Goal: Task Accomplishment & Management: Manage account settings

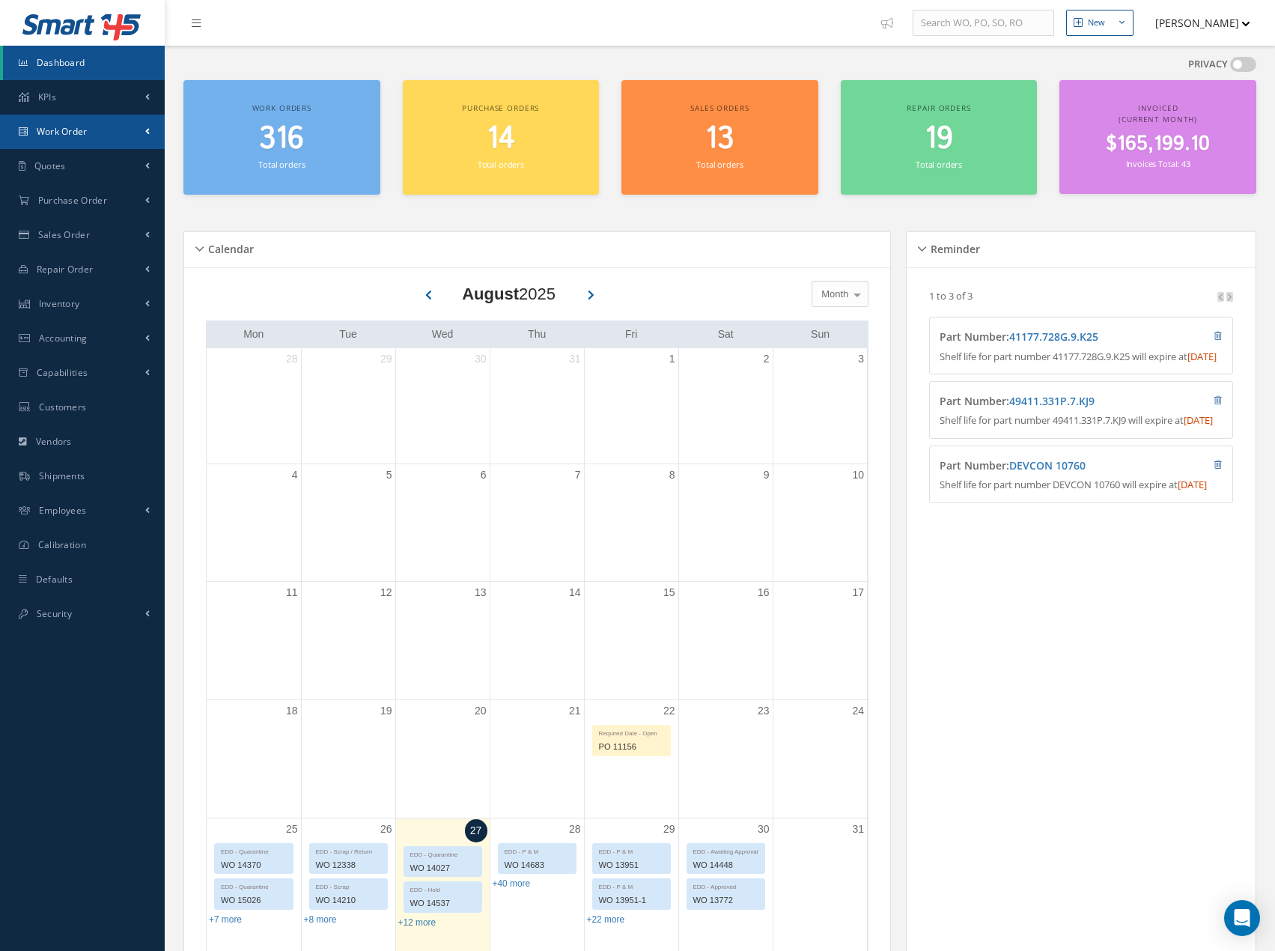
click at [139, 134] on link "Work Order" at bounding box center [82, 132] width 165 height 34
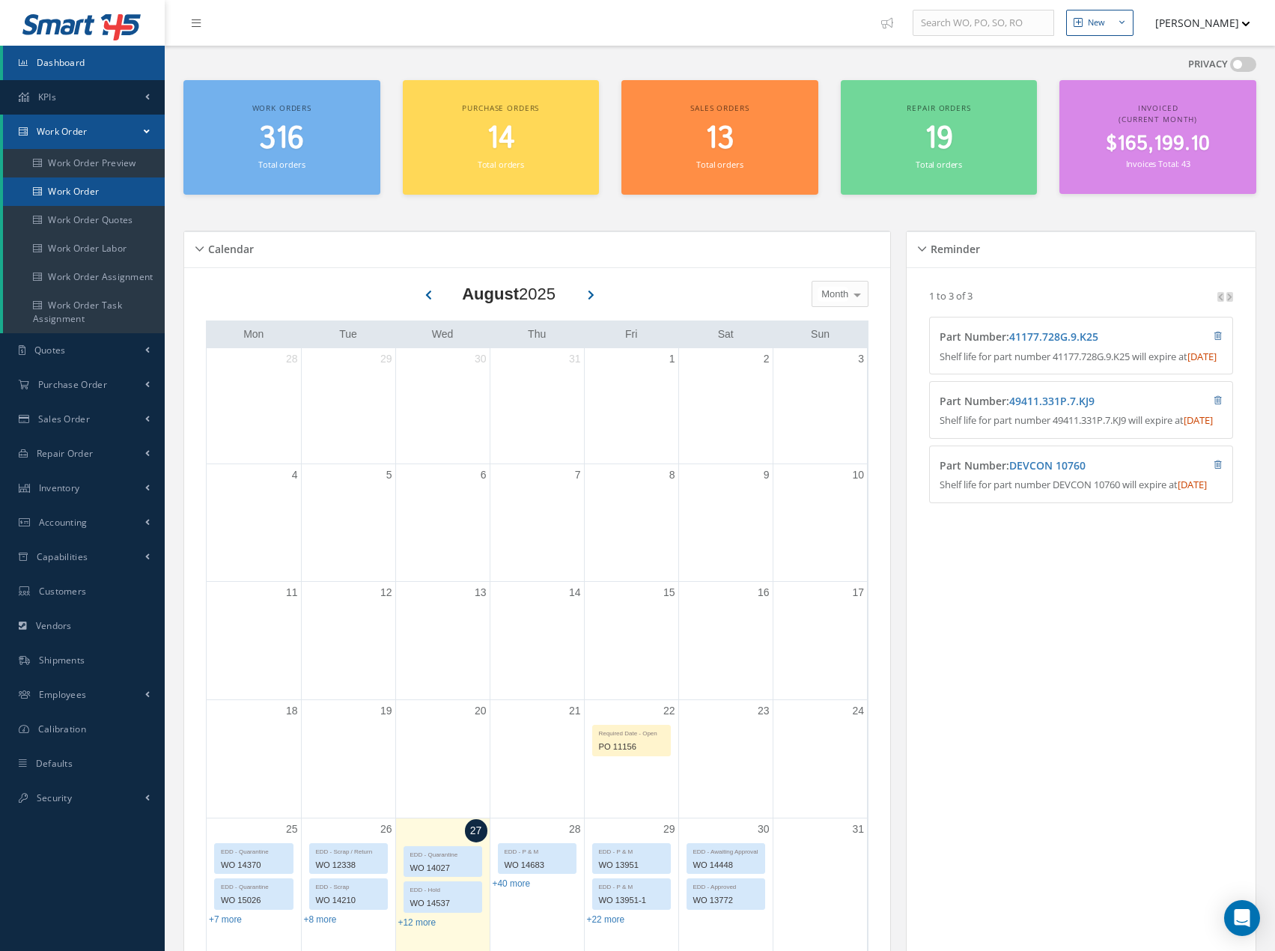
click at [126, 188] on link "Work Order" at bounding box center [84, 191] width 162 height 28
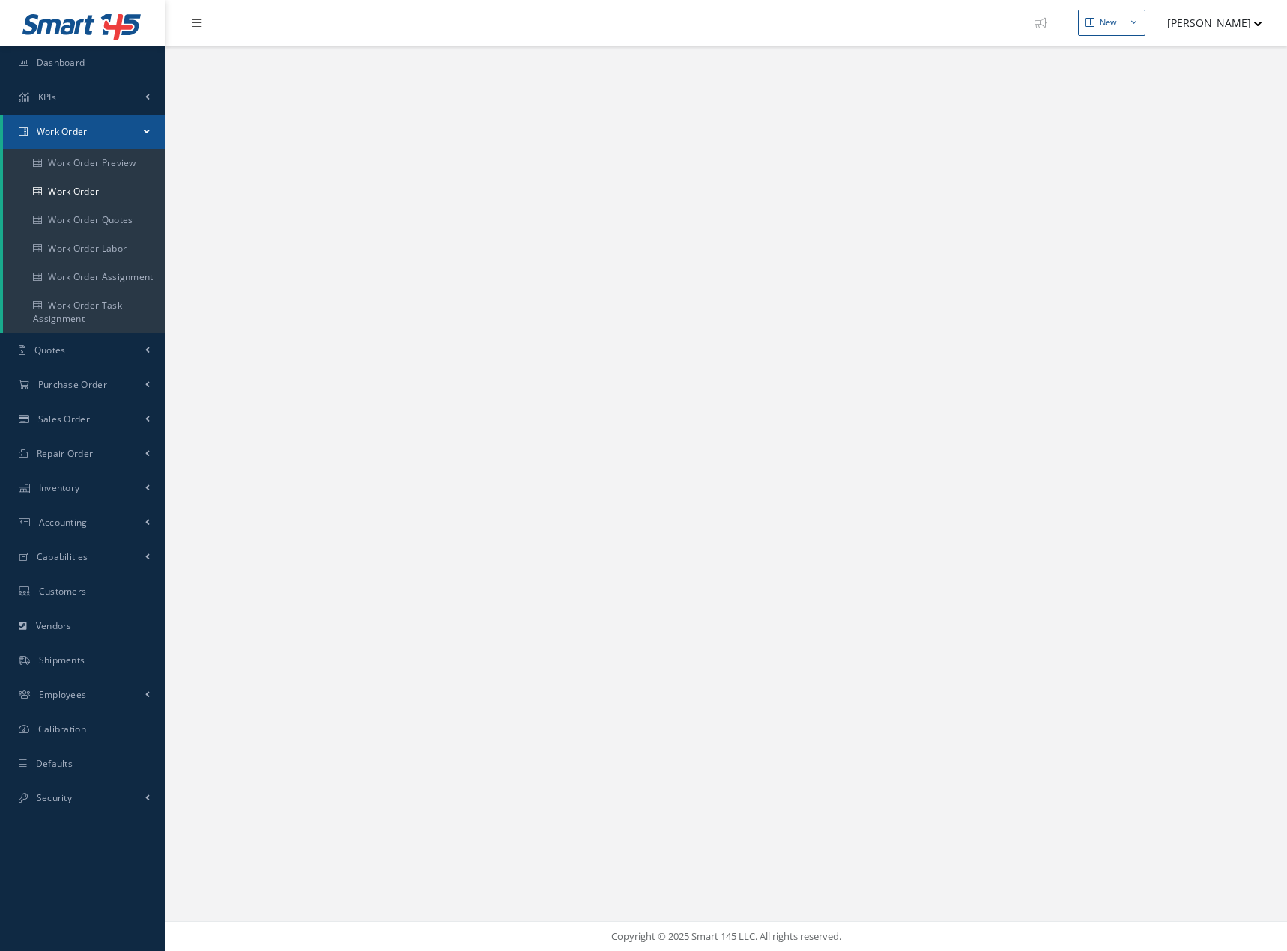
select select "25"
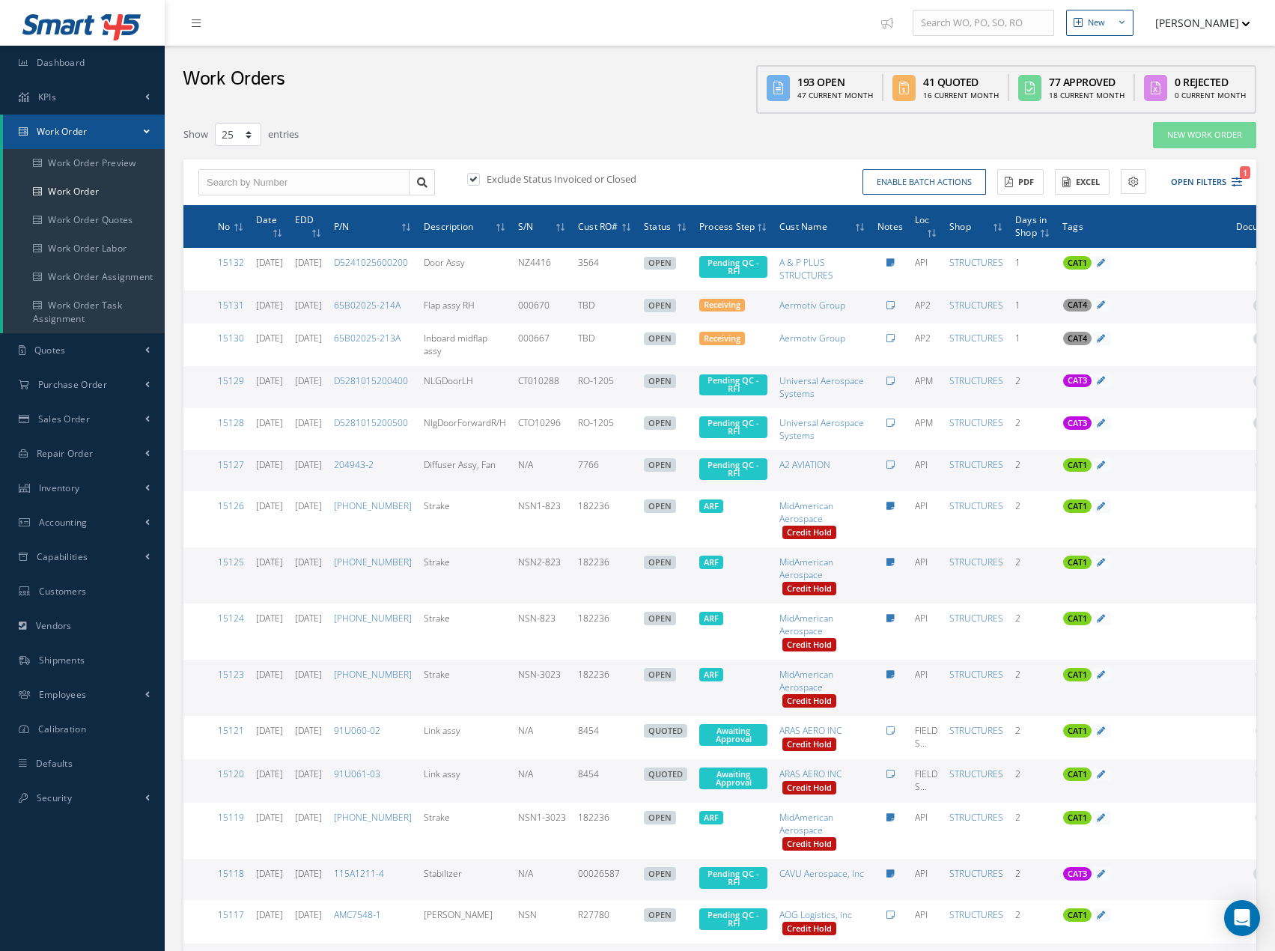
click at [613, 183] on label "Exclude Status Invoiced or Closed" at bounding box center [560, 178] width 154 height 13
click at [477, 183] on input "checkbox" at bounding box center [472, 180] width 10 height 10
checkbox input "false"
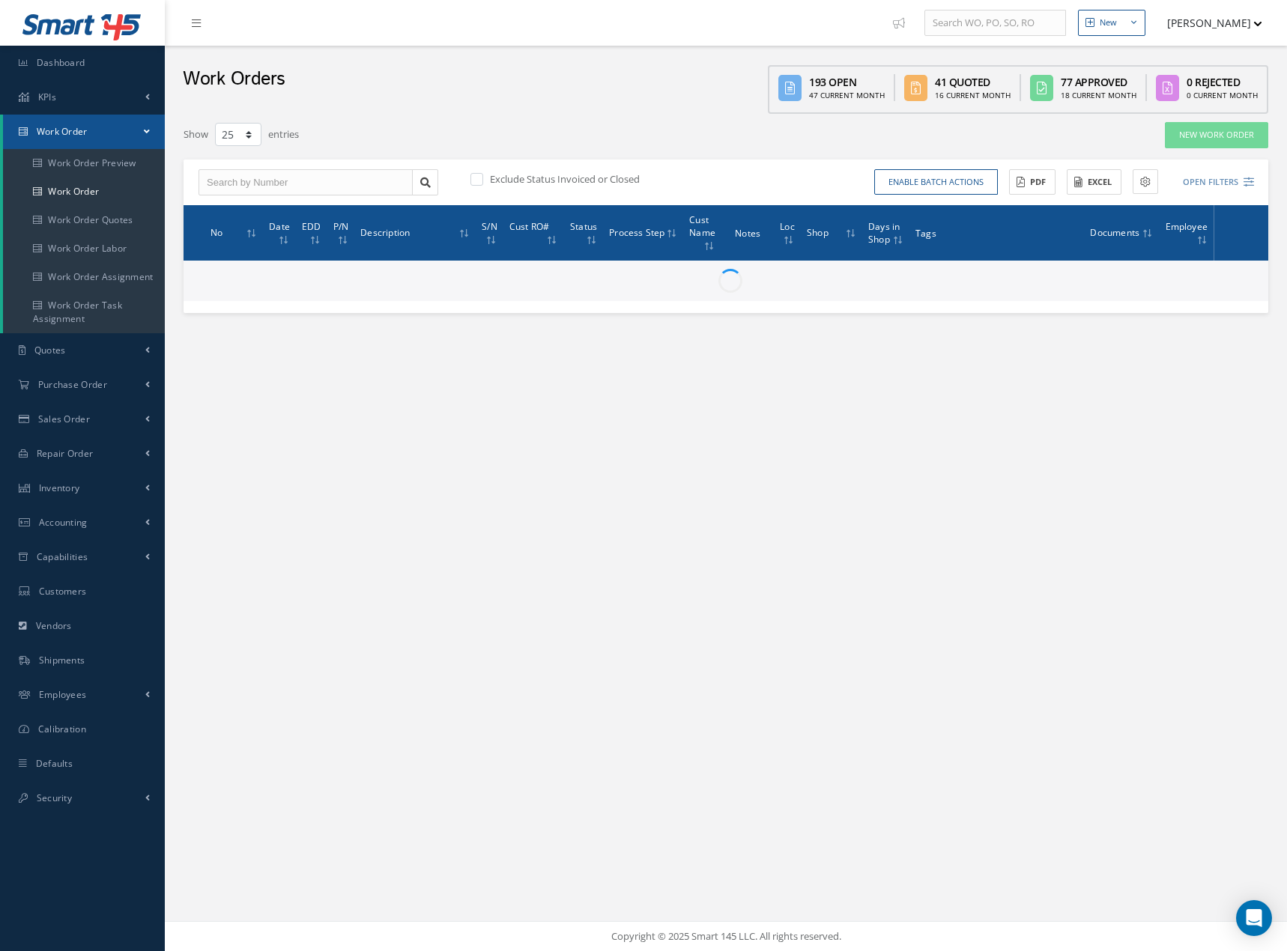
click at [1254, 184] on div "Exclude Status Invoiced or Closed Enable batch actions Update Work Orders Close…" at bounding box center [725, 183] width 1084 height 46
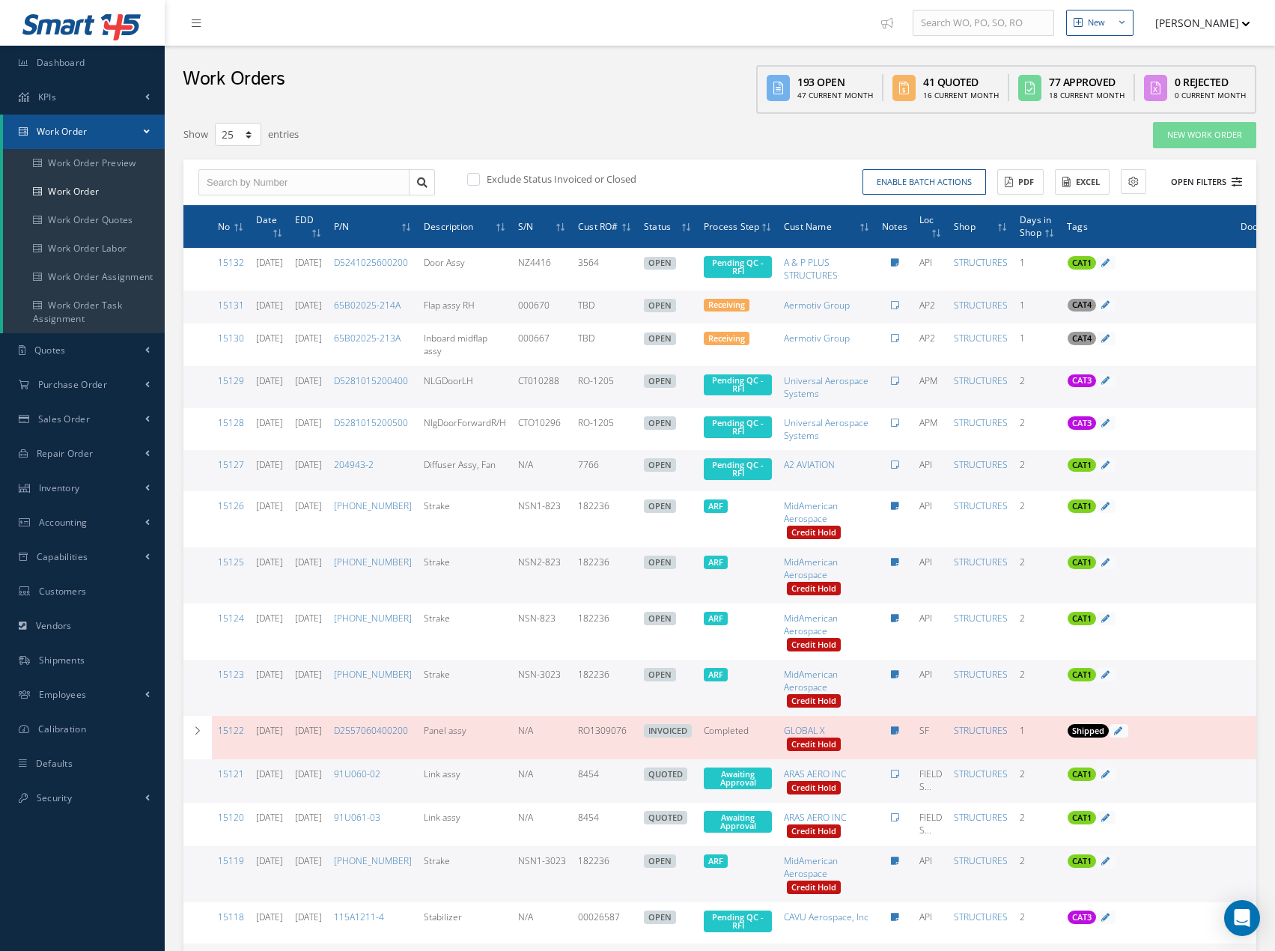
click at [1239, 185] on icon at bounding box center [1237, 182] width 10 height 10
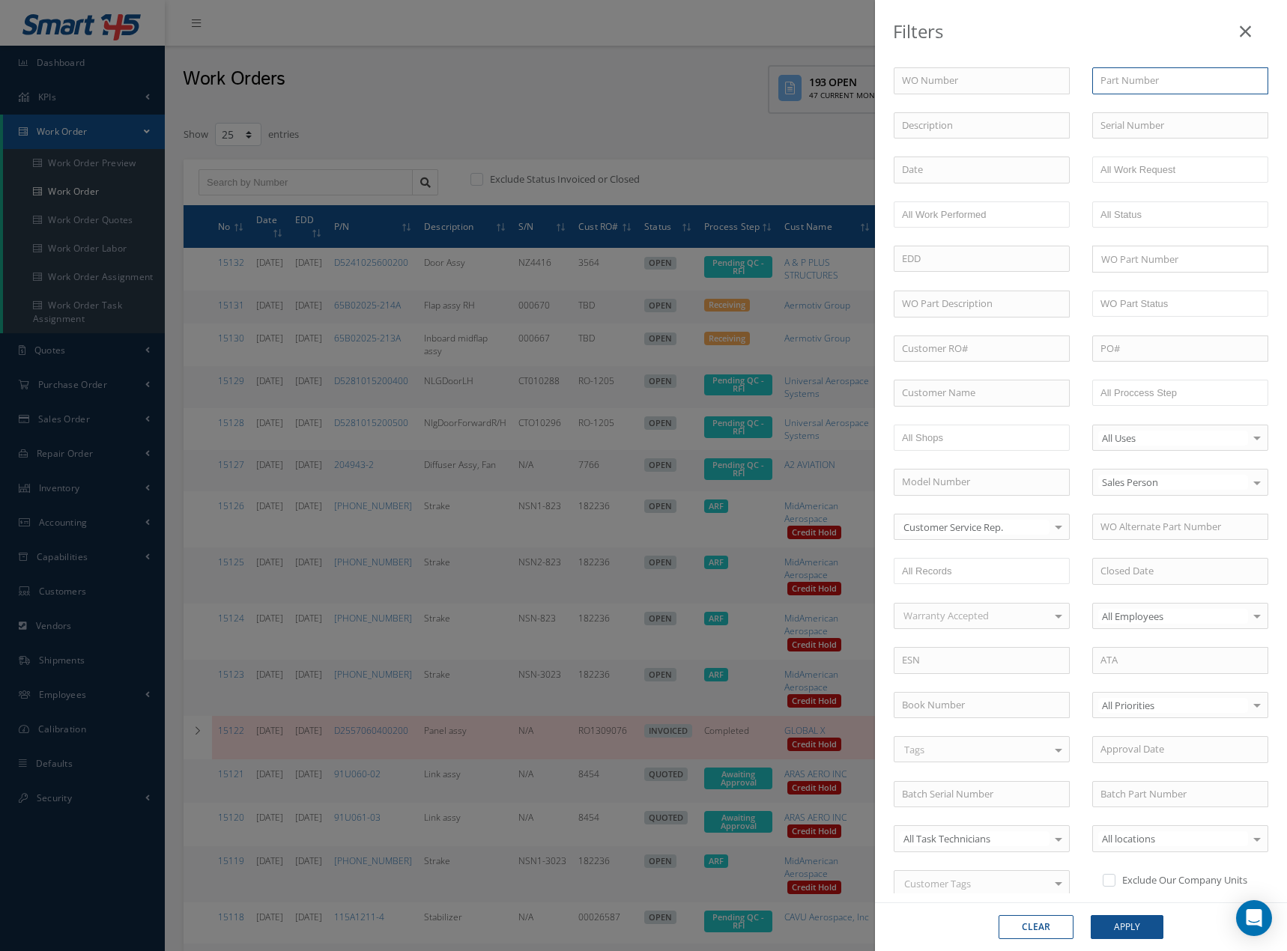
click at [1123, 85] on input "text" at bounding box center [1180, 80] width 176 height 27
paste input "184T1008-2"
type input "184T1008-2"
click at [1090, 915] on button "Apply" at bounding box center [1126, 927] width 73 height 24
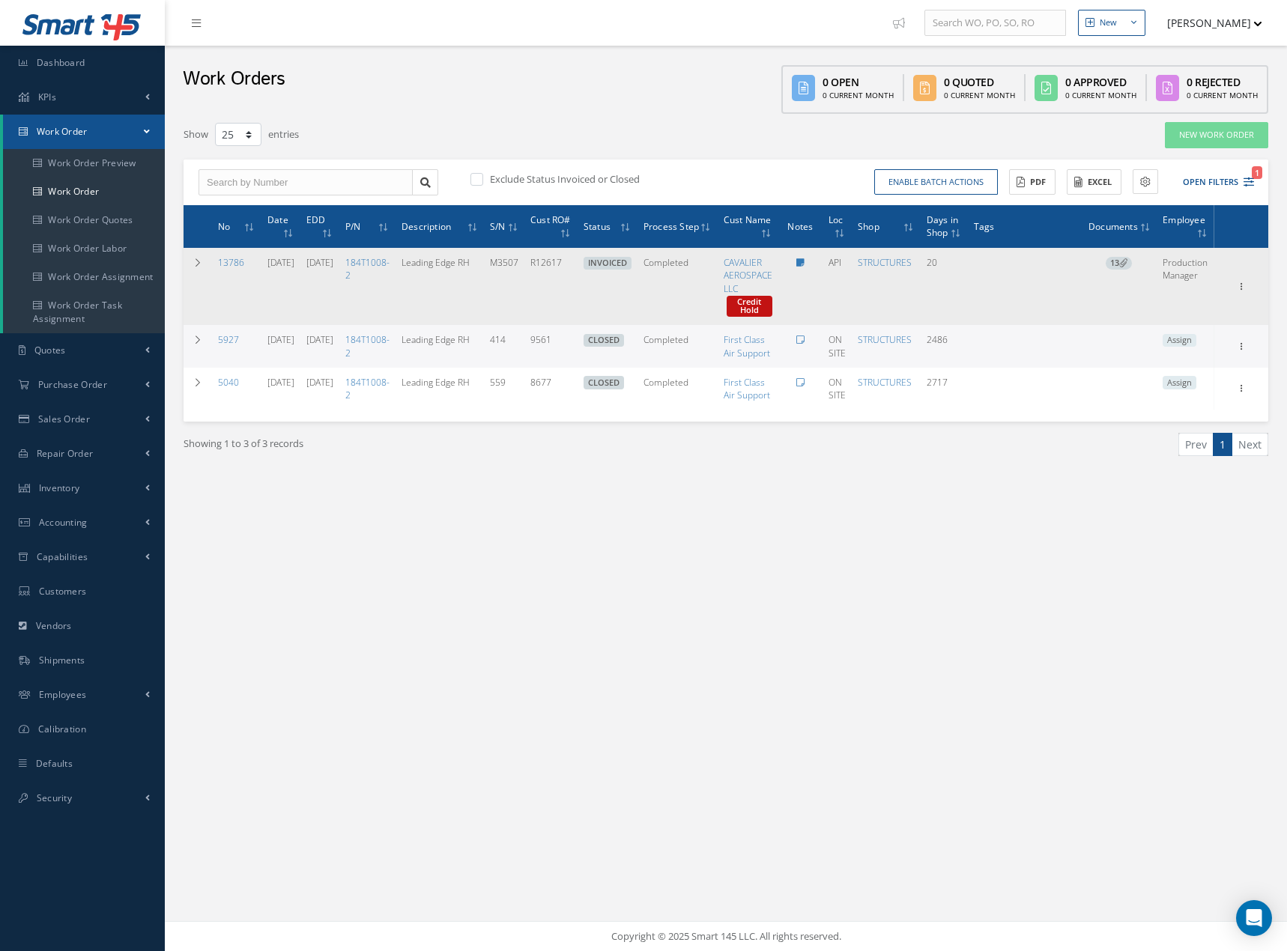
click at [1120, 263] on span "13" at bounding box center [1118, 263] width 26 height 13
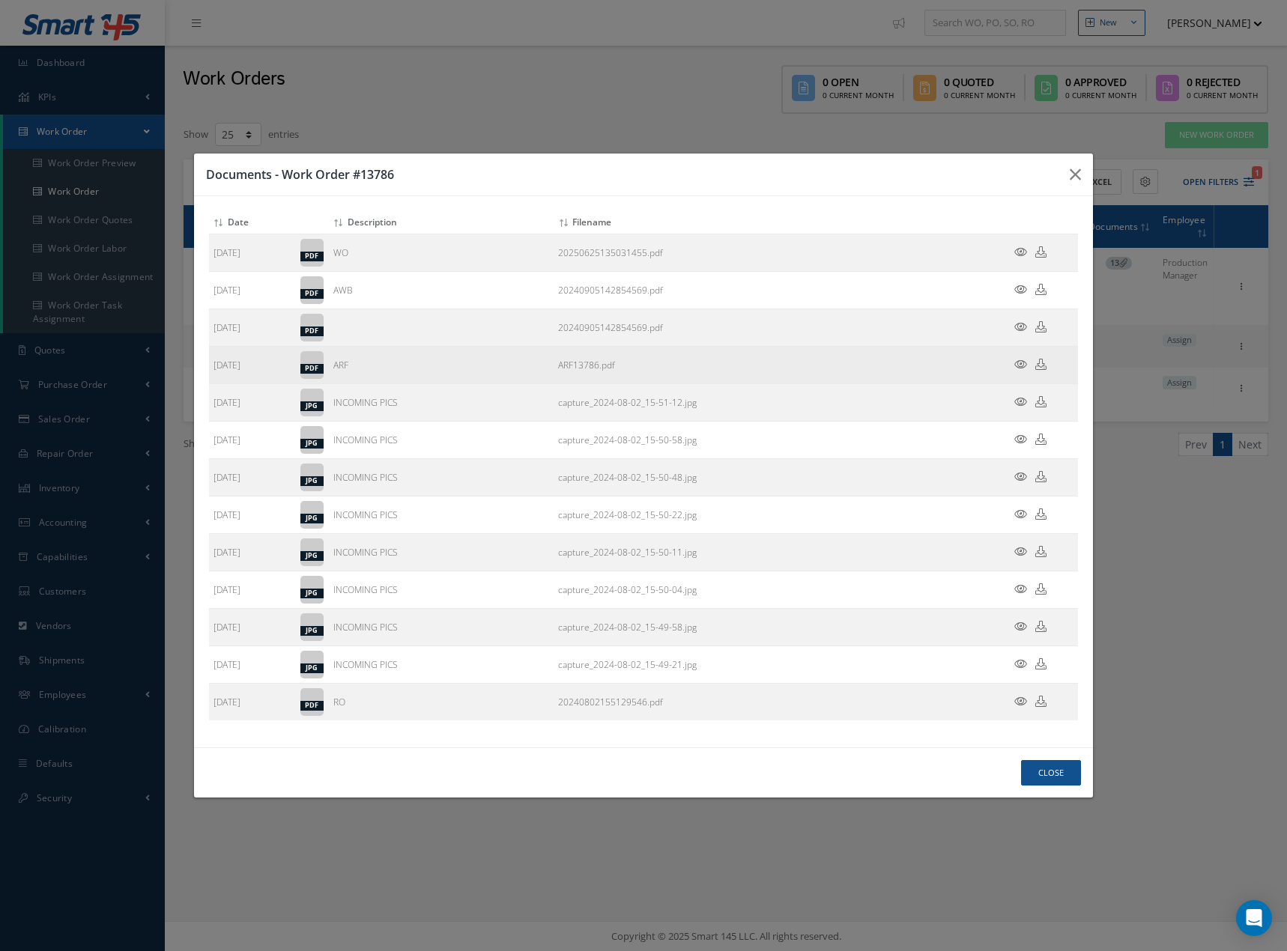
click at [1018, 363] on icon at bounding box center [1020, 364] width 13 height 11
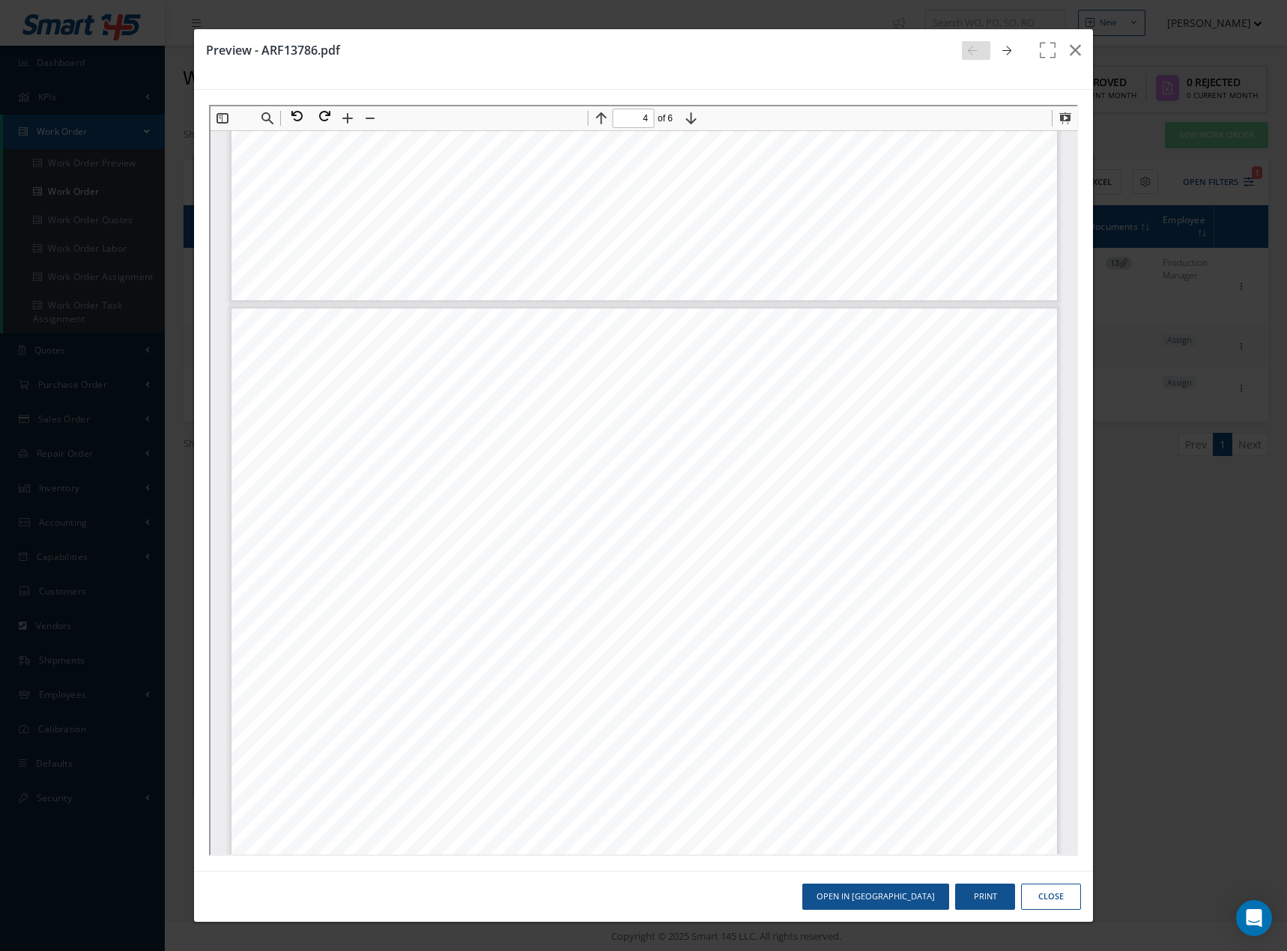
scroll to position [3527, 0]
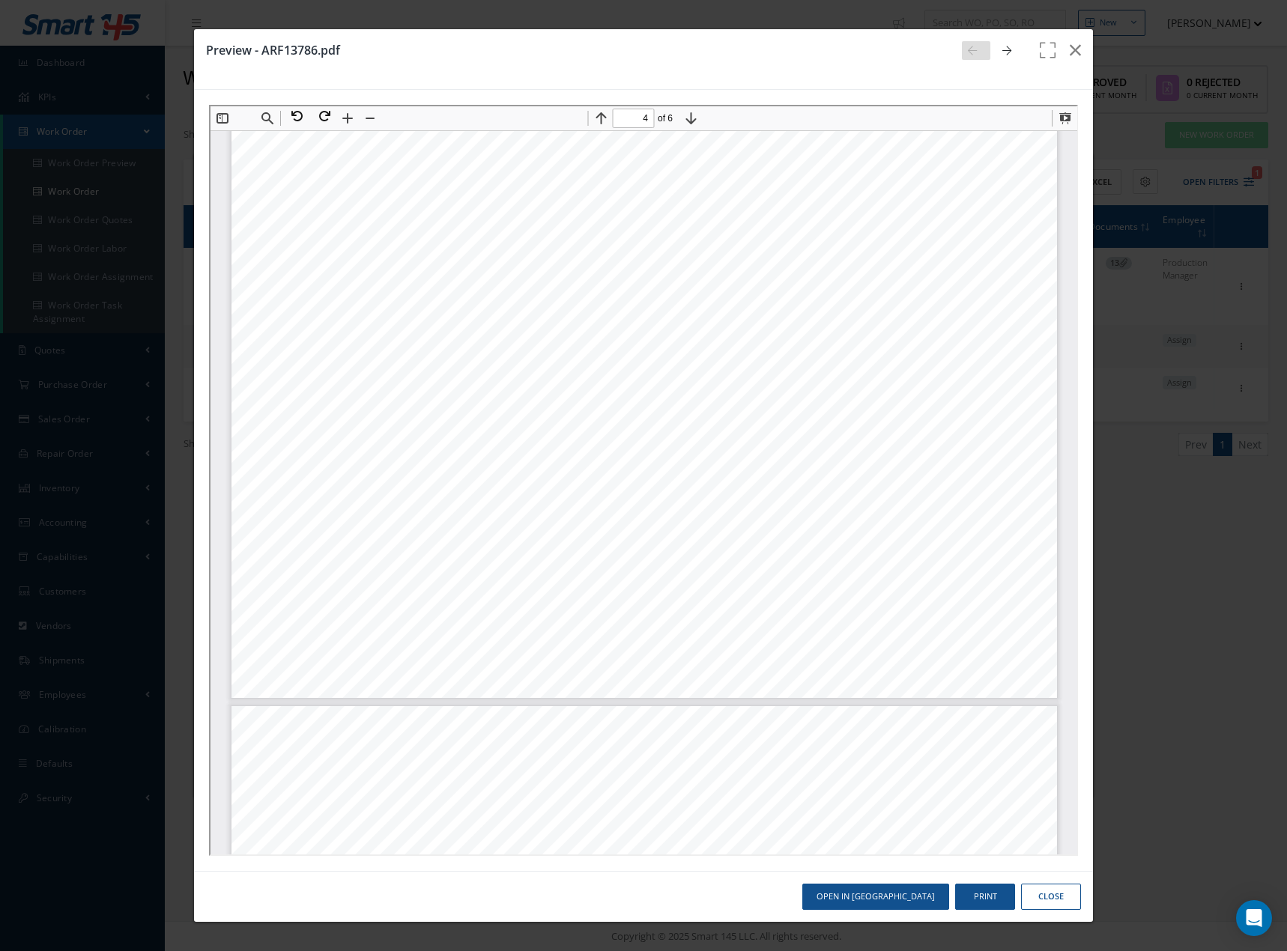
type input "5"
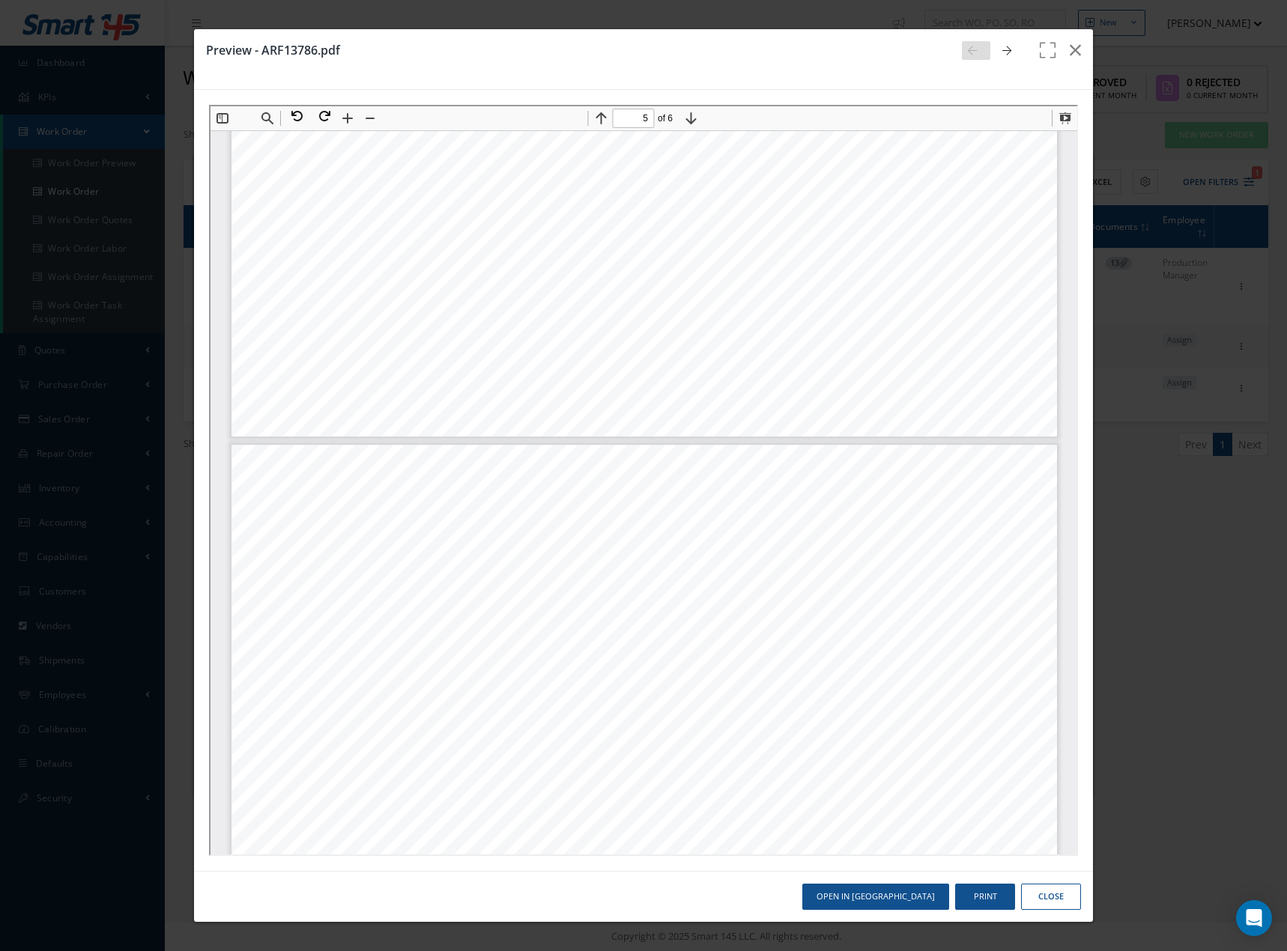
scroll to position [4650, 0]
click at [1073, 51] on icon "button" at bounding box center [1074, 50] width 11 height 18
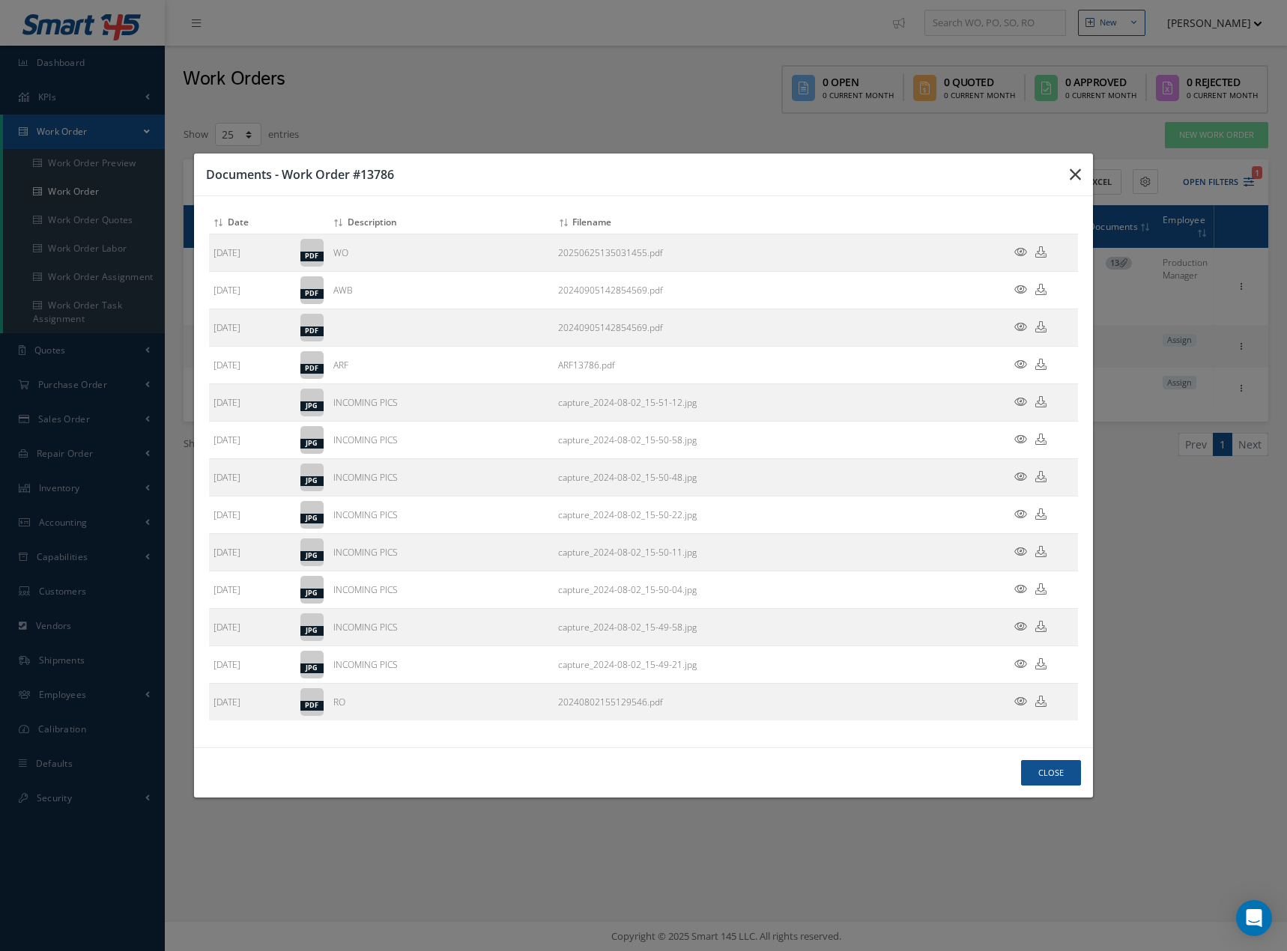
click at [0, 0] on icon "button" at bounding box center [0, 0] width 0 height 0
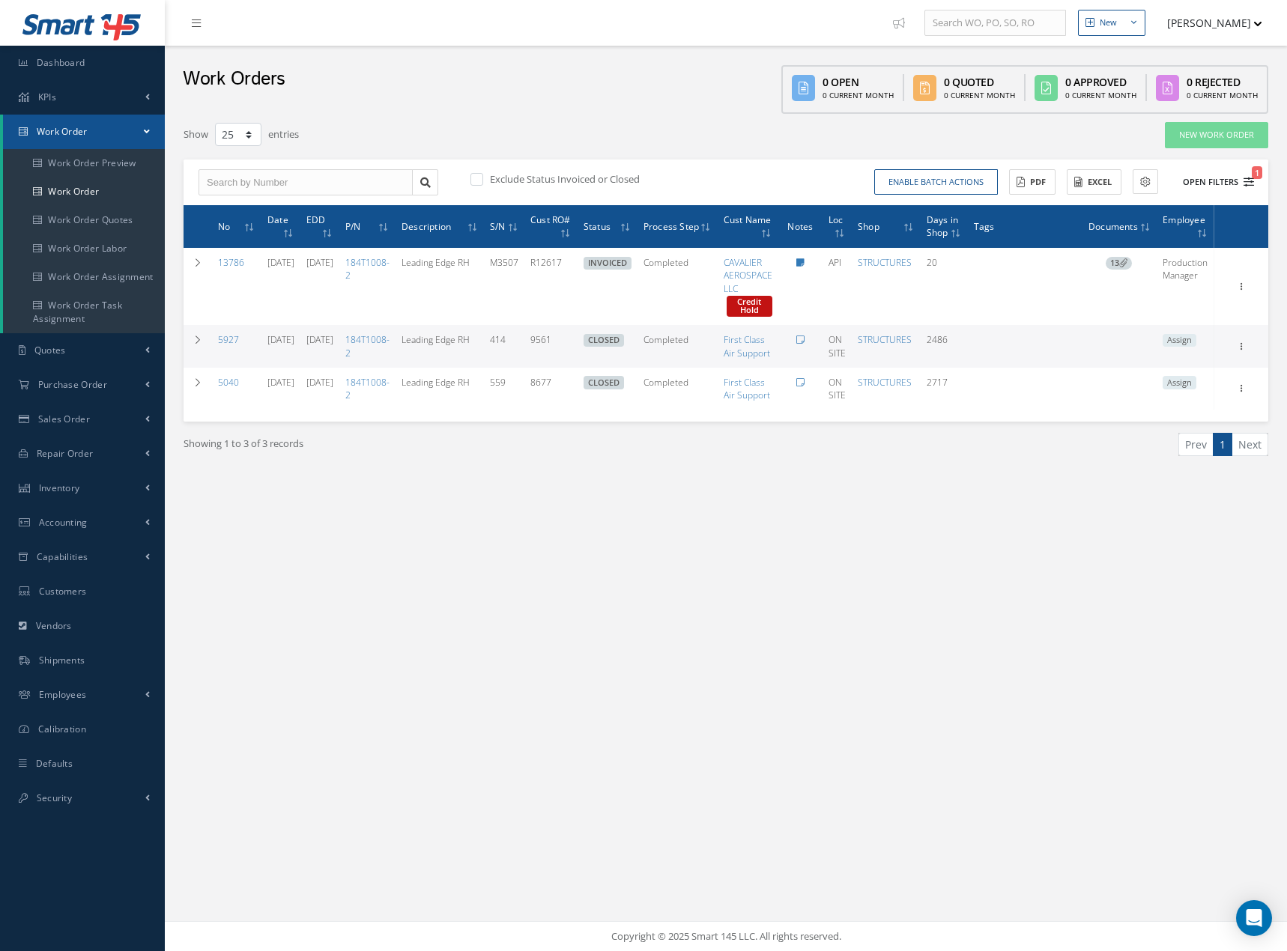
click at [1246, 183] on icon "1" at bounding box center [1248, 182] width 10 height 10
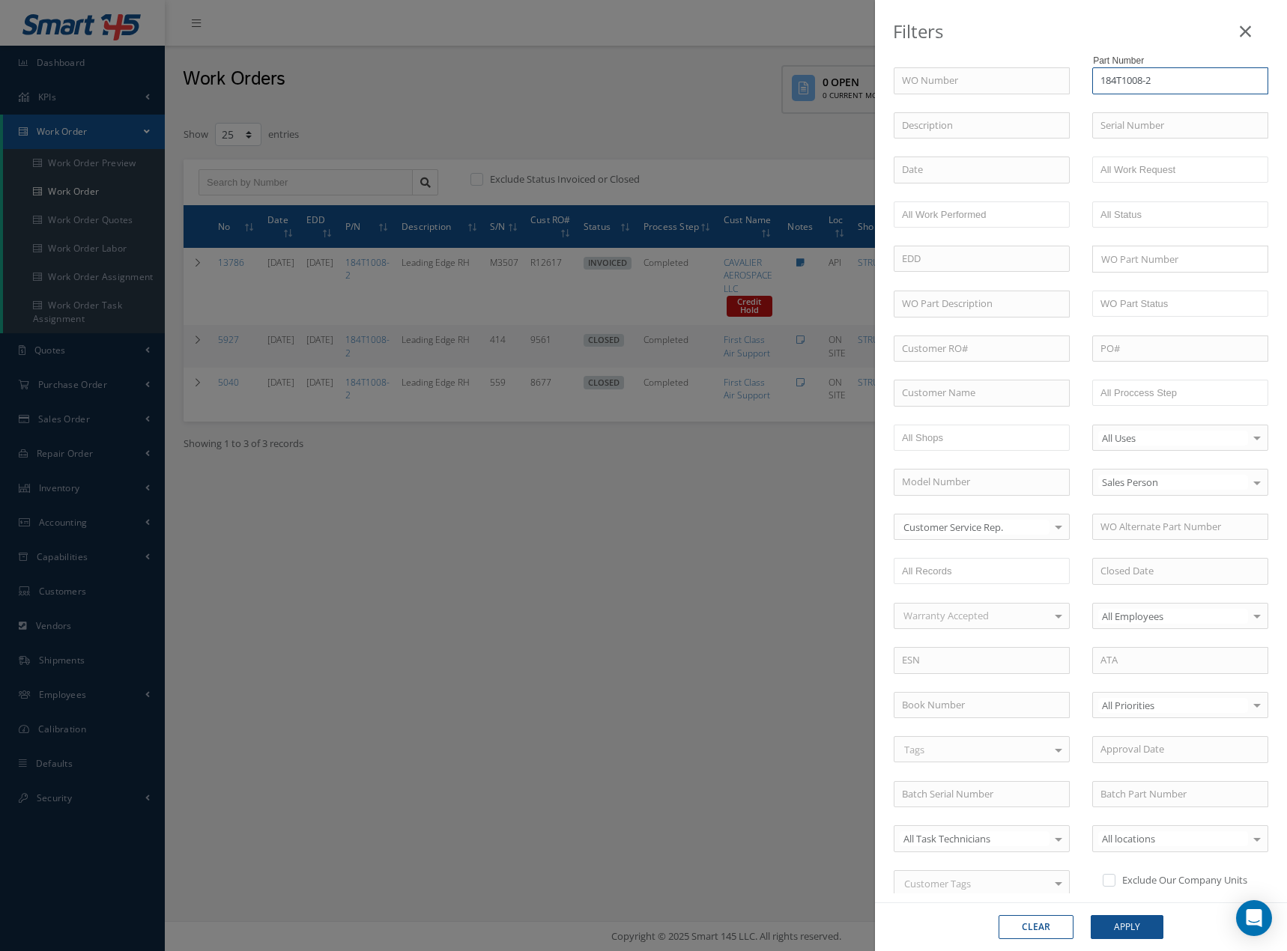
click at [1156, 80] on input "184T1008-2" at bounding box center [1180, 80] width 176 height 27
type input "184T1006-2"
click at [1090, 915] on button "Apply" at bounding box center [1126, 927] width 73 height 24
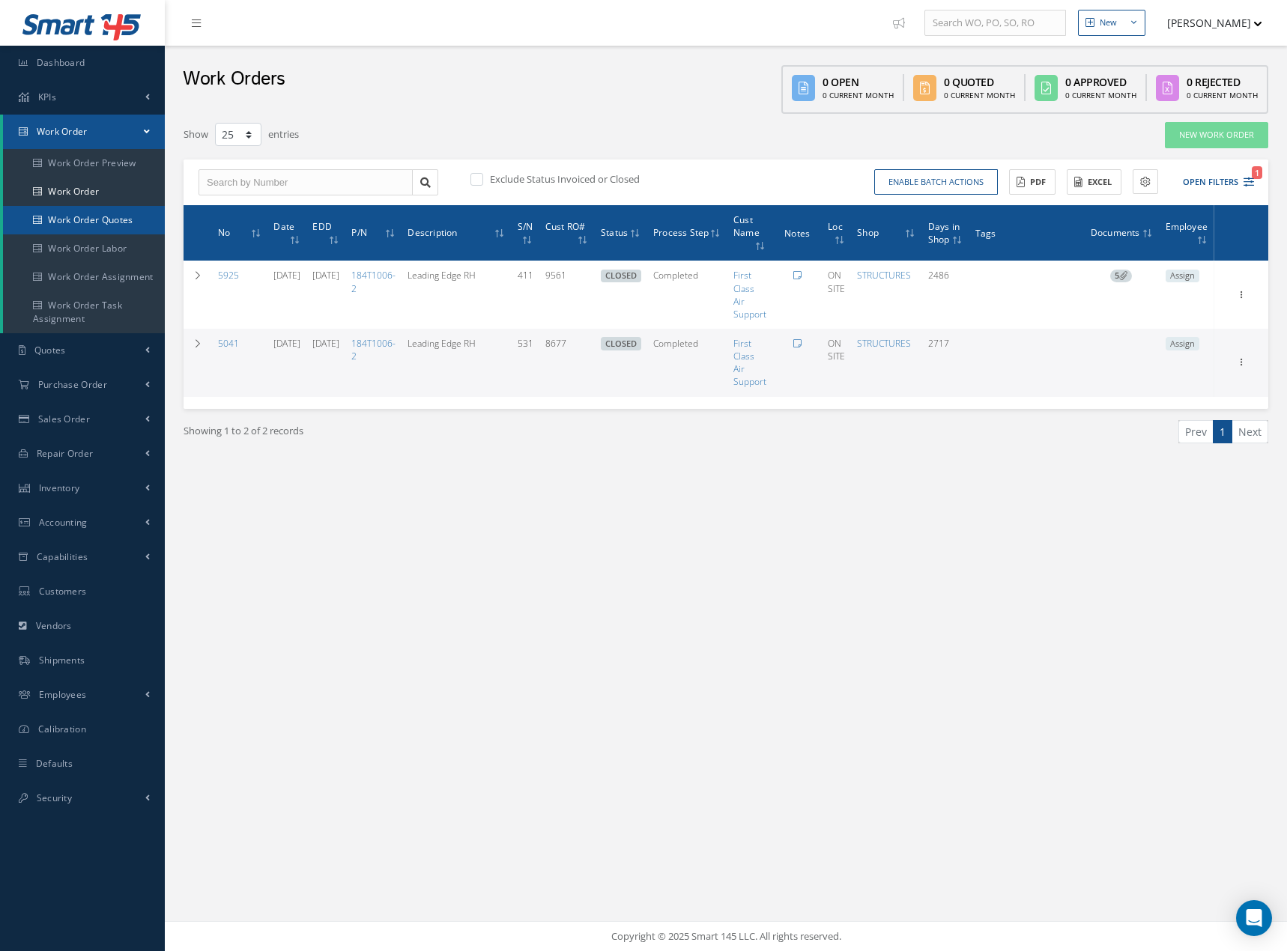
click at [121, 221] on link "Work Order Quotes" at bounding box center [84, 220] width 162 height 28
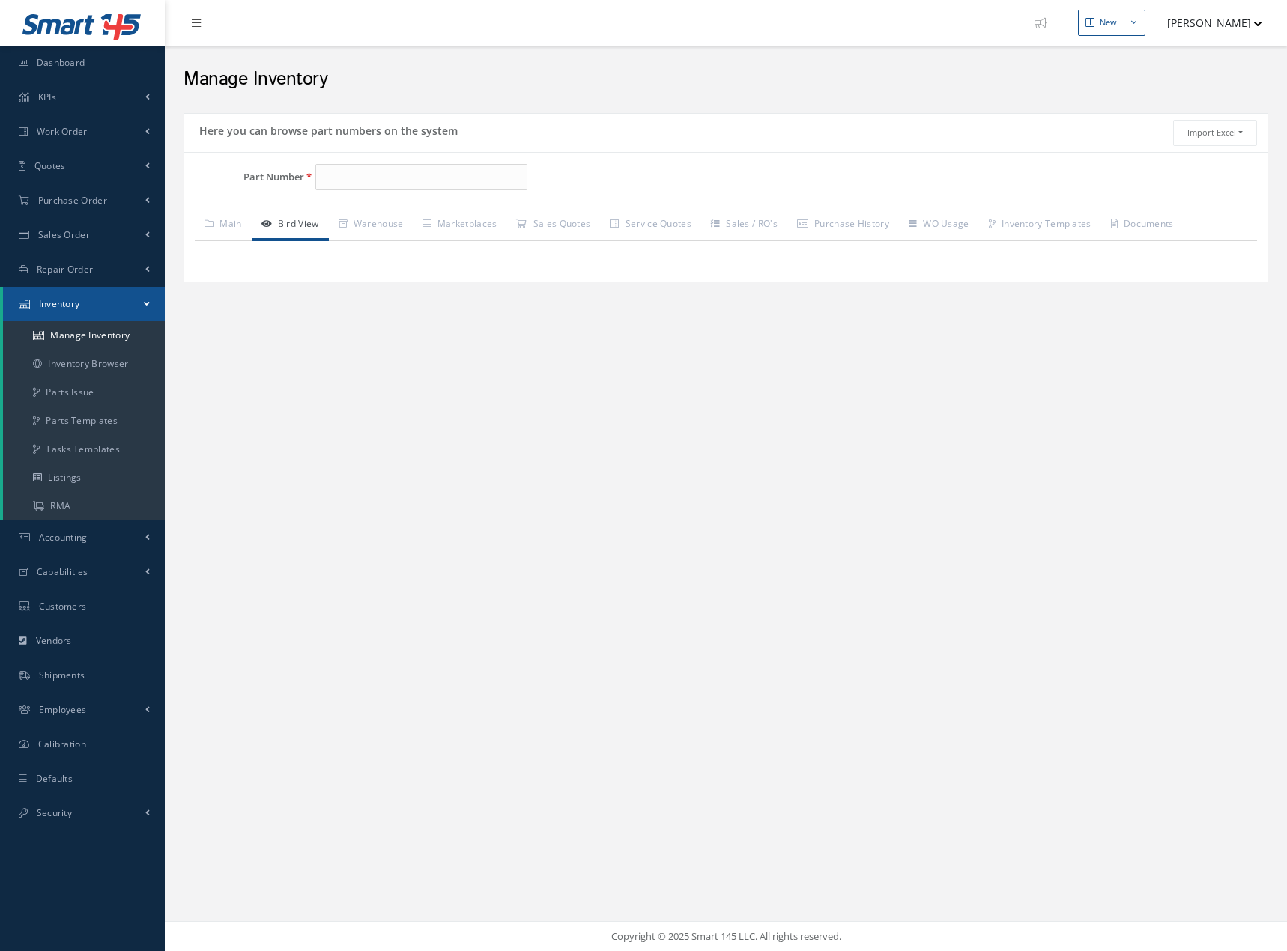
type input "184T1008-2"
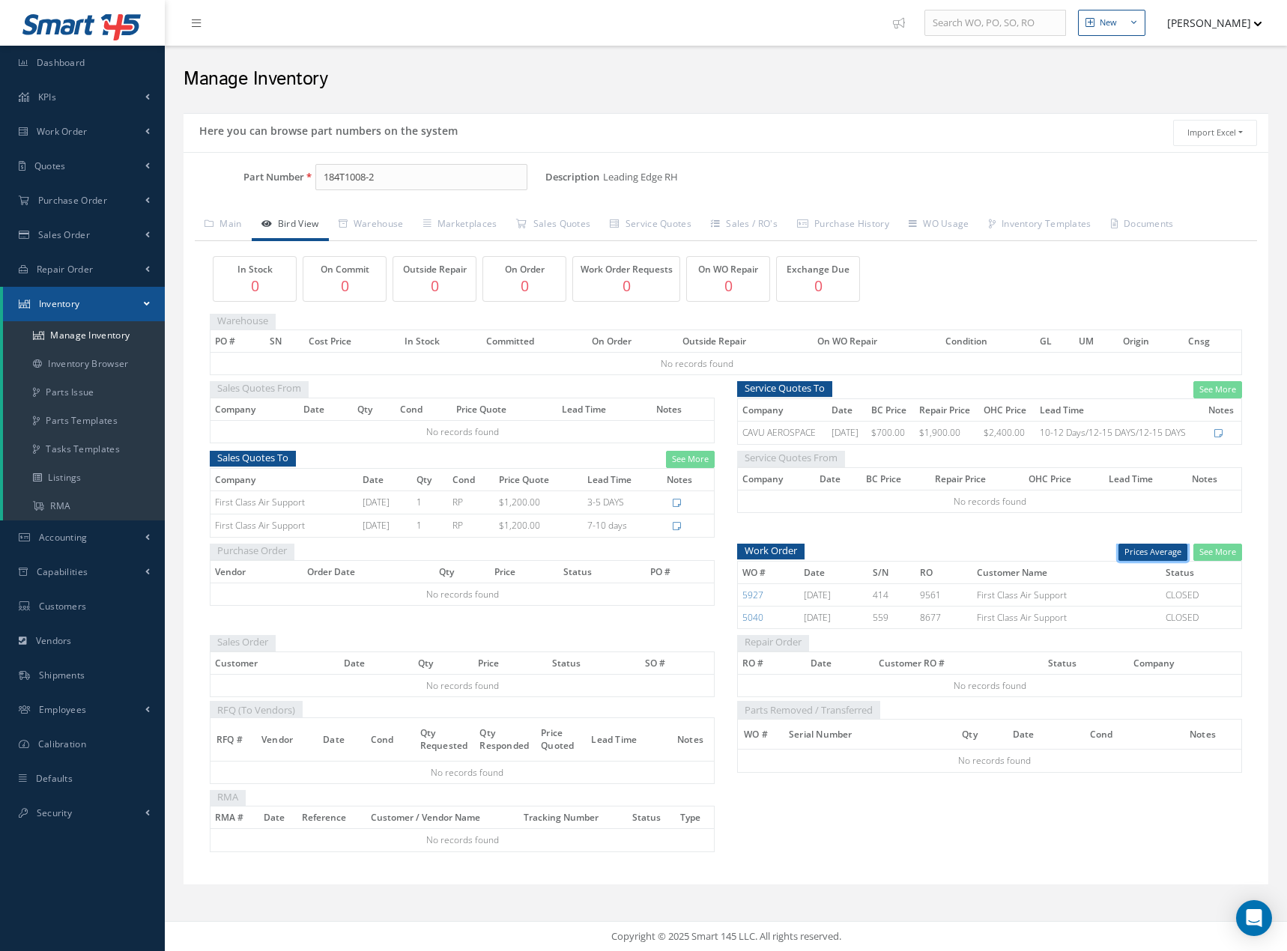
click at [1170, 551] on button "Prices Average" at bounding box center [1152, 552] width 69 height 17
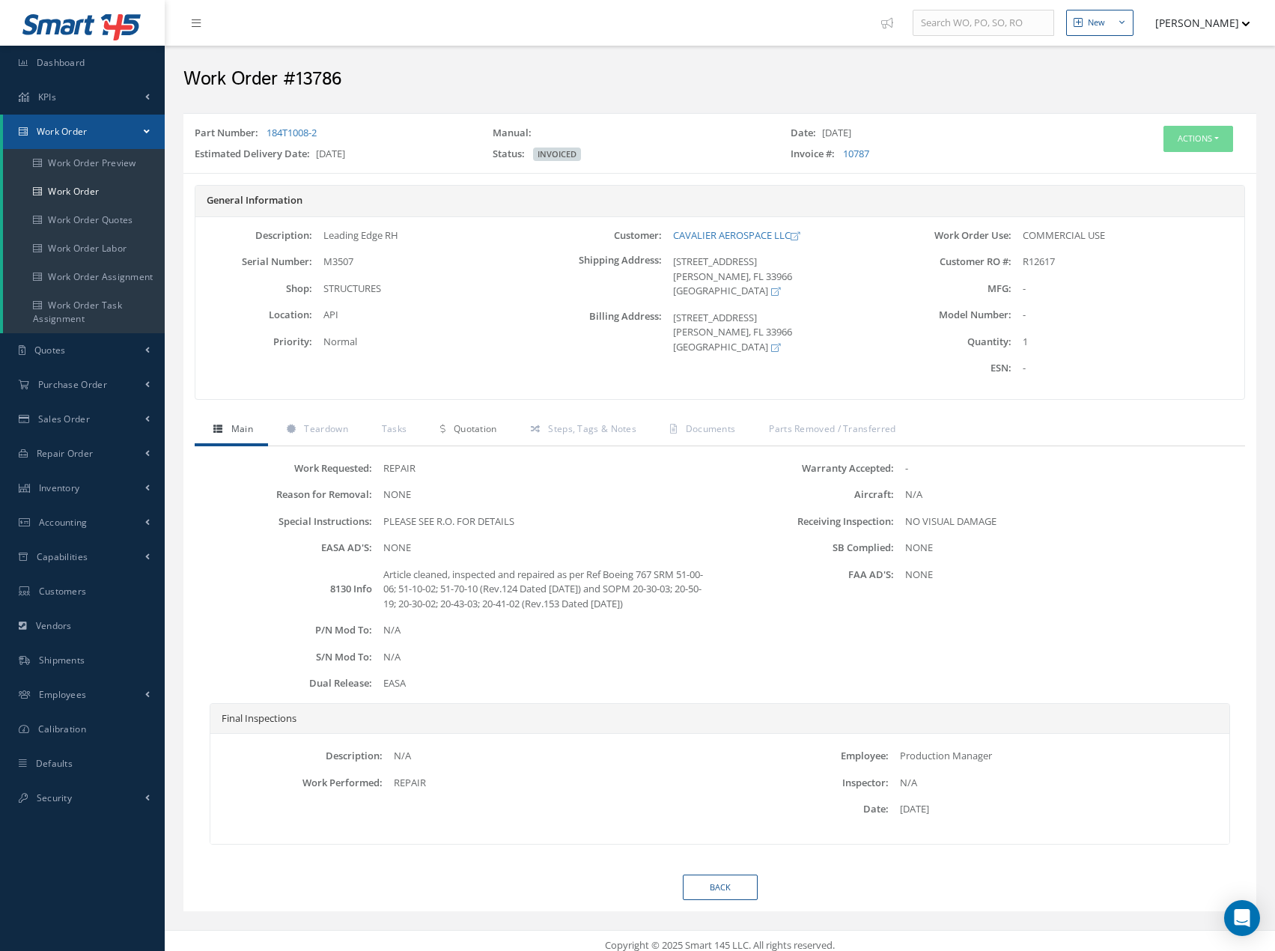
click at [469, 428] on span "Quotation" at bounding box center [475, 428] width 43 height 13
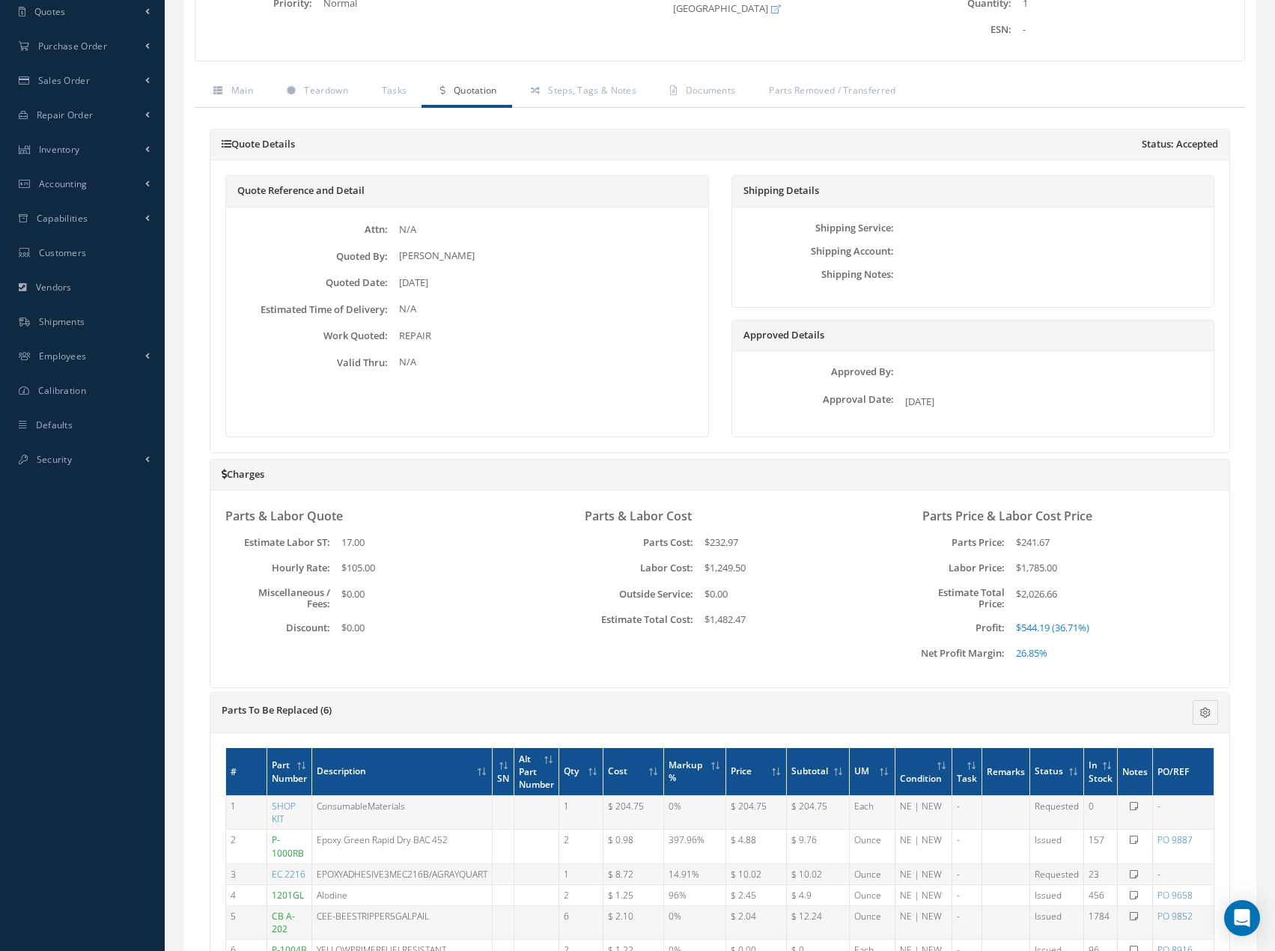
scroll to position [449, 0]
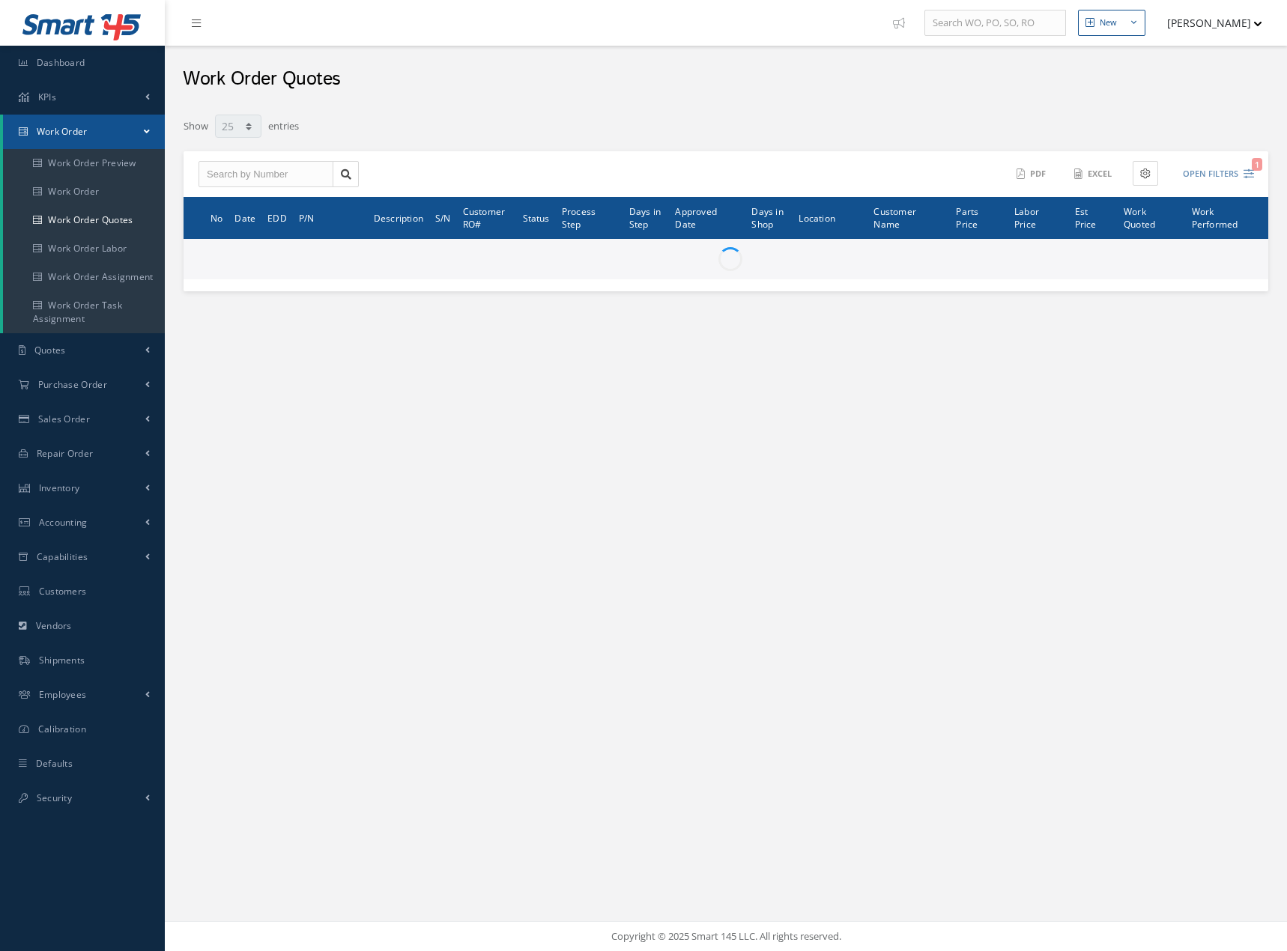
select select "25"
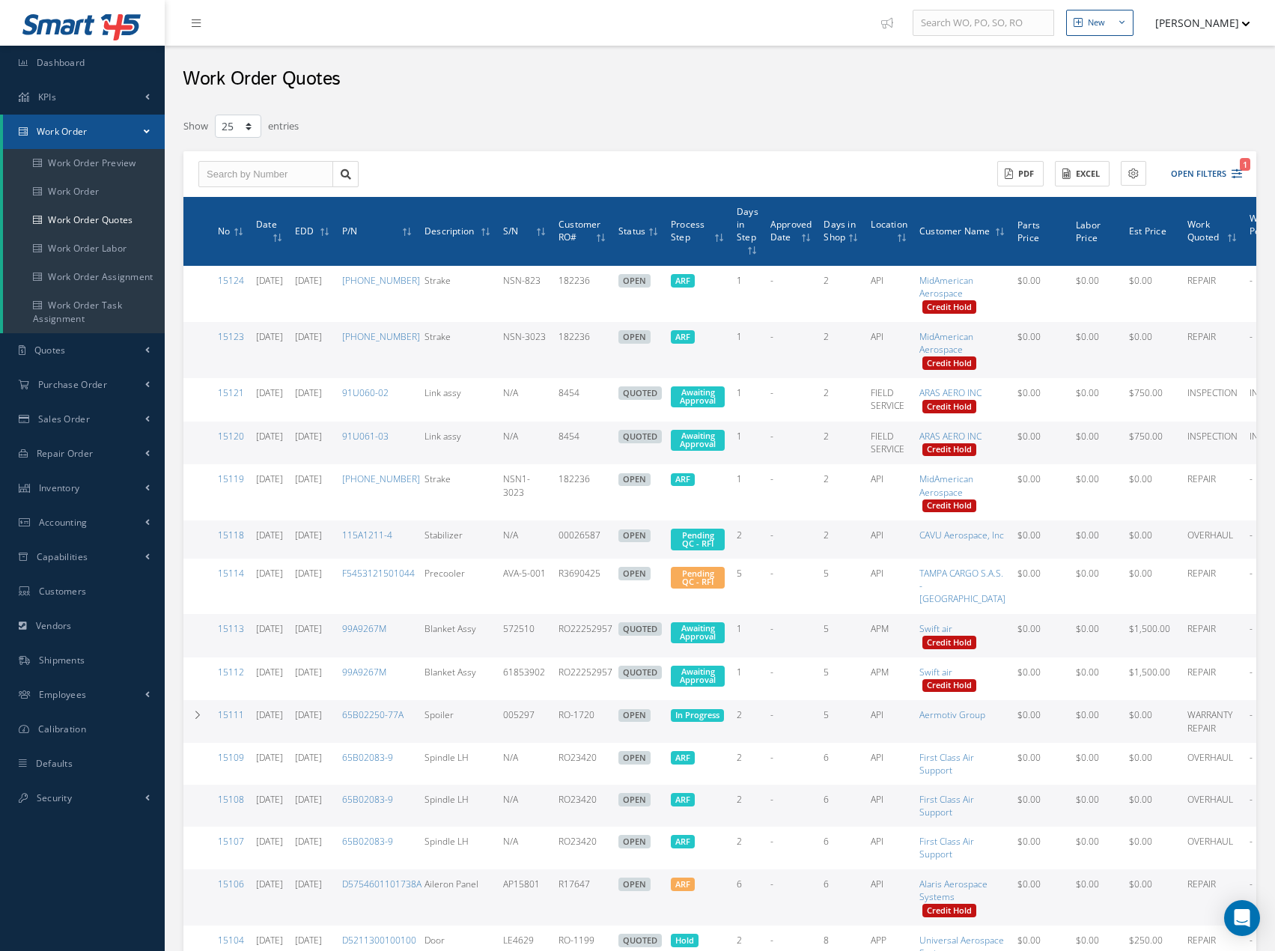
click at [1238, 171] on icon "1" at bounding box center [1237, 173] width 10 height 10
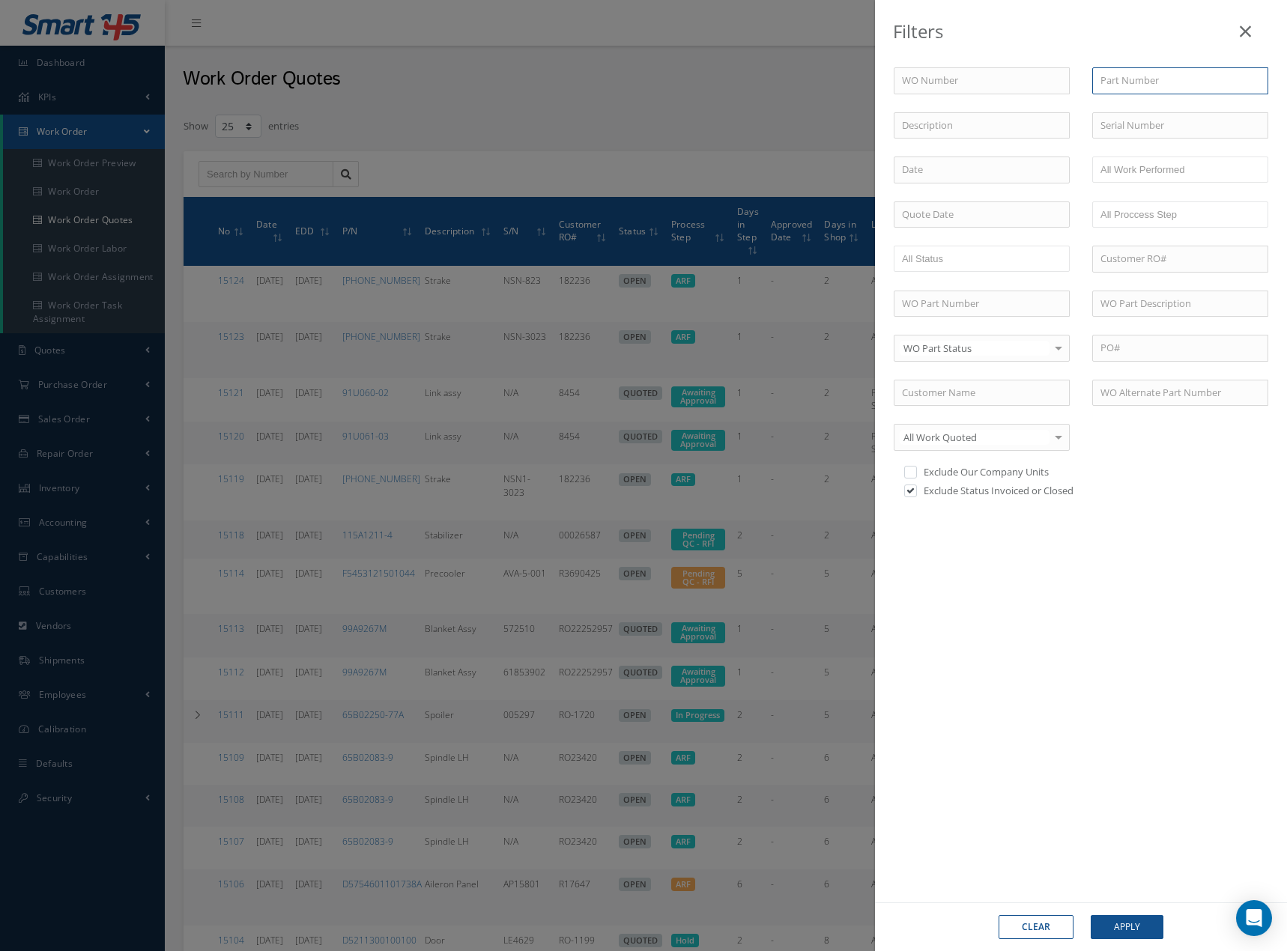
click at [1131, 84] on input "text" at bounding box center [1180, 80] width 176 height 27
paste input "PN 184T1008-2 LEADING EDGE PN 184T1006-2 LEADING EDGE"
type input "184T1008-2"
click at [1090, 915] on button "Apply" at bounding box center [1126, 927] width 73 height 24
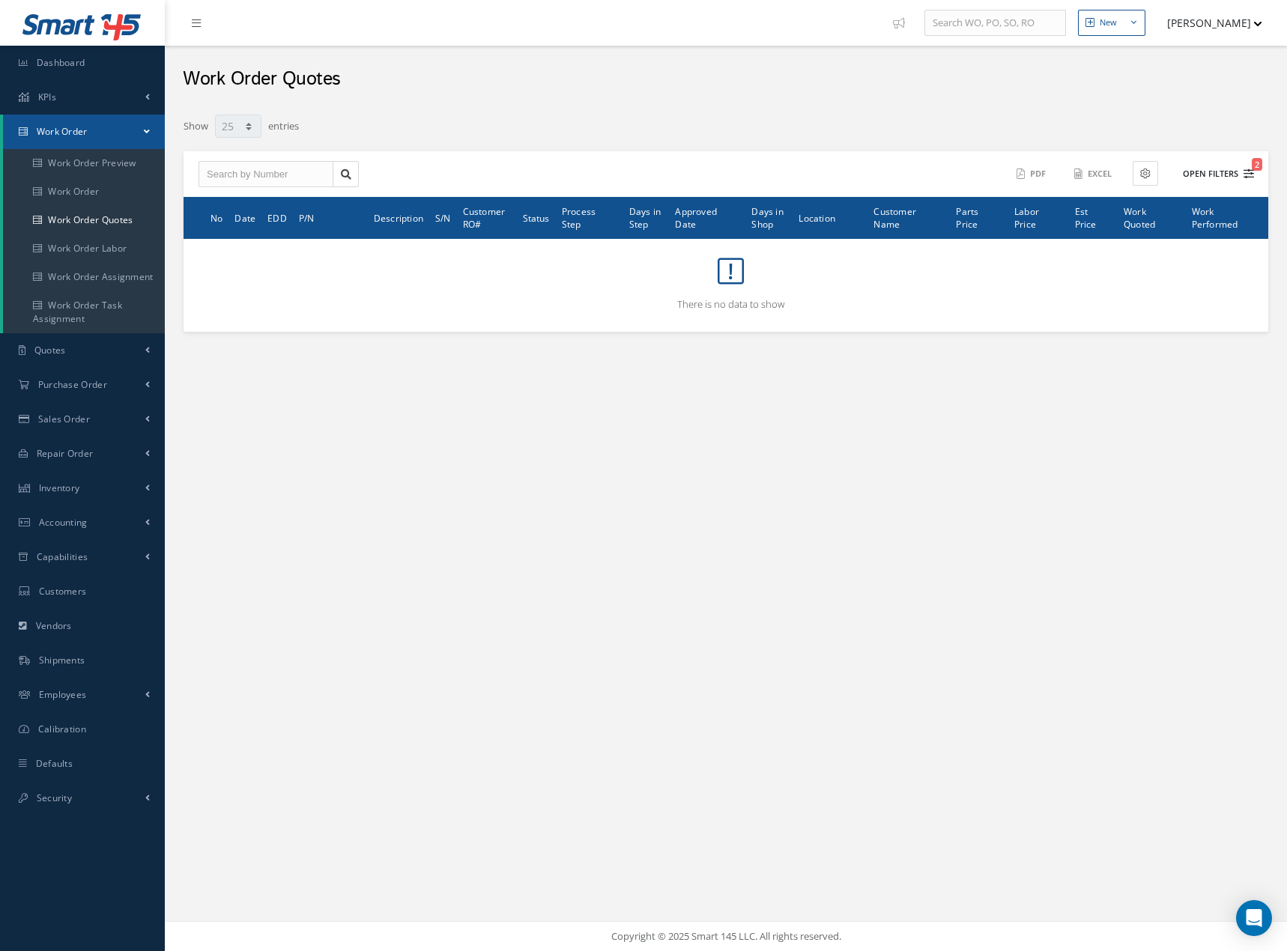
click at [1251, 178] on icon "2" at bounding box center [1248, 173] width 10 height 10
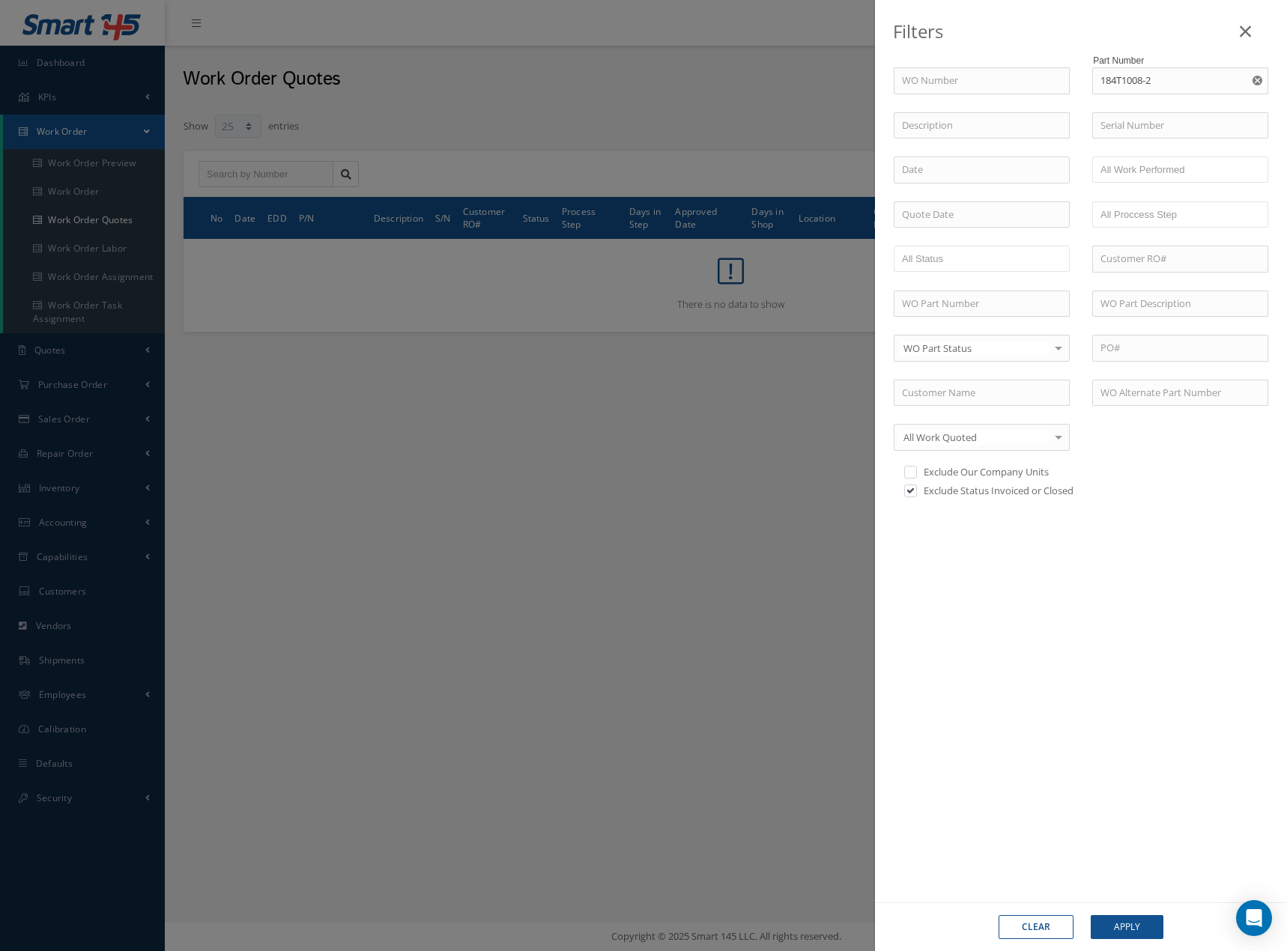
click at [950, 493] on label "Exclude Status Invoiced or Closed" at bounding box center [997, 490] width 154 height 13
click at [914, 493] on input "checkbox" at bounding box center [909, 492] width 10 height 10
checkbox input "false"
click at [1126, 934] on button "Apply" at bounding box center [1126, 927] width 73 height 24
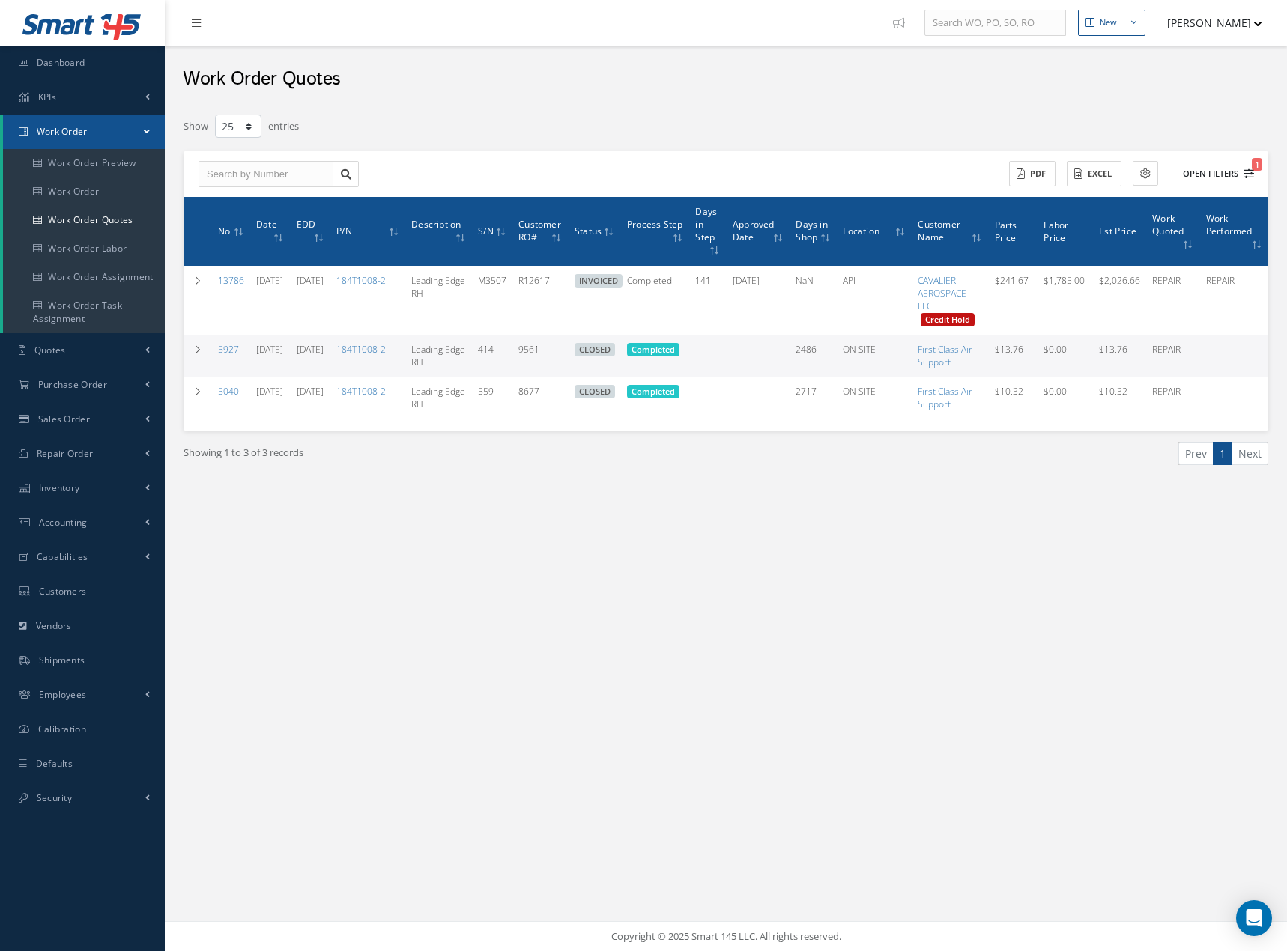
click at [1250, 175] on icon "1" at bounding box center [1248, 173] width 10 height 10
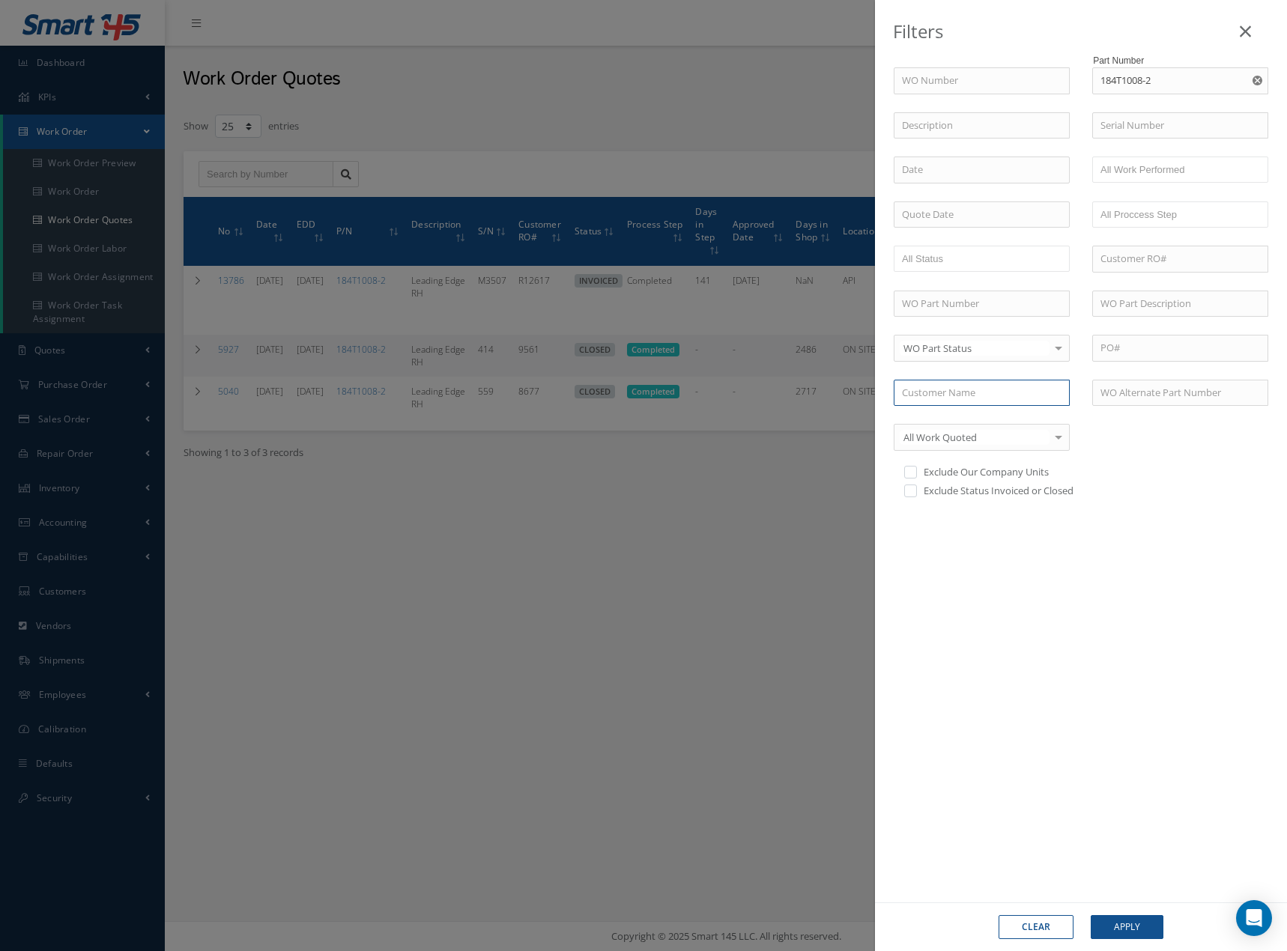
click at [996, 395] on input "text" at bounding box center [981, 393] width 176 height 27
type input "mid"
click at [1259, 83] on icon "Reset" at bounding box center [1257, 81] width 10 height 10
click at [961, 393] on input "mid" at bounding box center [981, 393] width 176 height 27
click at [988, 427] on div "MidAmerican Aerospace" at bounding box center [981, 419] width 174 height 27
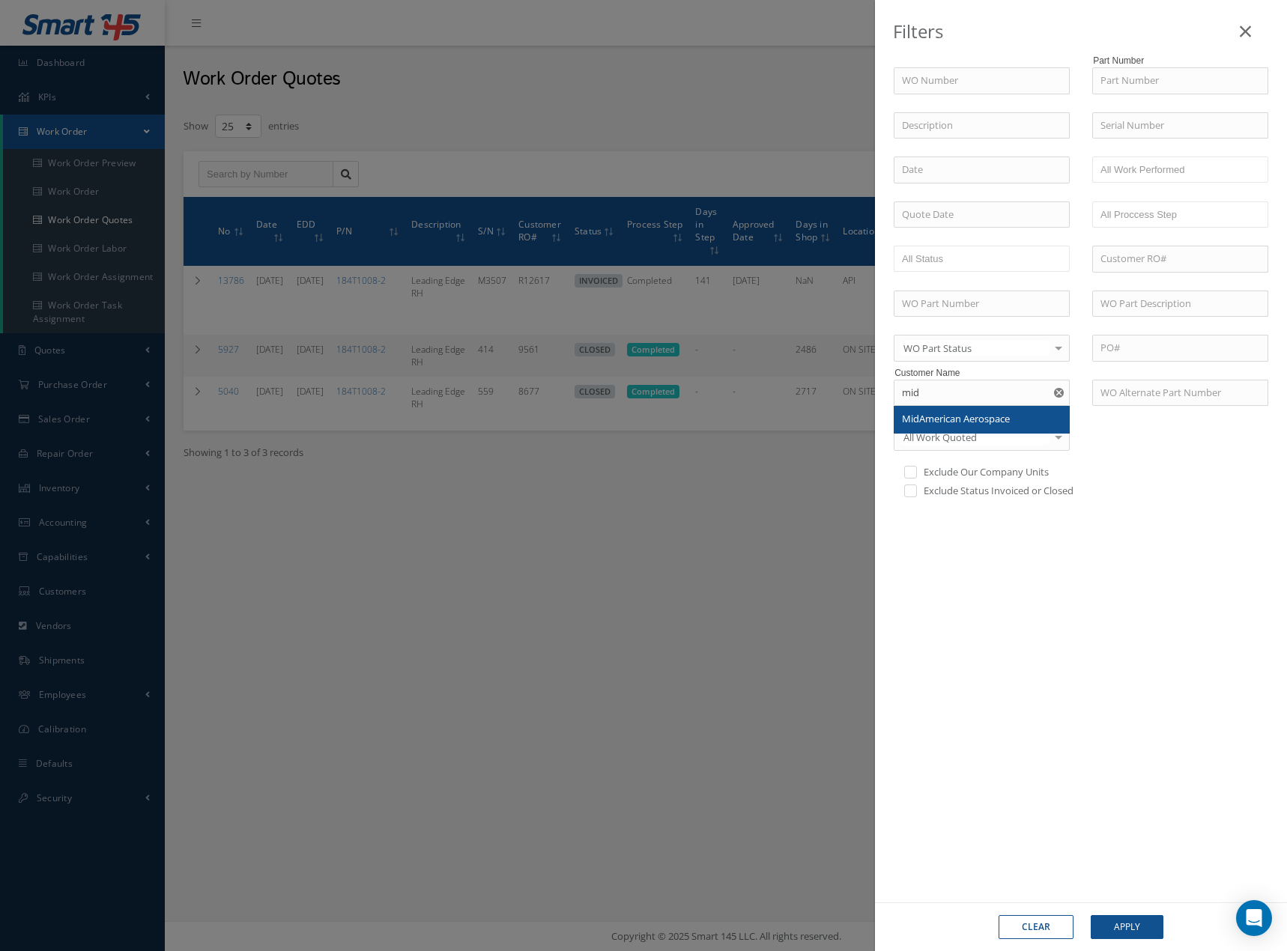
type input "MidAmerican Aerospace"
click at [1131, 920] on button "Apply" at bounding box center [1126, 927] width 73 height 24
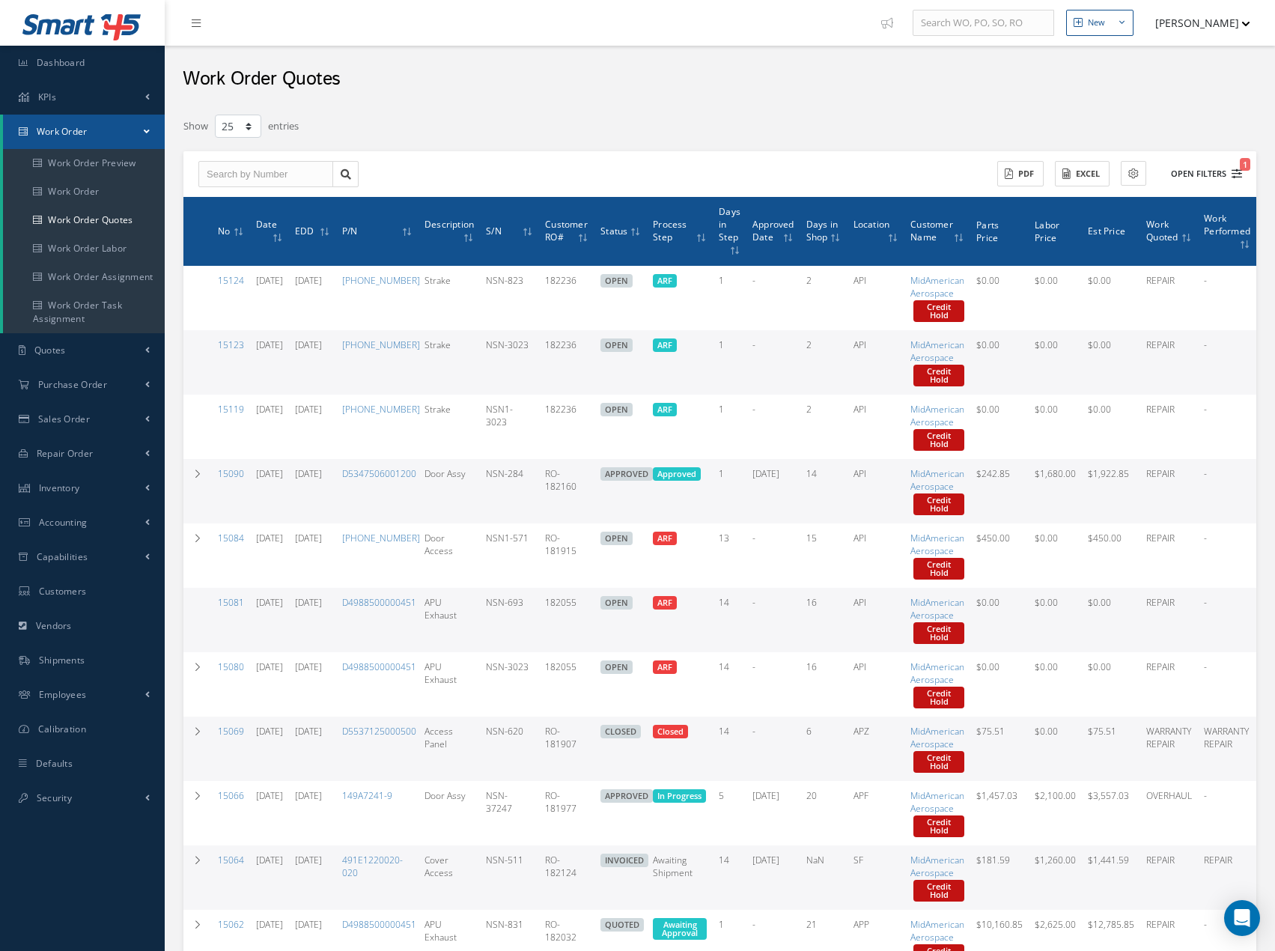
click at [1236, 165] on button "Open Filters 1" at bounding box center [1200, 174] width 85 height 25
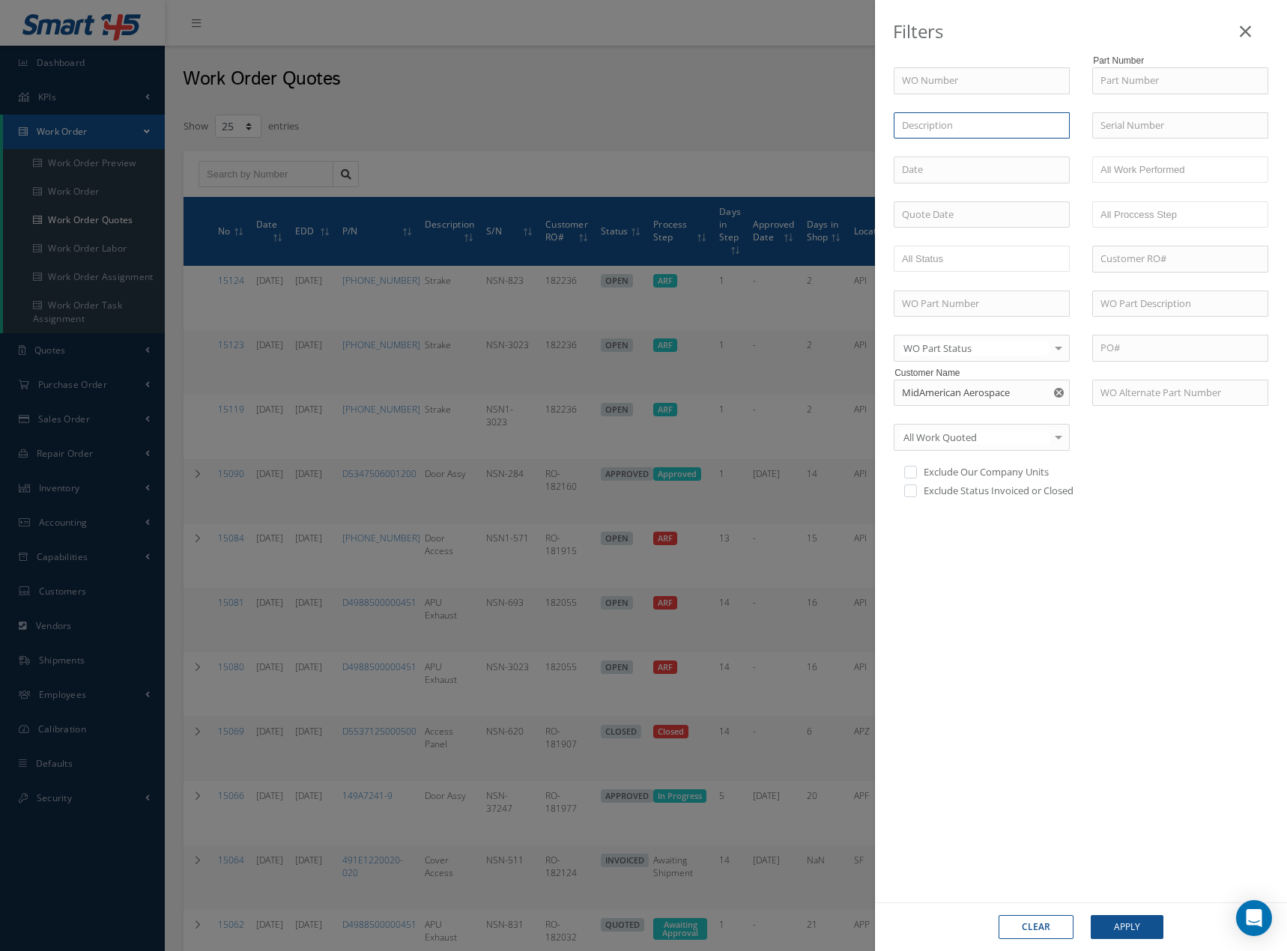
click at [985, 124] on input "text" at bounding box center [981, 125] width 176 height 27
type input "apu"
click at [1090, 915] on button "Apply" at bounding box center [1126, 927] width 73 height 24
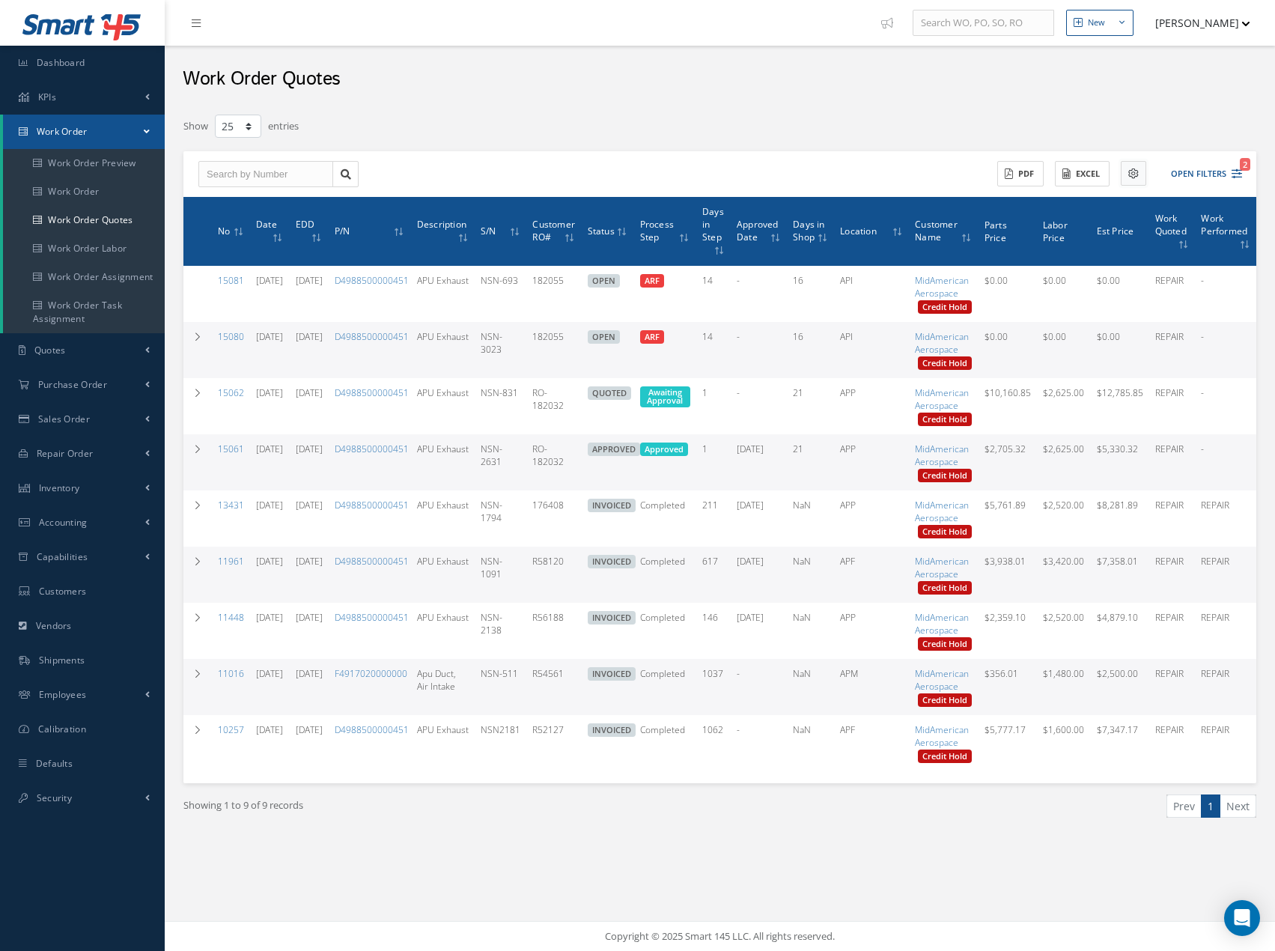
click at [1129, 168] on icon at bounding box center [1133, 173] width 10 height 10
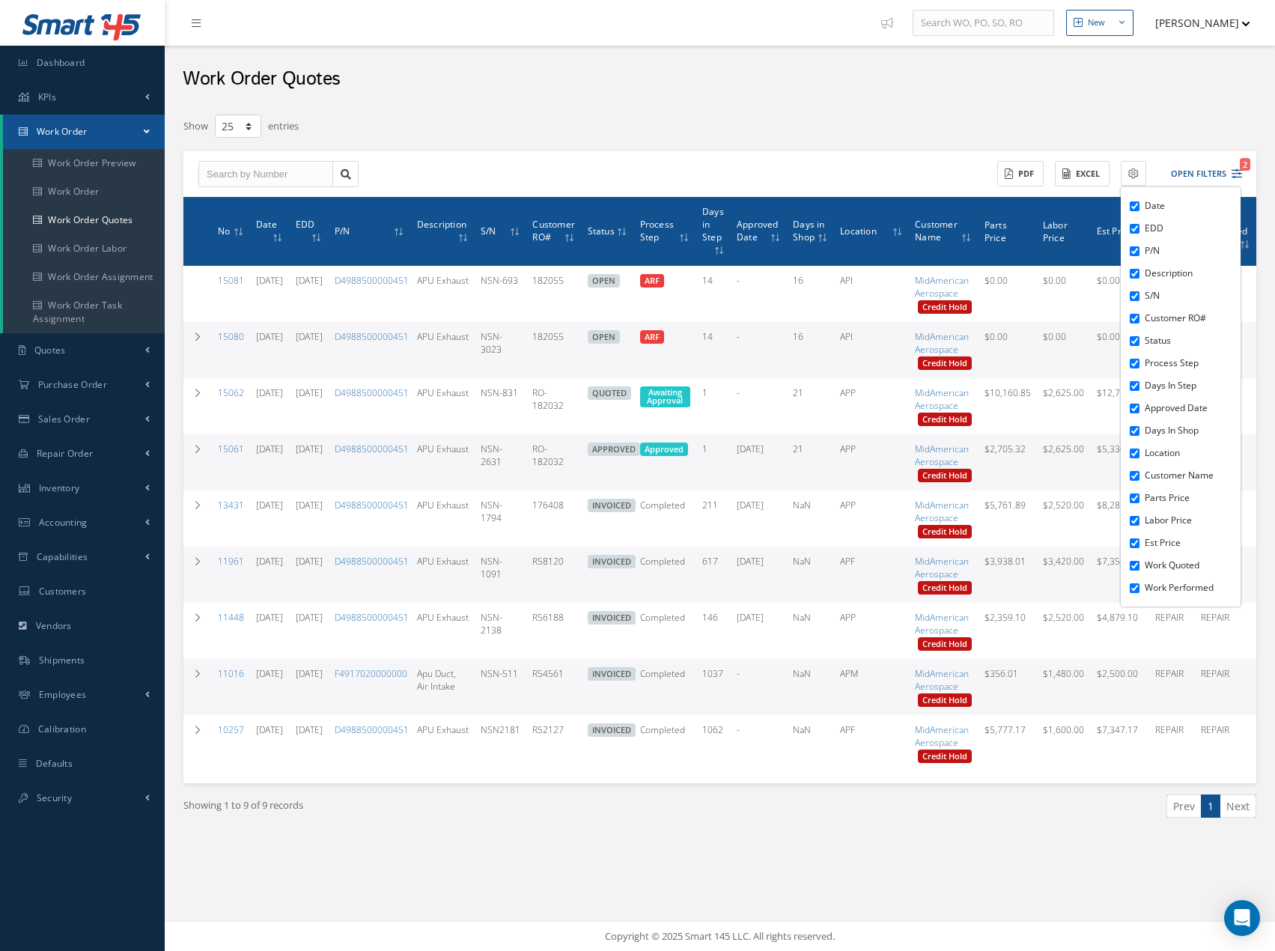
click at [898, 124] on div at bounding box center [1039, 126] width 457 height 27
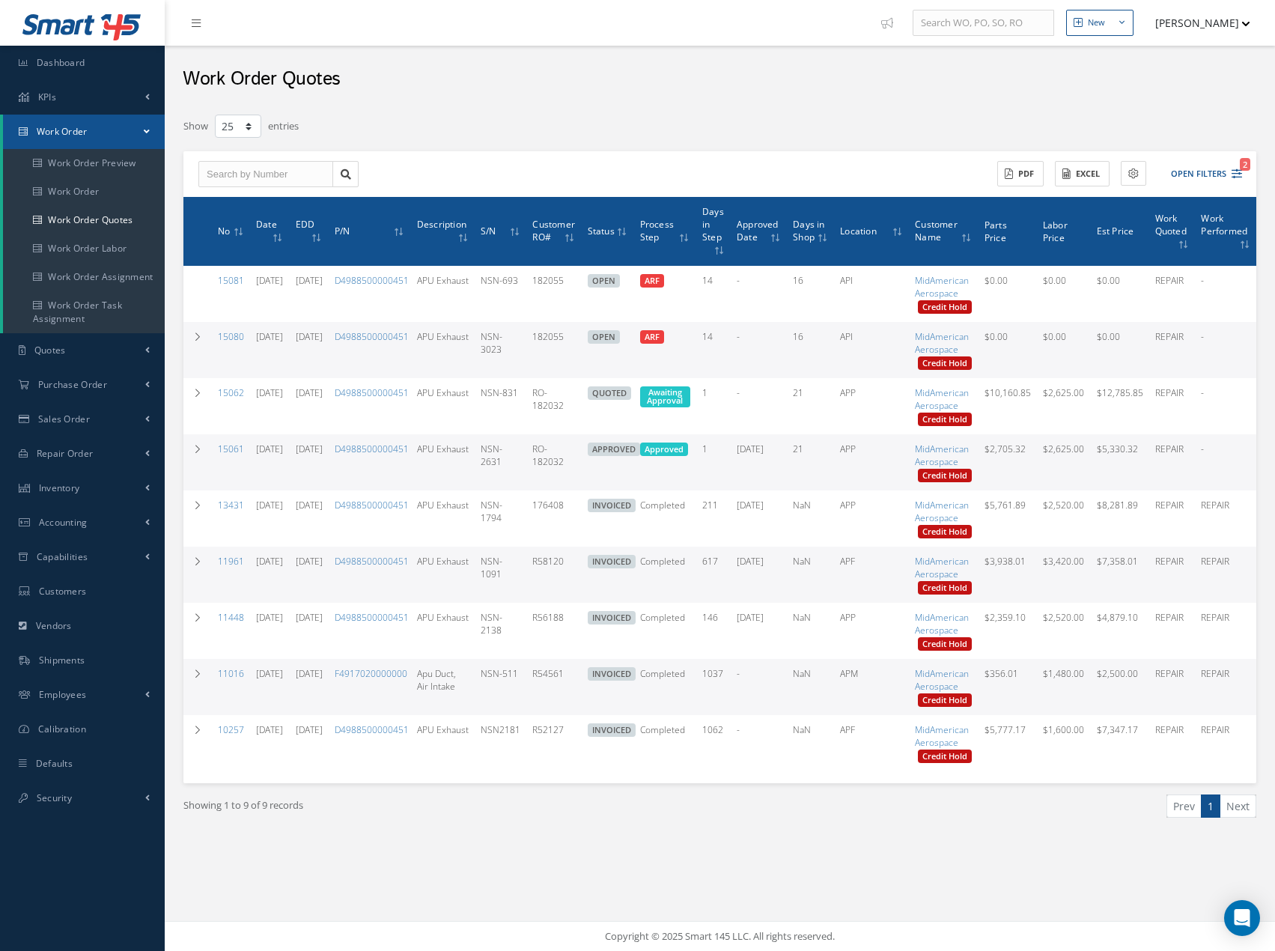
click at [588, 141] on div "Filters WO Number Part Number Description apu APU Exhaust Apu Duct, Air Intake …" at bounding box center [719, 484] width 1073 height 743
click at [1130, 177] on icon at bounding box center [1133, 173] width 10 height 10
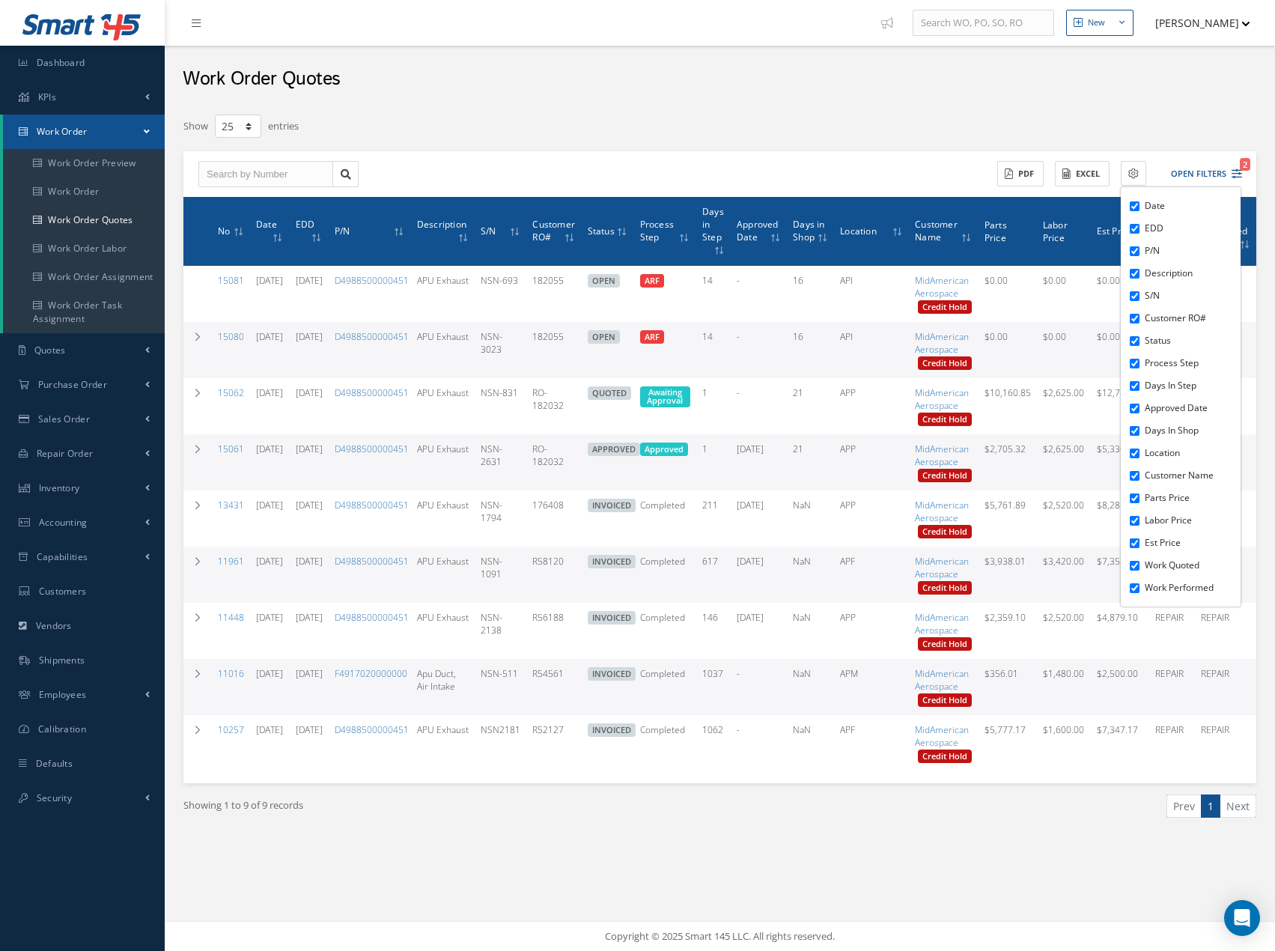
click at [952, 130] on div at bounding box center [1039, 126] width 457 height 27
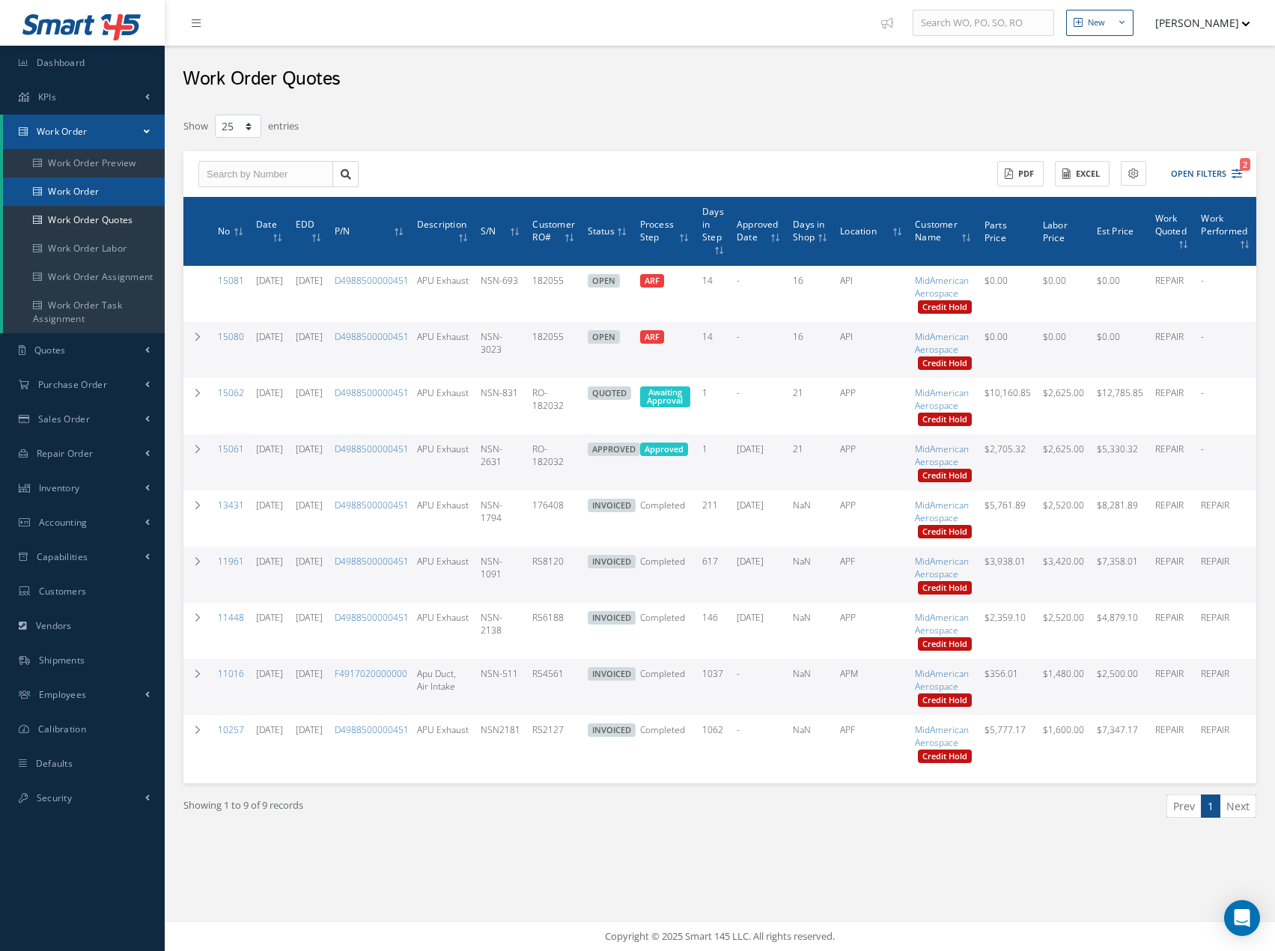
click at [101, 185] on link "Work Order" at bounding box center [84, 191] width 162 height 28
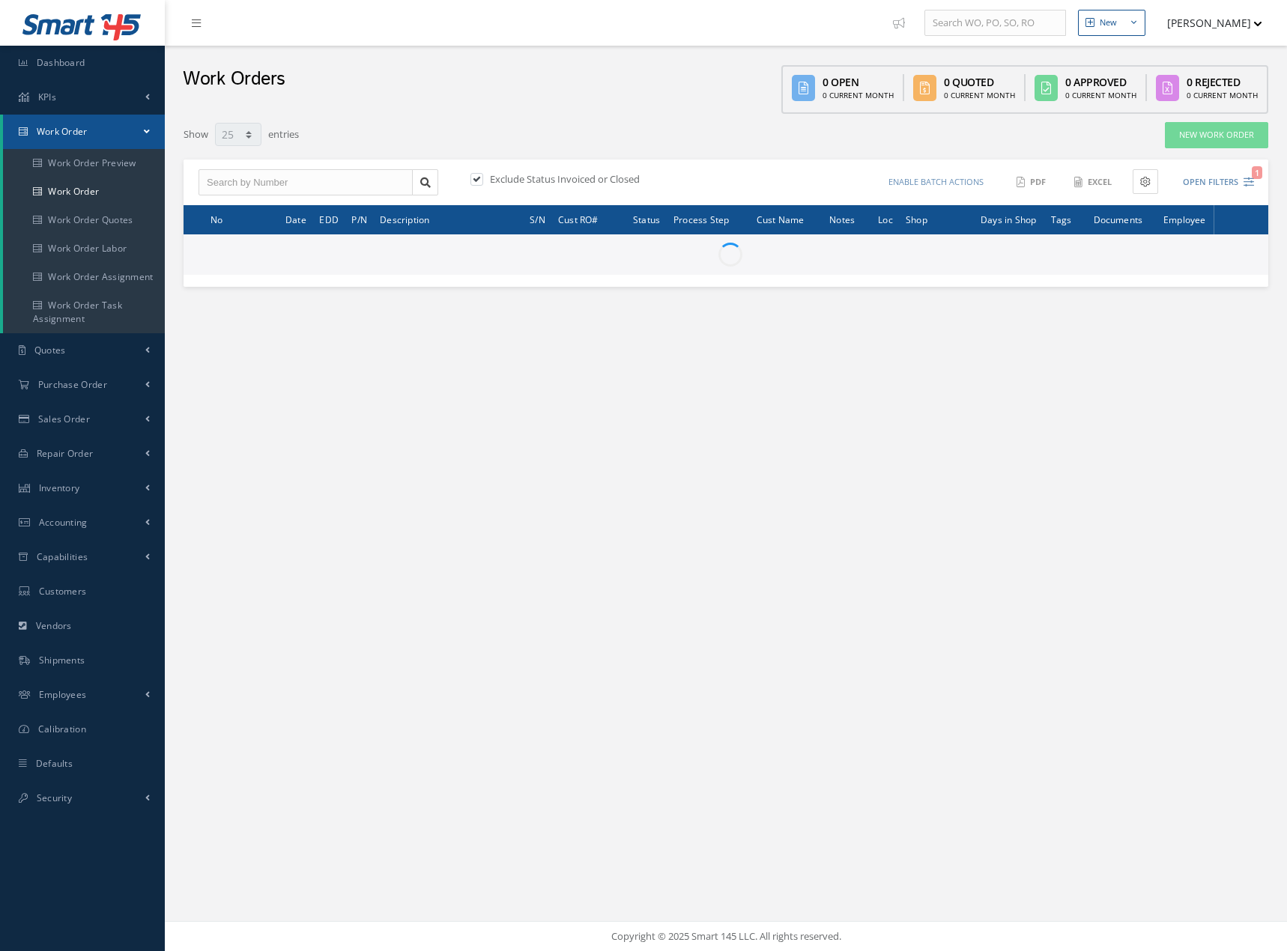
select select "25"
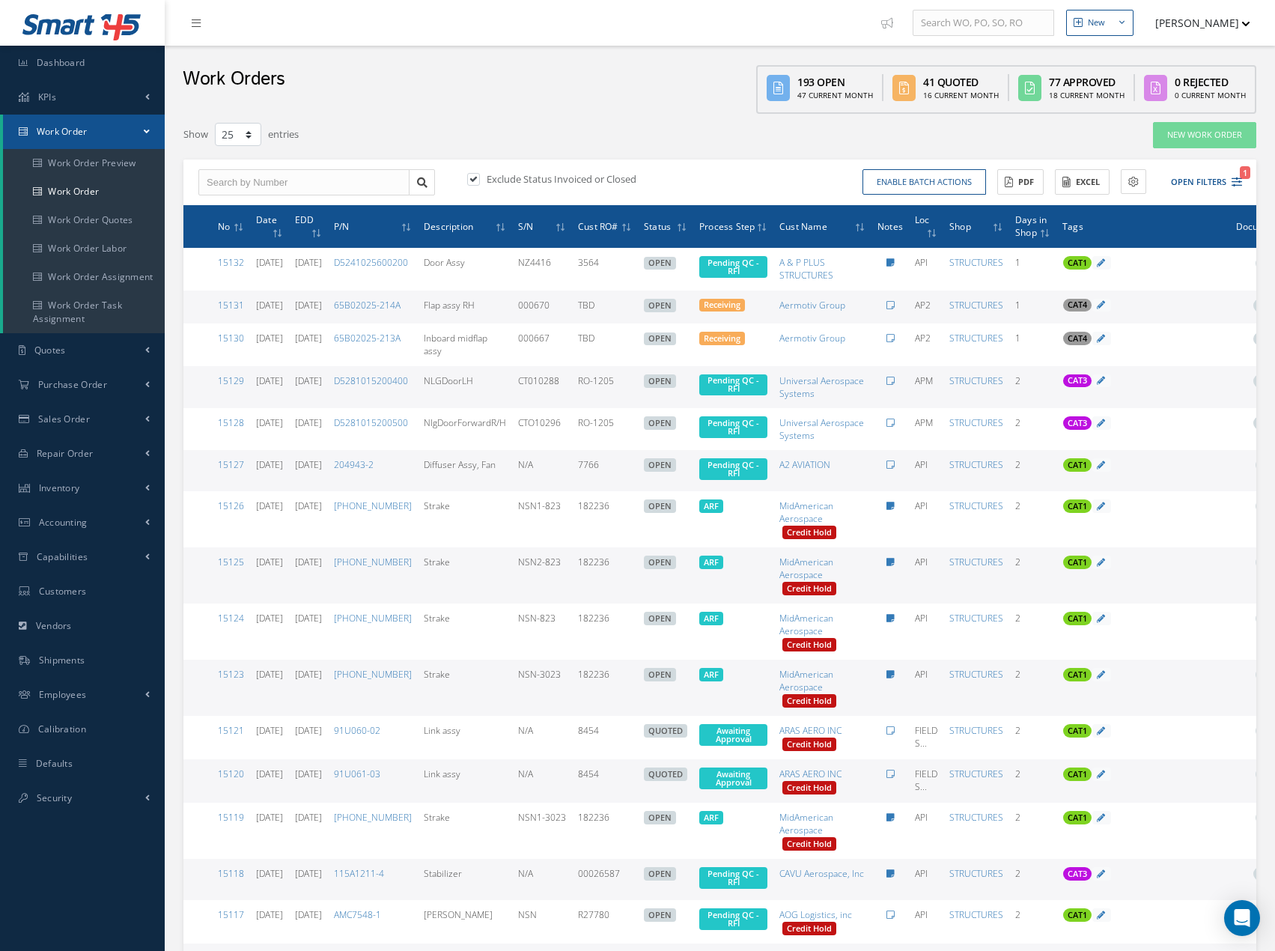
click at [137, 125] on link "Work Order" at bounding box center [84, 132] width 162 height 34
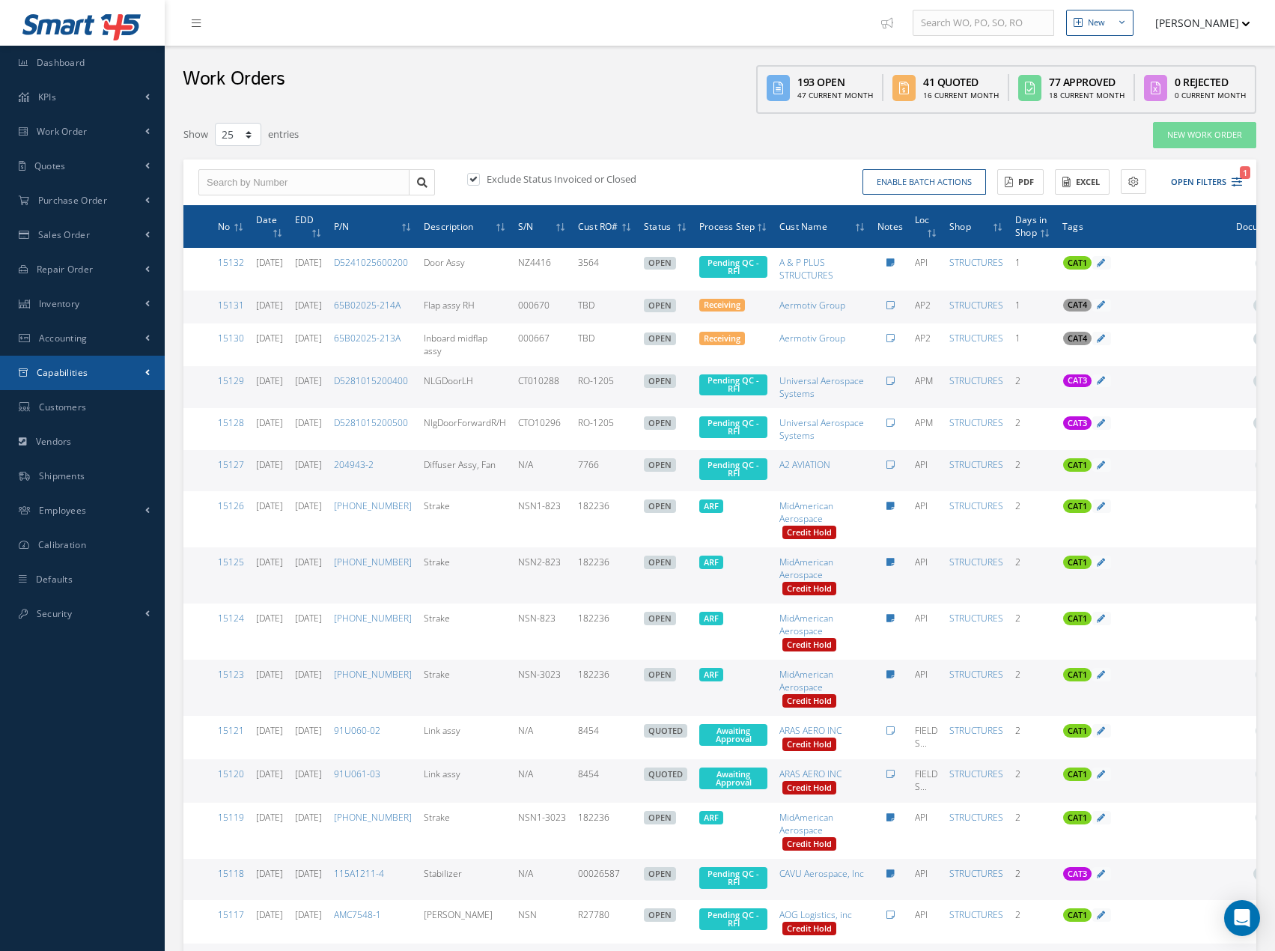
click at [144, 369] on link "Capabilities" at bounding box center [82, 373] width 165 height 34
click at [73, 400] on link "Manuals" at bounding box center [84, 404] width 162 height 28
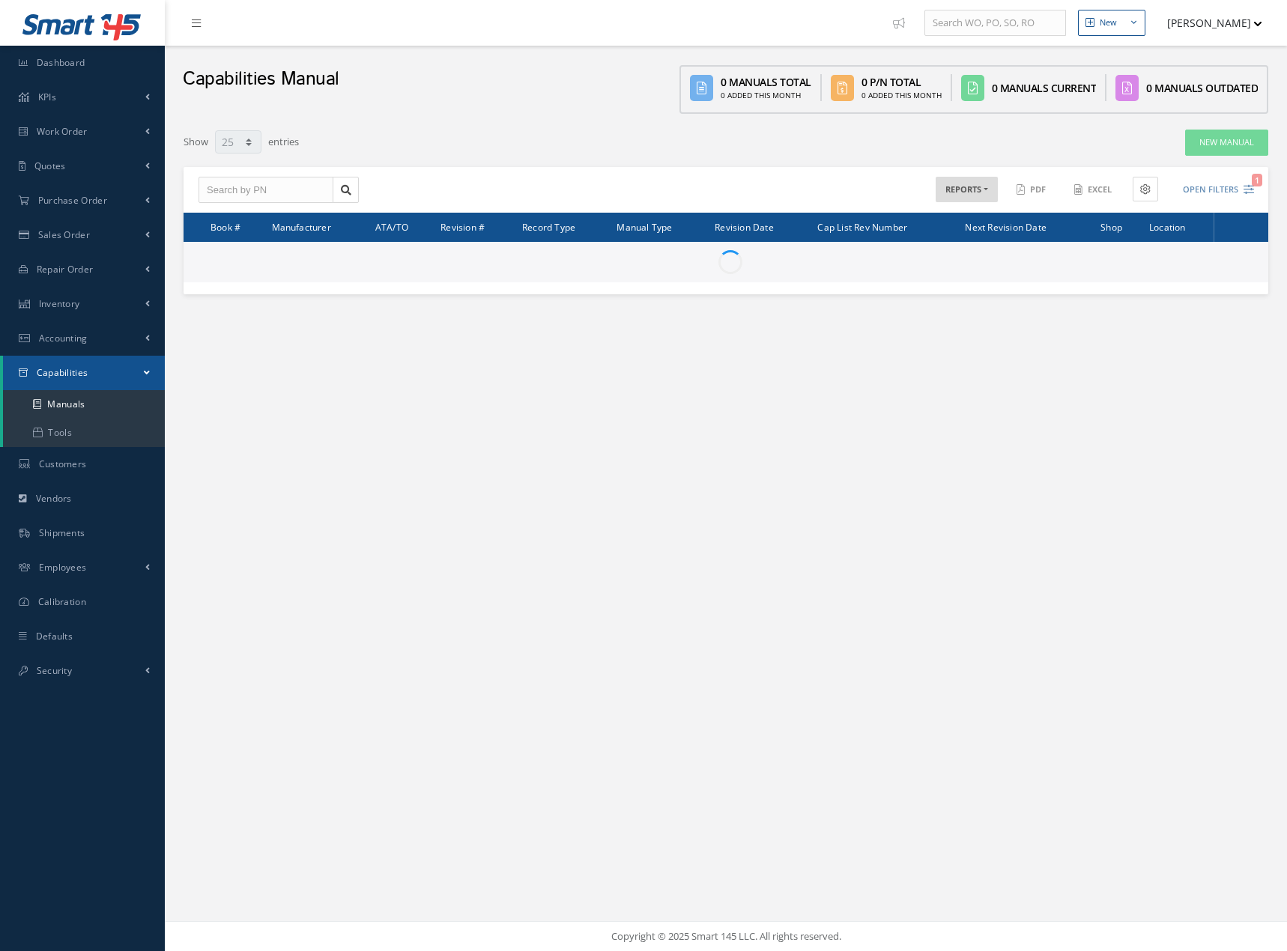
select select "25"
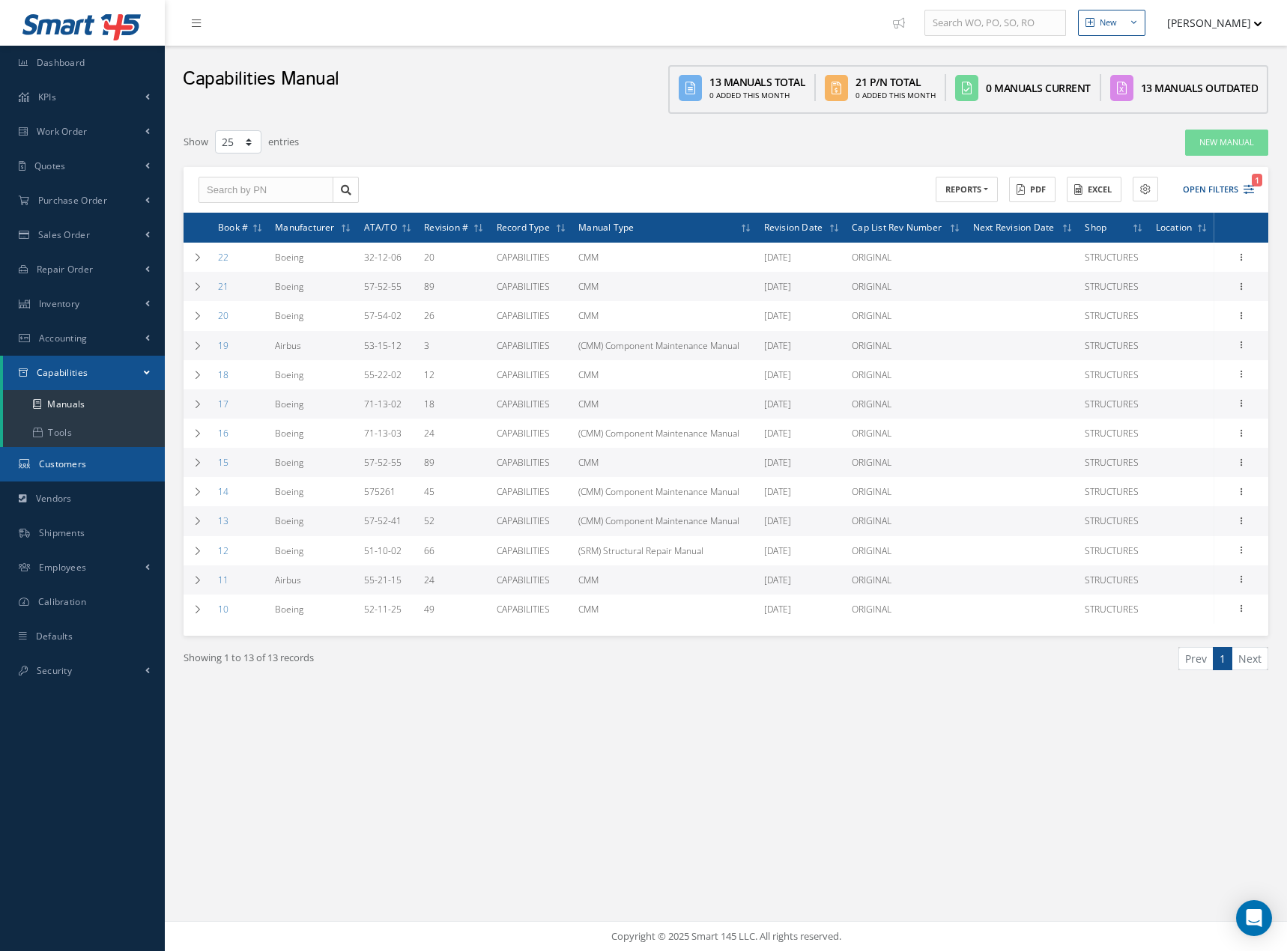
click at [82, 471] on link "Customers" at bounding box center [82, 464] width 165 height 34
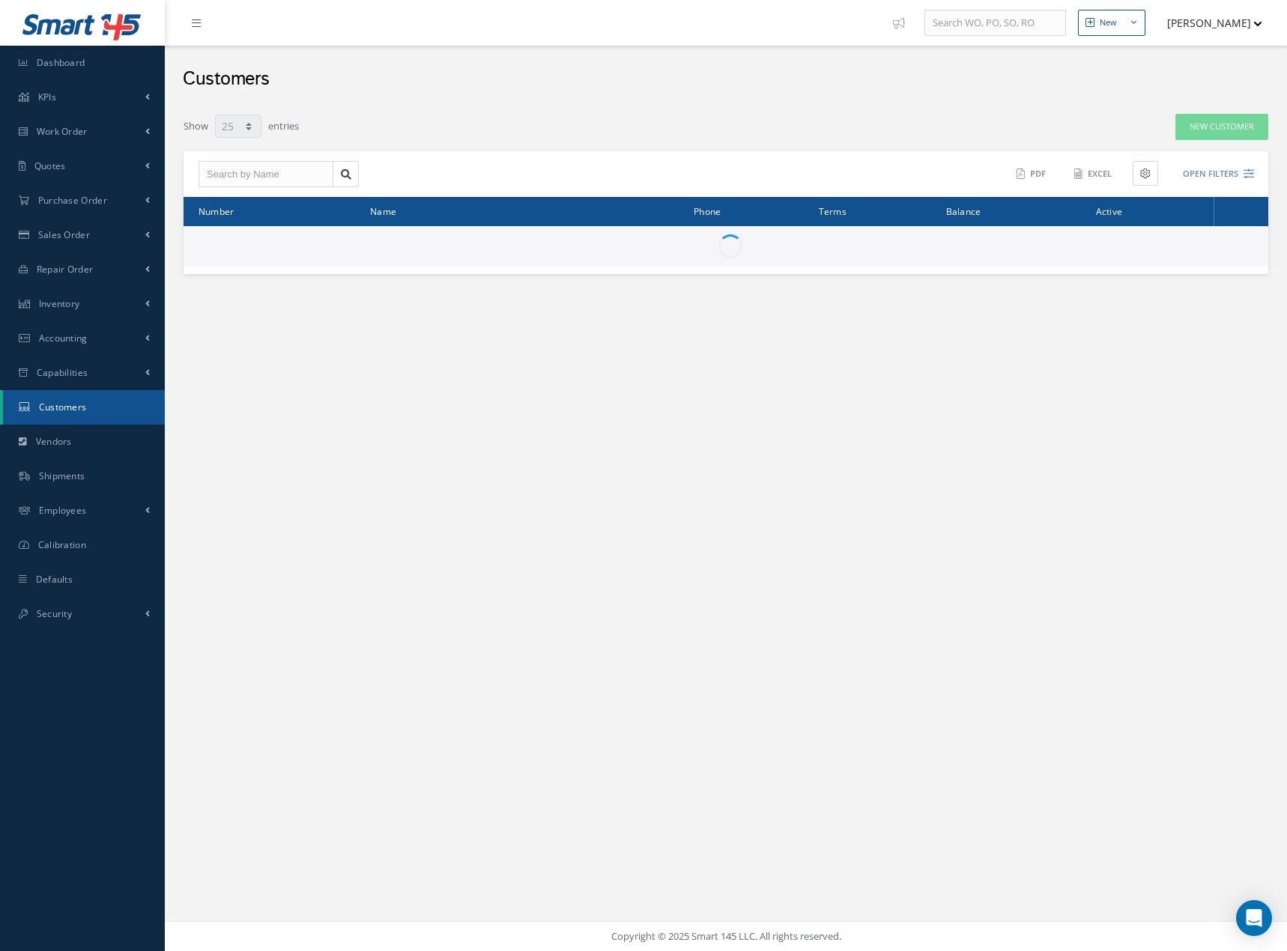
select select "25"
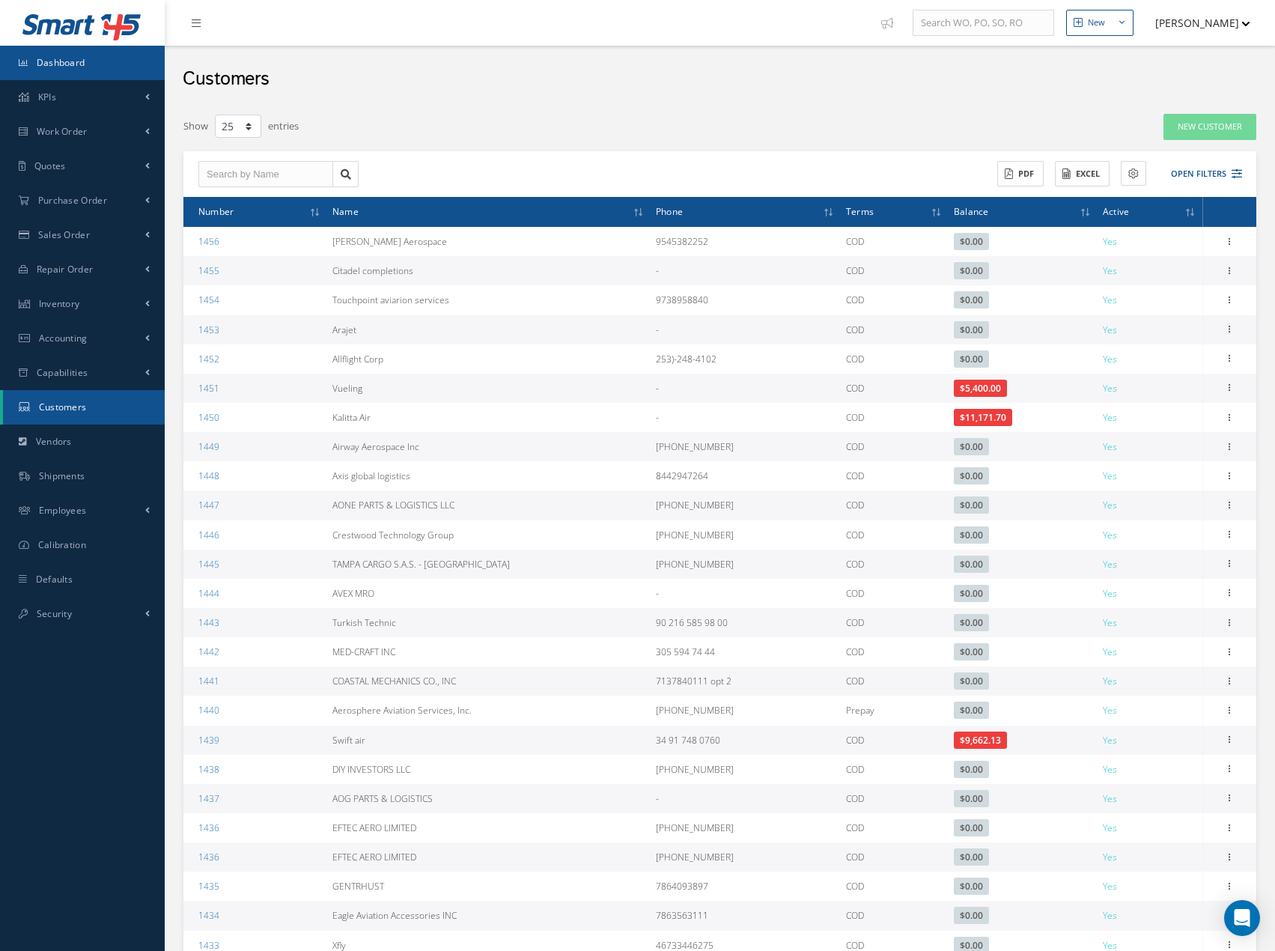
click at [71, 67] on span "Dashboard" at bounding box center [61, 62] width 49 height 13
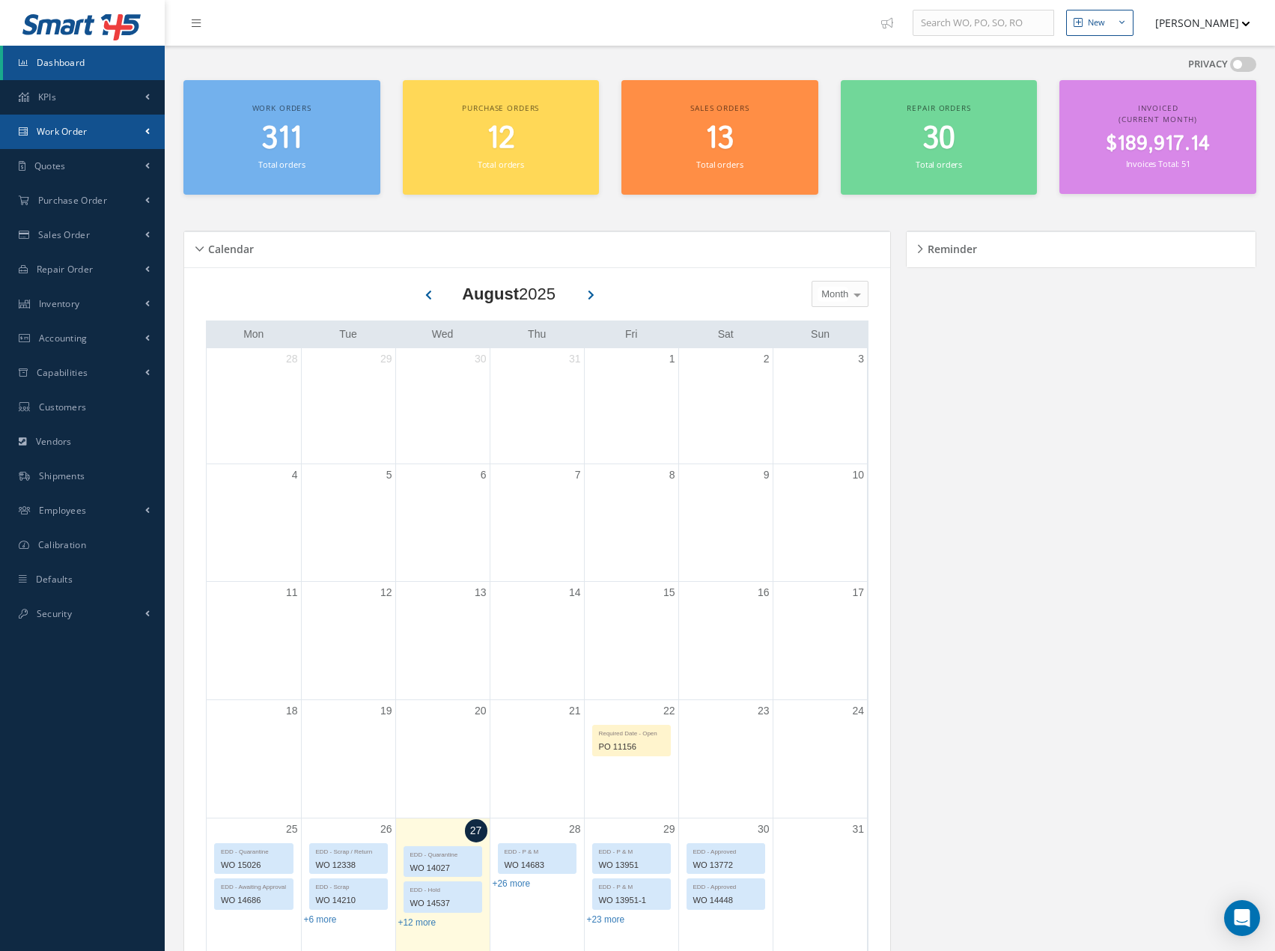
click at [115, 130] on link "Work Order" at bounding box center [82, 132] width 165 height 34
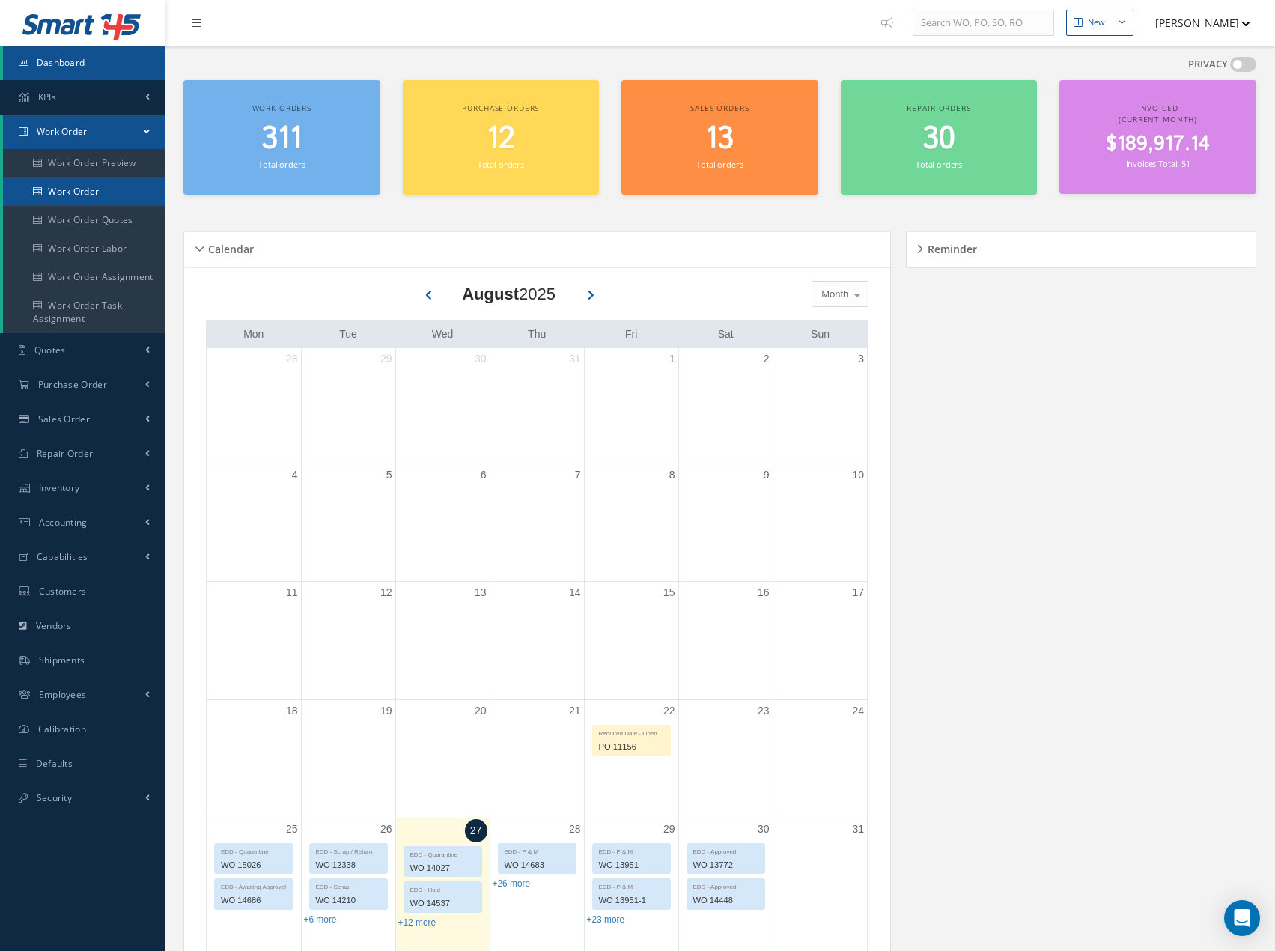
click at [122, 198] on link "Work Order" at bounding box center [84, 191] width 162 height 28
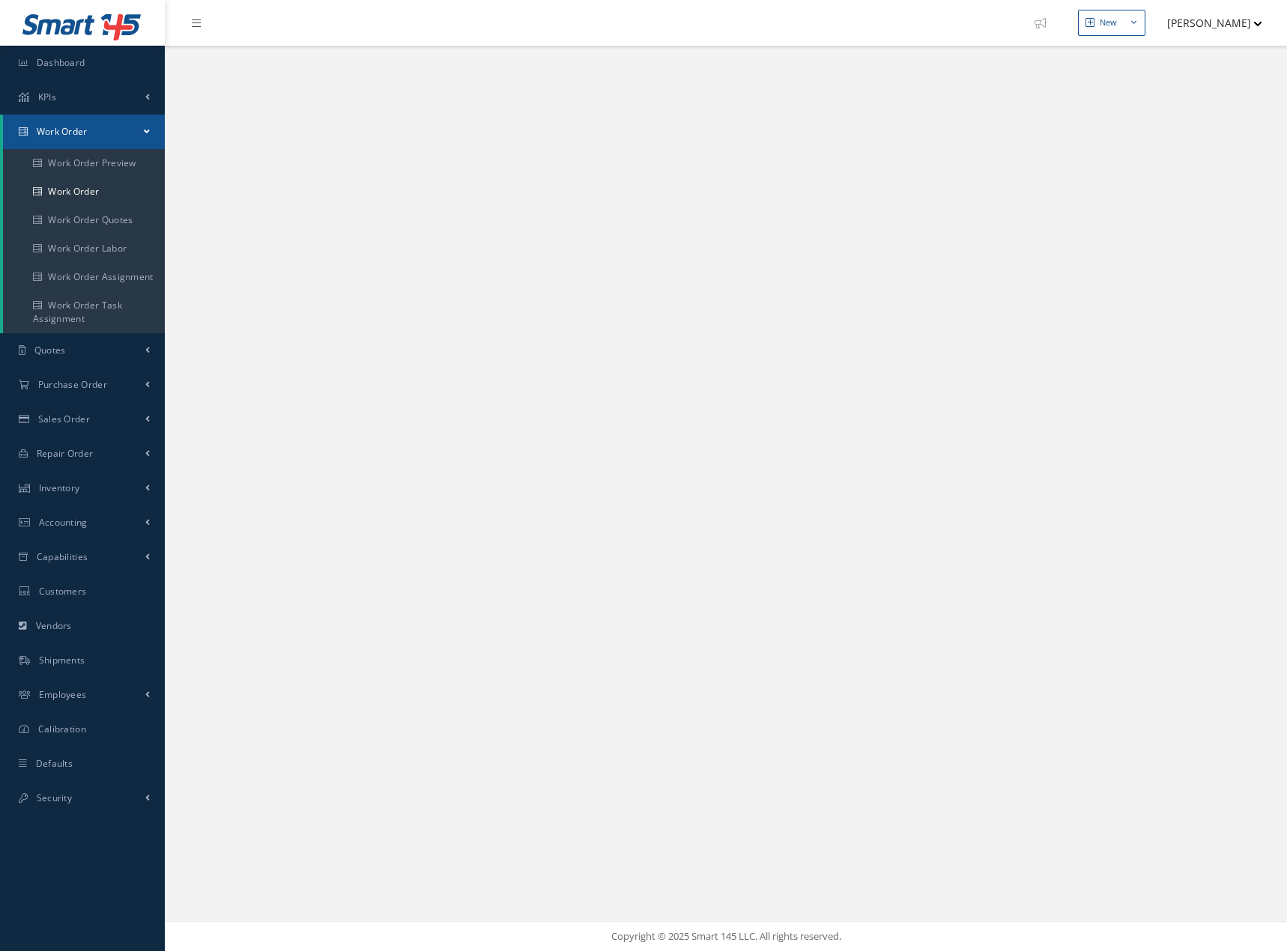
select select "25"
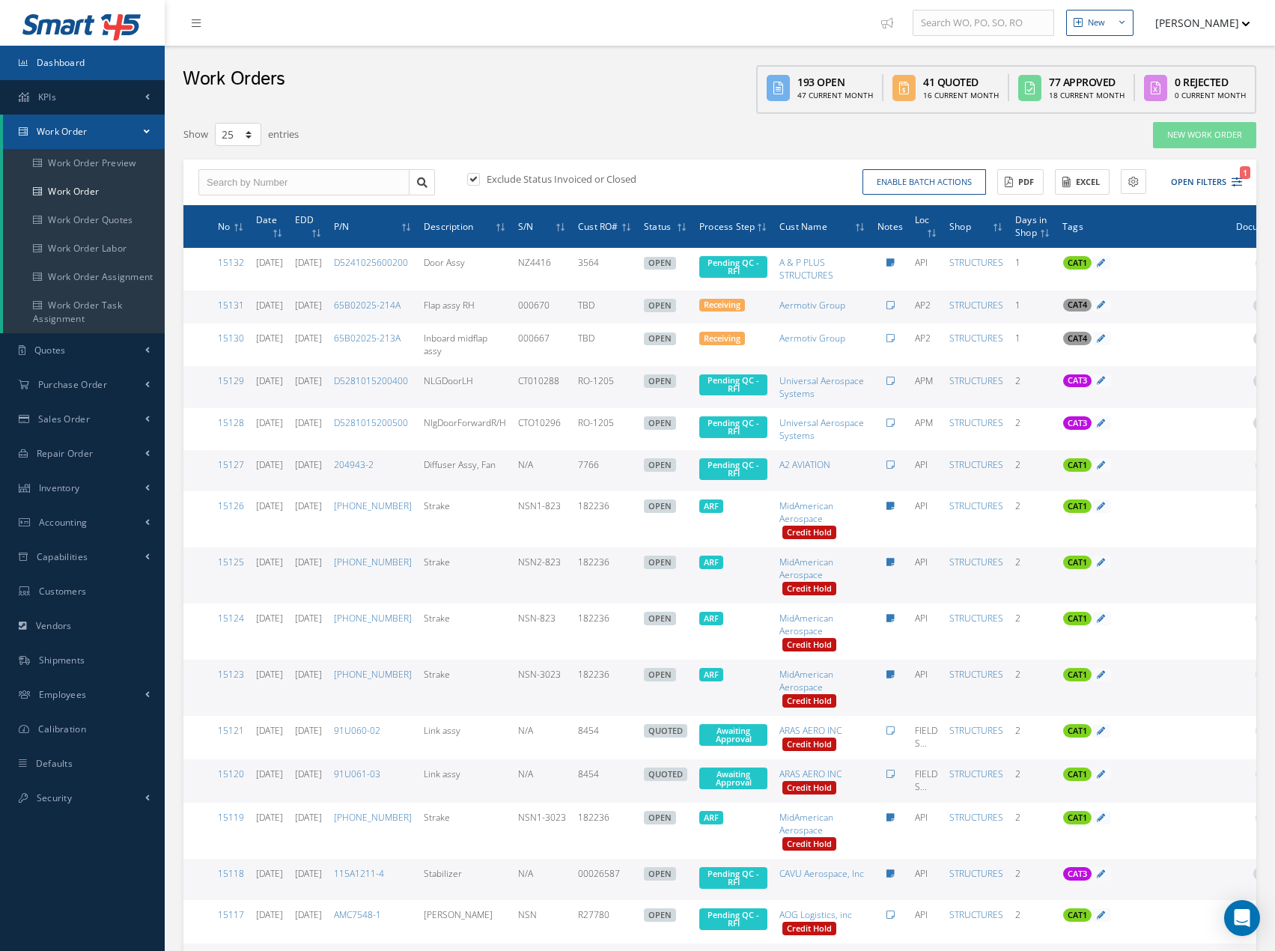
click at [79, 71] on link "Dashboard" at bounding box center [82, 63] width 165 height 34
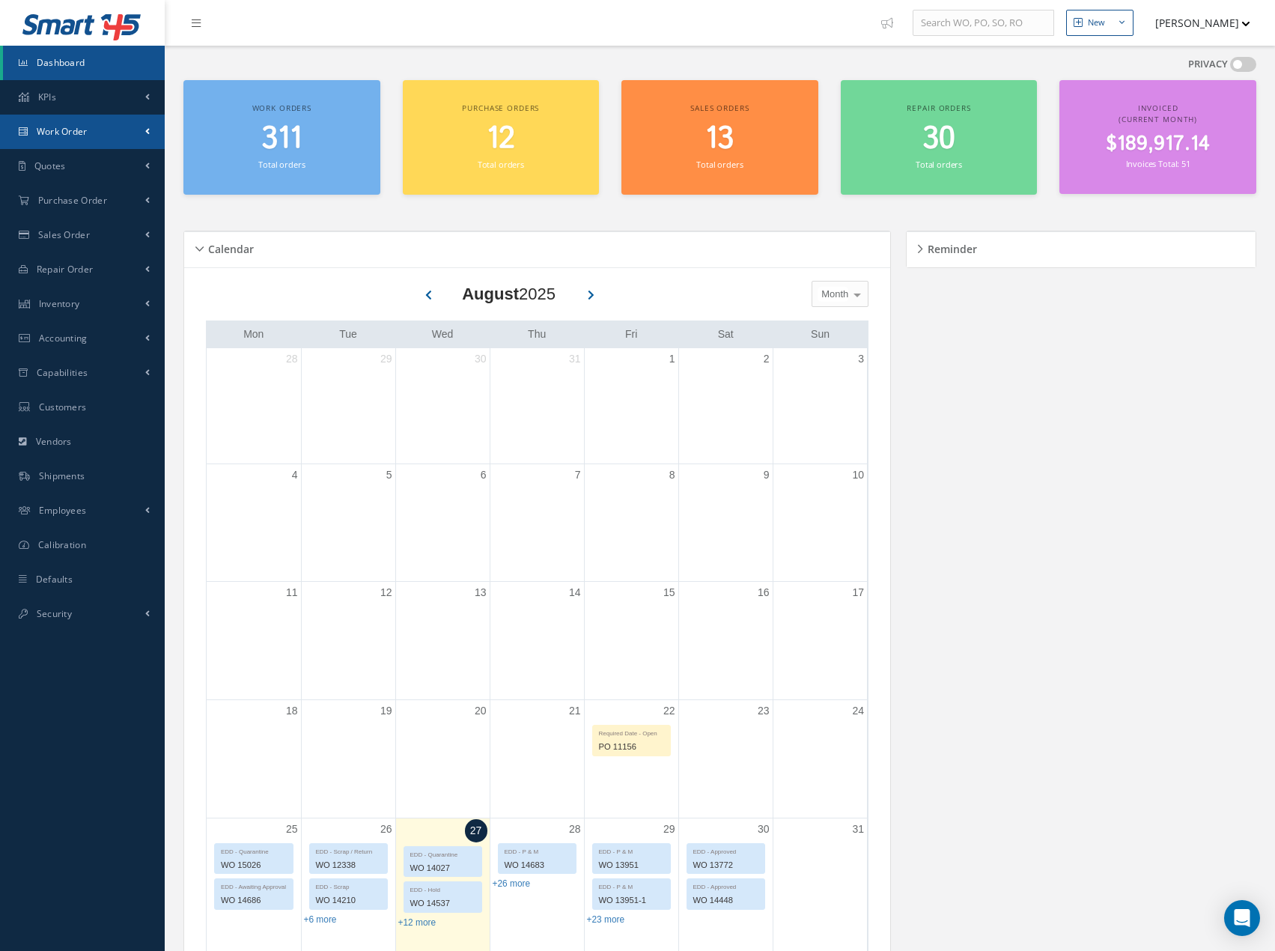
click at [142, 136] on link "Work Order" at bounding box center [82, 132] width 165 height 34
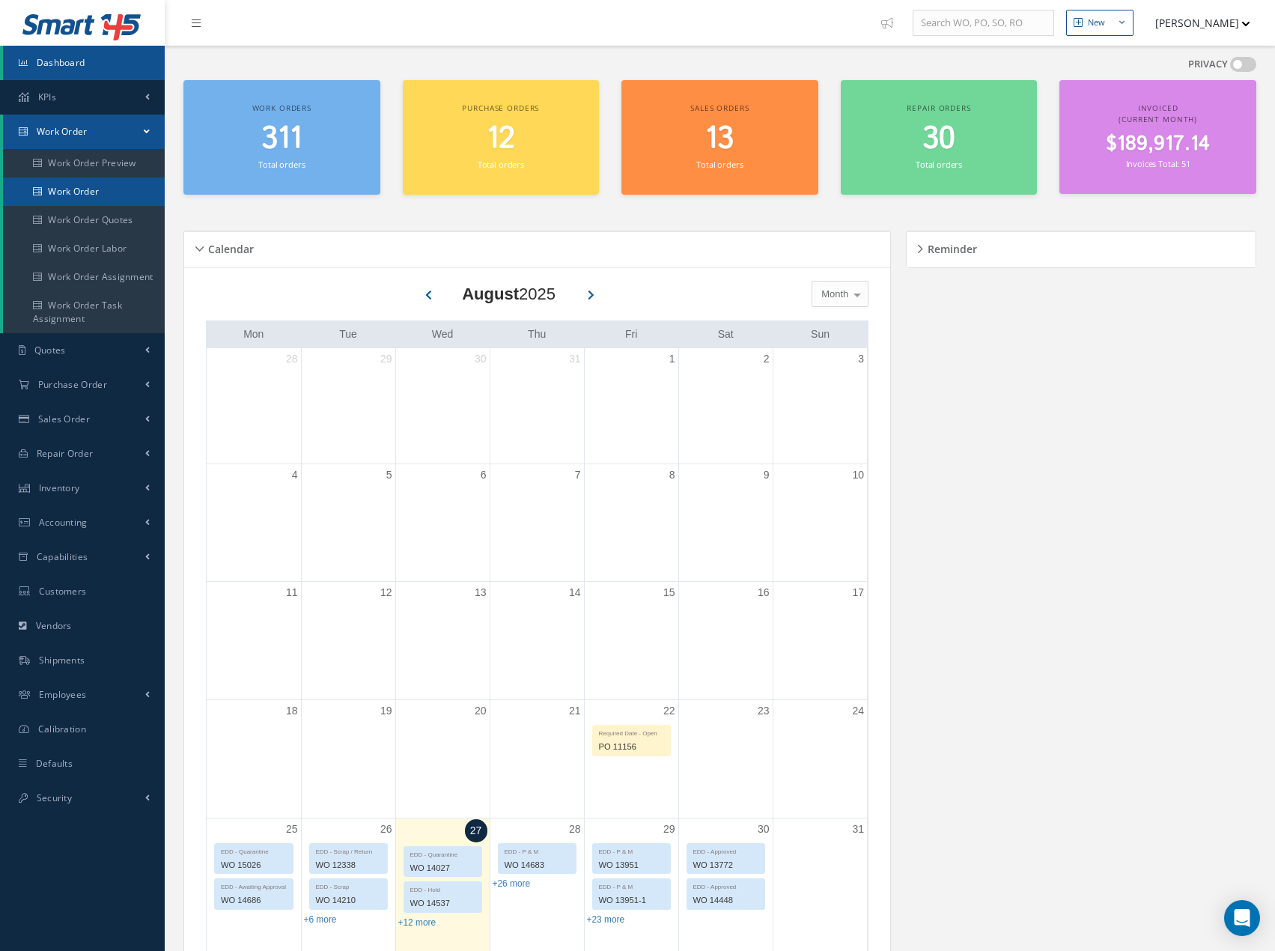
click at [102, 195] on link "Work Order" at bounding box center [84, 191] width 162 height 28
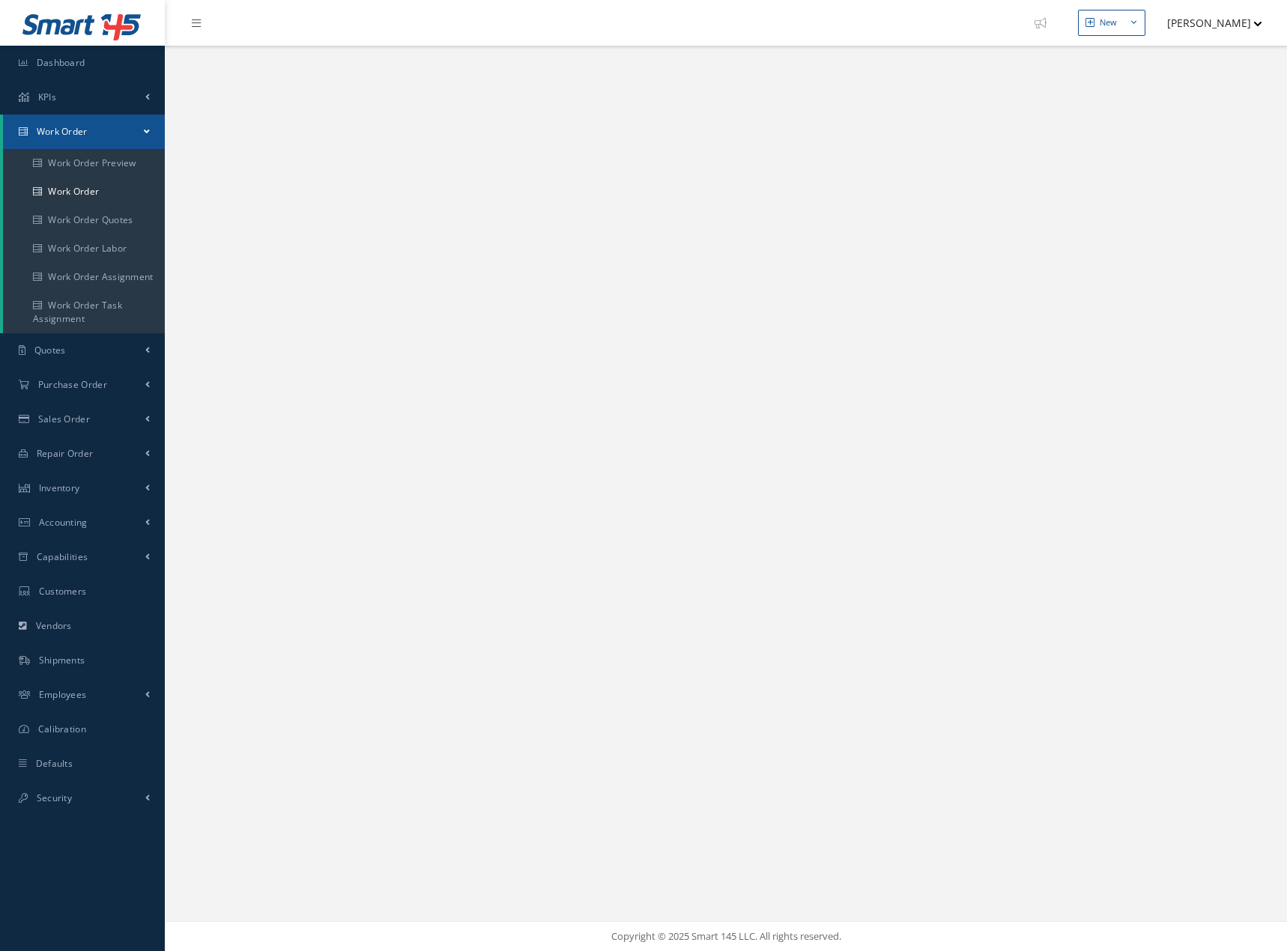
select select "25"
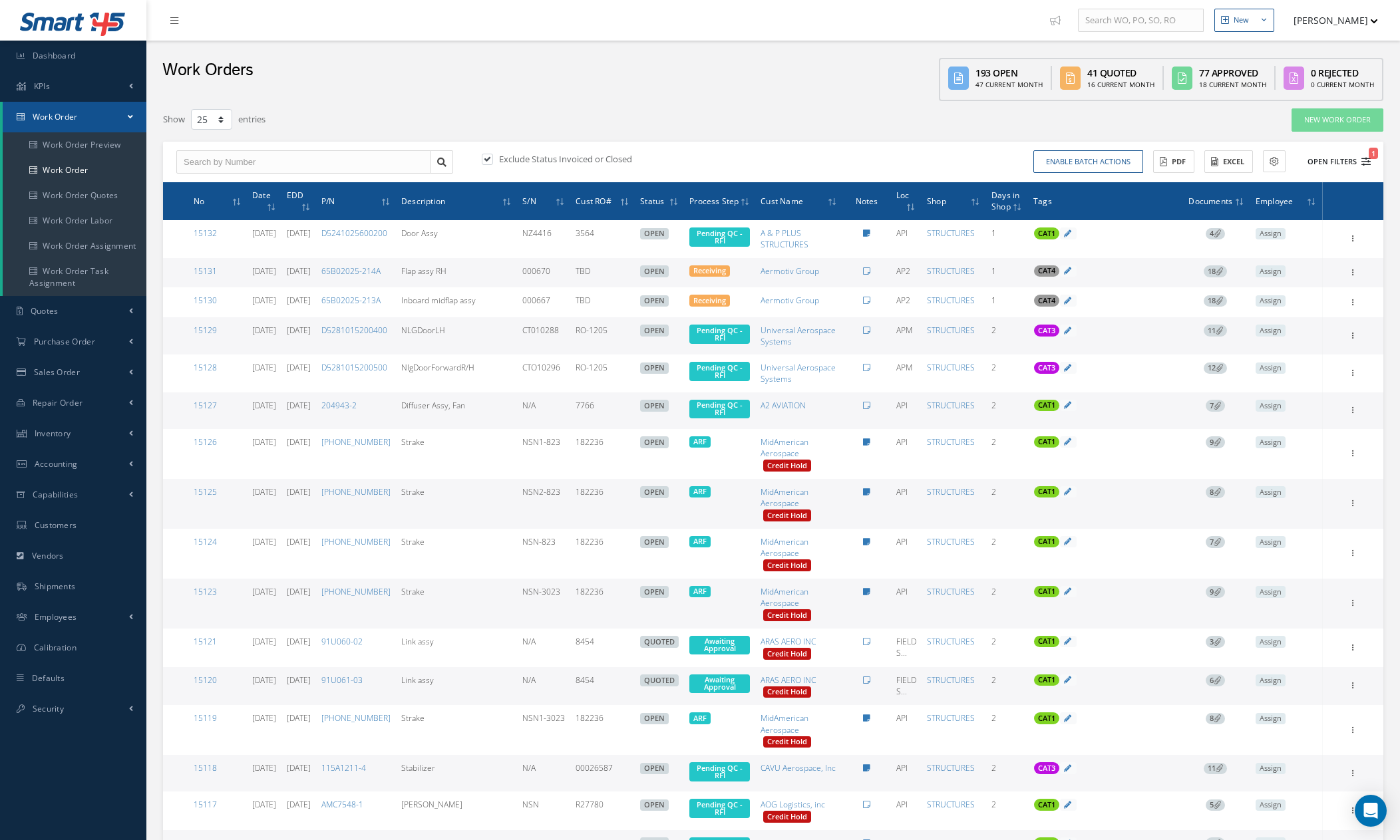
click at [1142, 160] on icon "1" at bounding box center [1365, 162] width 9 height 9
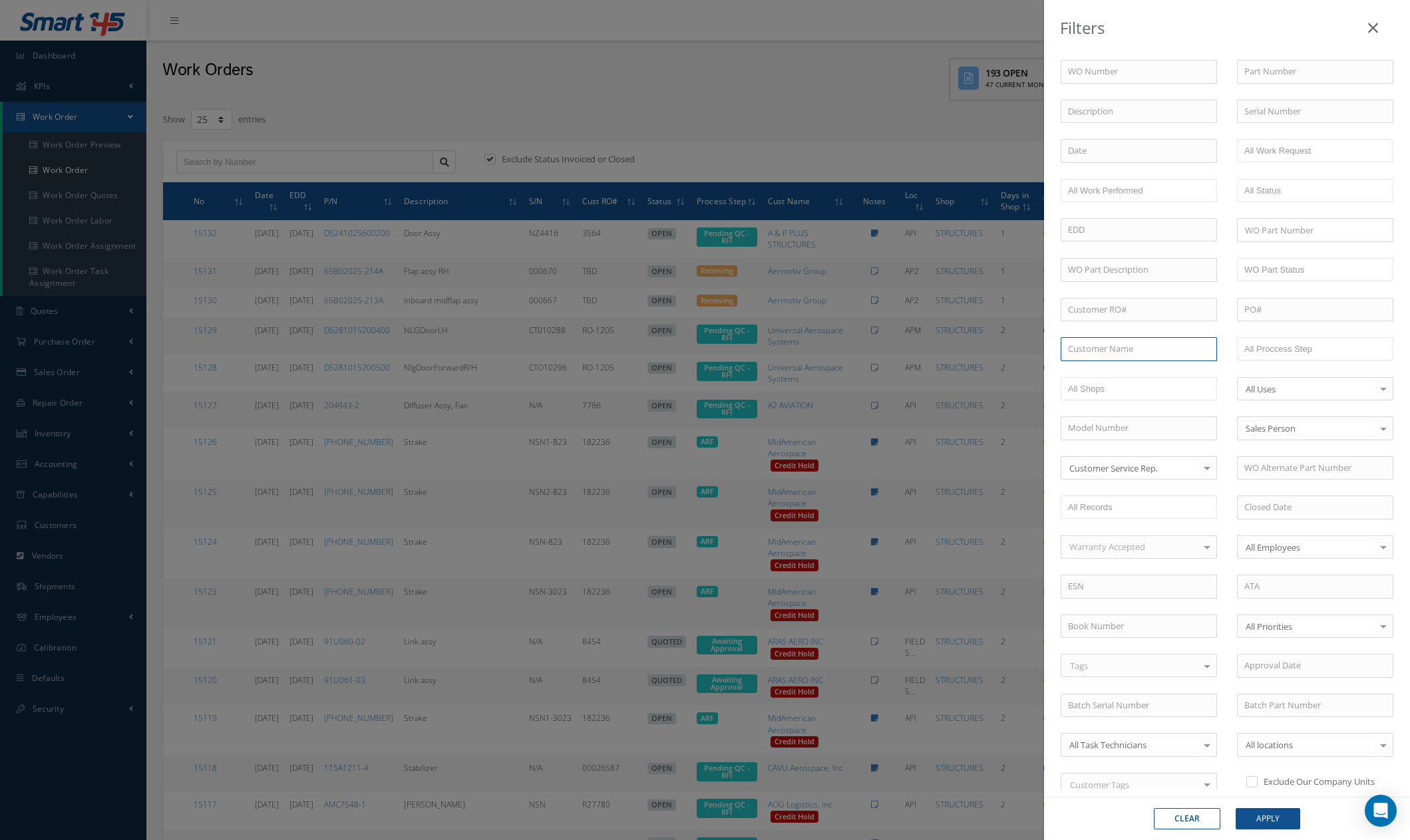
click at [1135, 351] on input "text" at bounding box center [1139, 349] width 156 height 24
click at [1143, 370] on div "Aermotiv Group" at bounding box center [1139, 373] width 142 height 13
type input "Aermotiv Group"
click at [1143, 819] on button "Apply" at bounding box center [1268, 819] width 65 height 21
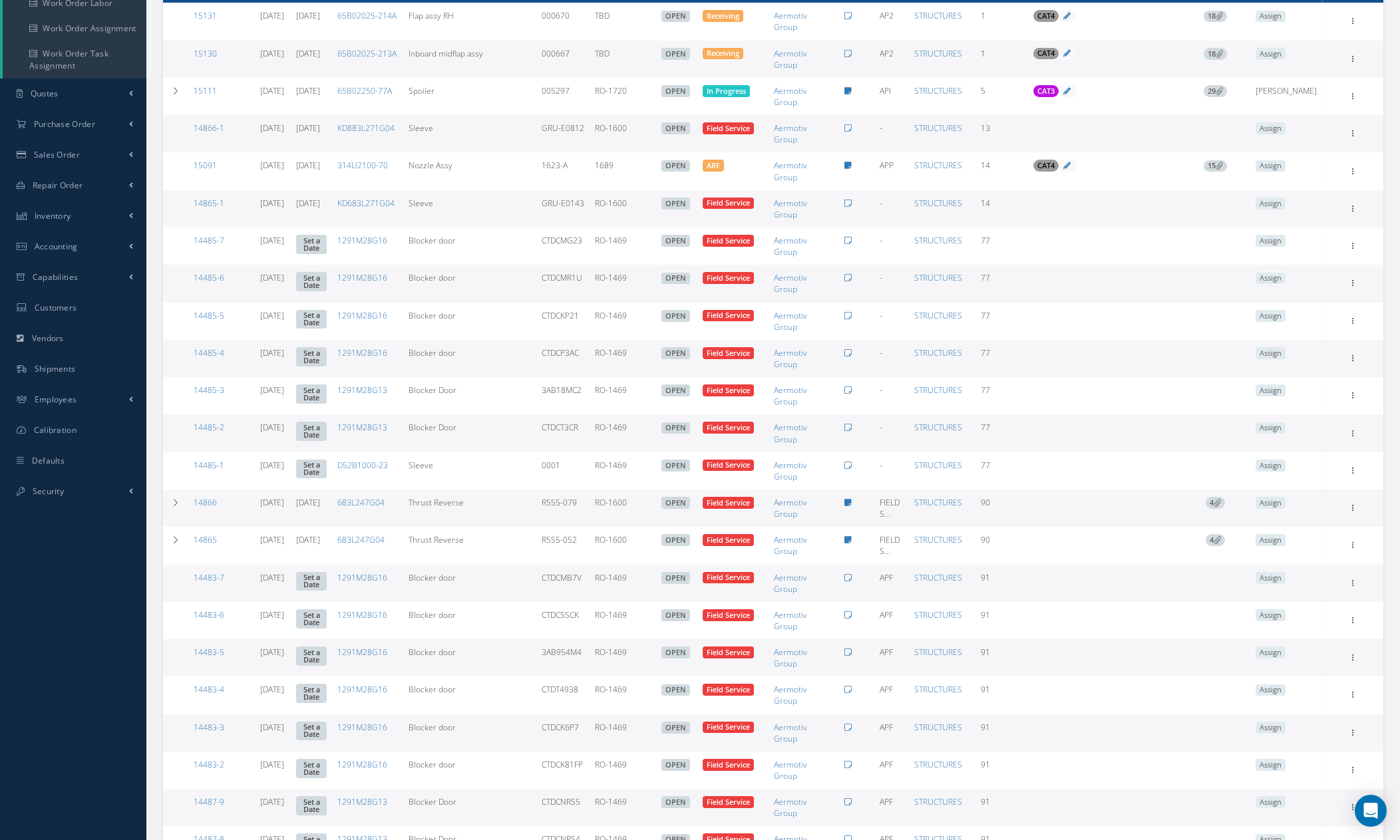
scroll to position [417, 0]
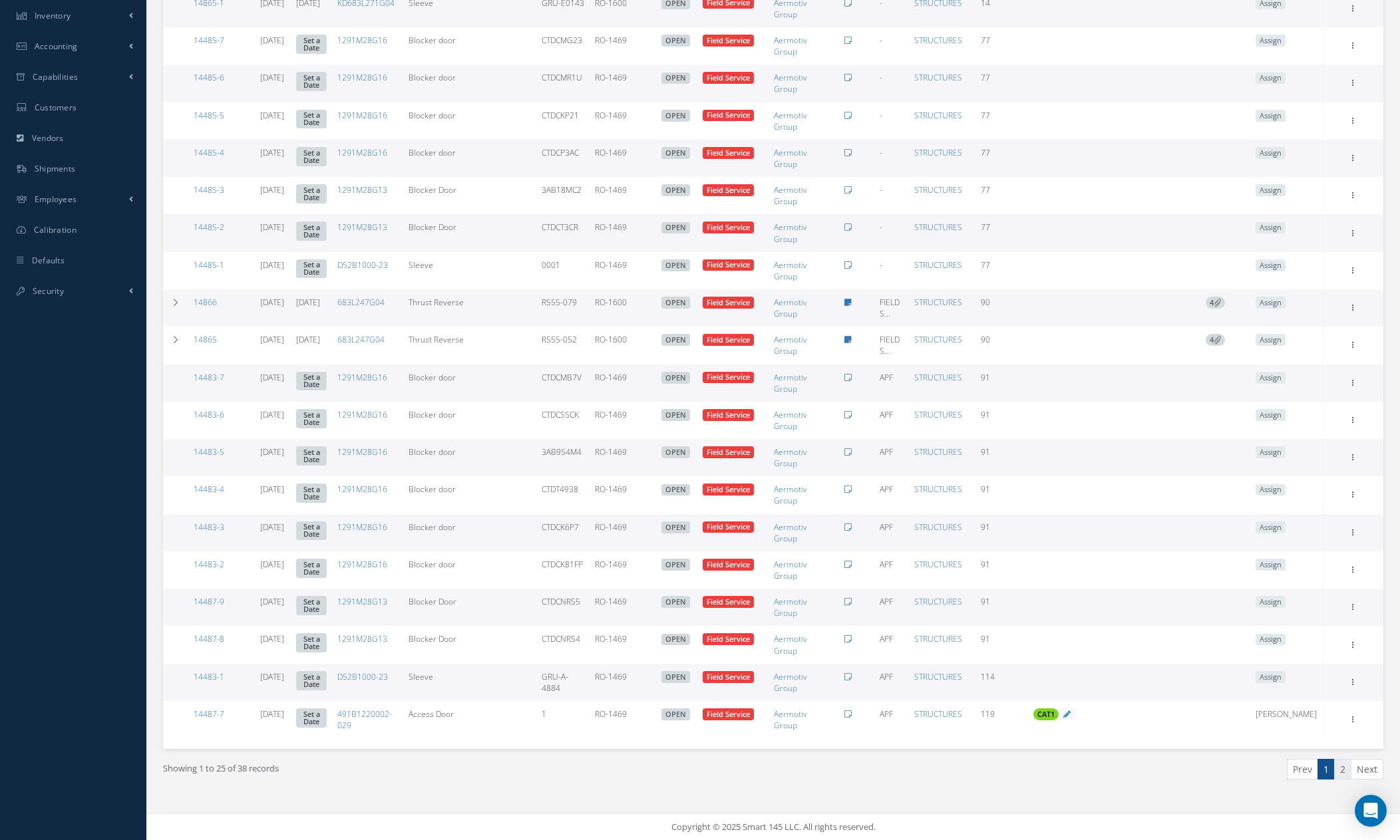
click at [1142, 769] on link "2" at bounding box center [1341, 768] width 17 height 20
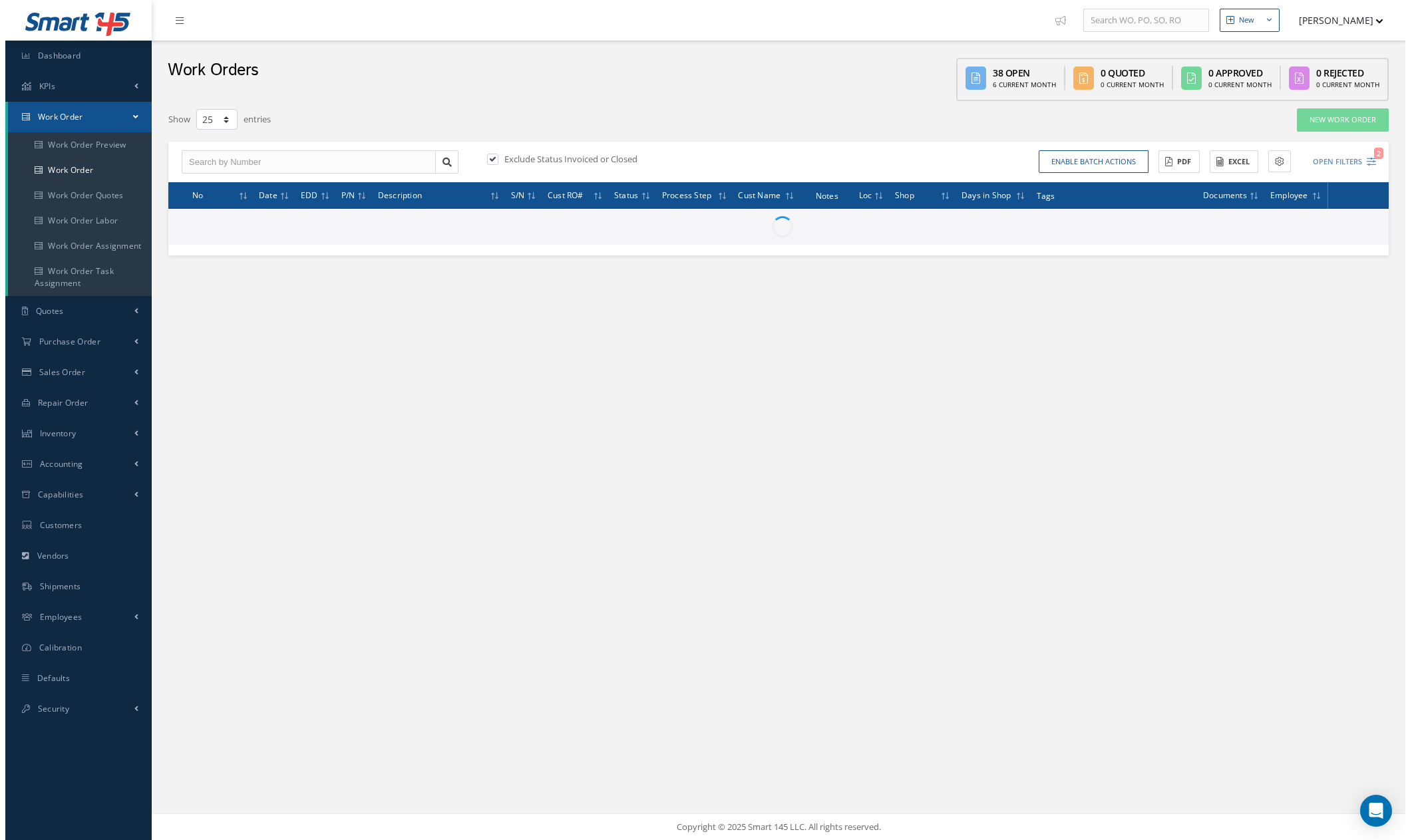
scroll to position [0, 0]
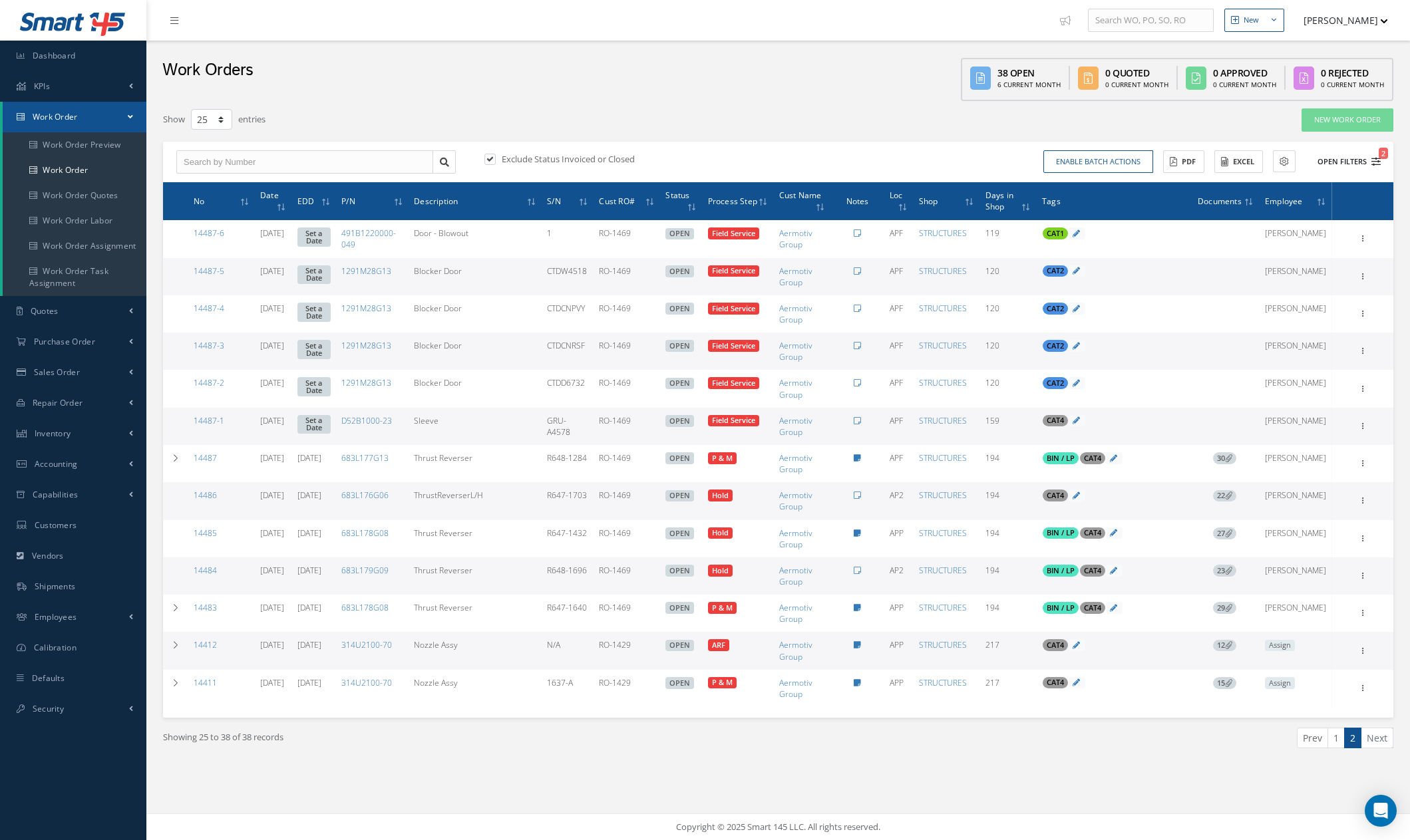
click at [1143, 160] on icon "2" at bounding box center [1375, 162] width 9 height 9
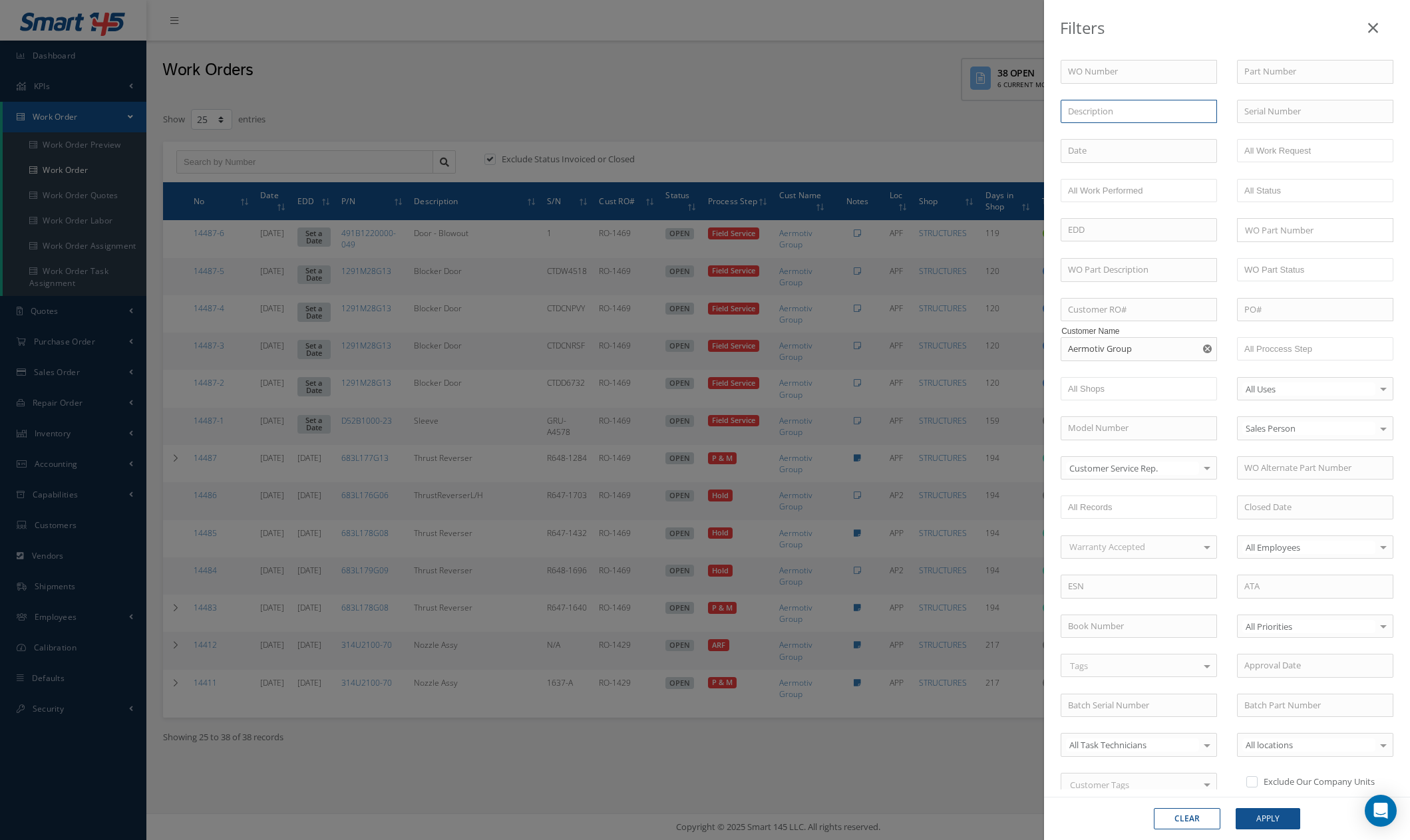
click at [1137, 109] on input "text" at bounding box center [1139, 111] width 156 height 24
click at [1143, 808] on button "Apply" at bounding box center [1268, 819] width 65 height 21
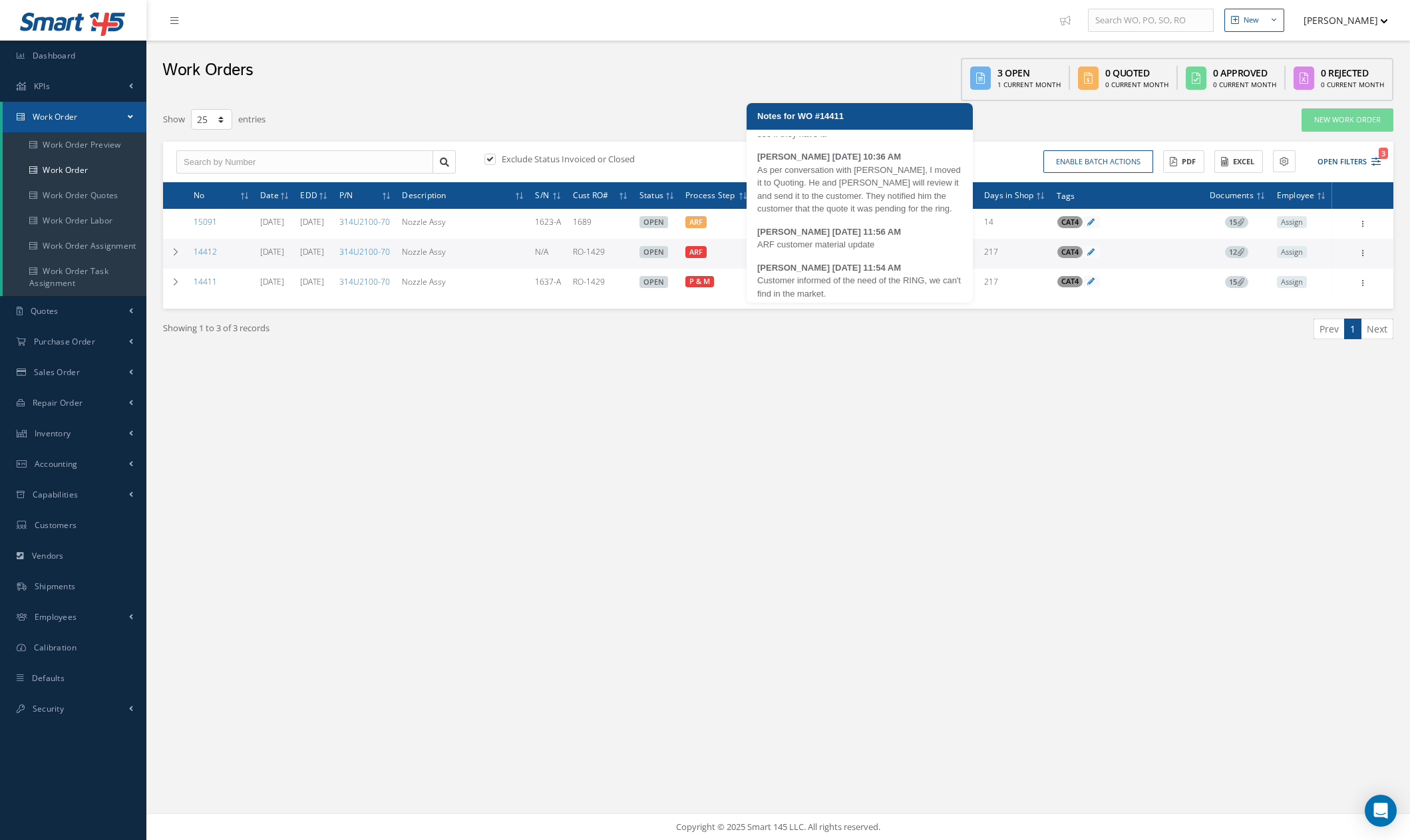
scroll to position [801, 0]
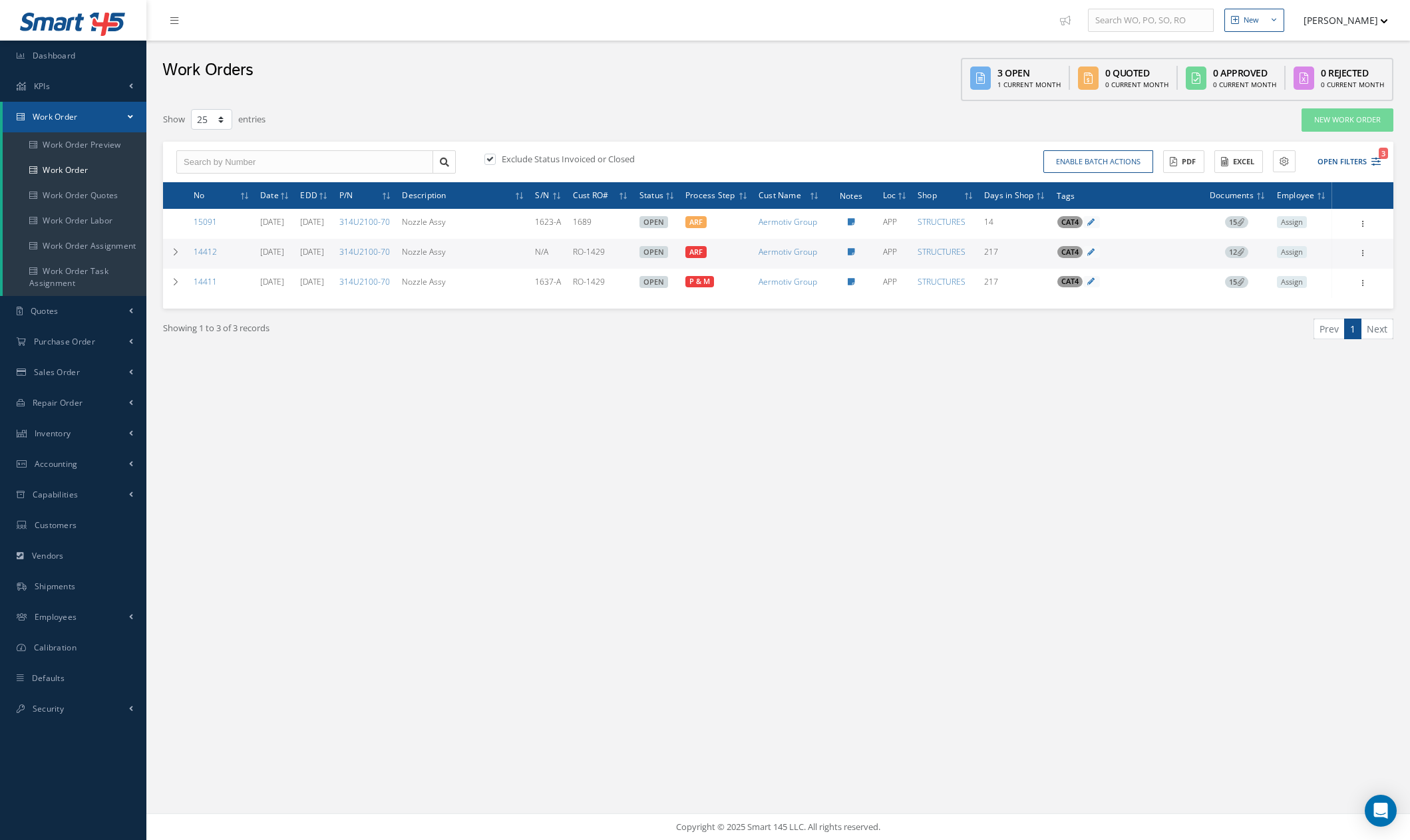
drag, startPoint x: 586, startPoint y: 579, endPoint x: 583, endPoint y: 587, distance: 8.5
click at [585, 579] on div "New New Work Order New Purchase Order New Customer Quote New Sales Order New Re…" at bounding box center [778, 420] width 1263 height 840
click at [1143, 460] on div "New New Work Order New Purchase Order New Customer Quote New Sales Order New Re…" at bounding box center [778, 420] width 1263 height 840
click at [1143, 162] on icon "3" at bounding box center [1375, 162] width 9 height 9
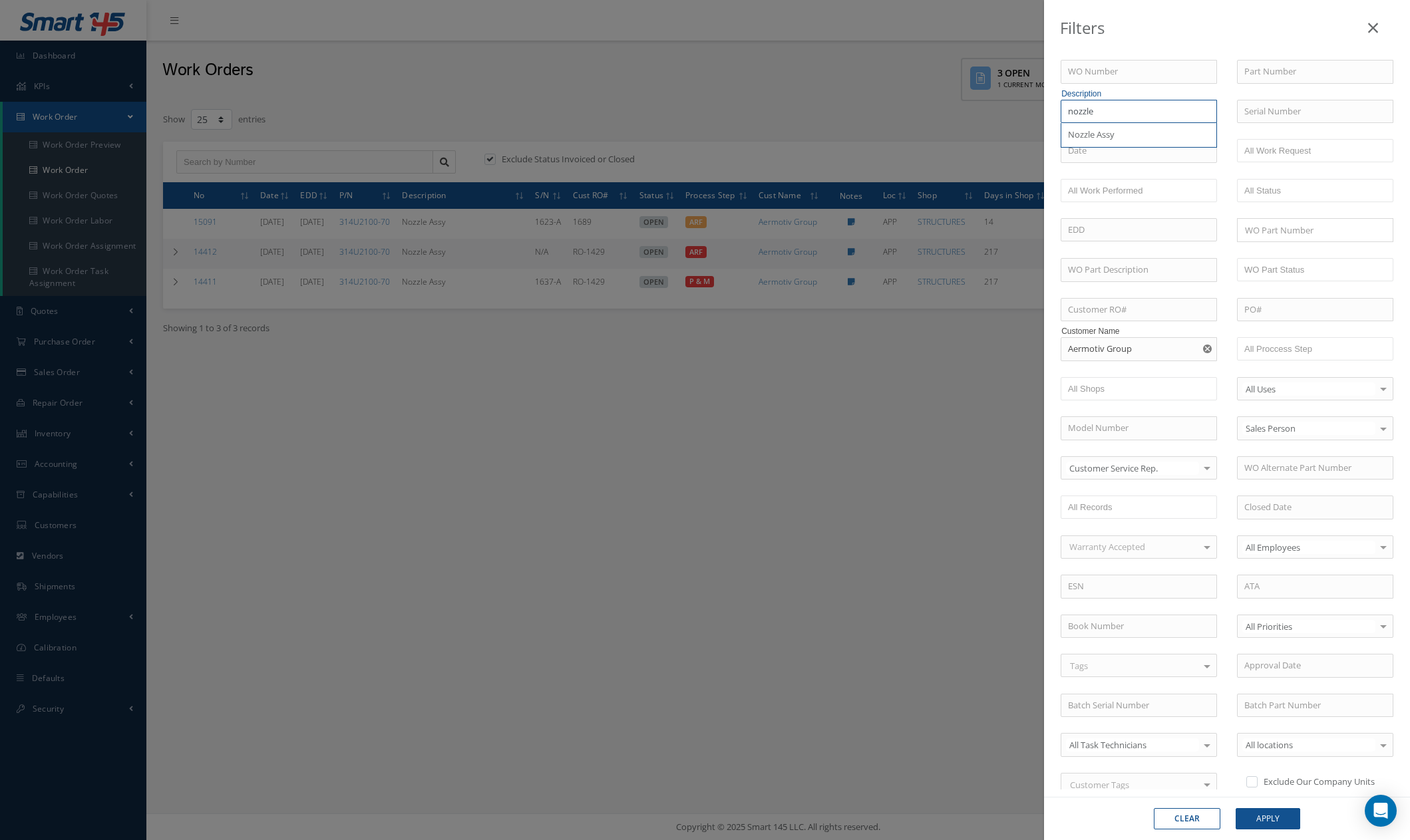
drag, startPoint x: 1107, startPoint y: 112, endPoint x: 1040, endPoint y: 110, distance: 67.0
click at [1040, 110] on div "Filters WO Number Part Number Description nozzle Nozzle Assy Serial Number BALA…" at bounding box center [705, 420] width 1410 height 840
type input "thrust"
click at [1143, 808] on button "Apply" at bounding box center [1268, 819] width 65 height 21
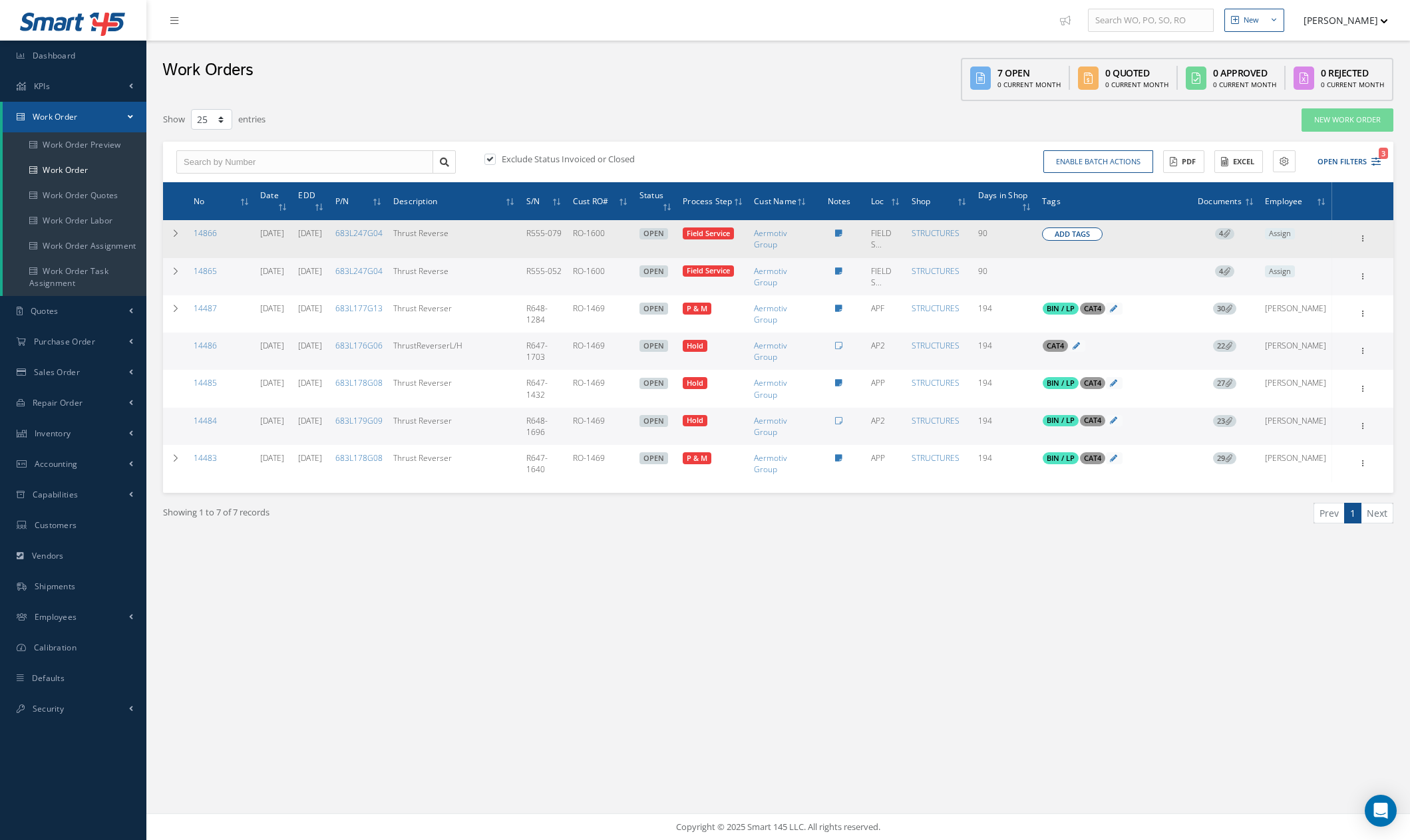
click at [1103, 234] on button "Add Tags" at bounding box center [1072, 234] width 60 height 13
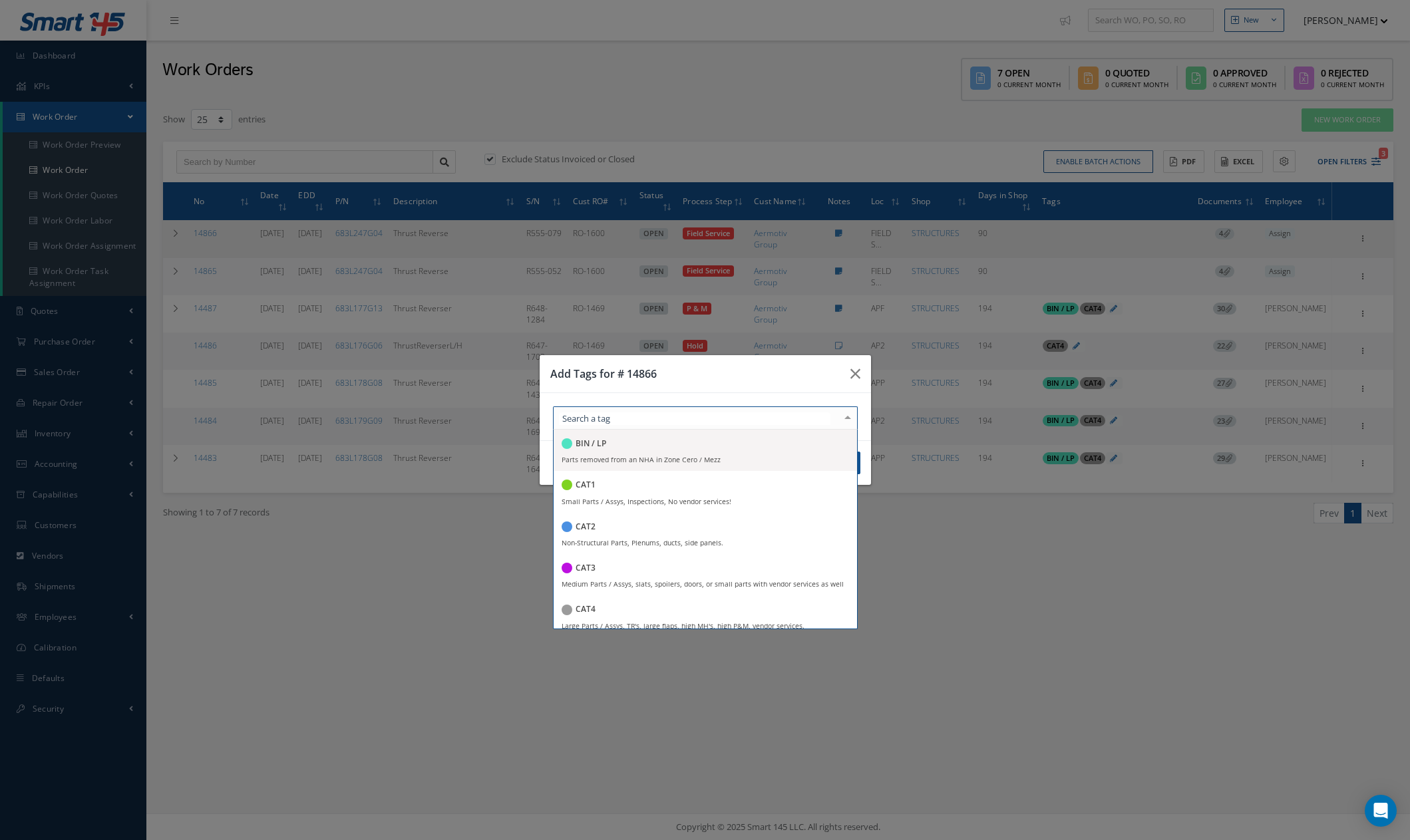
click at [844, 422] on div at bounding box center [848, 417] width 19 height 22
click at [724, 606] on div "CAT4" at bounding box center [705, 610] width 287 height 18
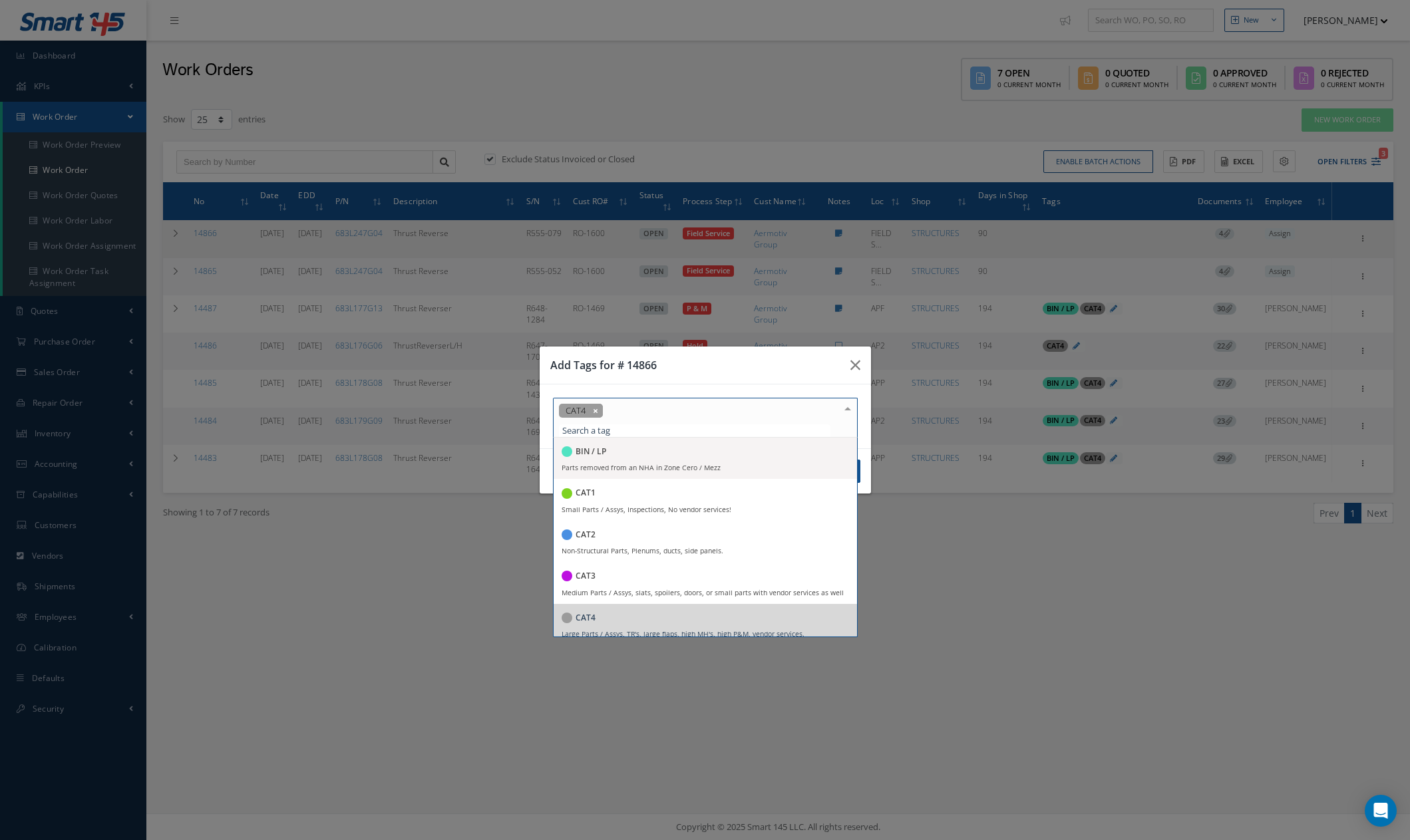
drag, startPoint x: 774, startPoint y: 365, endPoint x: 786, endPoint y: 401, distance: 37.9
click at [774, 368] on h3 "Add Tags for # 14866" at bounding box center [695, 365] width 290 height 16
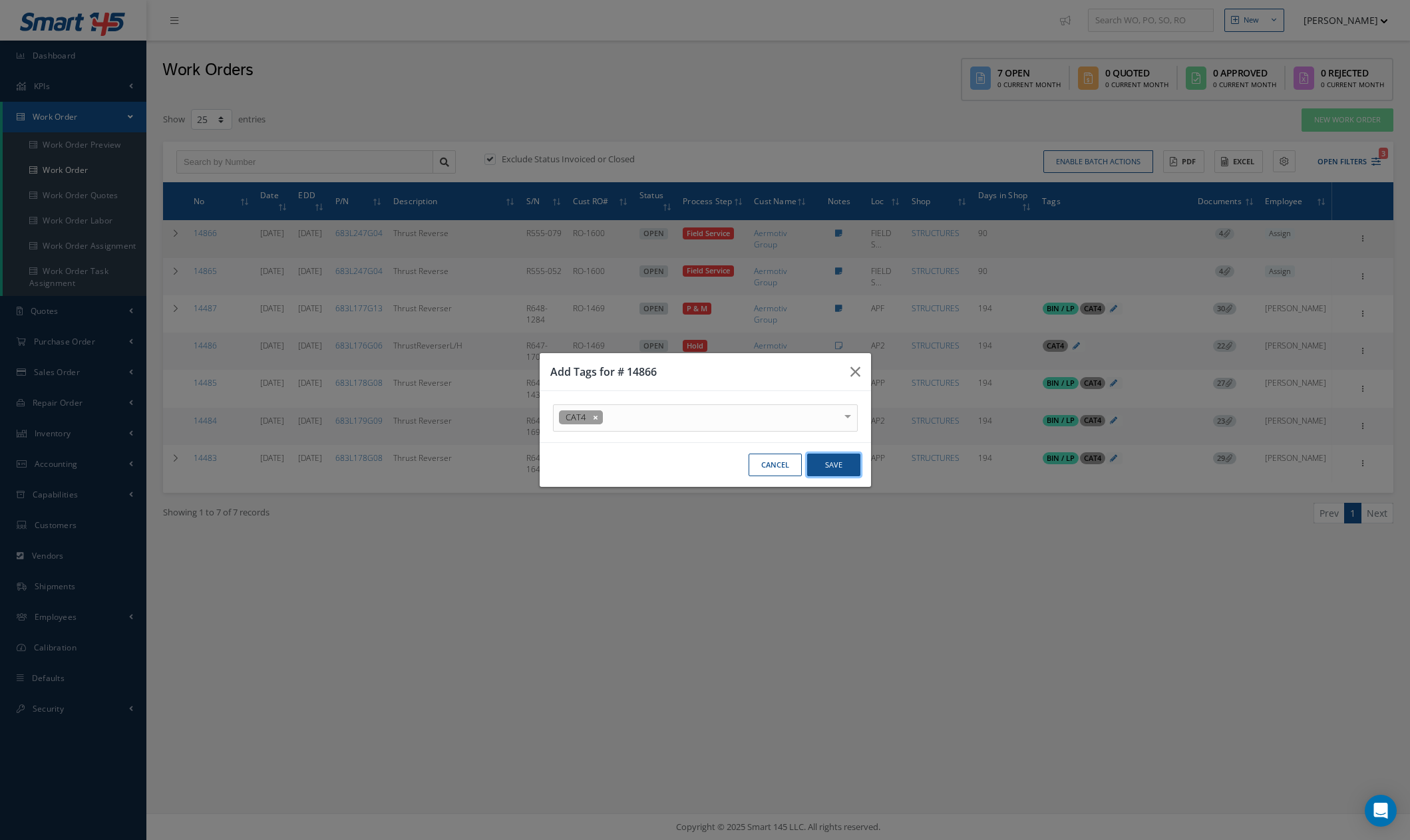
click at [847, 460] on button "Save" at bounding box center [833, 465] width 53 height 23
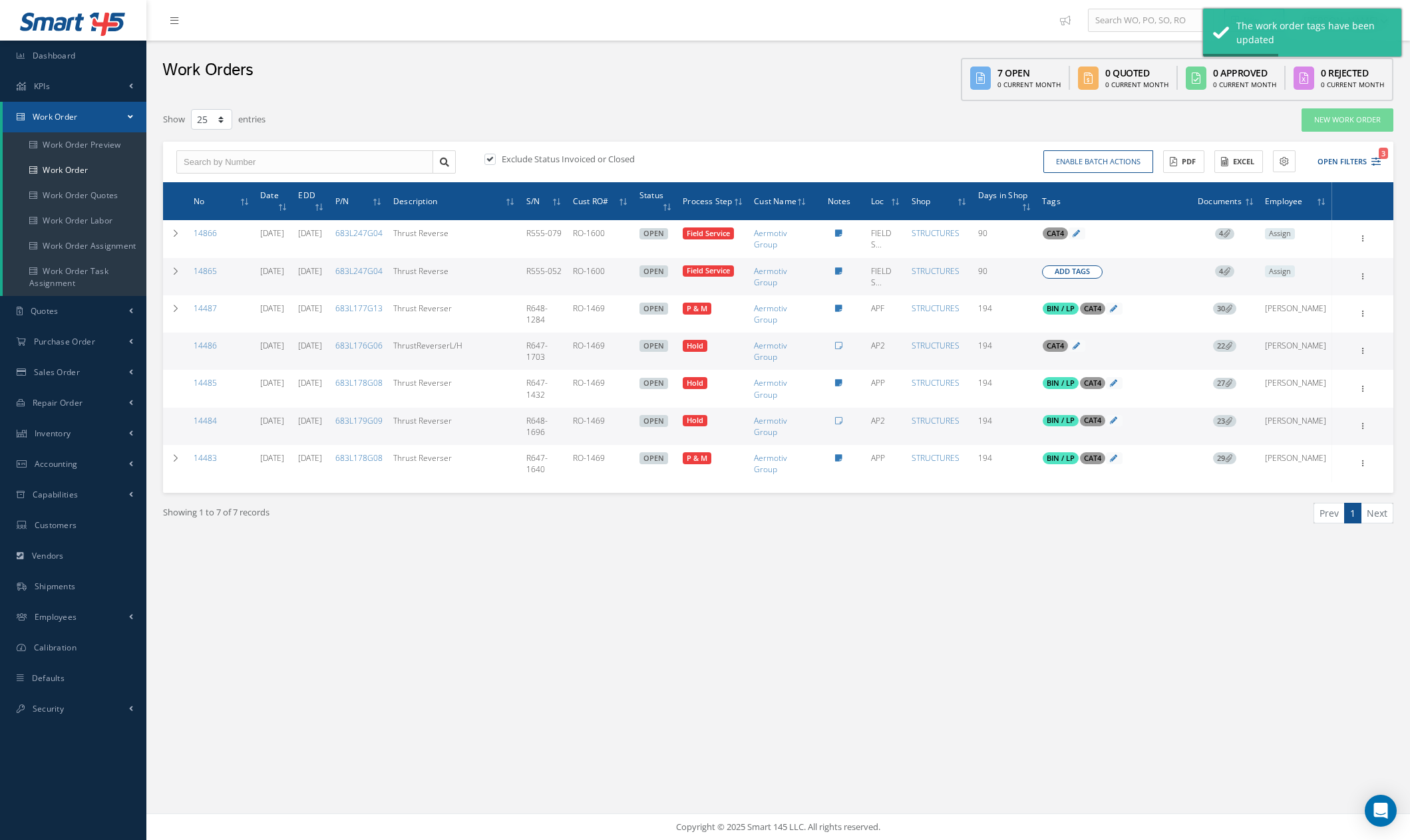
click at [1086, 271] on span "Add Tags" at bounding box center [1072, 272] width 36 height 12
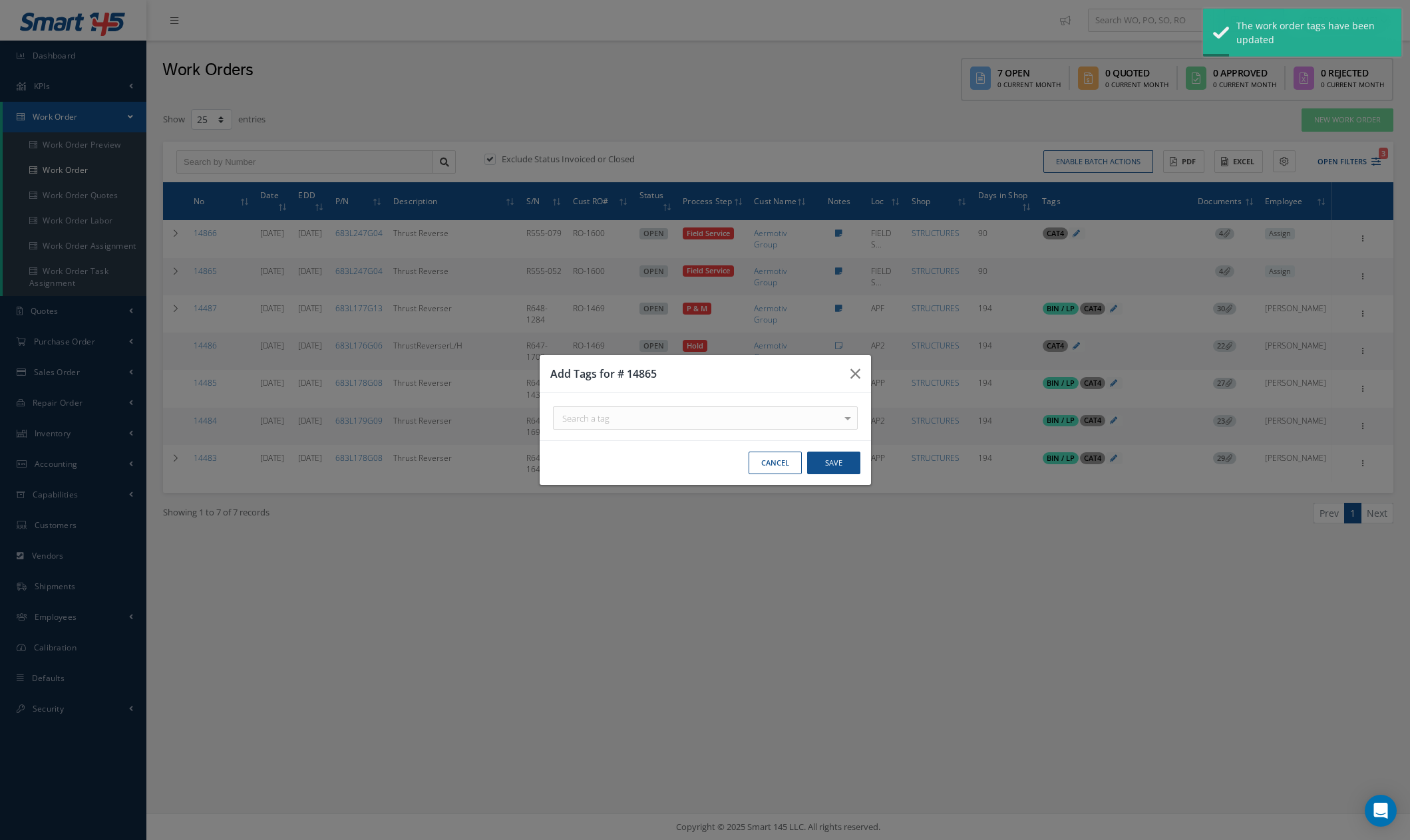
click at [0, 0] on div at bounding box center [0, 0] width 0 height 0
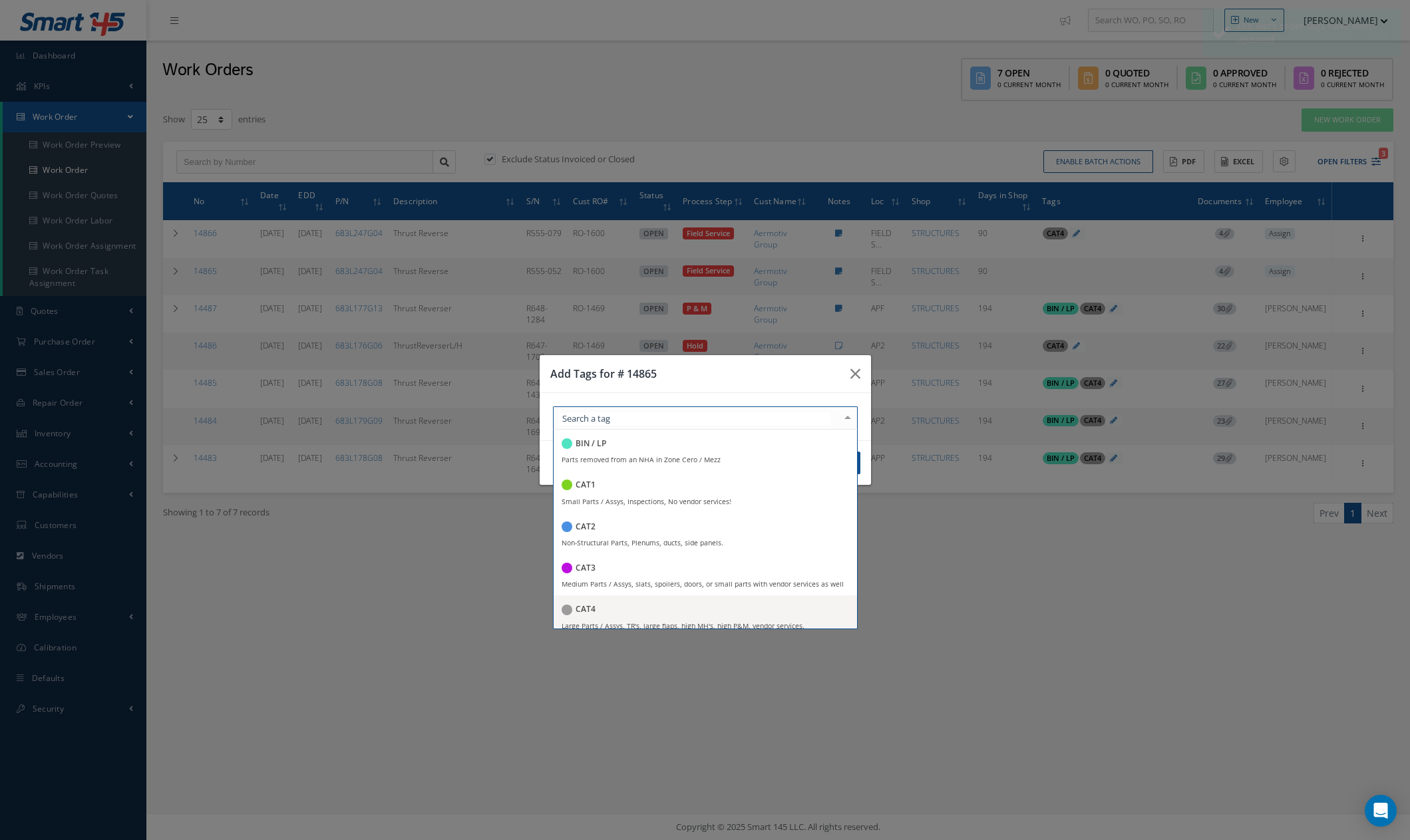
drag, startPoint x: 704, startPoint y: 617, endPoint x: 704, endPoint y: 564, distance: 53.0
click at [704, 615] on div "CAT4" at bounding box center [705, 610] width 287 height 18
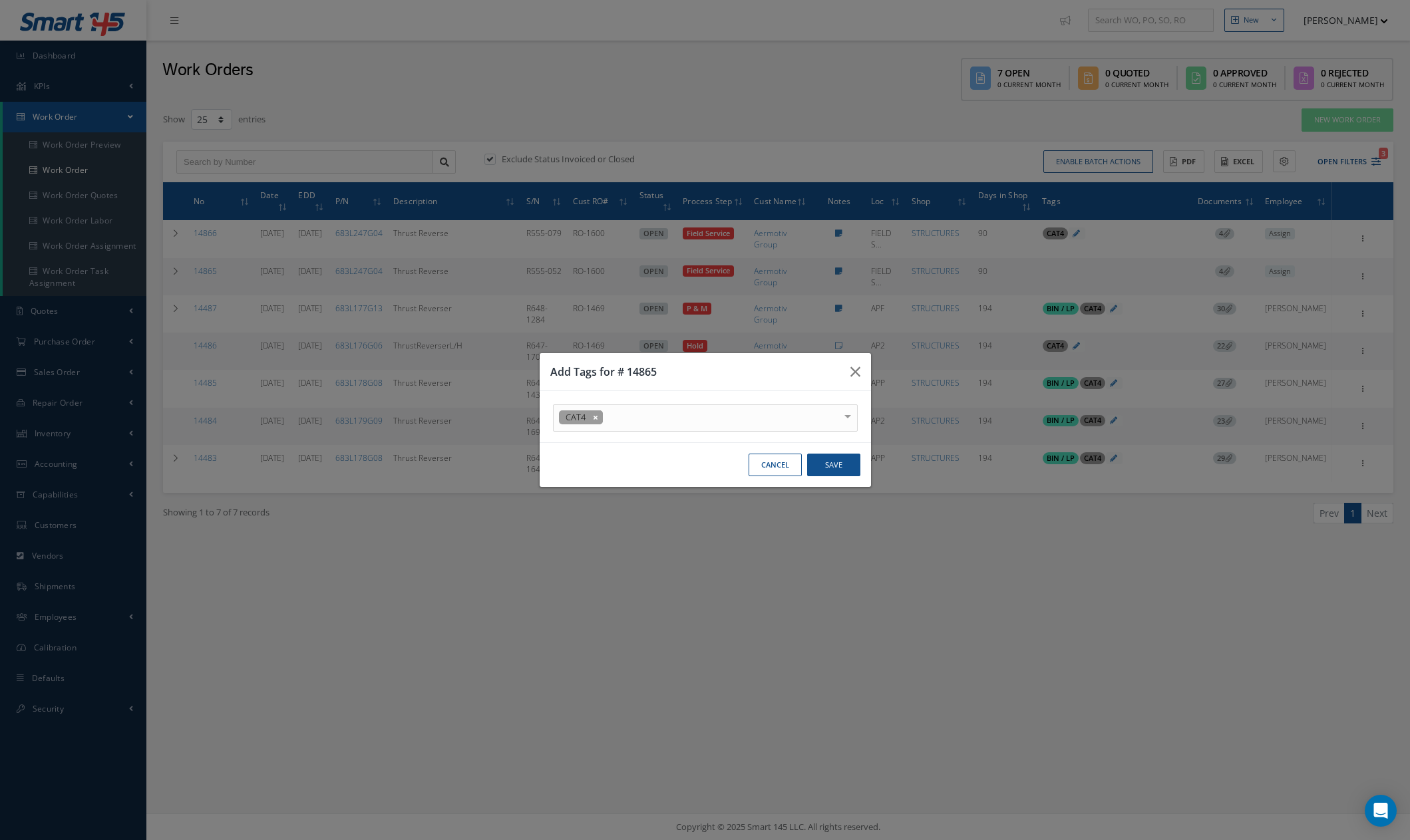
click at [0, 0] on div "Add Tags for # 14865" at bounding box center [0, 0] width 0 height 0
click at [0, 0] on button "Save" at bounding box center [0, 0] width 0 height 0
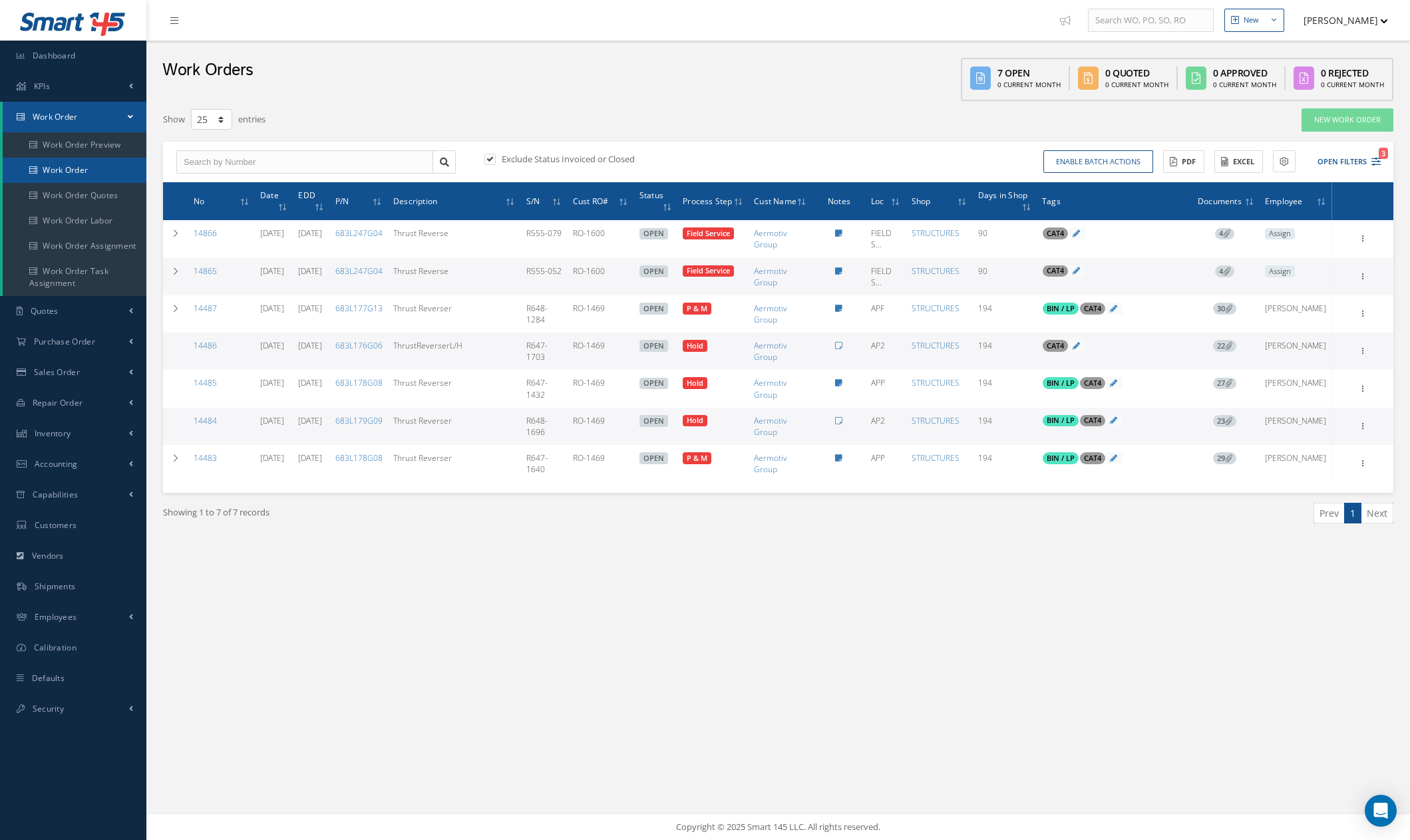
click at [113, 174] on link "Work Order" at bounding box center [75, 170] width 144 height 25
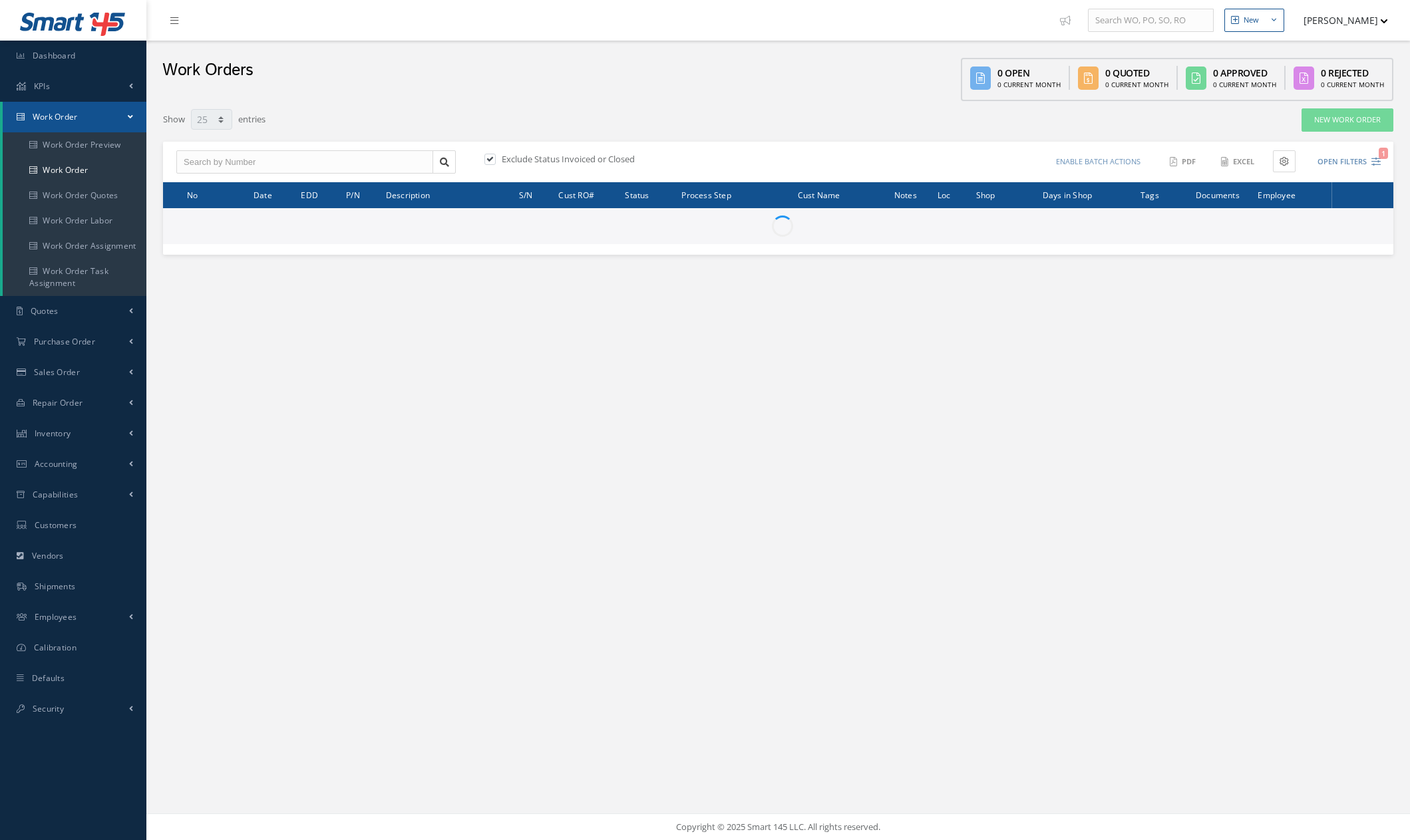
select select "25"
click at [322, 165] on input "text" at bounding box center [304, 162] width 257 height 24
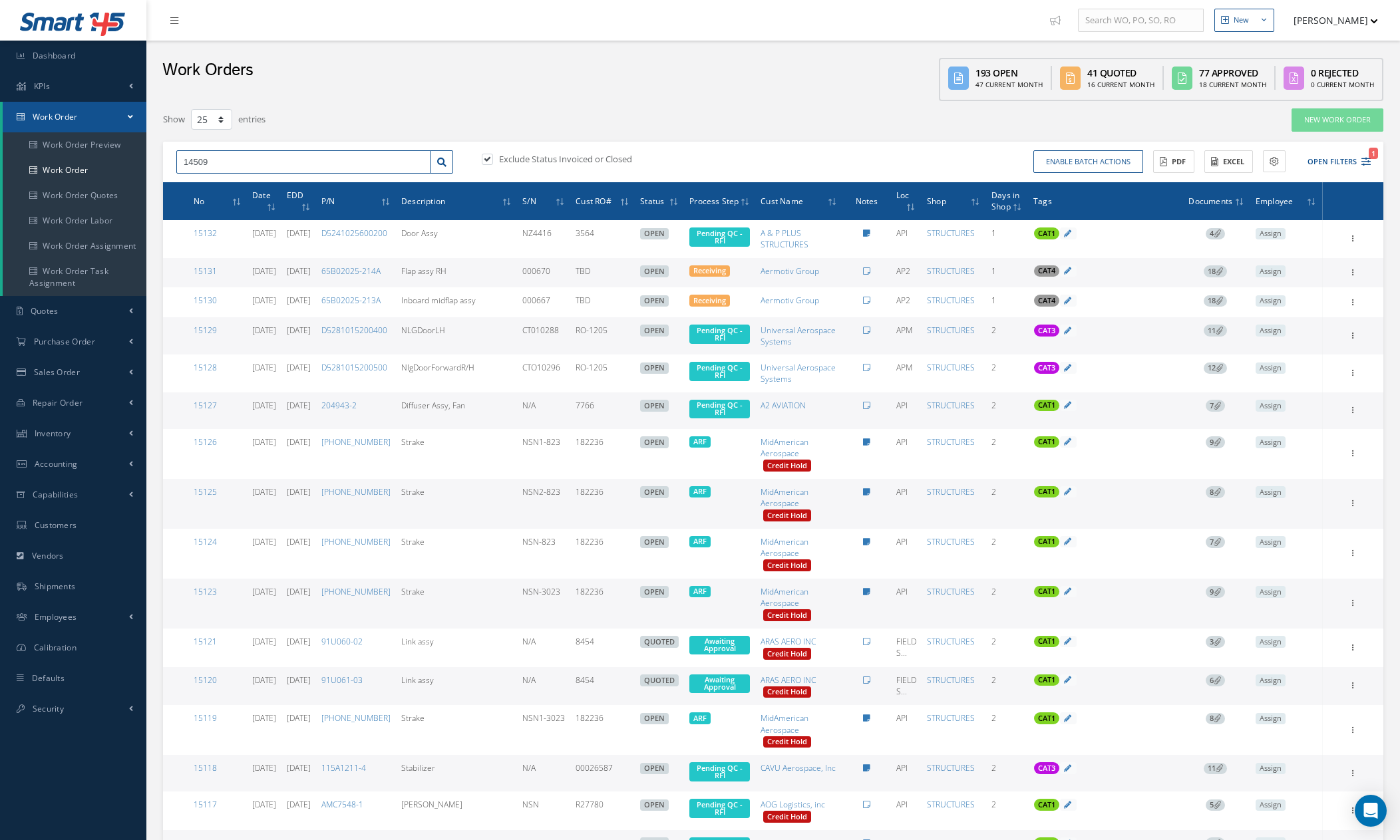
type input "14509"
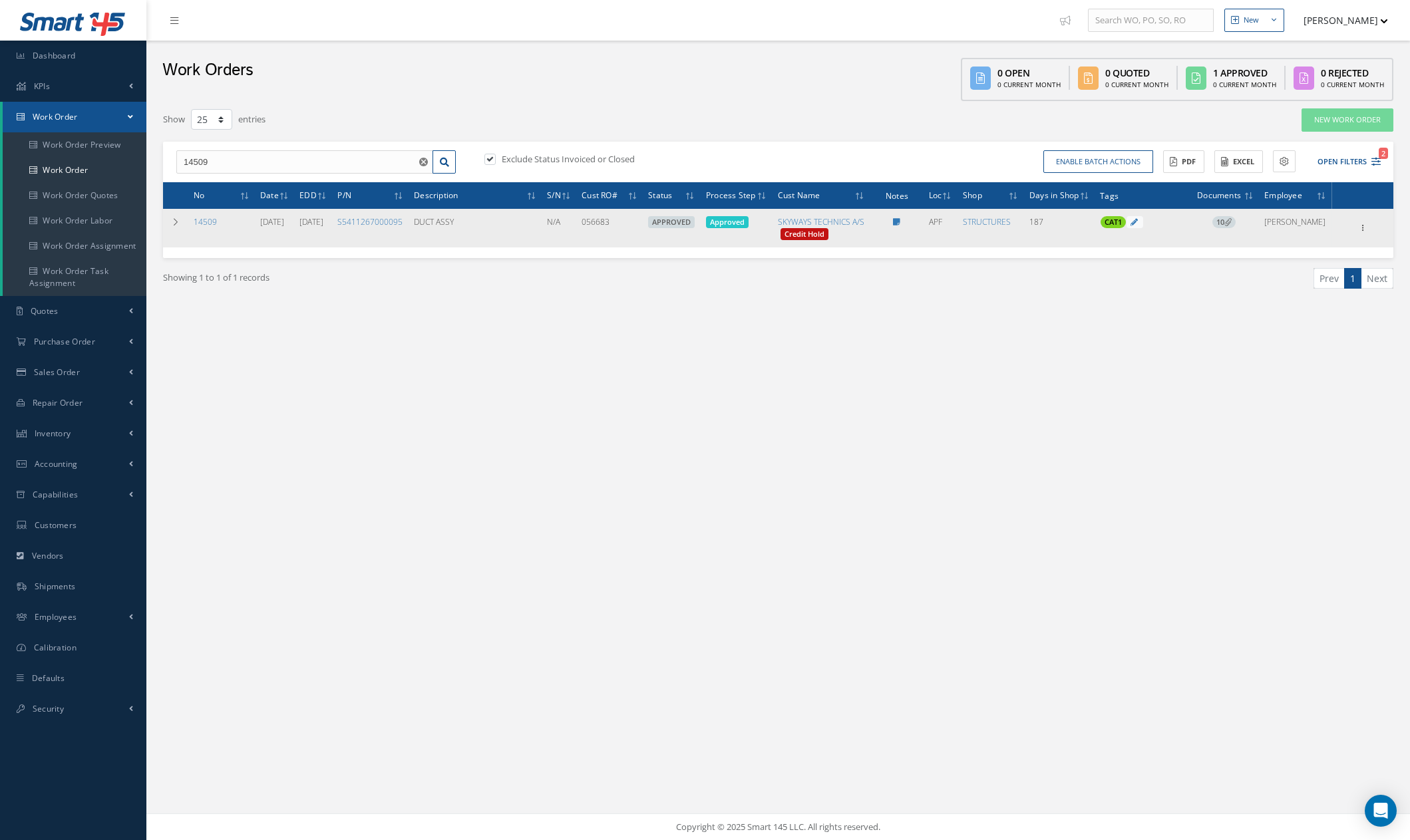
click at [1231, 226] on icon at bounding box center [1228, 222] width 7 height 7
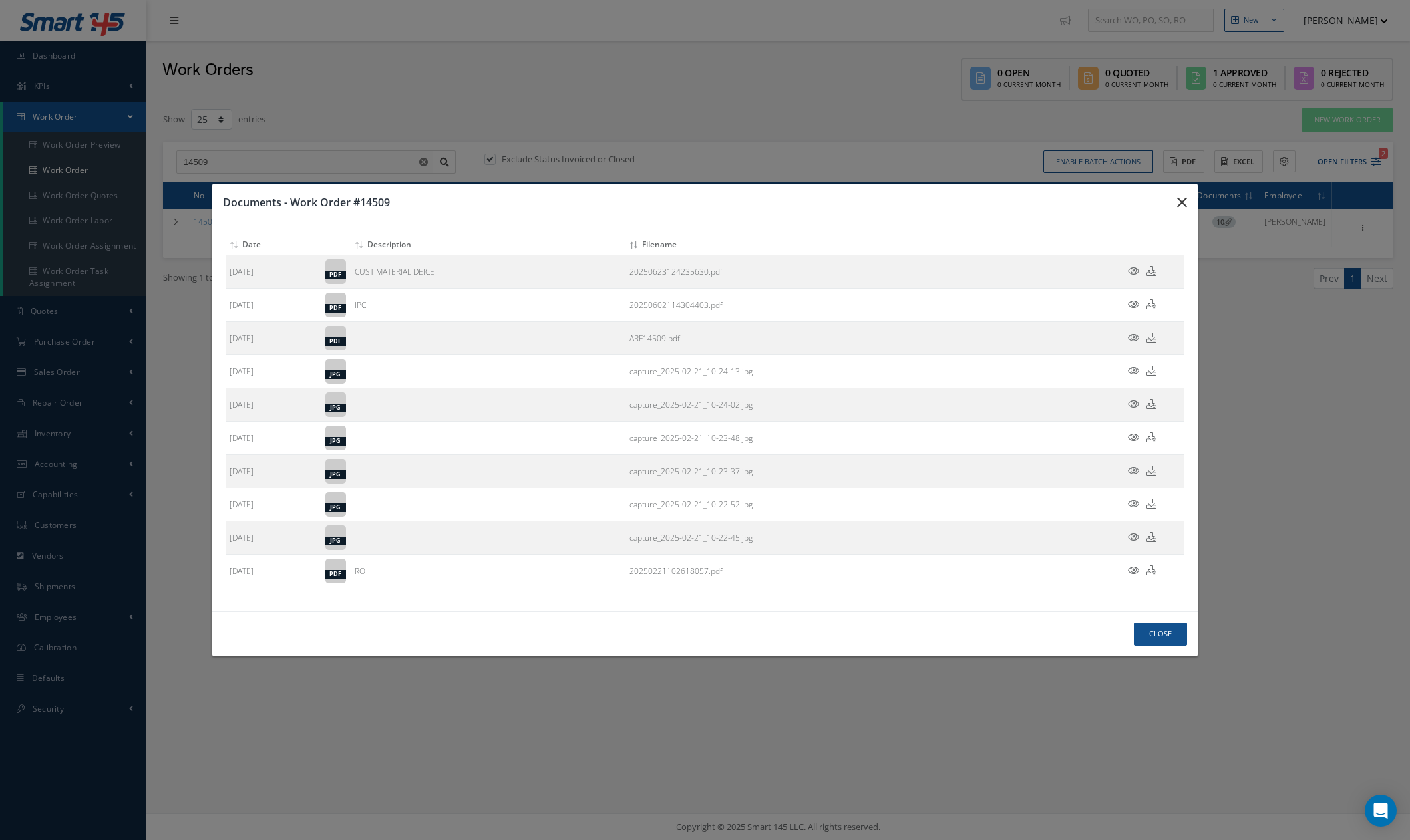
click at [0, 0] on icon "button" at bounding box center [0, 0] width 0 height 0
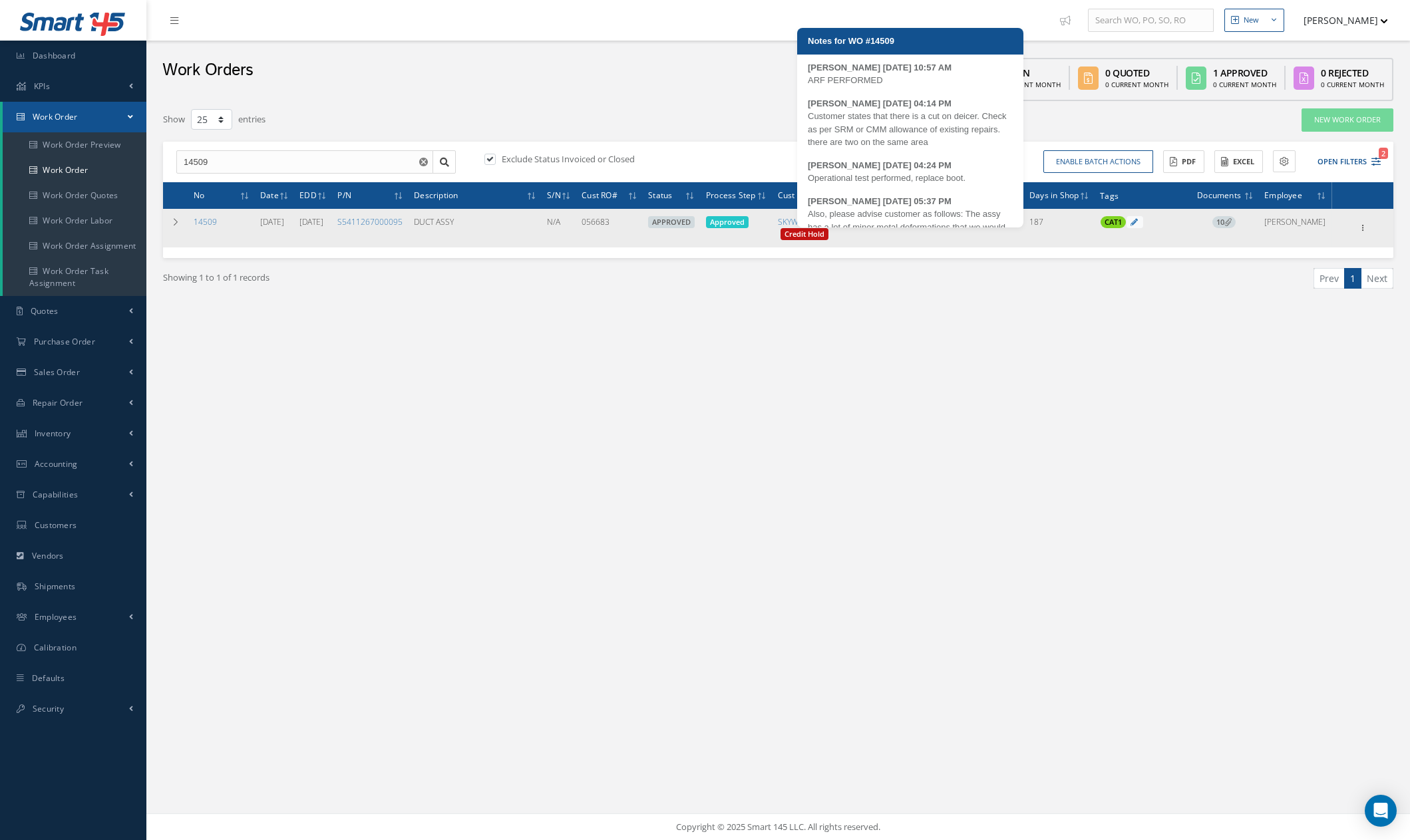
click at [900, 226] on icon at bounding box center [896, 222] width 7 height 8
type textarea "ARF PERFORMED -- Maria 03/11/2025 10:57AM Customer states that there is a cut o…"
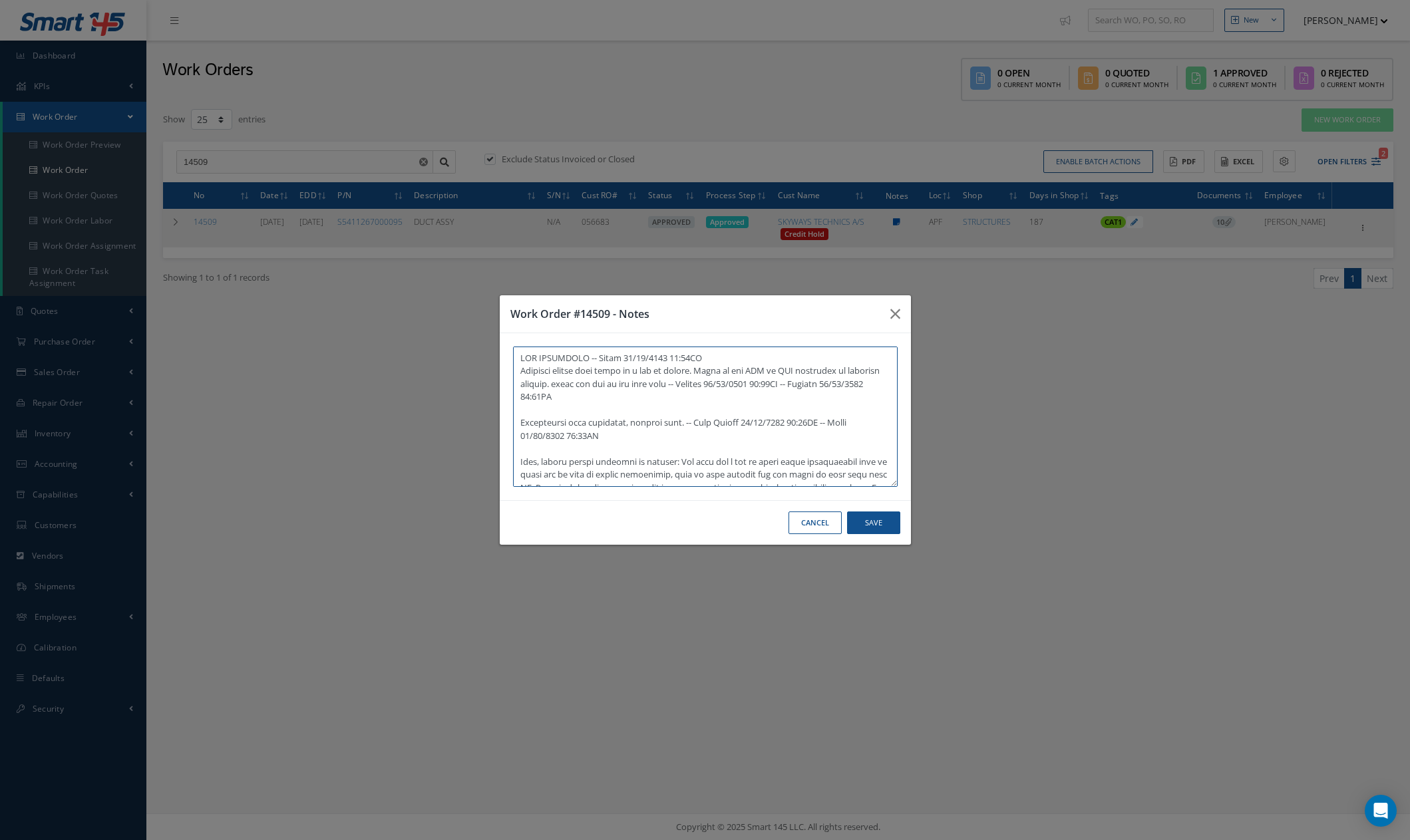
scroll to position [285, 0]
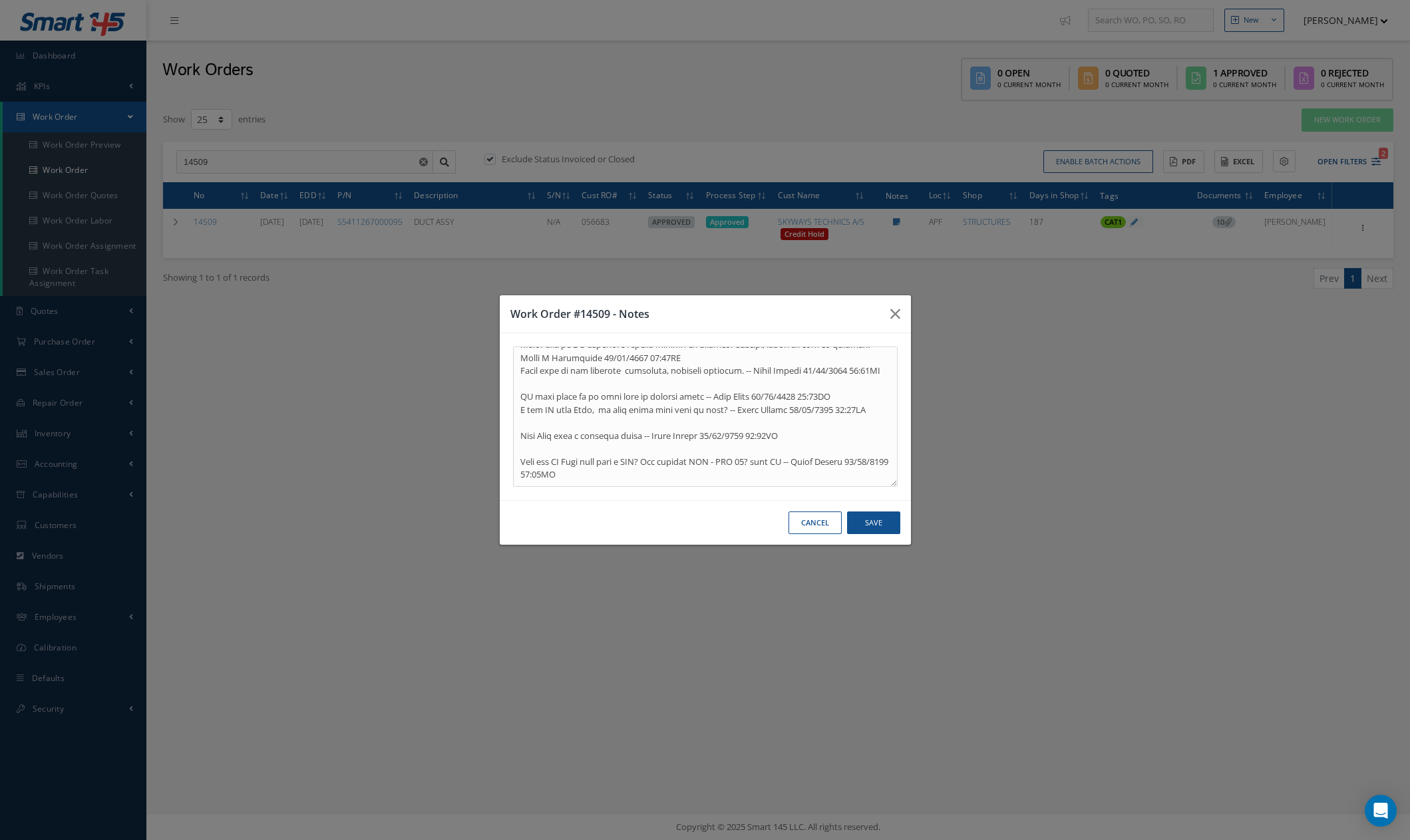
click at [814, 527] on button "Cancel" at bounding box center [815, 523] width 53 height 23
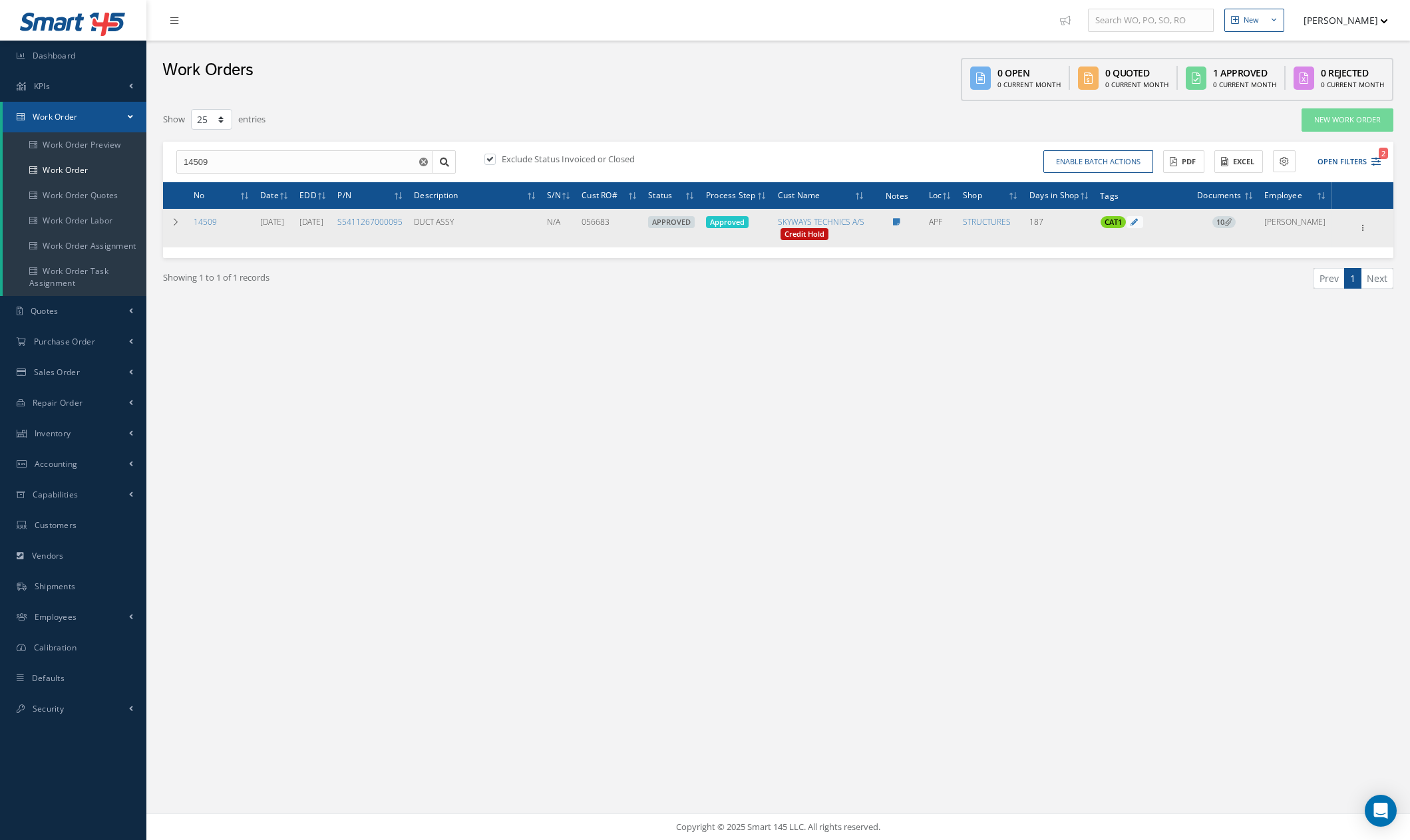
click at [1231, 226] on icon at bounding box center [1228, 222] width 7 height 7
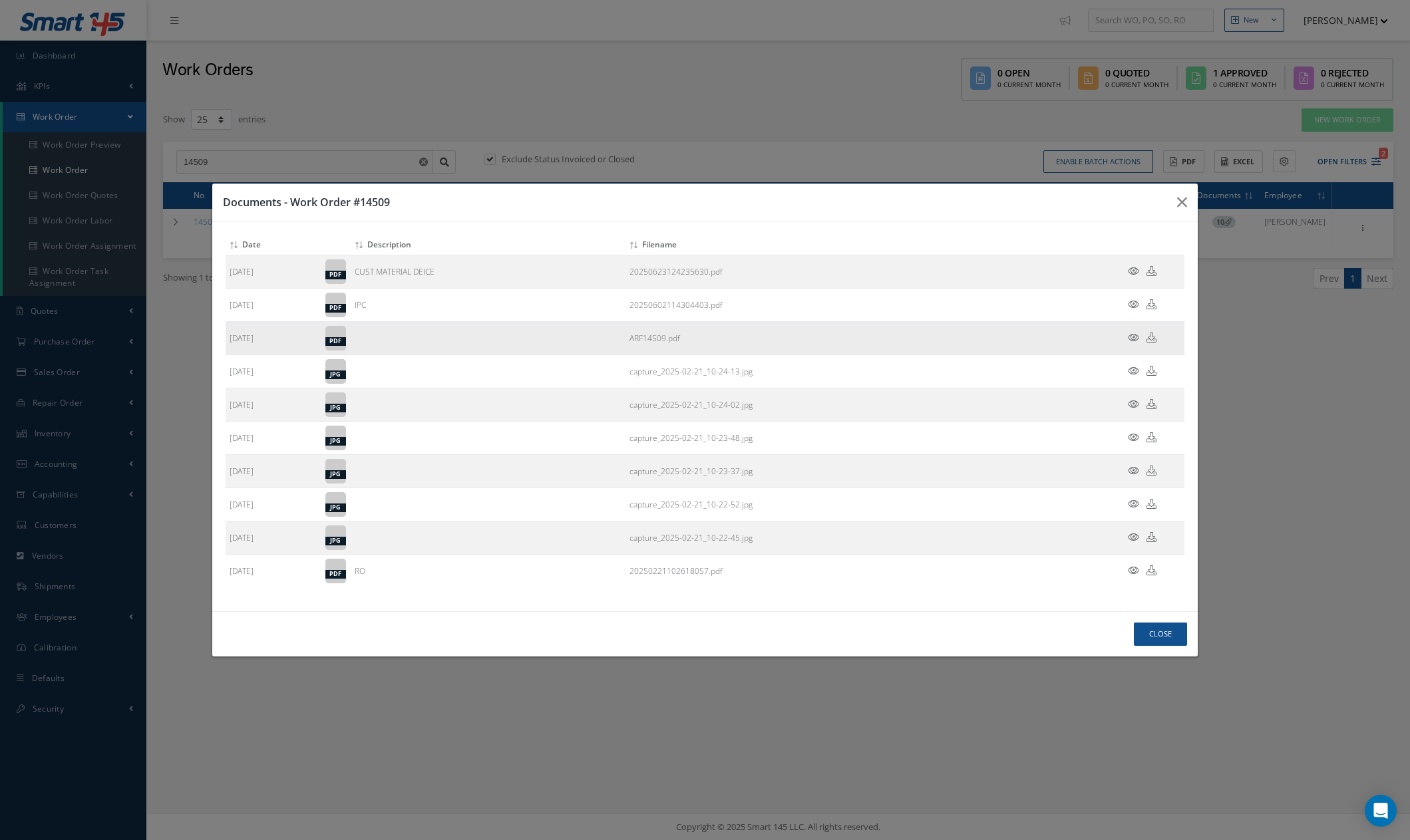
click at [1133, 337] on icon at bounding box center [1133, 337] width 12 height 10
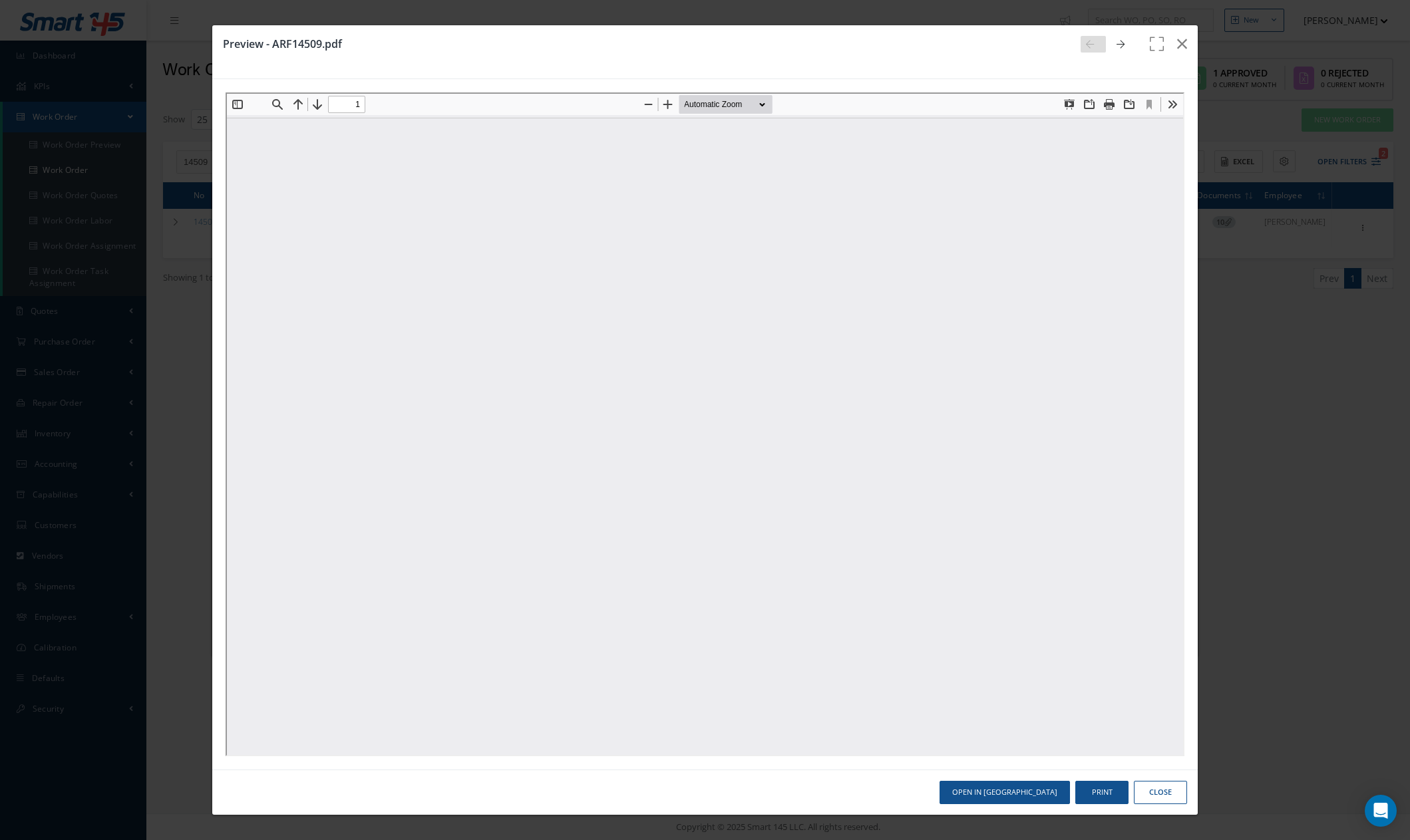
scroll to position [0, 0]
type input "0"
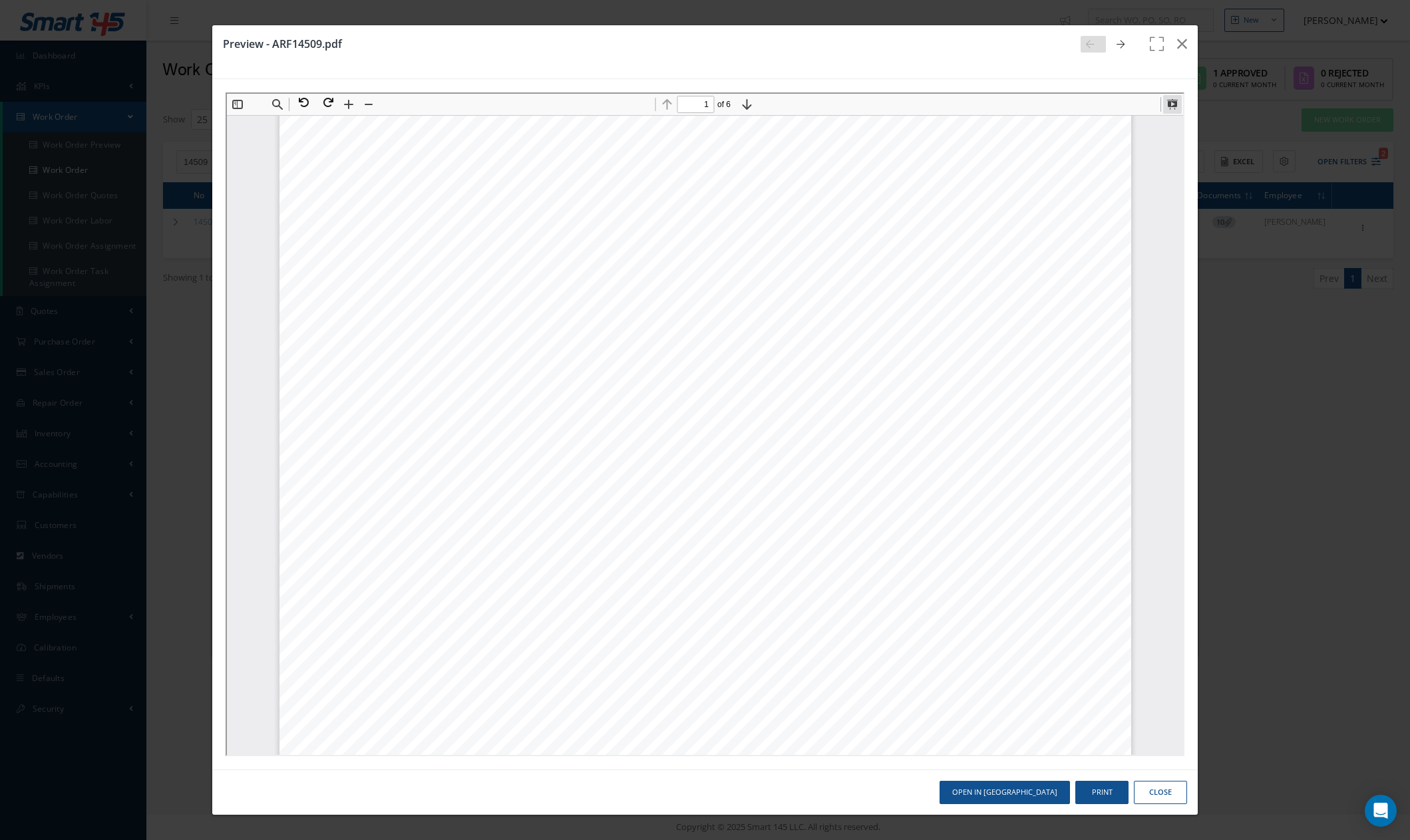
drag, startPoint x: 1172, startPoint y: 102, endPoint x: 1883, endPoint y: 278, distance: 732.5
click at [1172, 102] on button at bounding box center [1170, 103] width 19 height 19
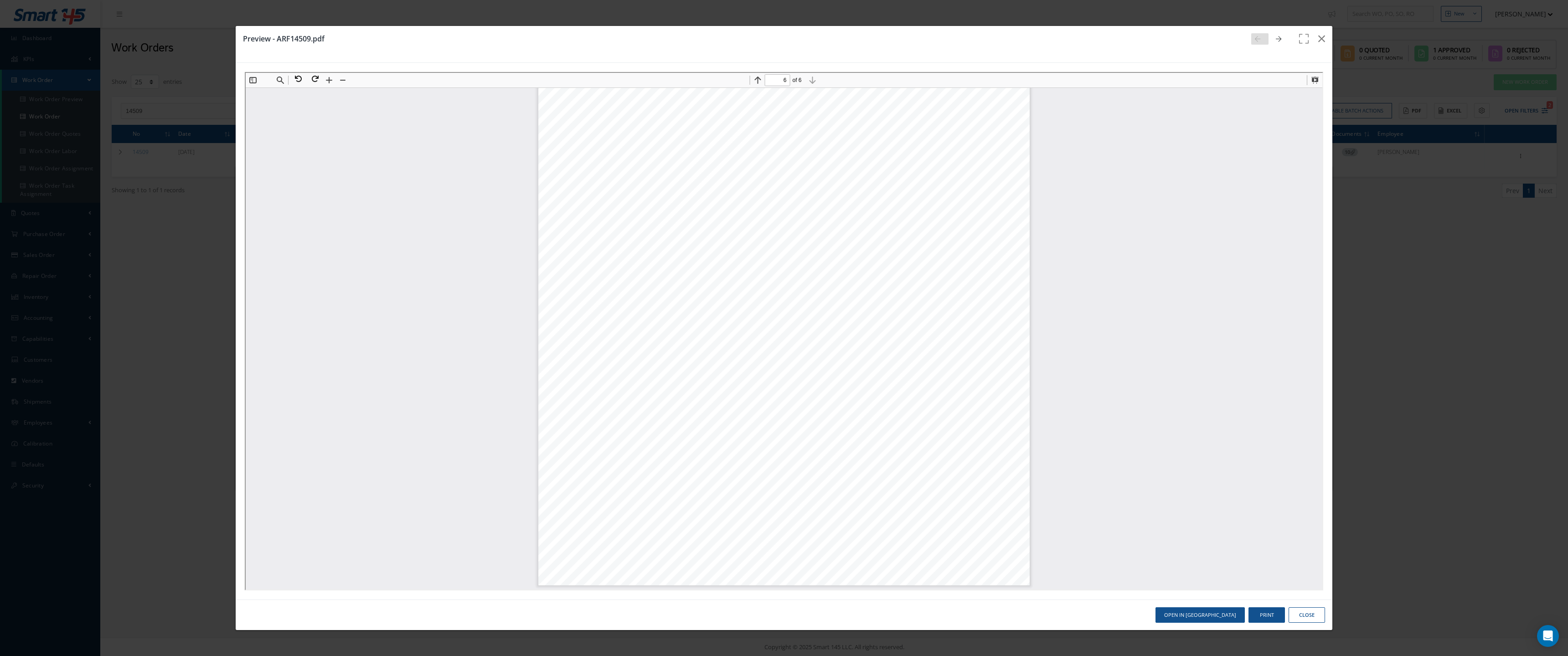
scroll to position [11115, 0]
type input "1"
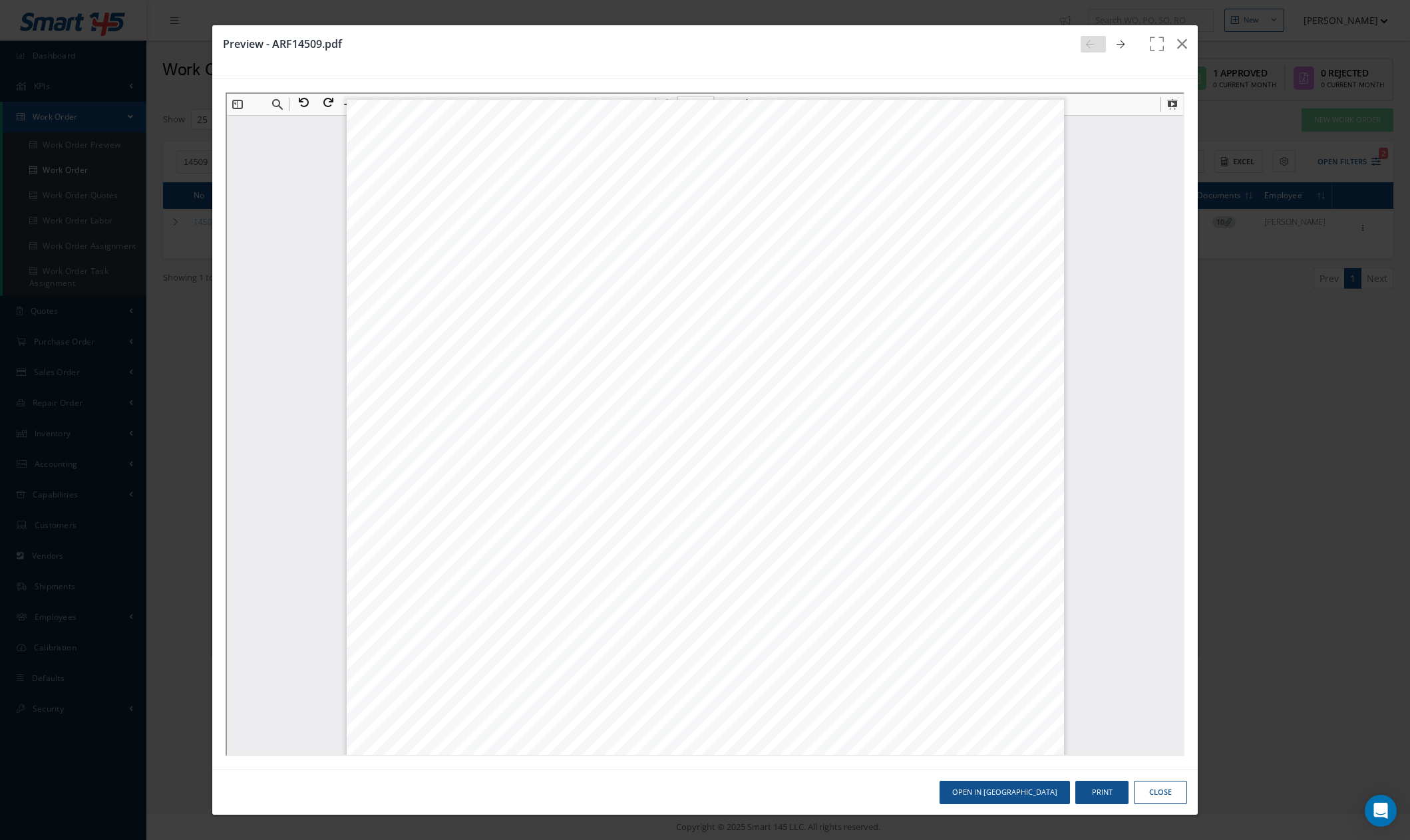
scroll to position [6, 0]
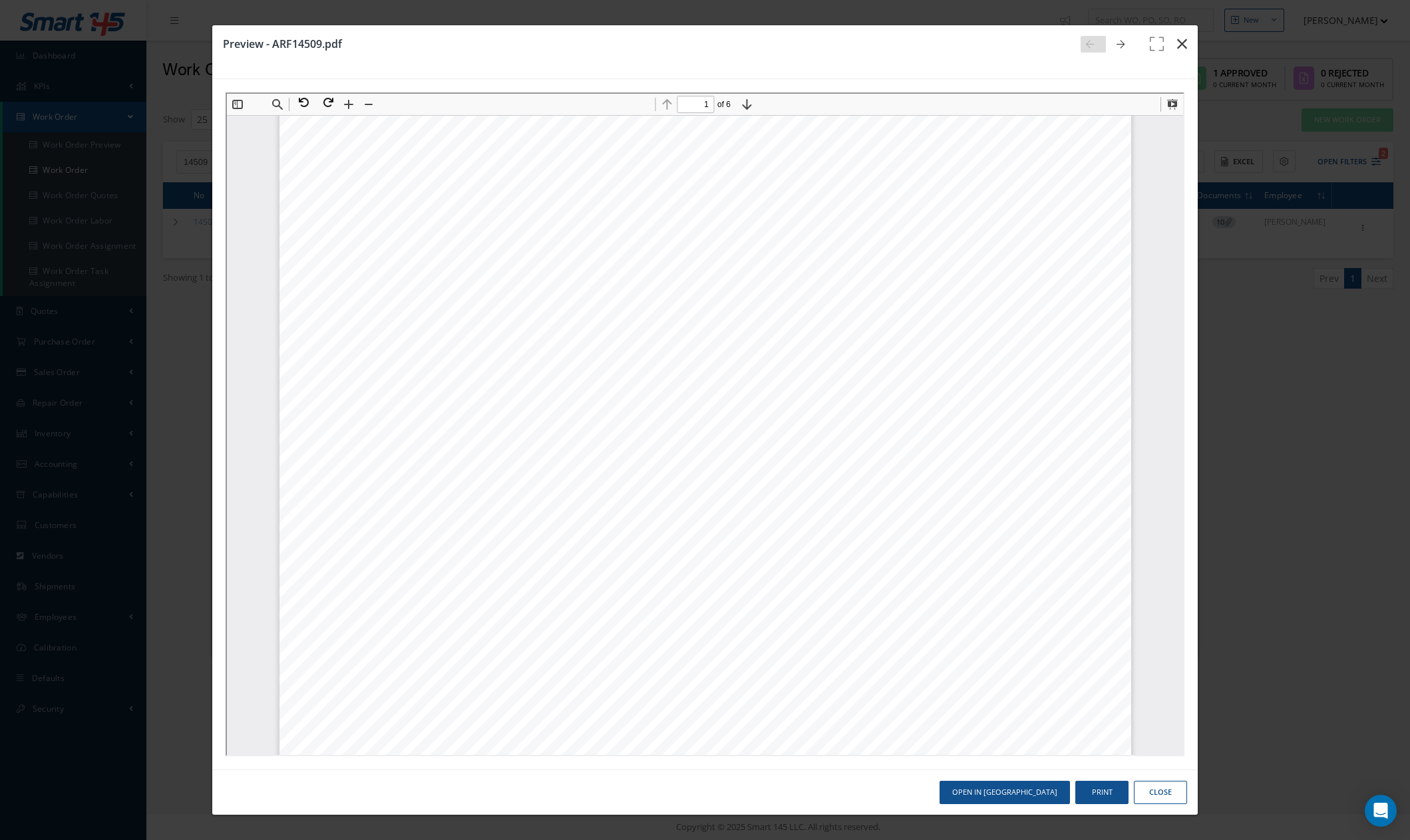
click at [1174, 44] on button "button" at bounding box center [1182, 44] width 31 height 37
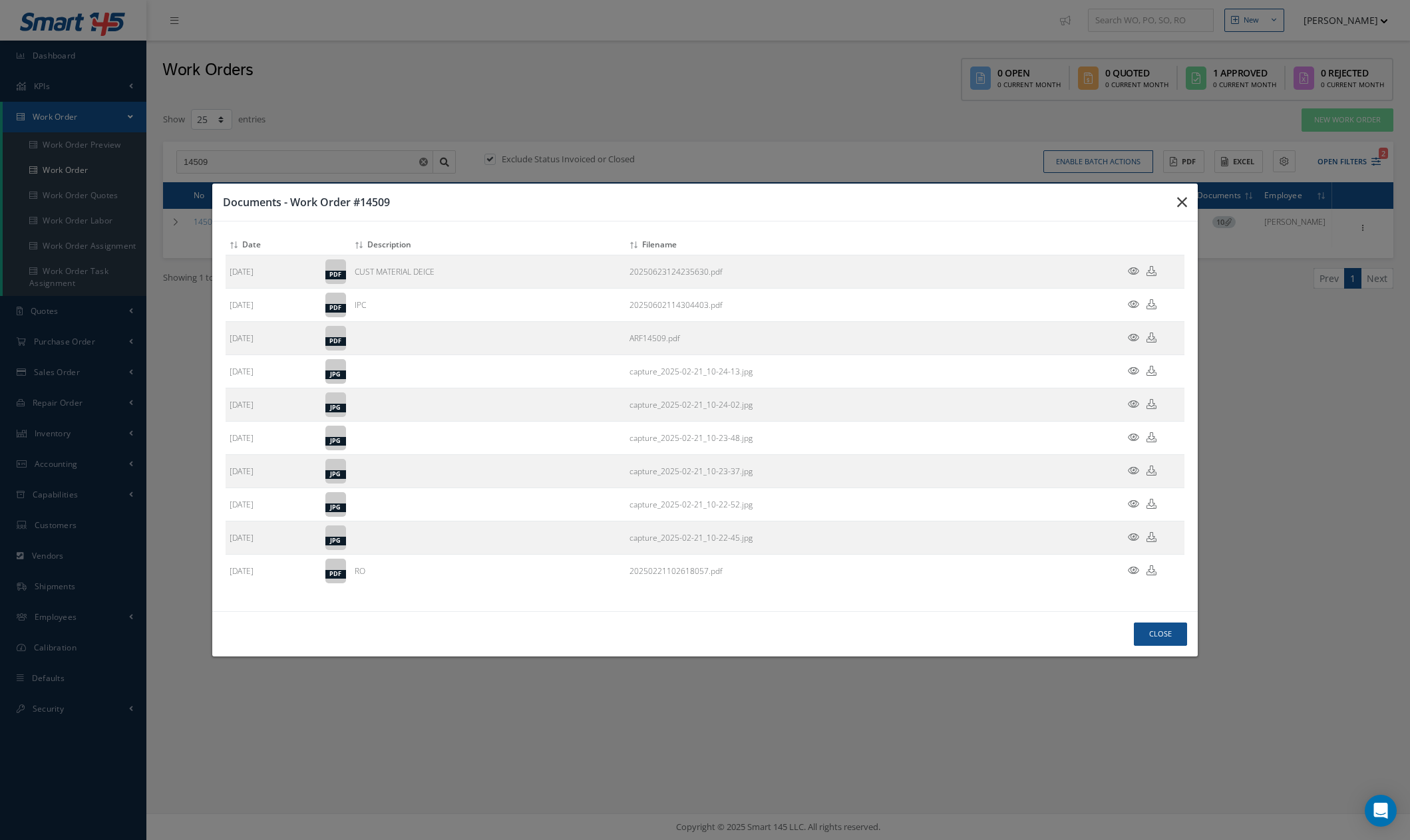
click at [0, 0] on icon "button" at bounding box center [0, 0] width 0 height 0
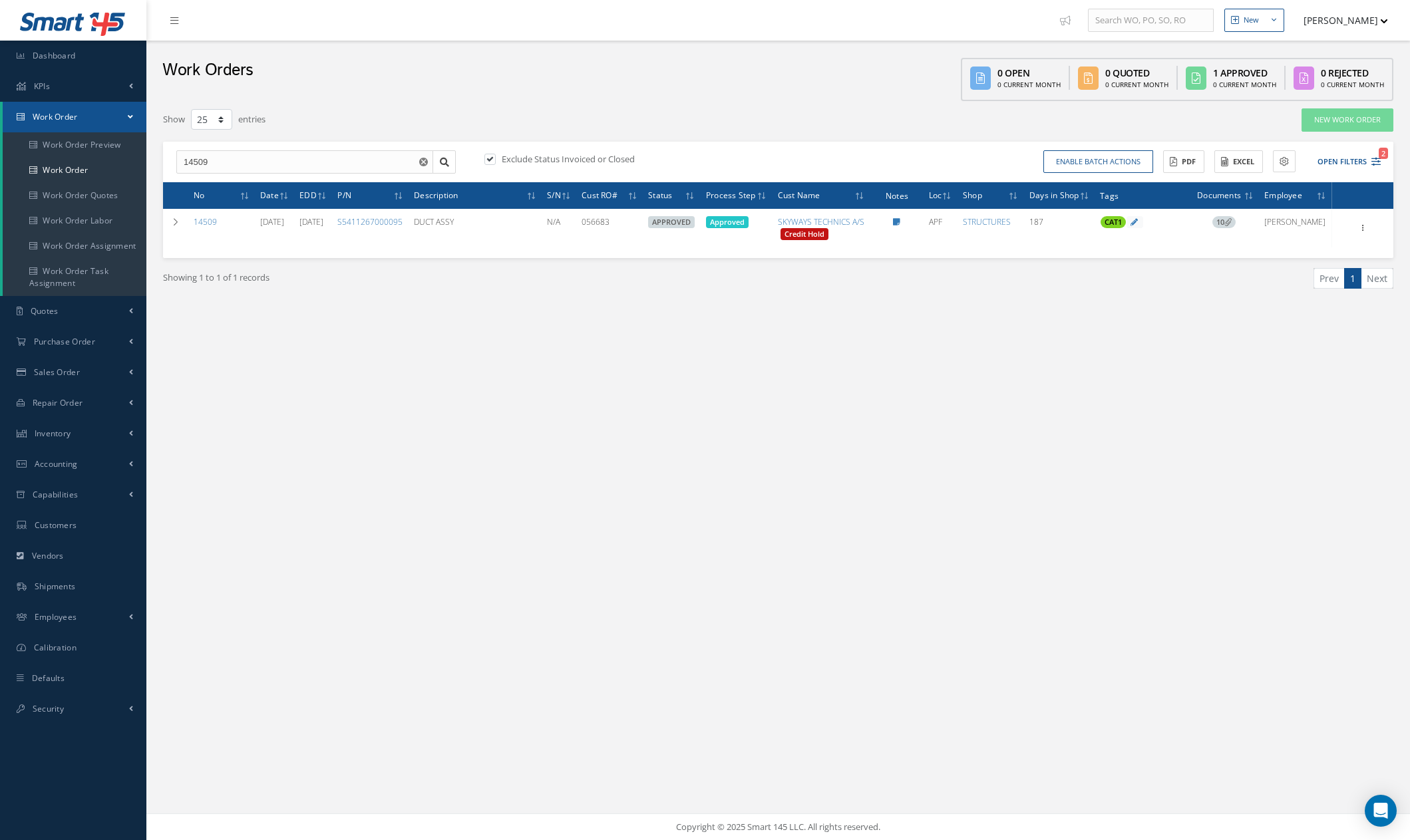
click at [1365, 476] on div "New New Work Order New Purchase Order New Customer Quote New Sales Order New Re…" at bounding box center [778, 420] width 1263 height 840
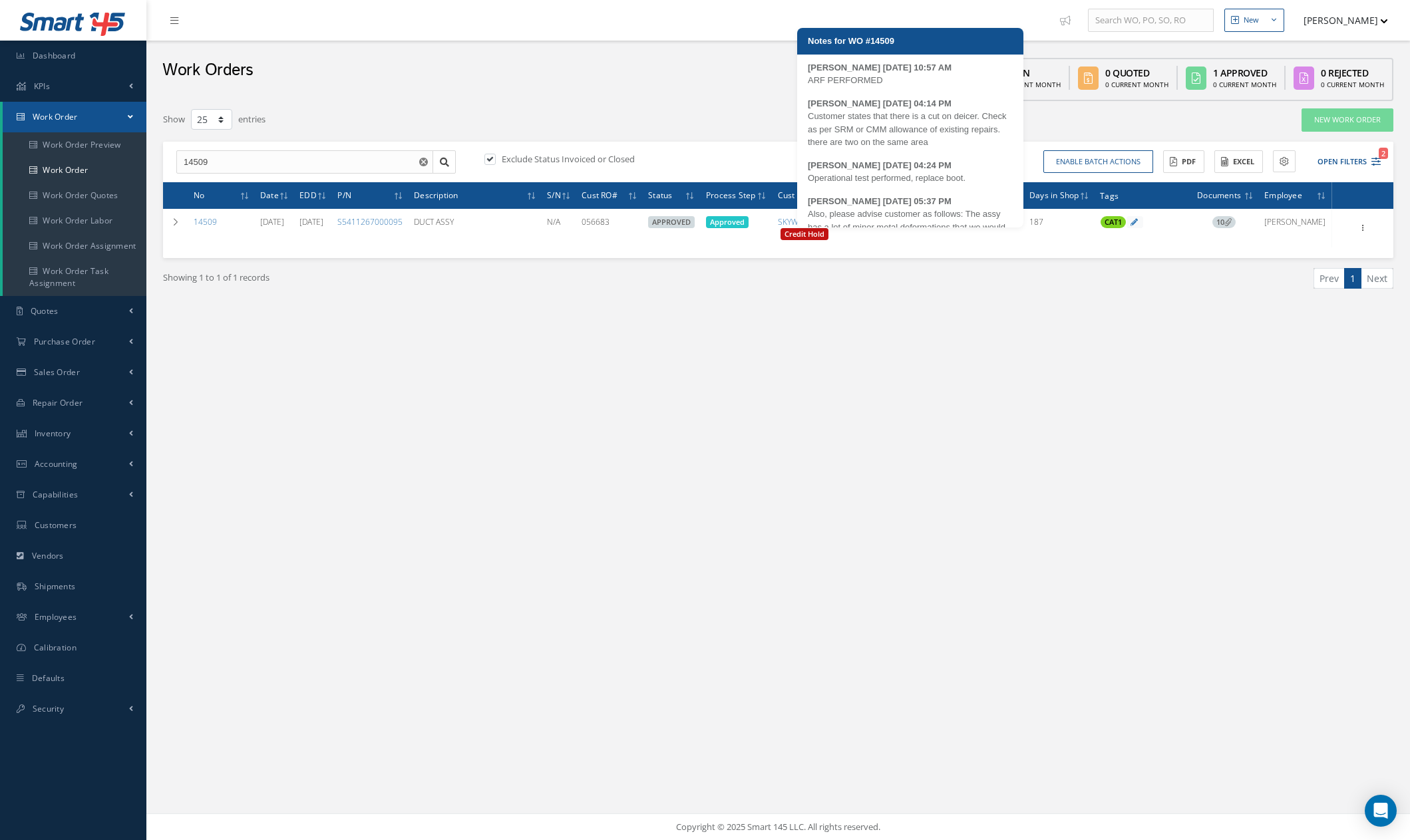
click at [900, 226] on icon at bounding box center [896, 222] width 7 height 8
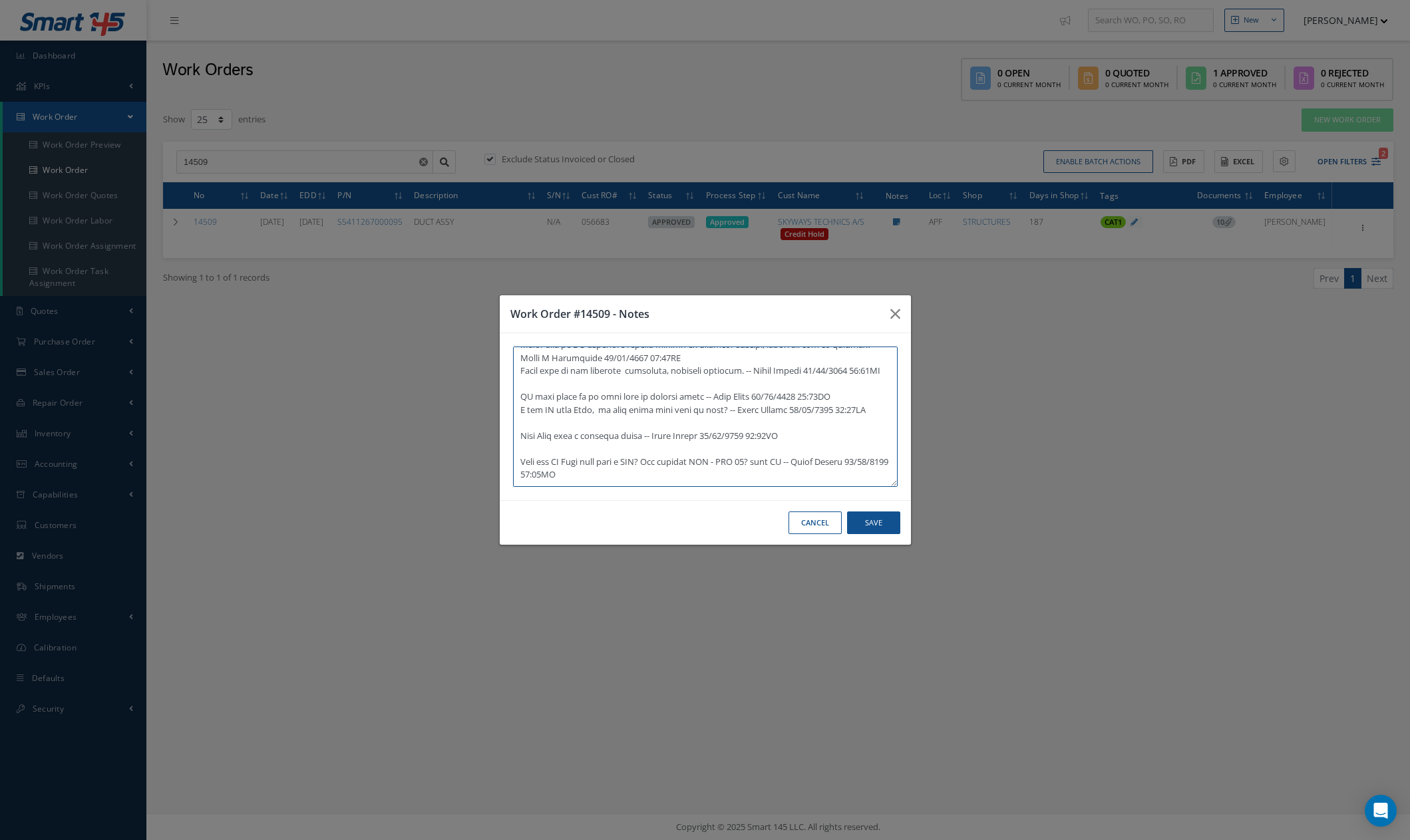
scroll to position [292, 0]
paste textarea "Quick question for you, please see attached. We received this unit with these w…"
type textarea "ARF PERFORMED -- Maria 03/11/2025 10:57AM Customer states that there is a cut o…"
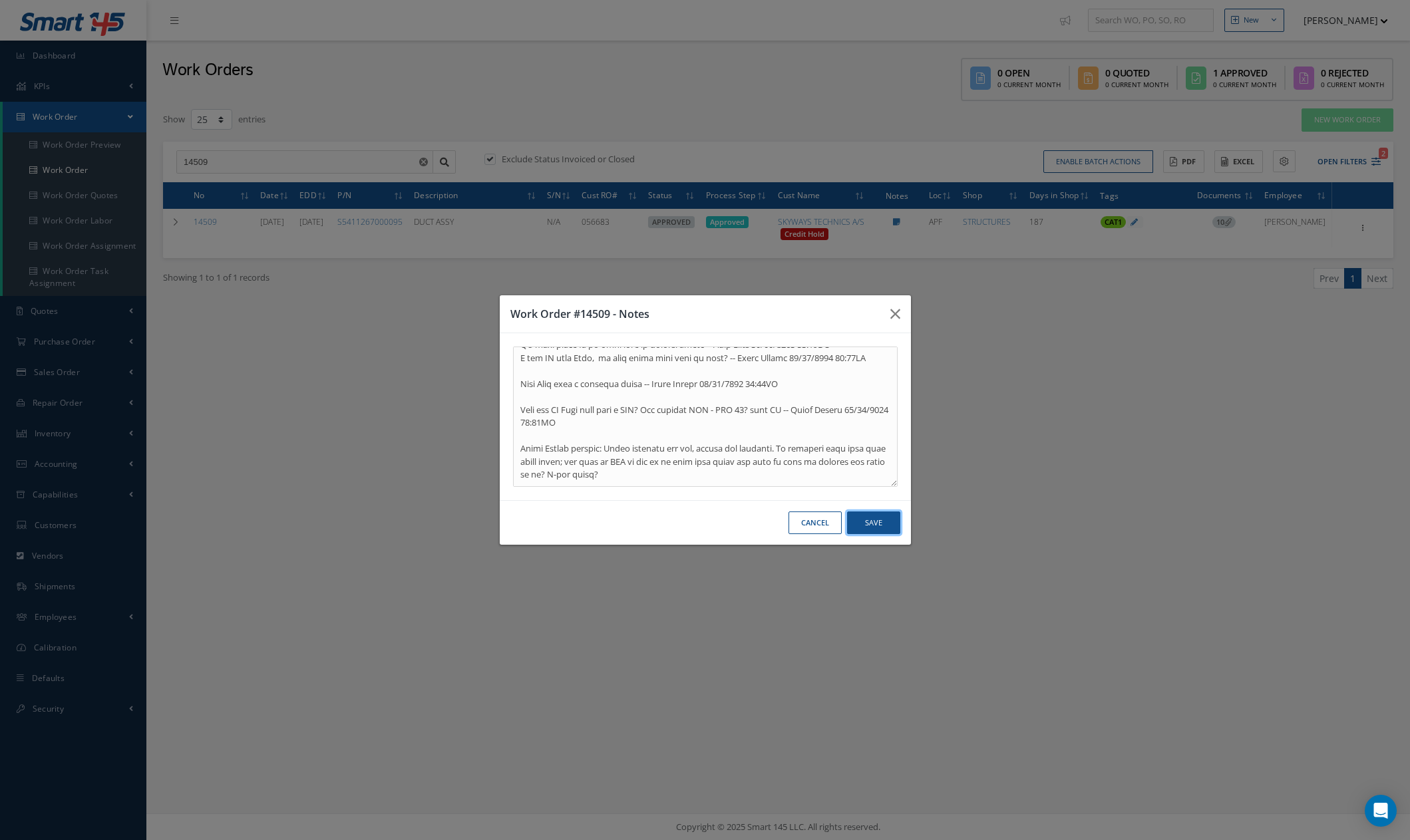
click at [878, 523] on button "Save" at bounding box center [873, 523] width 53 height 23
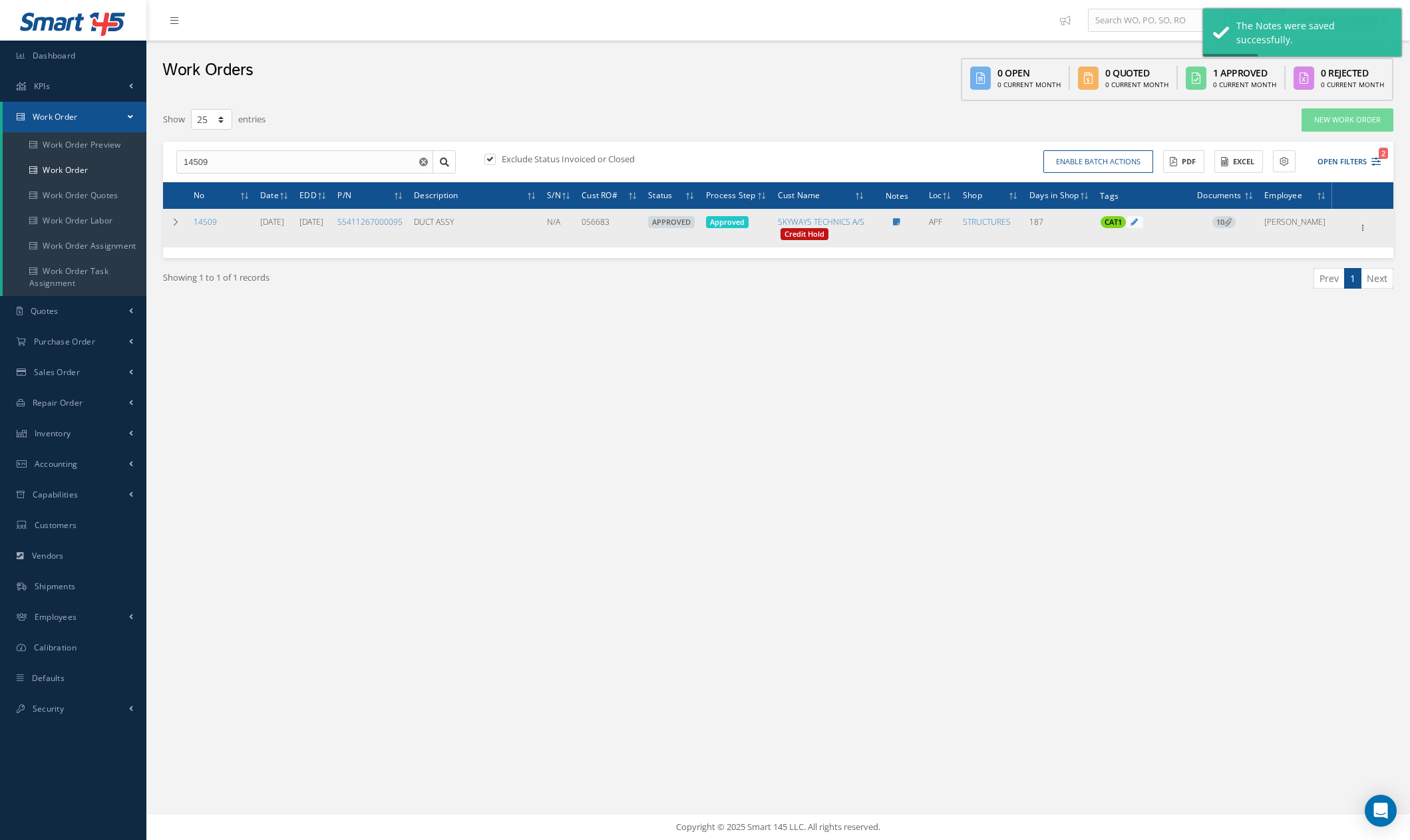
click at [1231, 226] on icon at bounding box center [1228, 222] width 7 height 7
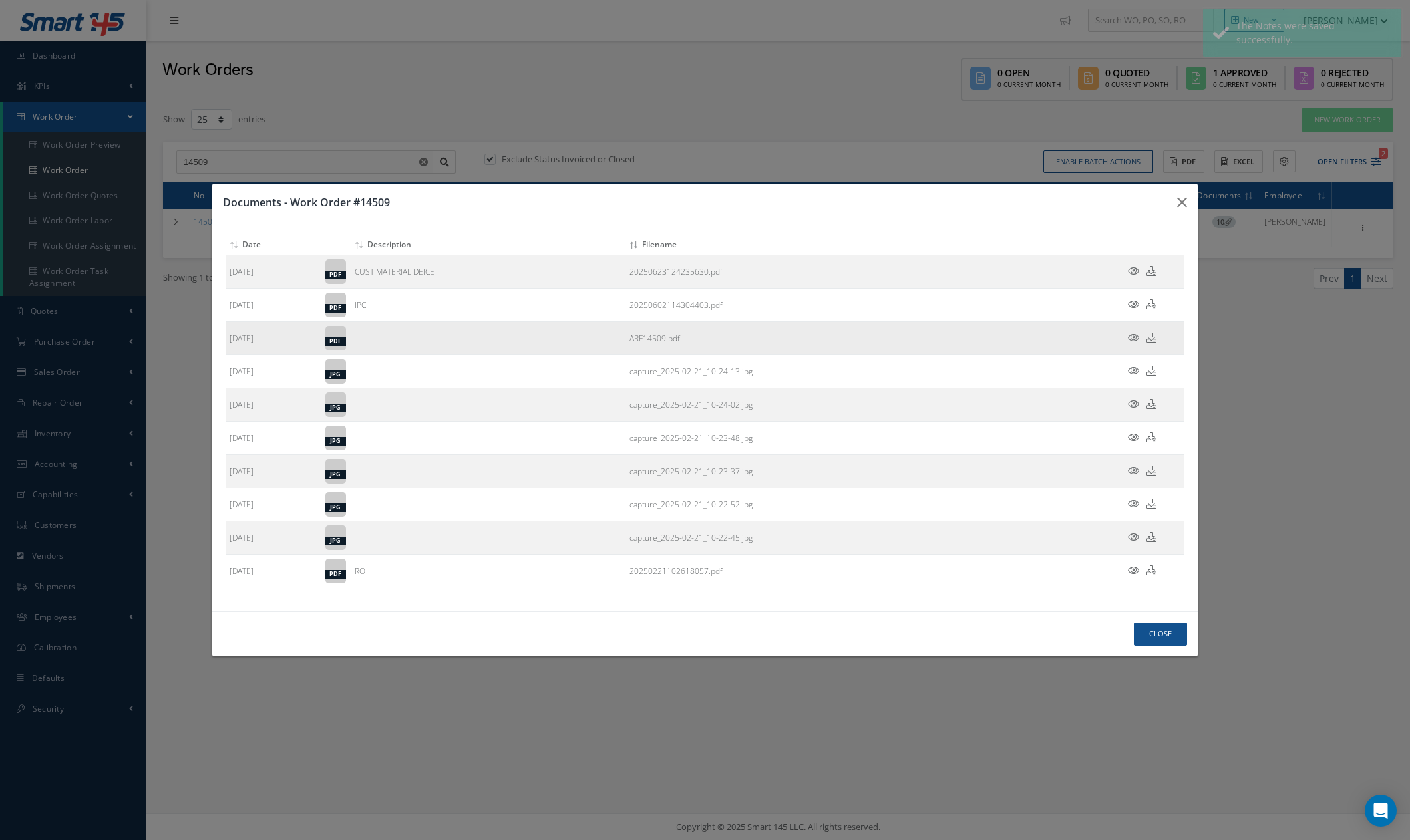
click at [1132, 335] on icon at bounding box center [1133, 337] width 12 height 10
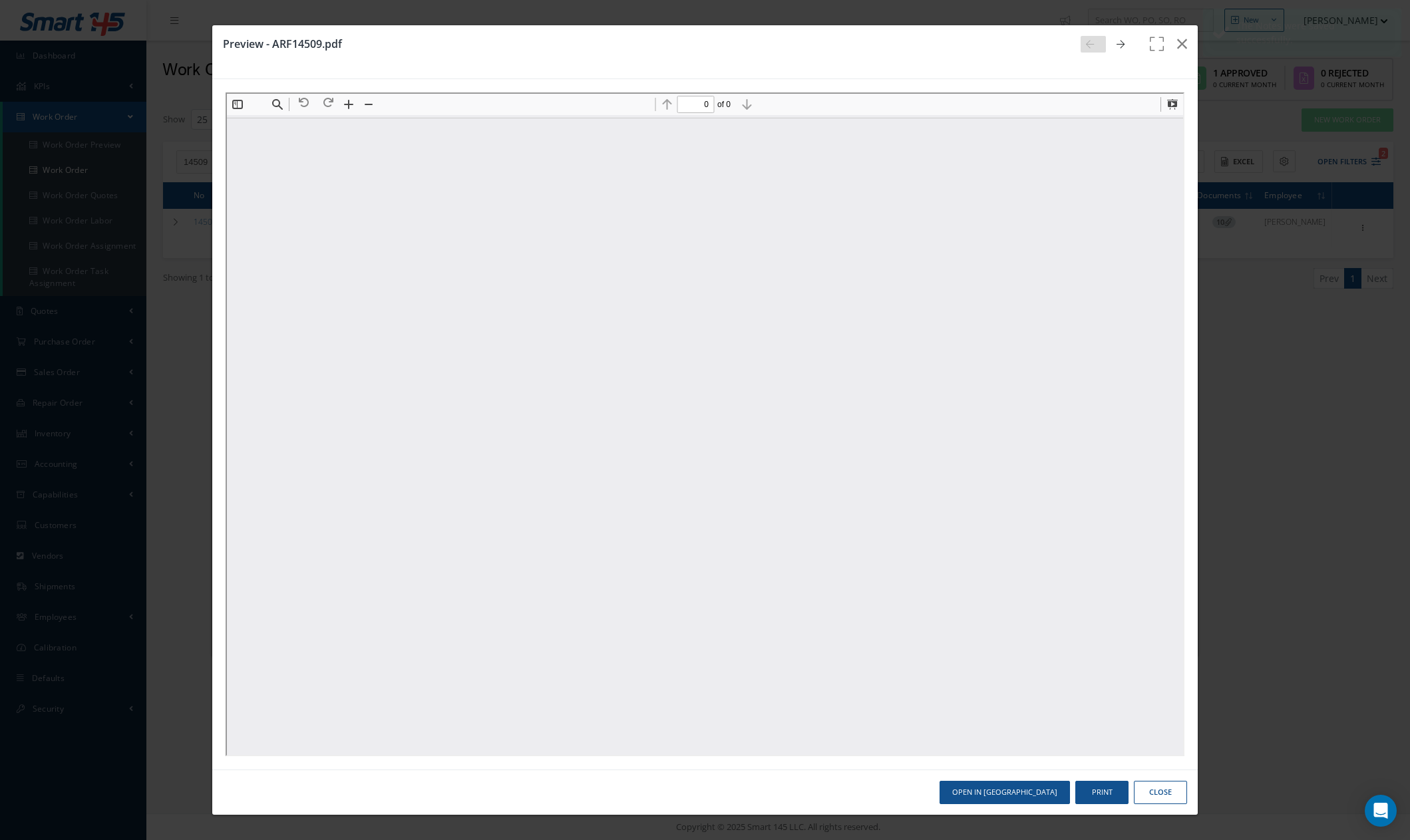
scroll to position [0, 0]
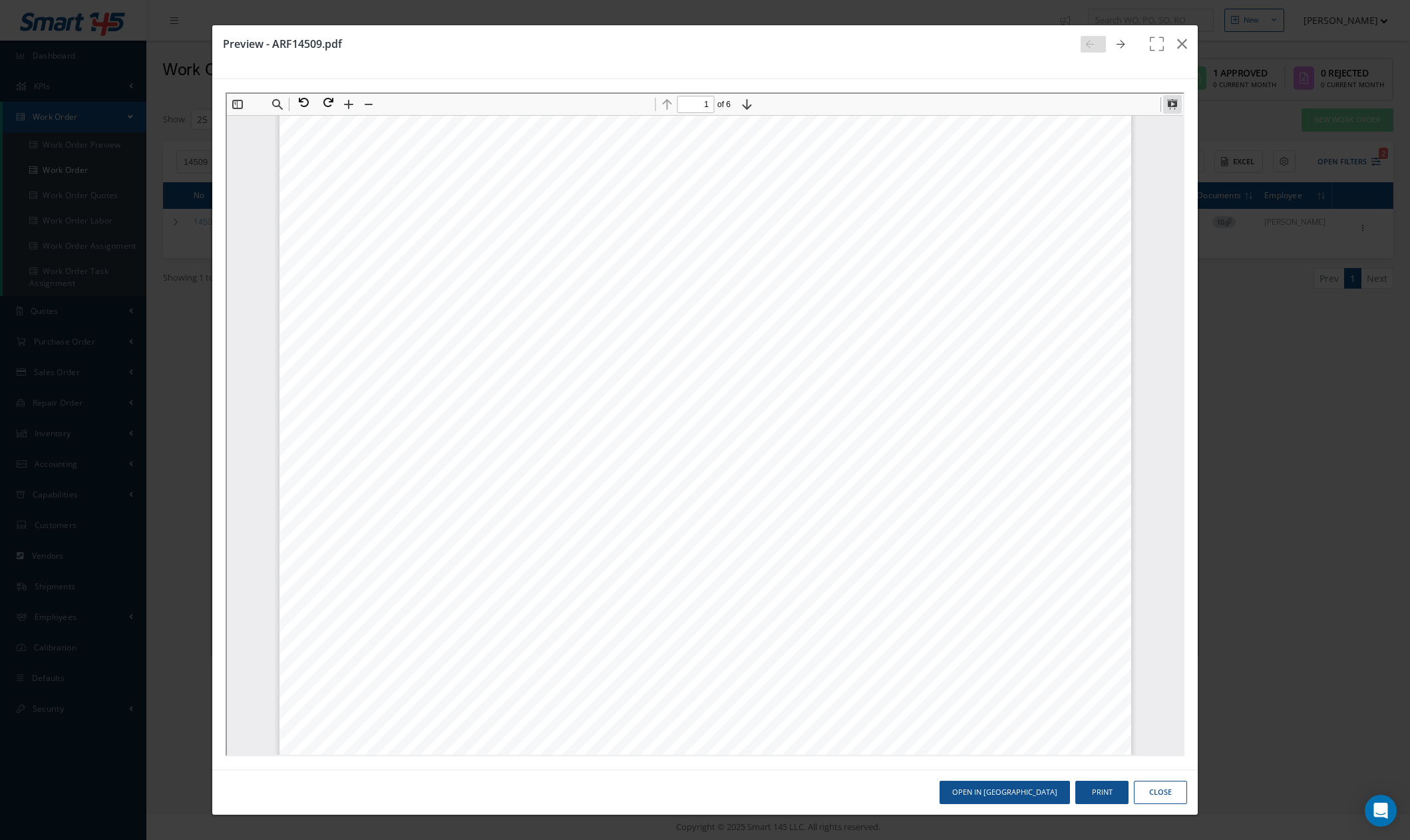
click at [1167, 102] on button at bounding box center [1170, 103] width 19 height 19
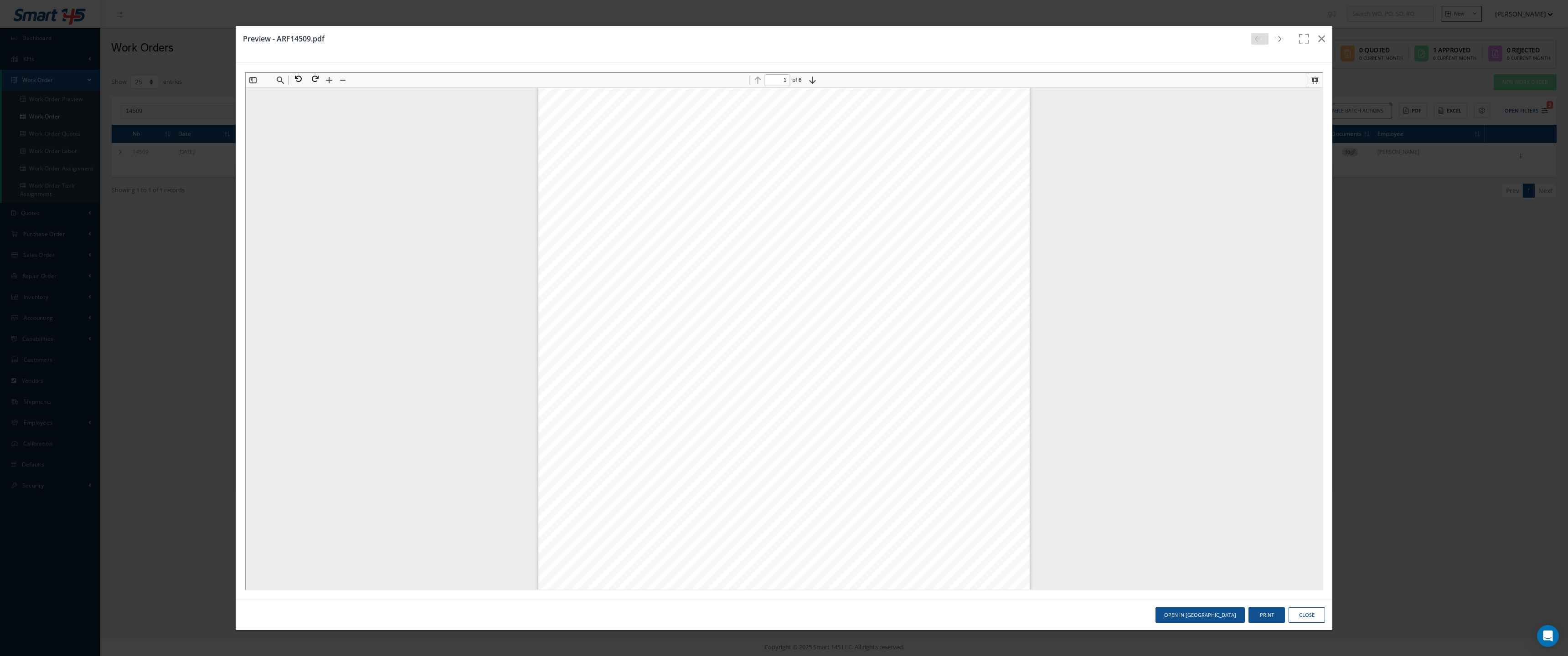
scroll to position [1, 0]
type input "3"
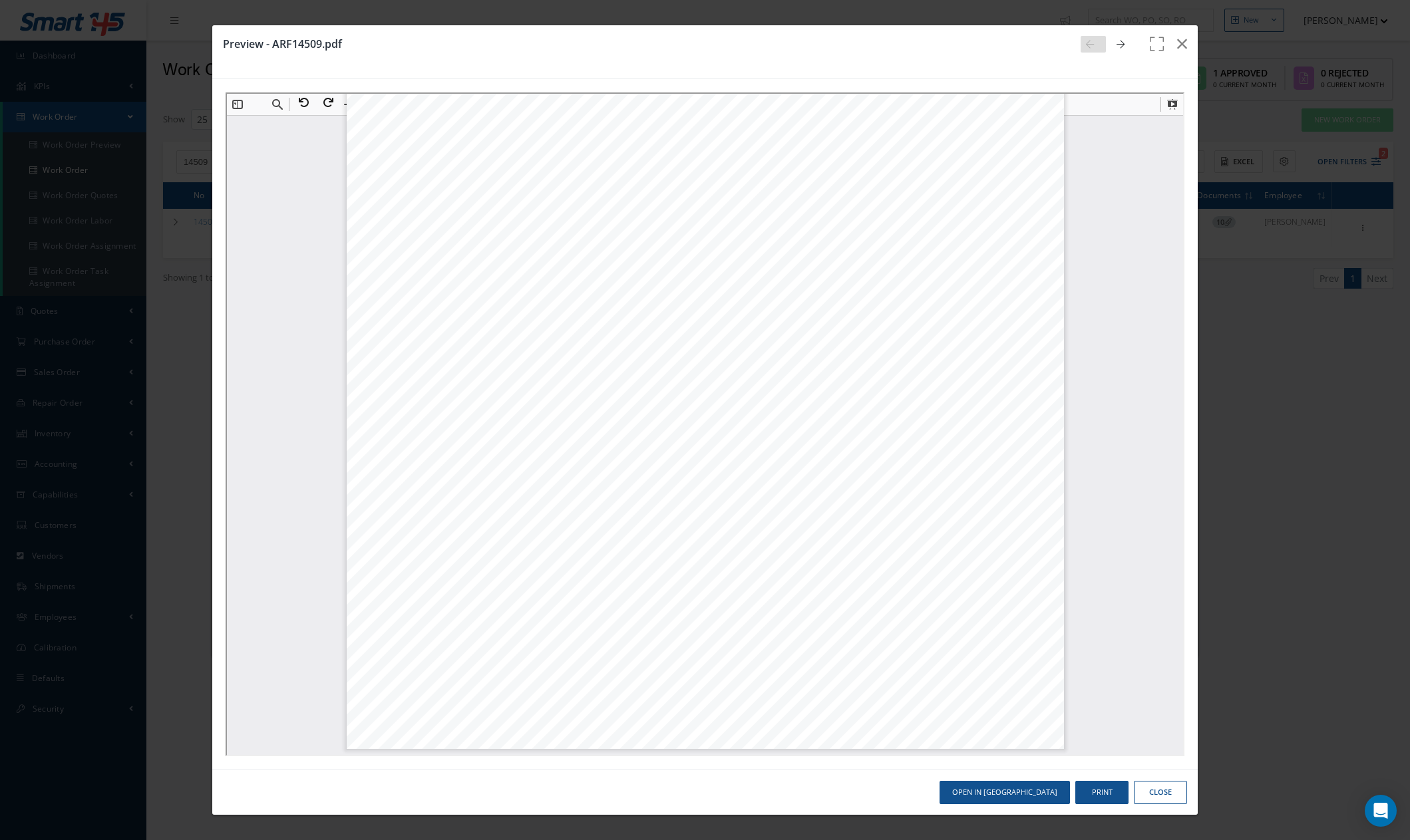
scroll to position [2290, 0]
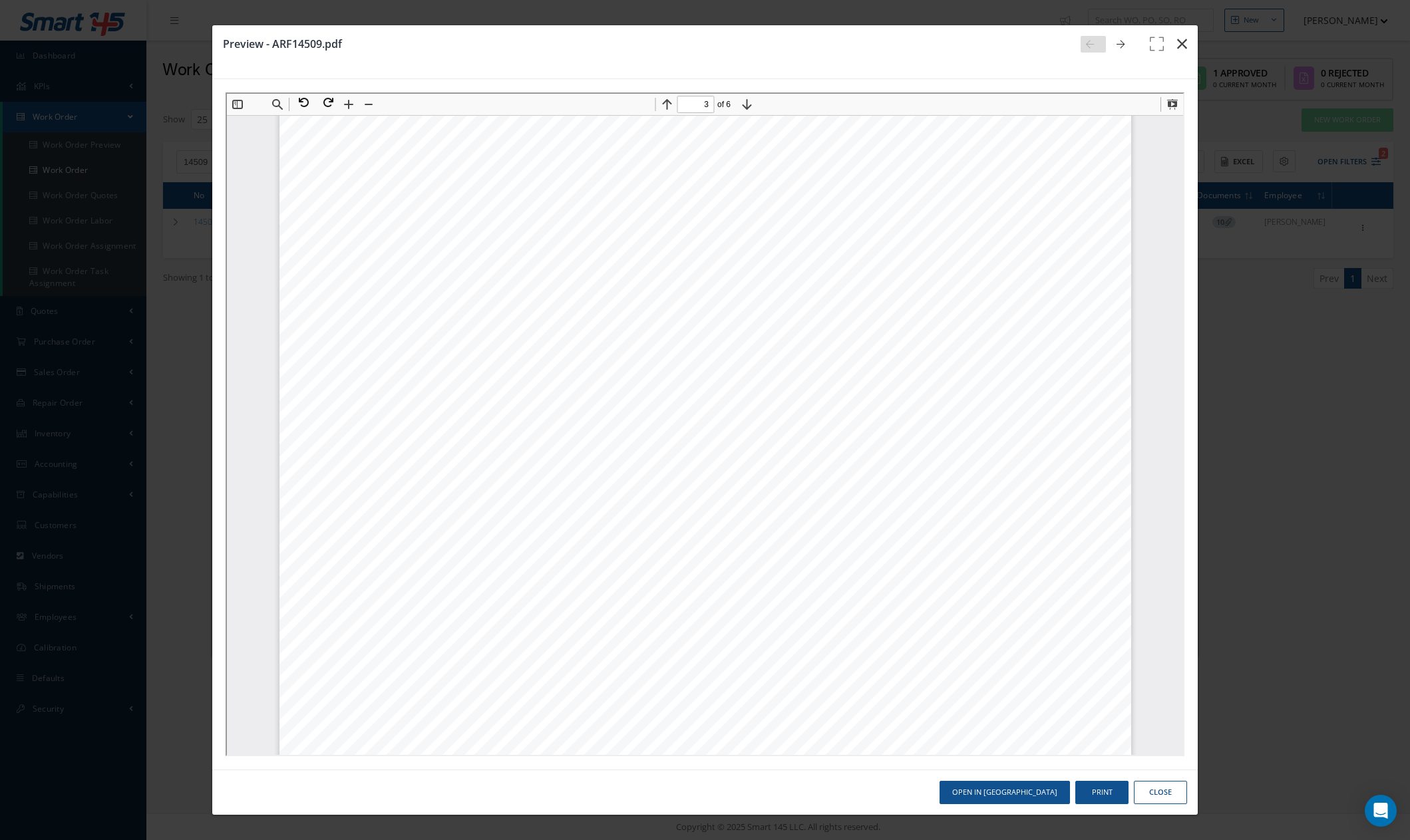
click at [1184, 44] on icon "button" at bounding box center [1182, 44] width 10 height 16
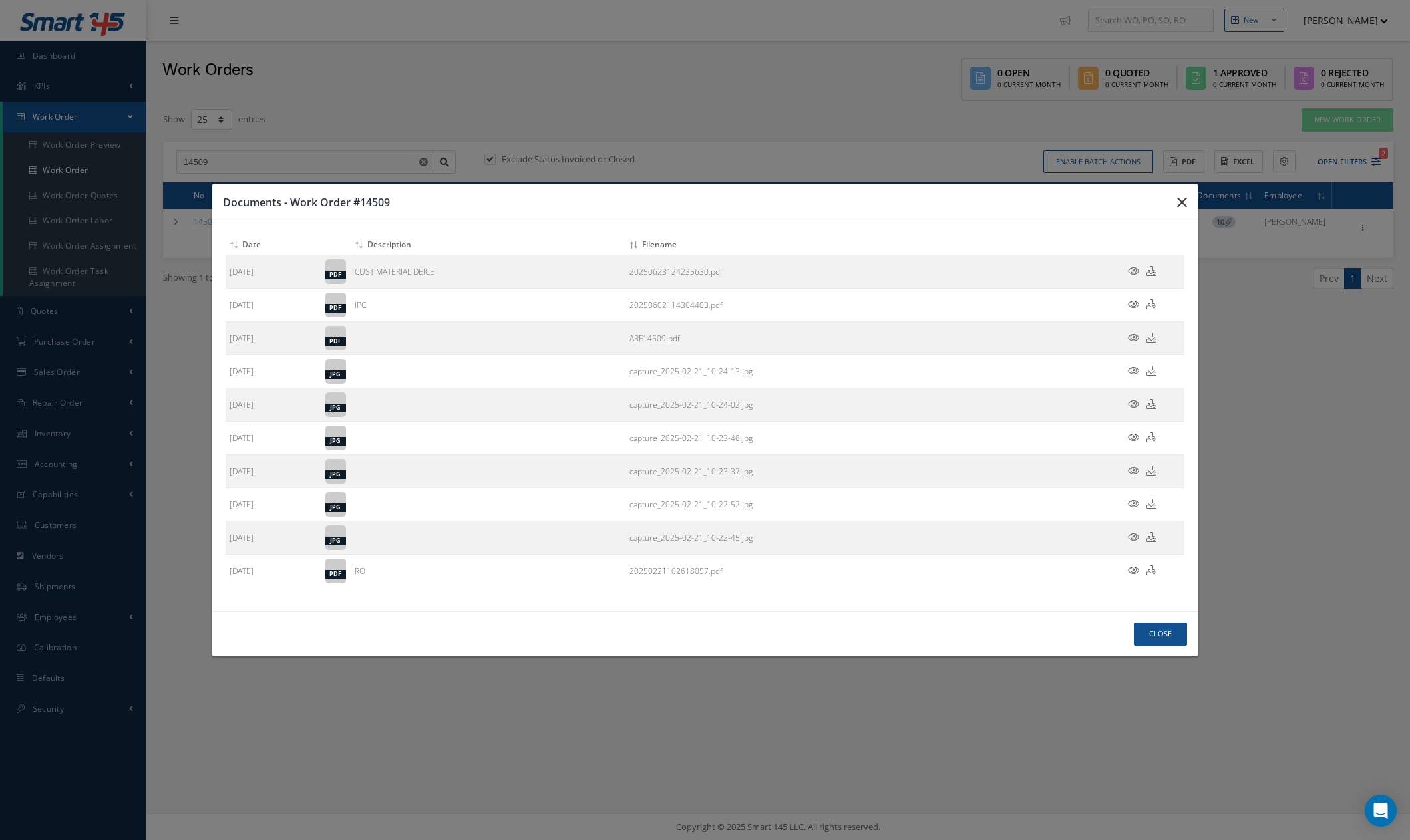
click at [0, 0] on button "button" at bounding box center [0, 0] width 0 height 0
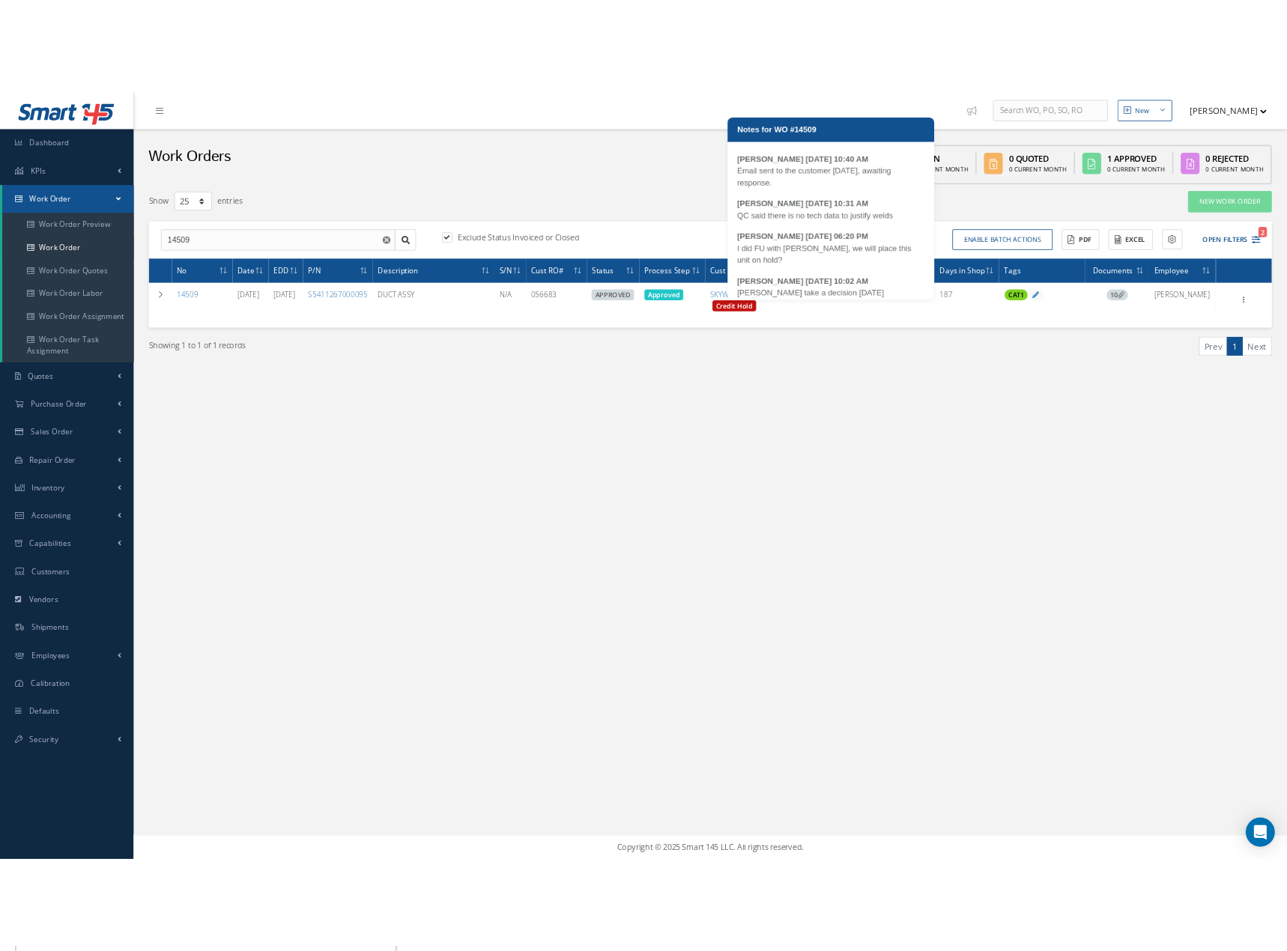
scroll to position [359, 0]
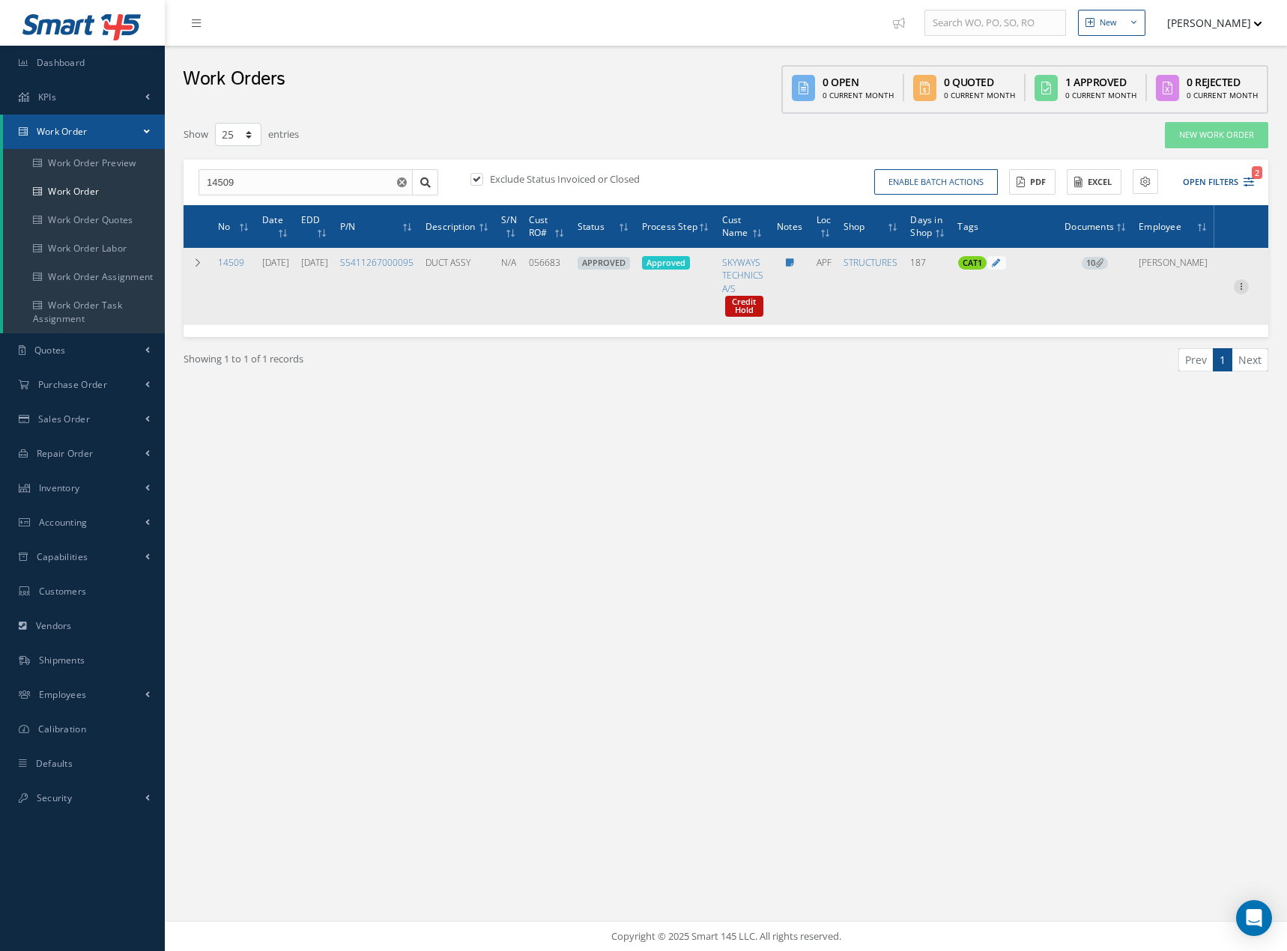
click at [1242, 291] on div at bounding box center [1240, 286] width 15 height 15
click at [1184, 315] on link "Edit" at bounding box center [1172, 315] width 118 height 19
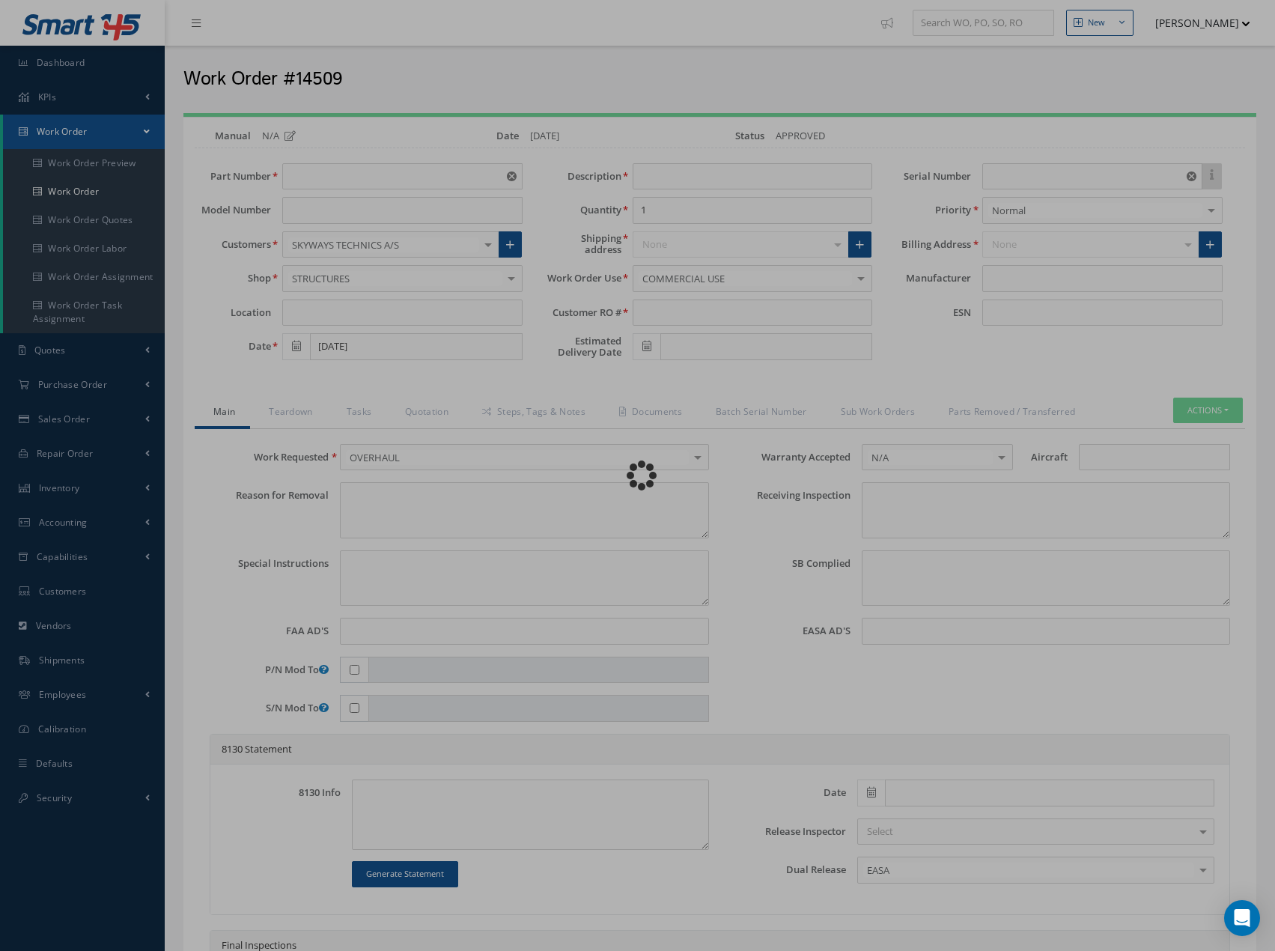
type input "S5411267000095"
type input "APF"
type input "02/21/2025"
type input "DUCT ASSY"
type input "056683"
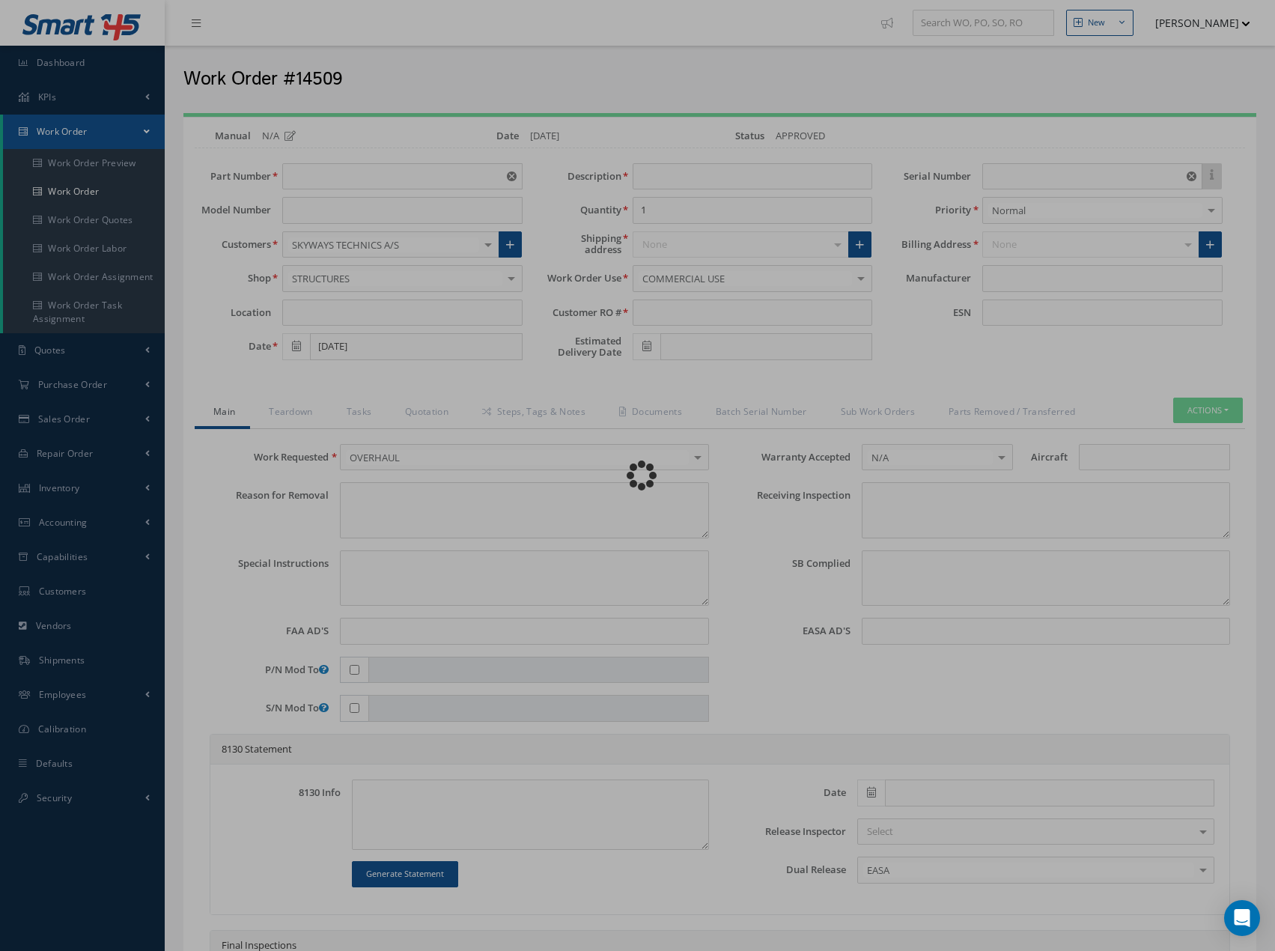
type input "09/01/2025"
type input "N/A"
type textarea "NONE"
type textarea "PLEASE SEE R.O. FOR DETAILS"
type input "NONE"
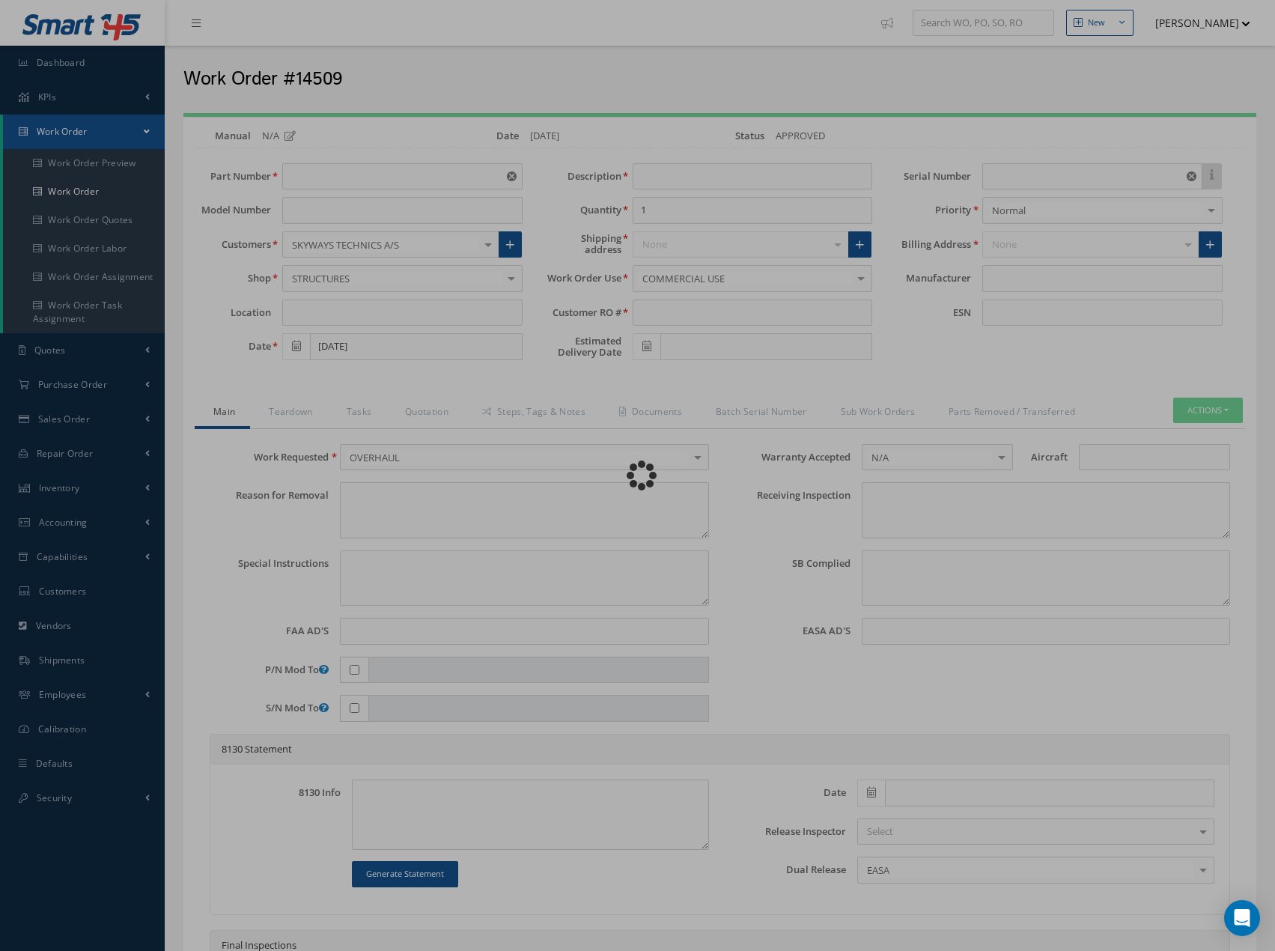
type textarea "NO VISUAL DAMAGE"
type textarea "NONE"
type input "NONE"
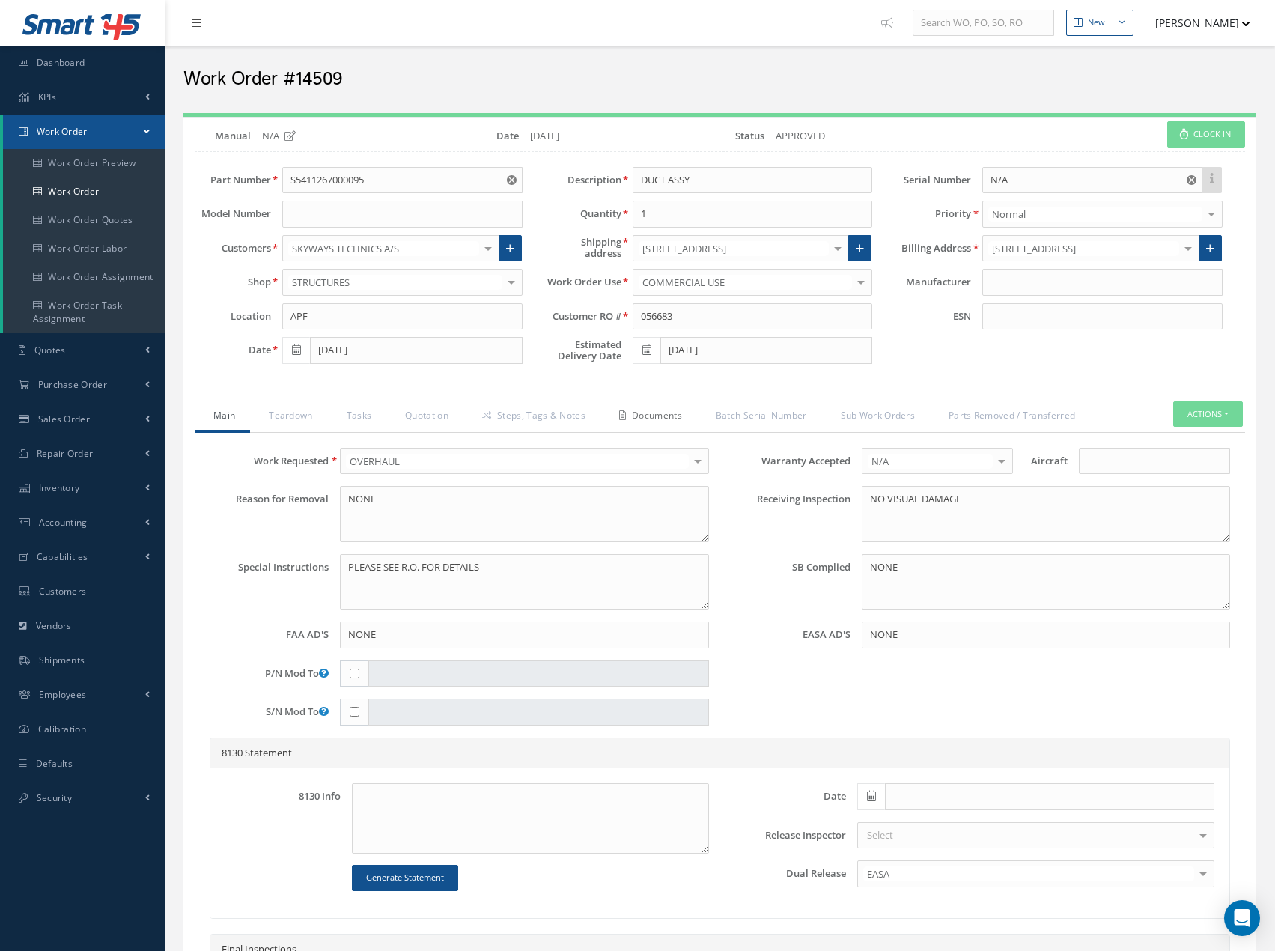
click at [660, 414] on link "Documents" at bounding box center [649, 416] width 97 height 31
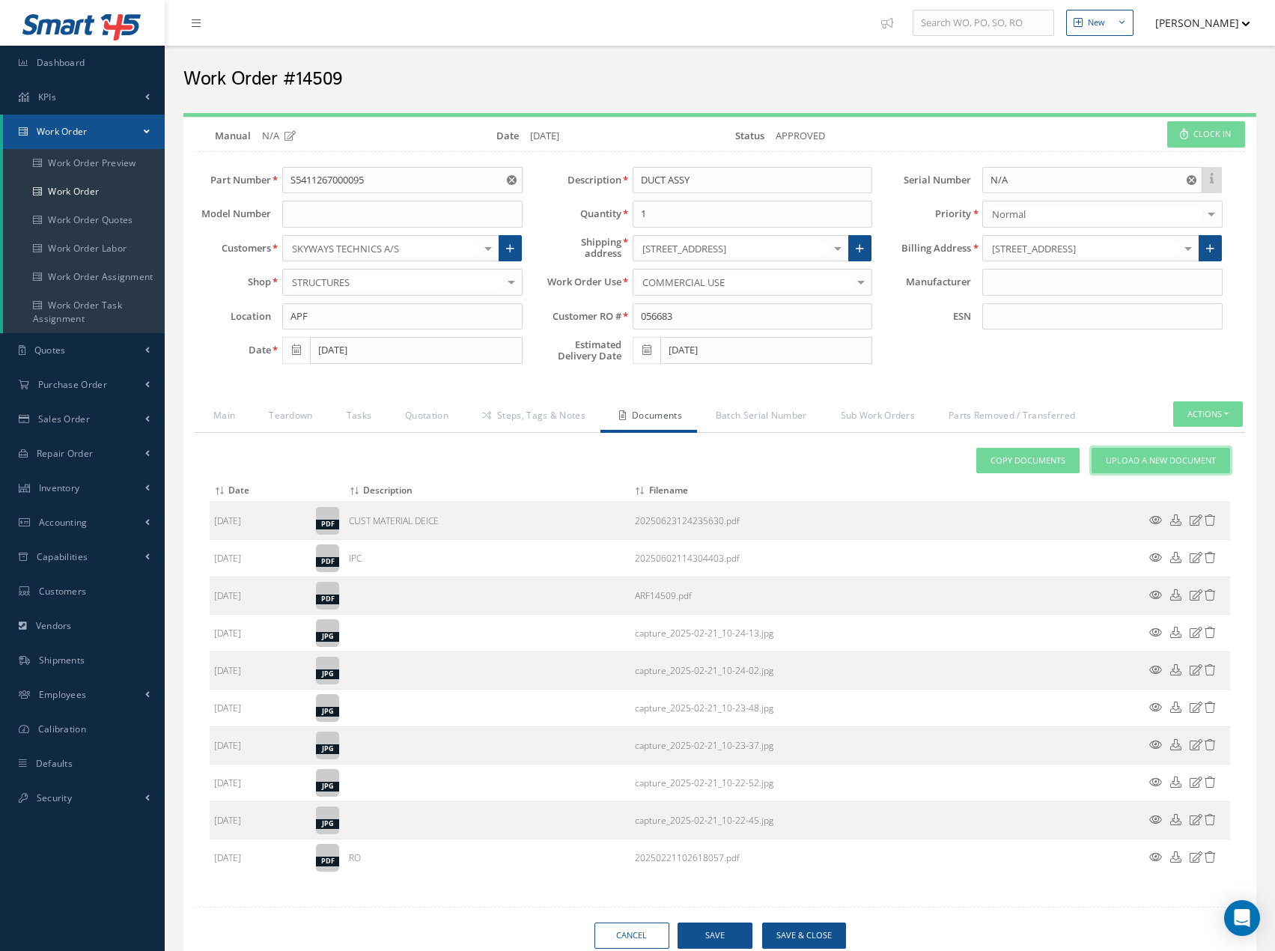
drag, startPoint x: 1160, startPoint y: 456, endPoint x: 1060, endPoint y: 482, distance: 103.0
click at [1159, 456] on span "Upload a New Document" at bounding box center [1161, 461] width 110 height 13
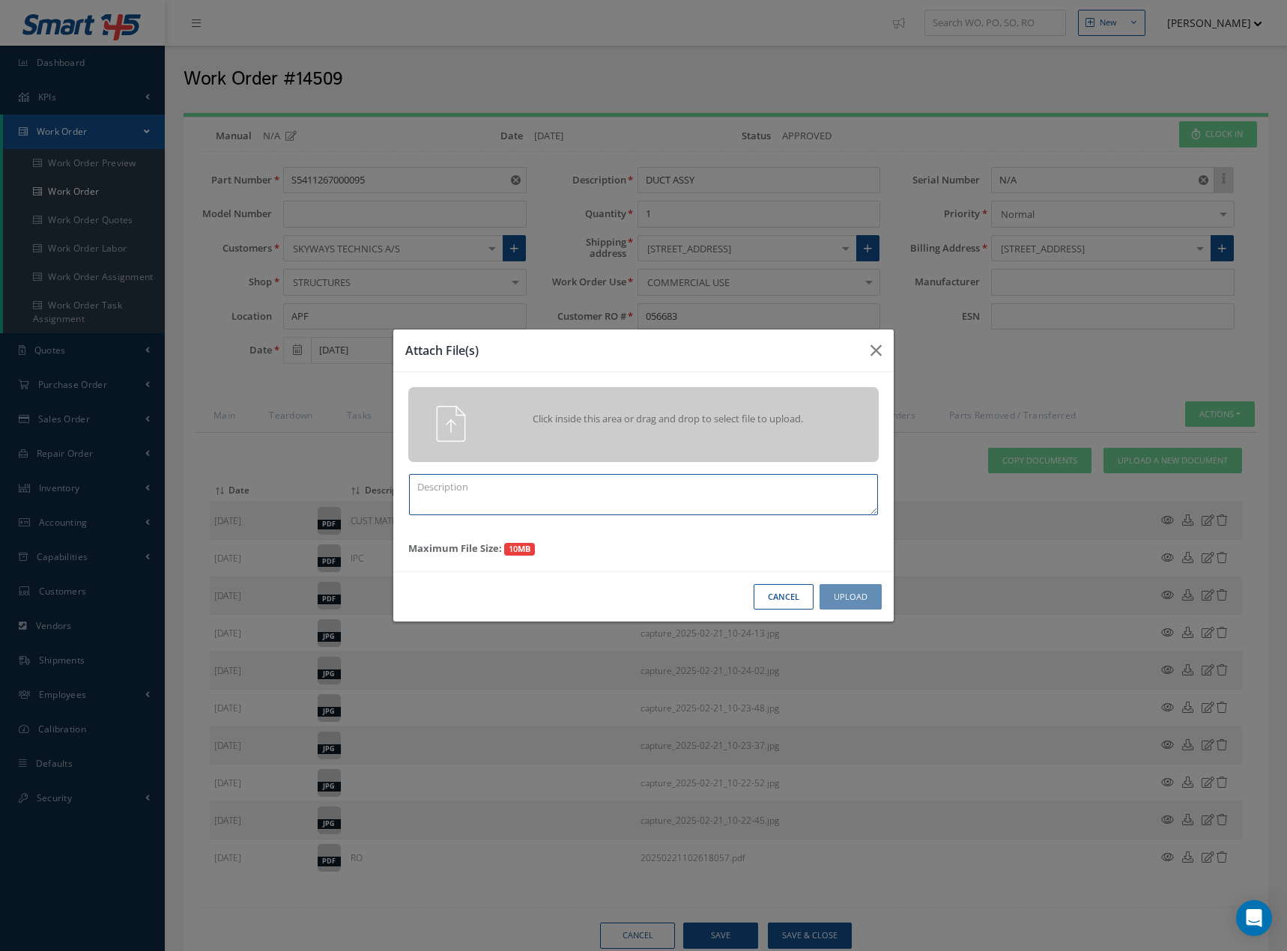
click at [524, 504] on textarea at bounding box center [643, 494] width 469 height 41
type textarea "C"
drag, startPoint x: 433, startPoint y: 485, endPoint x: 431, endPoint y: 514, distance: 29.2
click at [434, 485] on textarea "WWelding ARF" at bounding box center [643, 494] width 469 height 41
type textarea "Welding ARF"
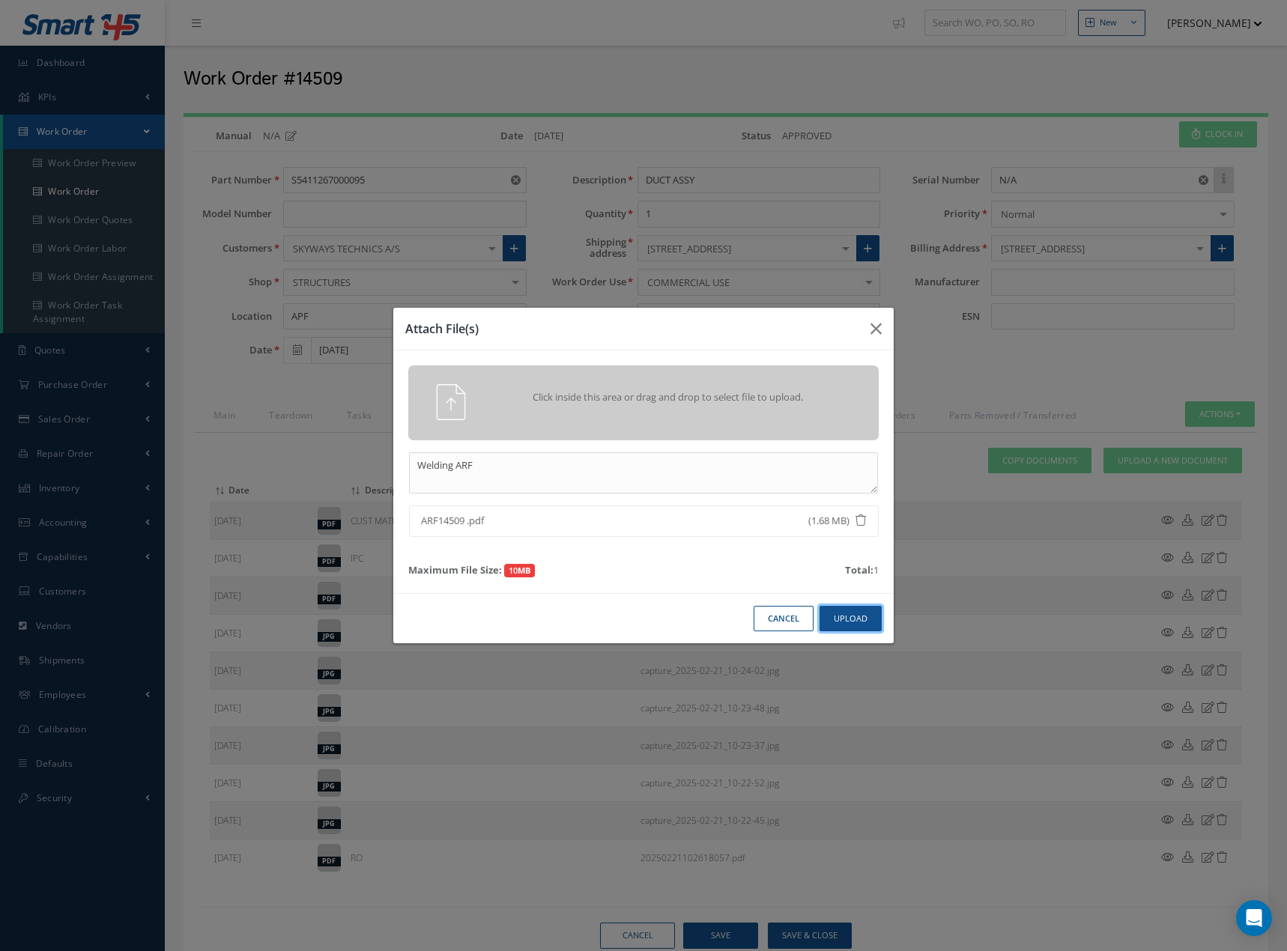
click at [858, 620] on button "Upload" at bounding box center [850, 619] width 62 height 26
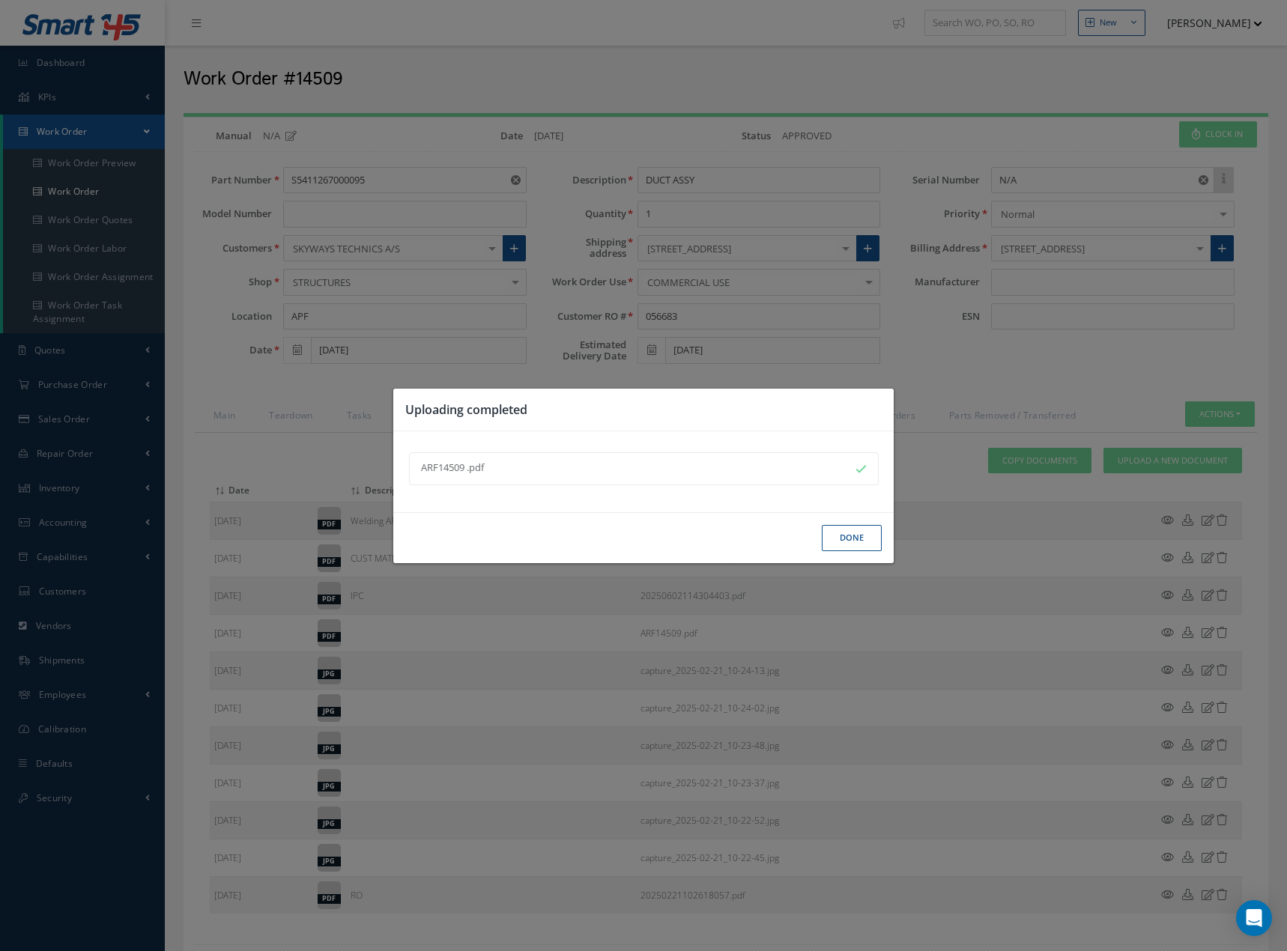
click at [860, 544] on button "Done" at bounding box center [851, 538] width 60 height 26
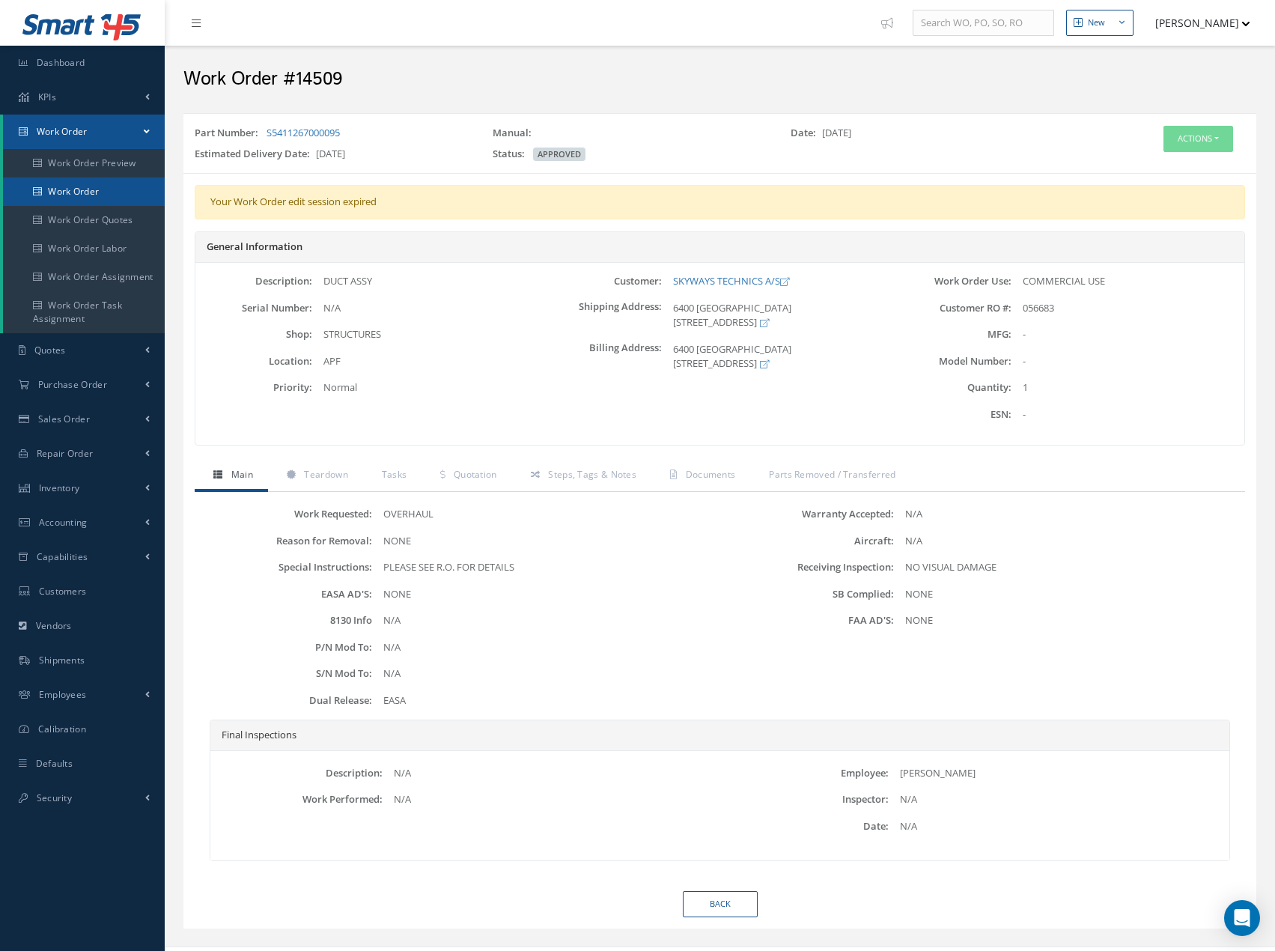
click at [105, 192] on link "Work Order" at bounding box center [84, 191] width 162 height 28
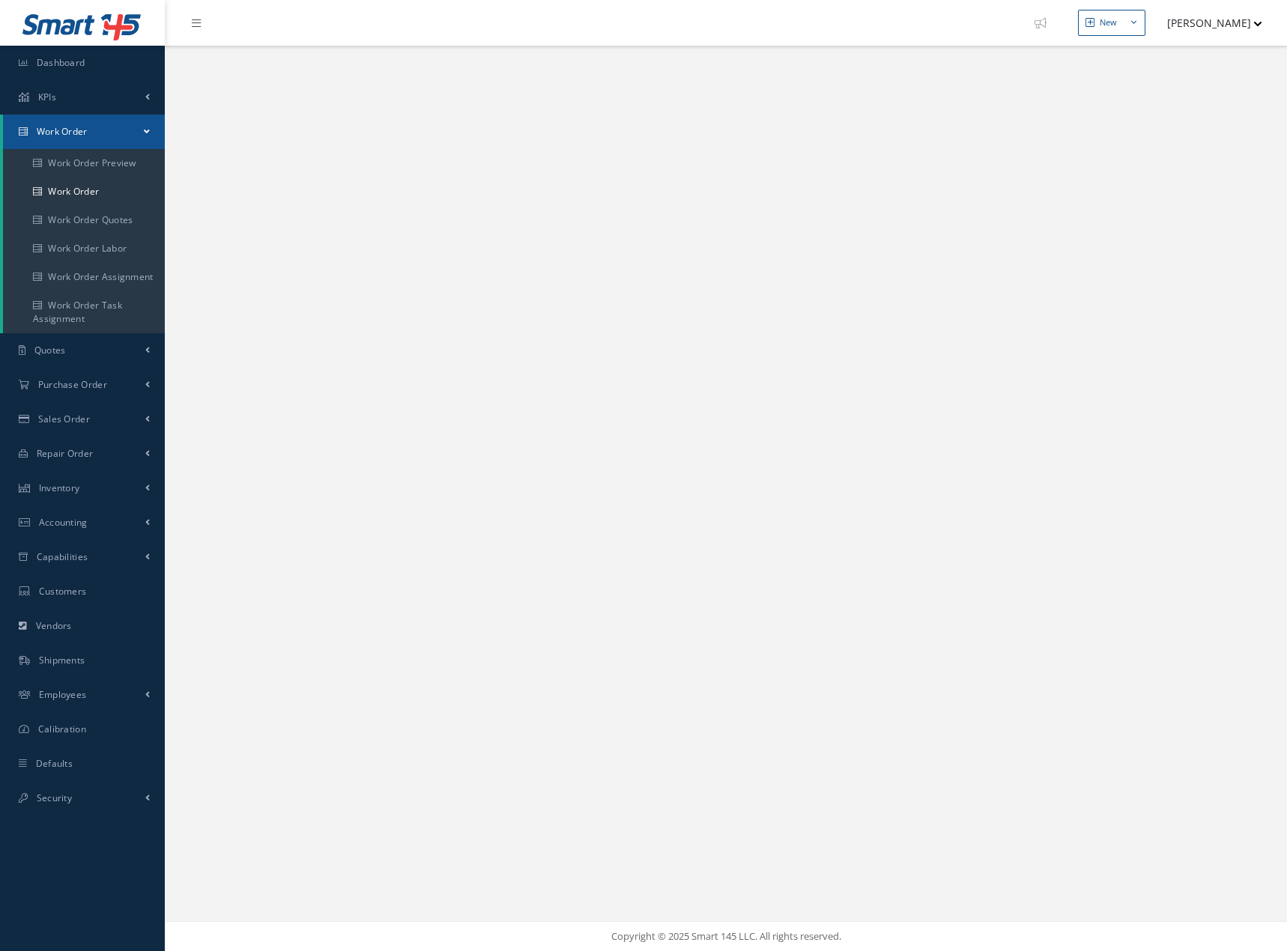
select select "25"
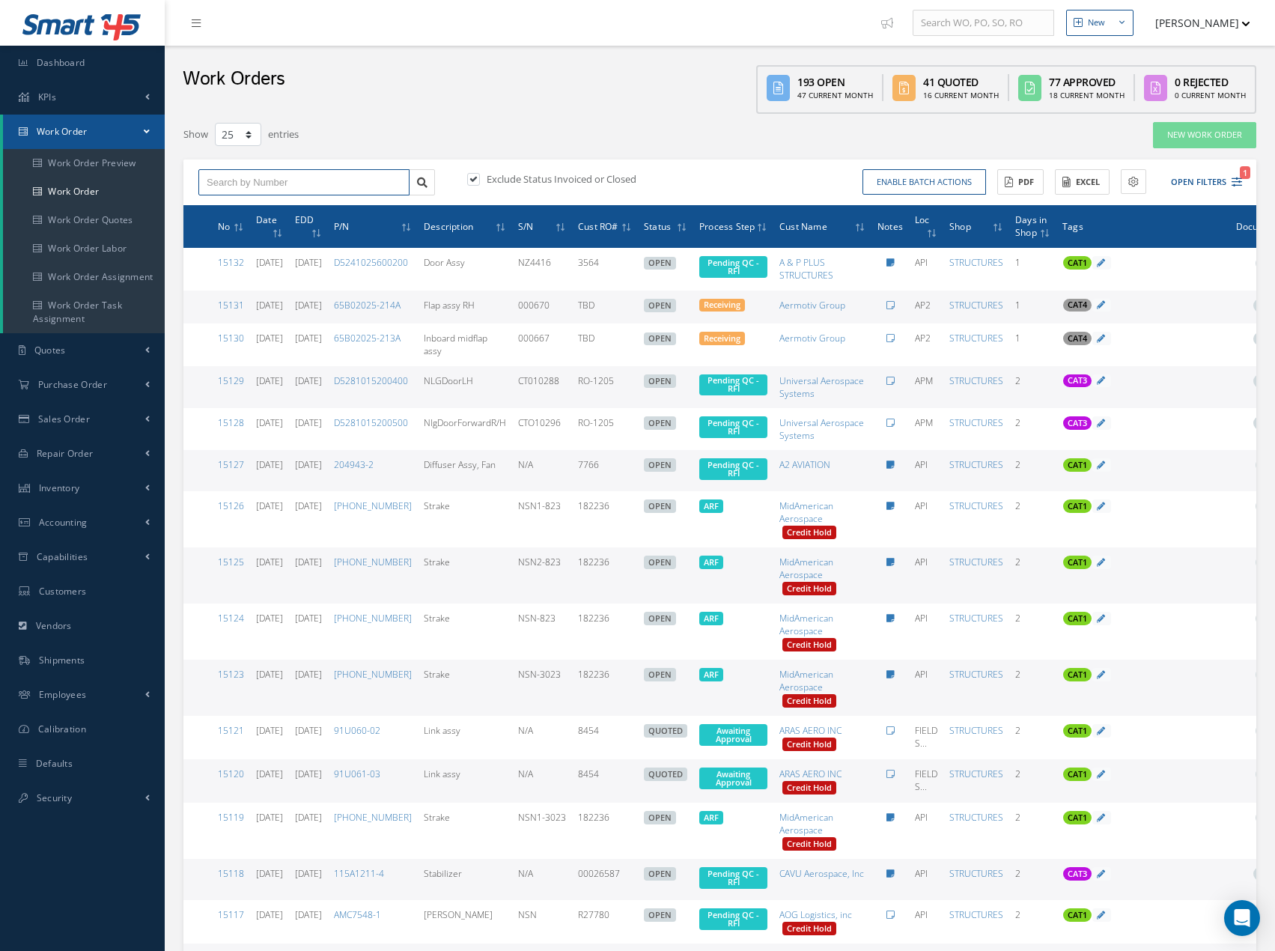
click at [309, 179] on input "text" at bounding box center [303, 182] width 211 height 27
type input "15054"
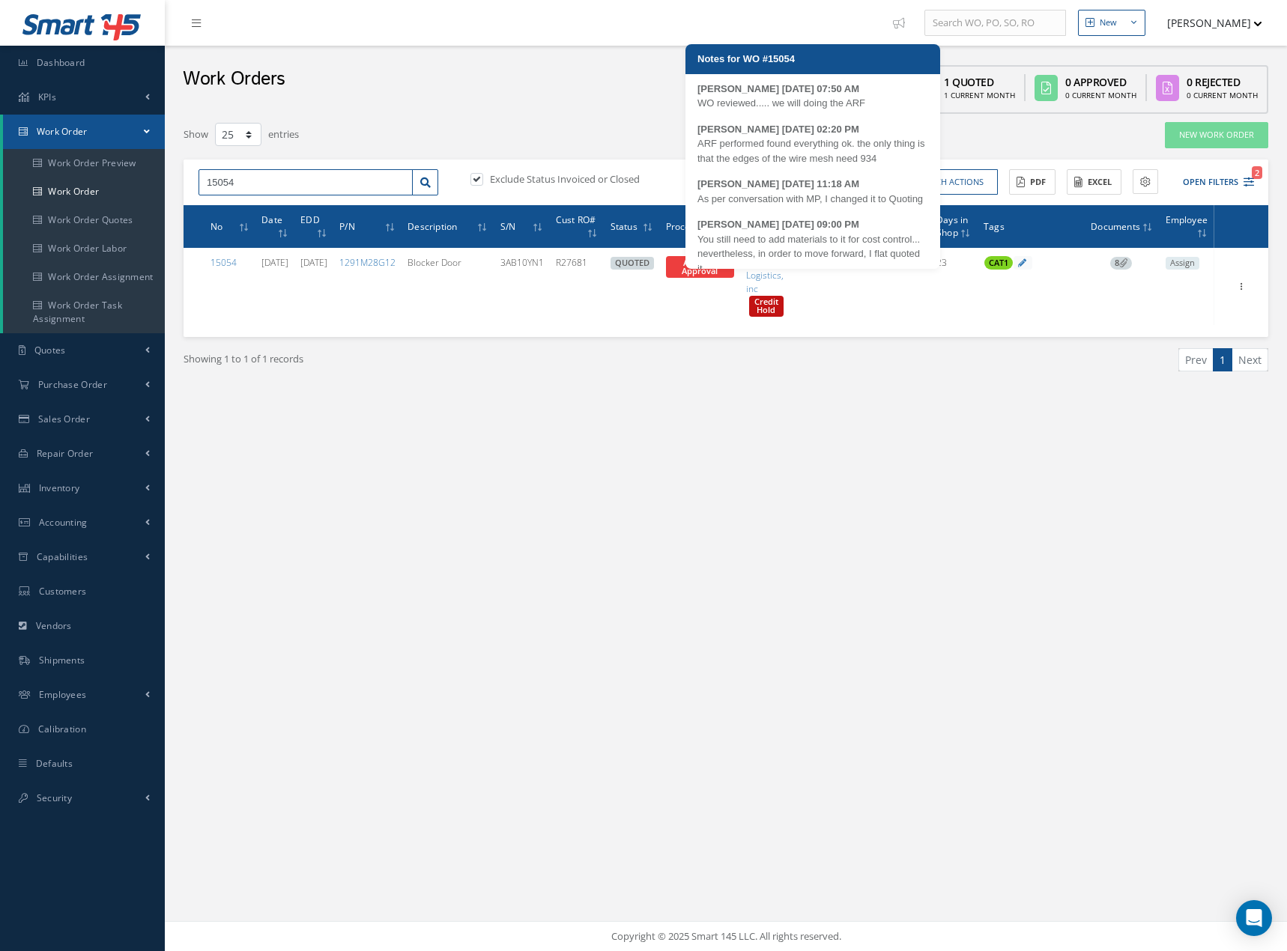
scroll to position [128, 0]
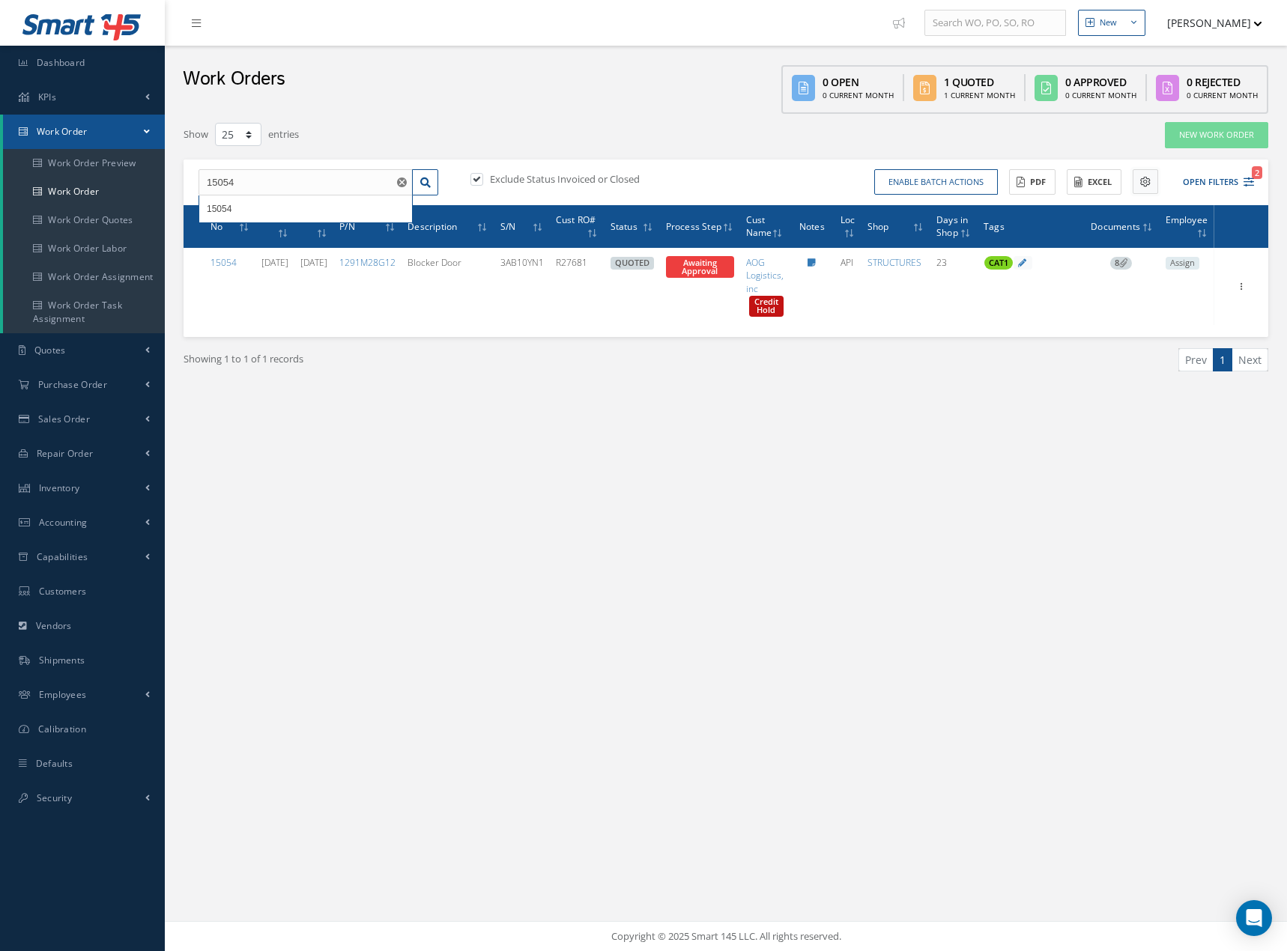
click at [1144, 179] on icon at bounding box center [1145, 182] width 10 height 10
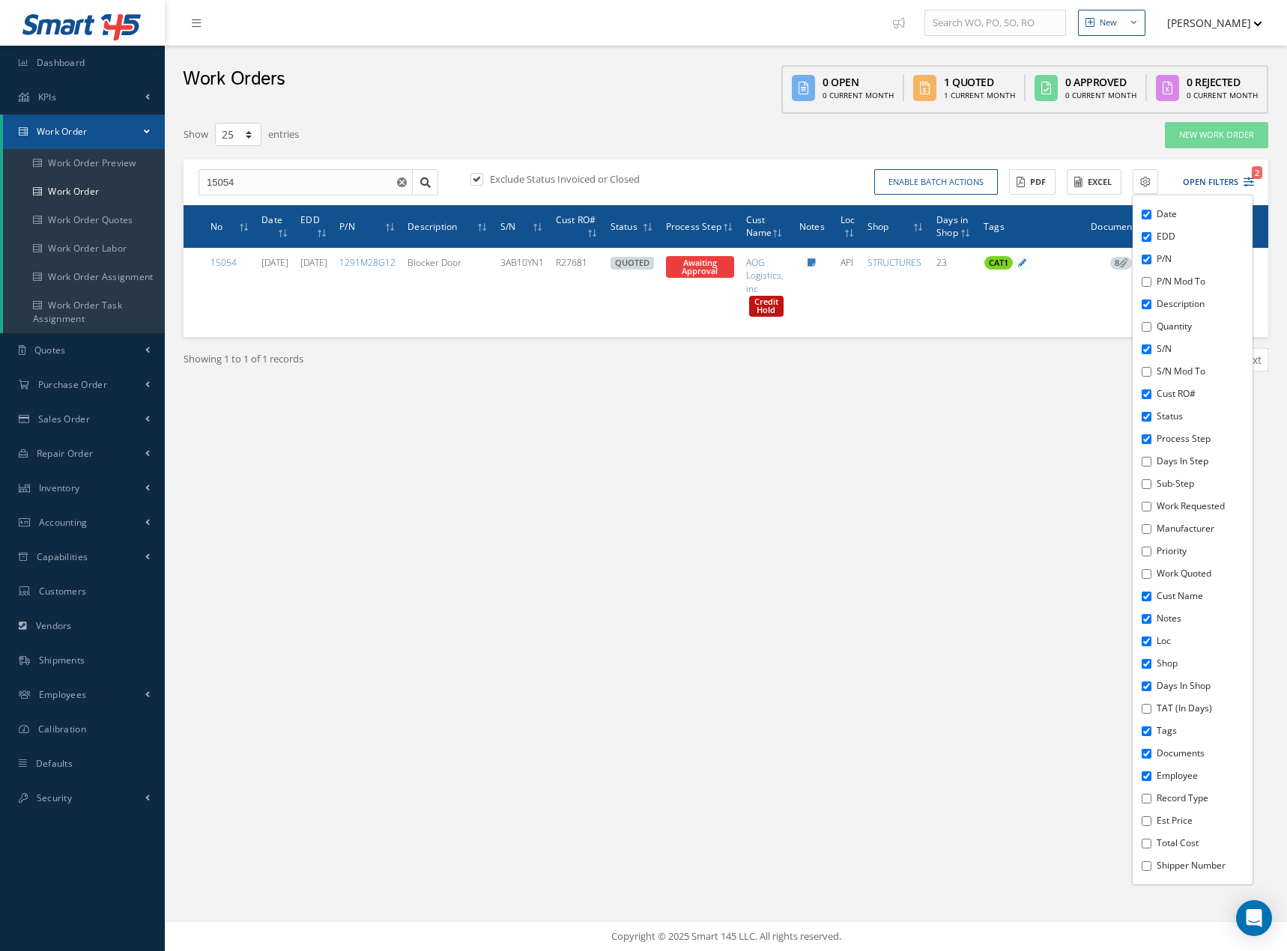
click at [1148, 465] on input "Days in Step" at bounding box center [1146, 462] width 10 height 10
checkbox input "true"
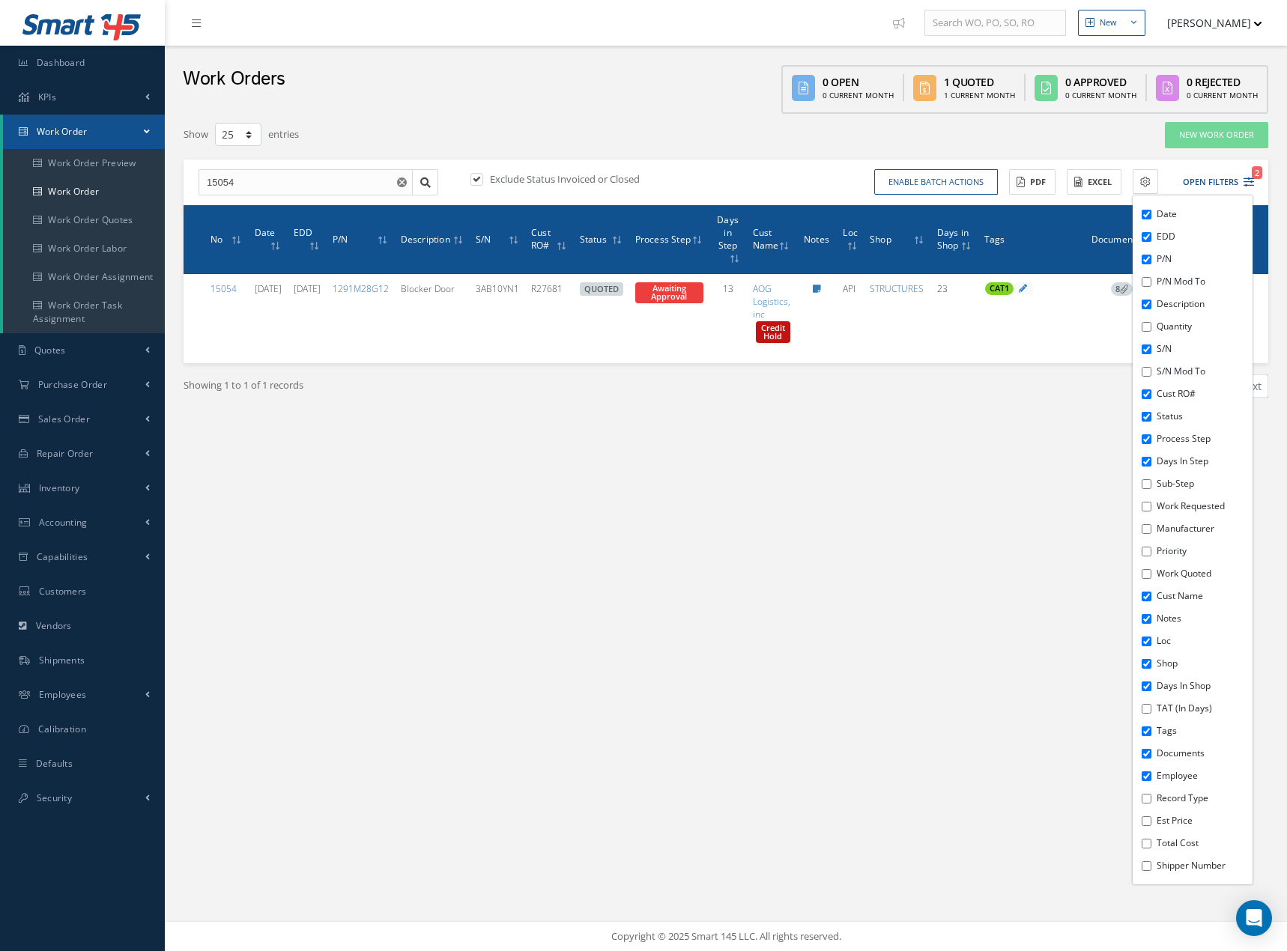
click at [907, 477] on div "New New Work Order New Purchase Order New Customer Quote New Sales Order New Re…" at bounding box center [726, 475] width 1122 height 951
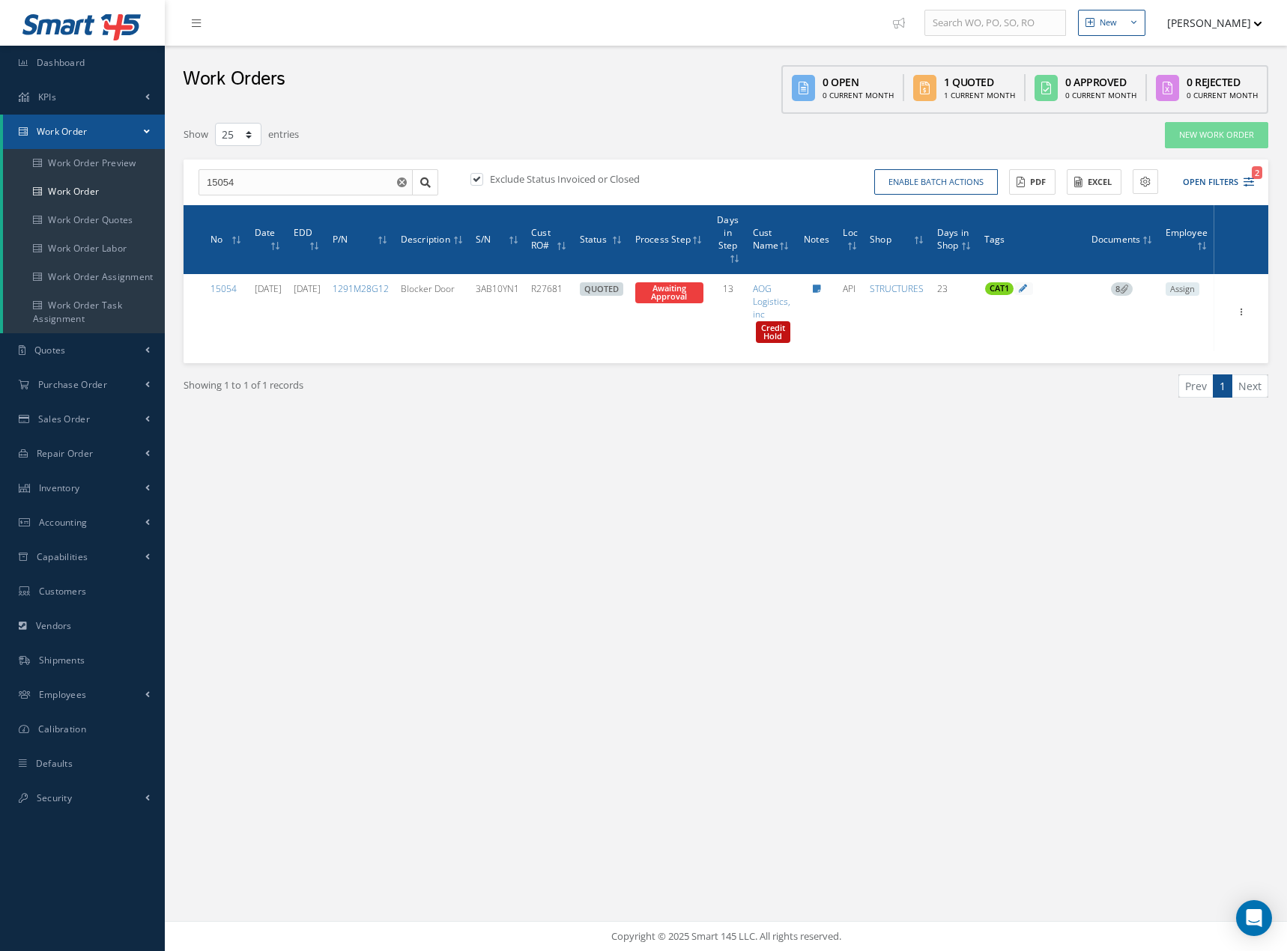
click at [1248, 23] on button "[PERSON_NAME]" at bounding box center [1206, 22] width 109 height 29
click at [1201, 43] on link "Administration" at bounding box center [1202, 49] width 120 height 25
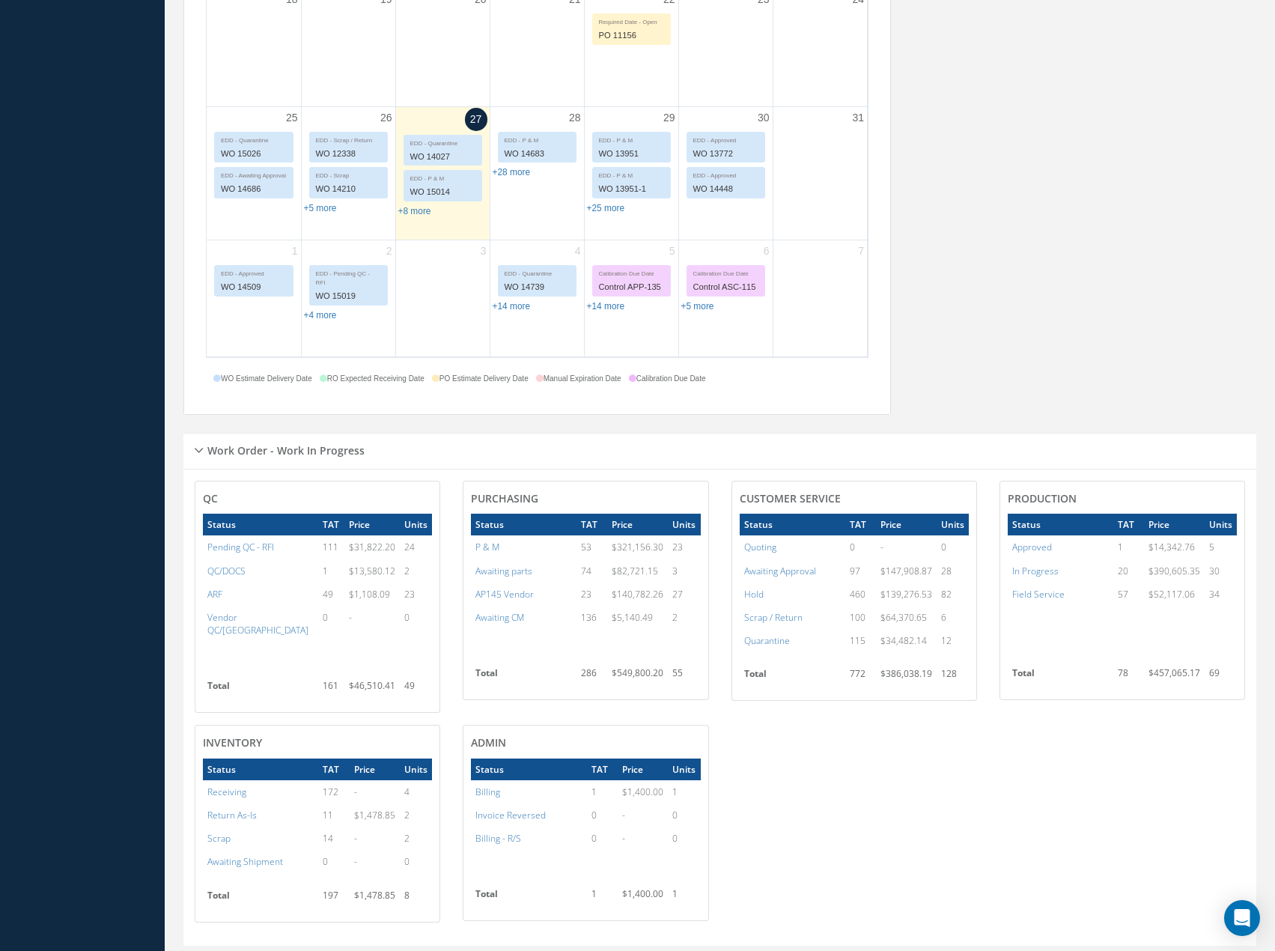
scroll to position [1198, 0]
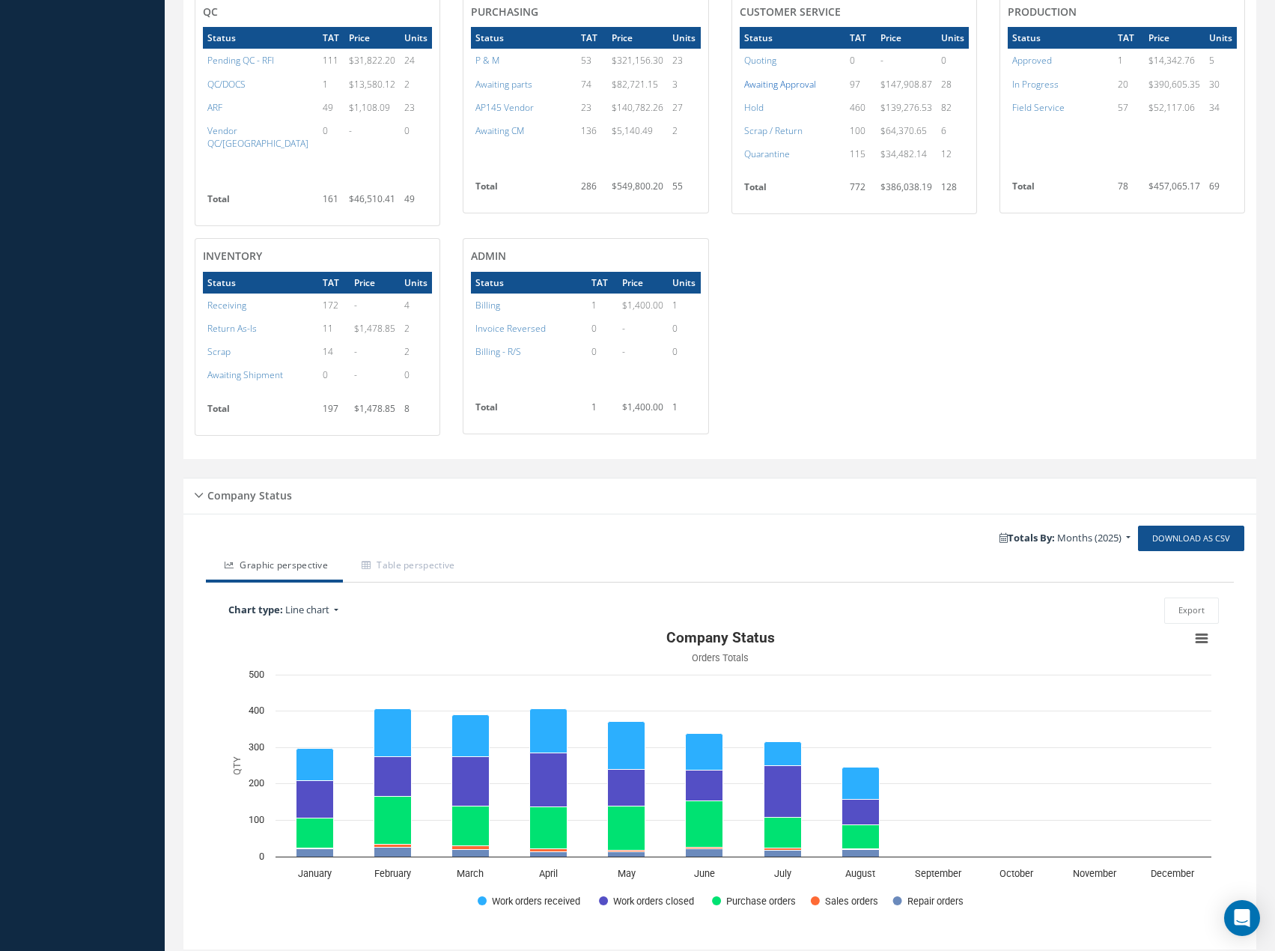
click at [771, 87] on a=5&excludeInternalCustomer=false&excludeInvoicedOrClosed=true&&filtersHidded"] "Awaiting Approval" at bounding box center [780, 84] width 72 height 13
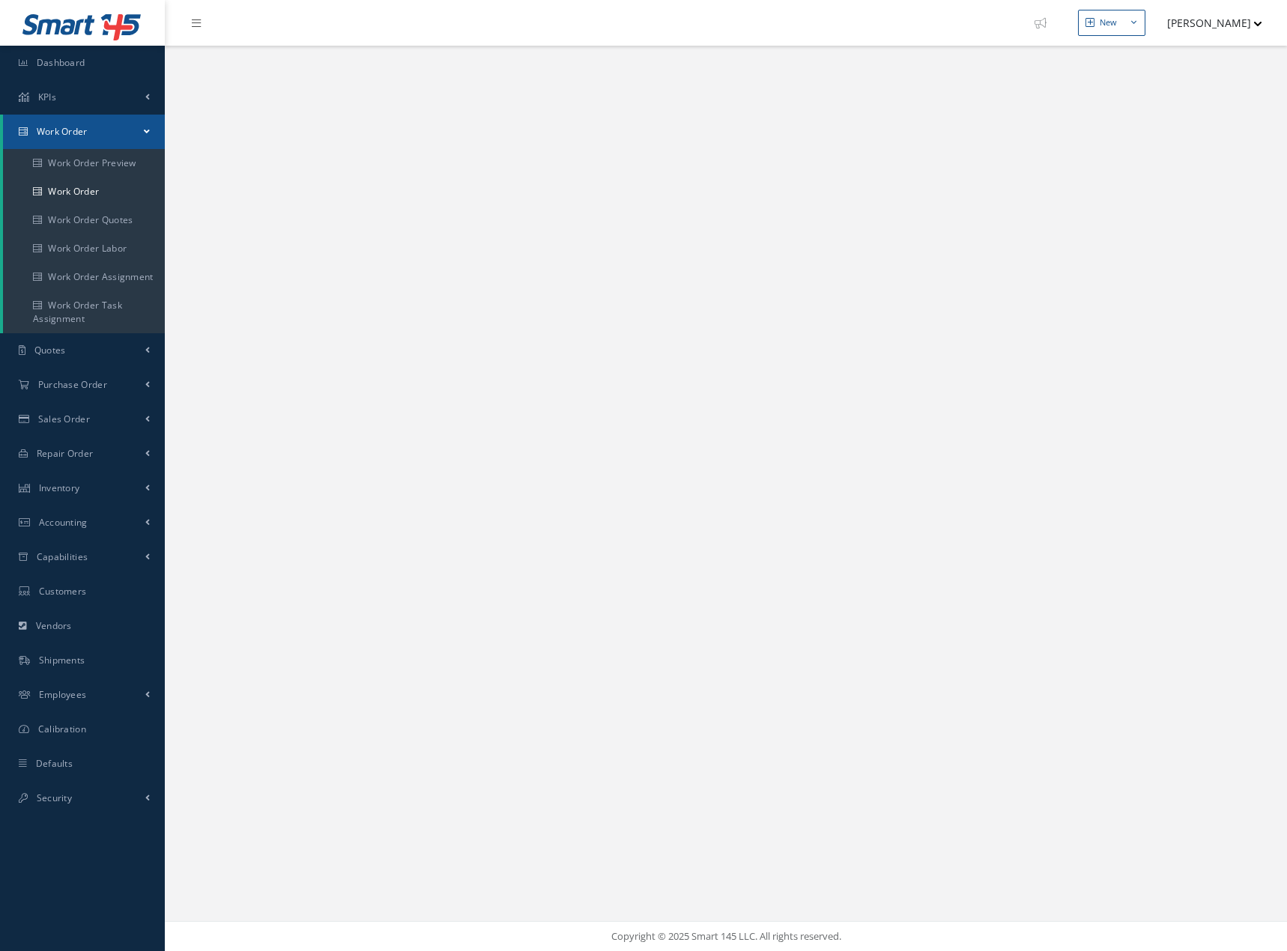
select select "25"
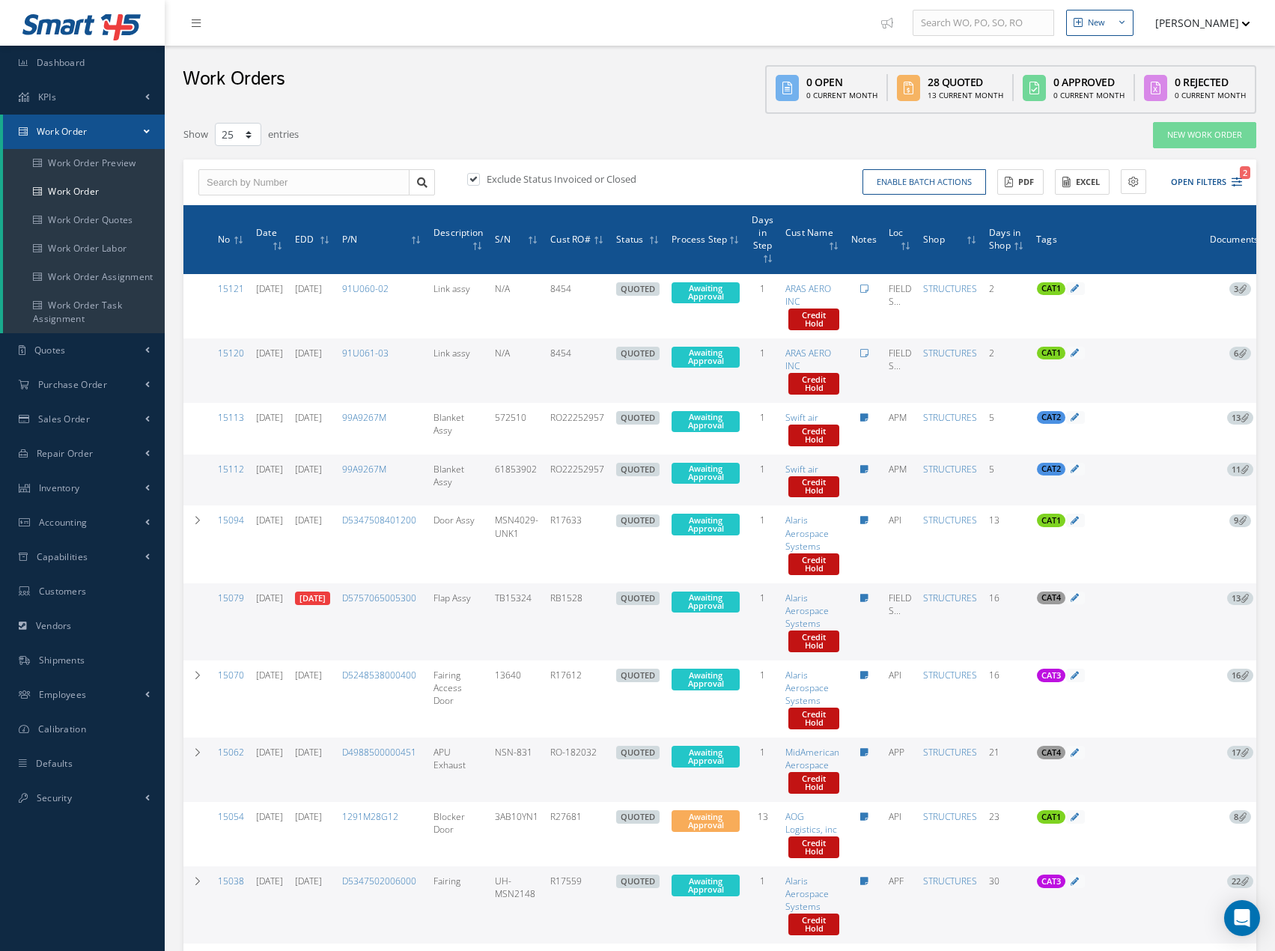
drag, startPoint x: 1243, startPoint y: 29, endPoint x: 1240, endPoint y: 37, distance: 8.8
click at [1243, 30] on button "[PERSON_NAME]" at bounding box center [1195, 22] width 109 height 29
click at [1220, 57] on link "Administration" at bounding box center [1191, 49] width 120 height 25
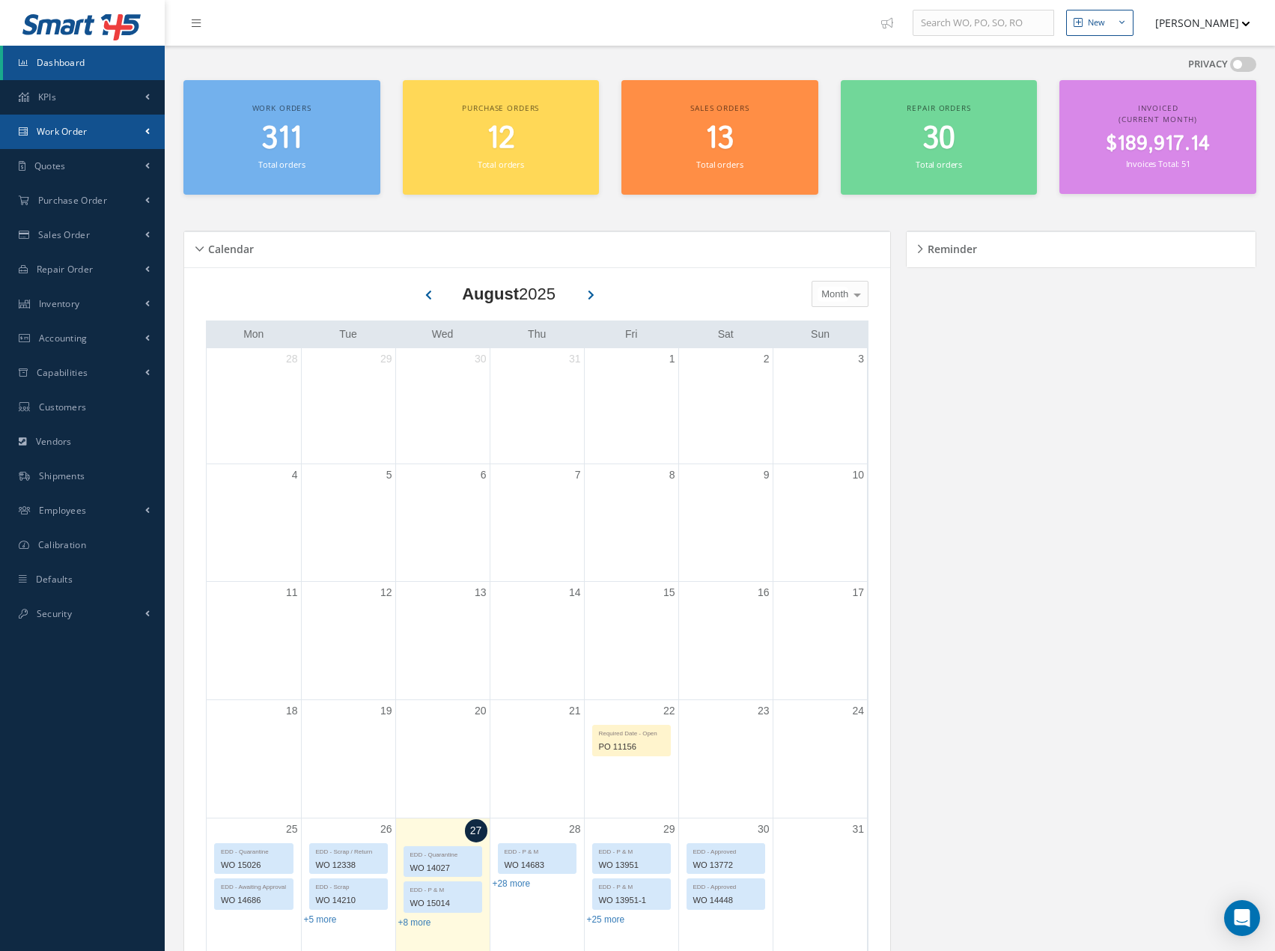
click at [130, 132] on link "Work Order" at bounding box center [82, 132] width 165 height 34
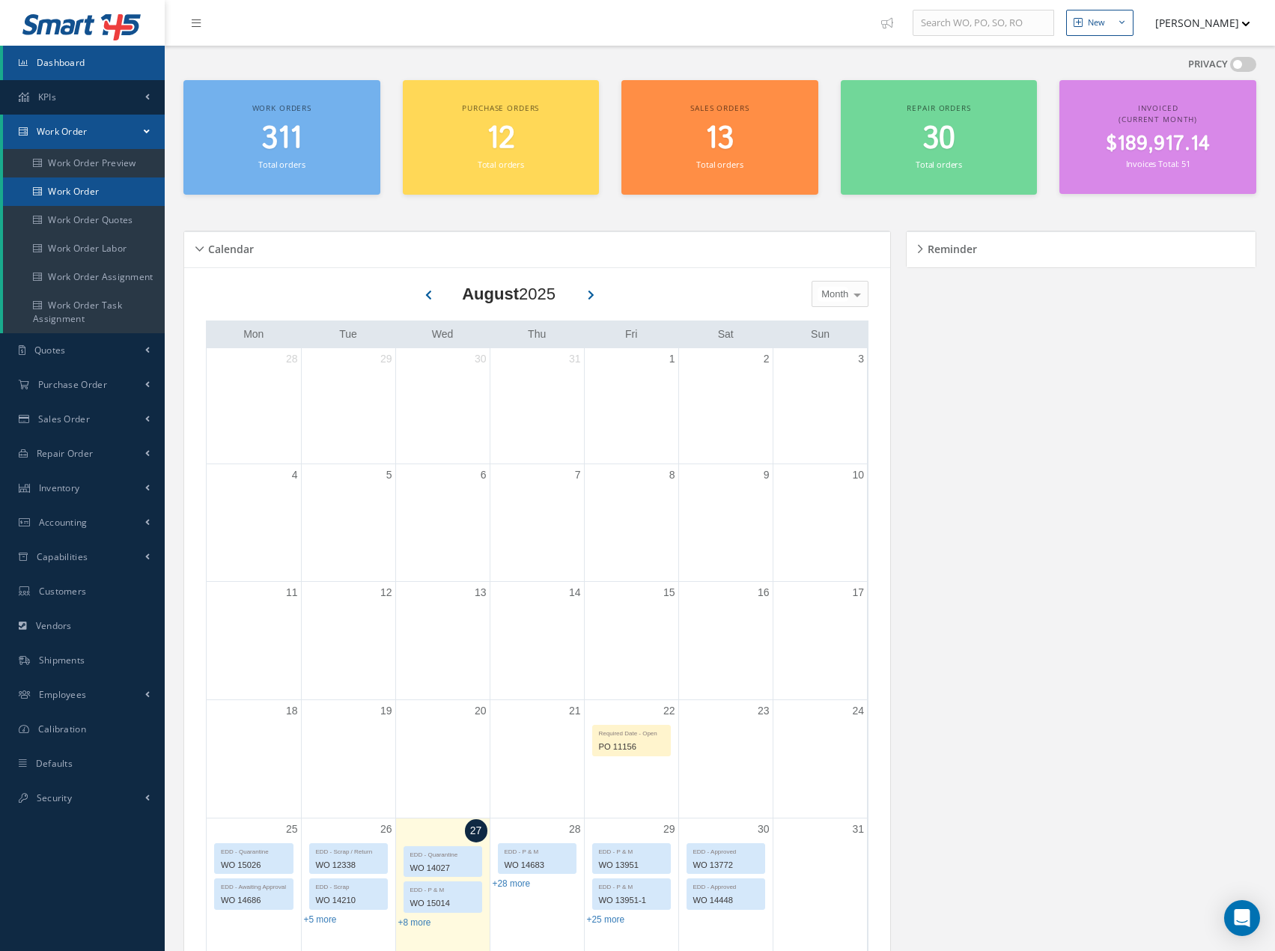
click at [116, 180] on link "Work Order" at bounding box center [84, 191] width 162 height 28
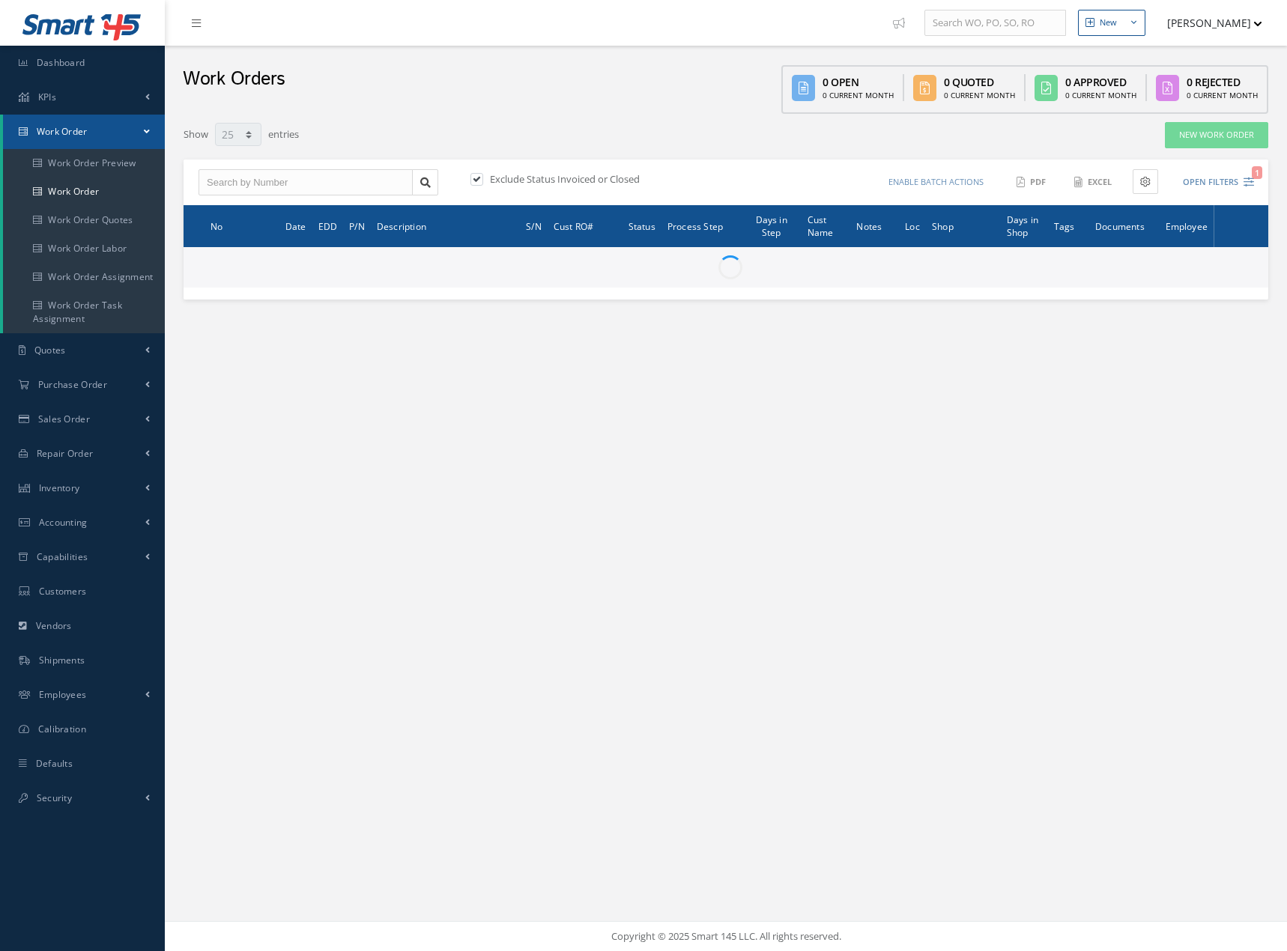
select select "25"
type input "All Work Request"
type input "All Work Performed"
type input "All Status"
type input "WO Part Status"
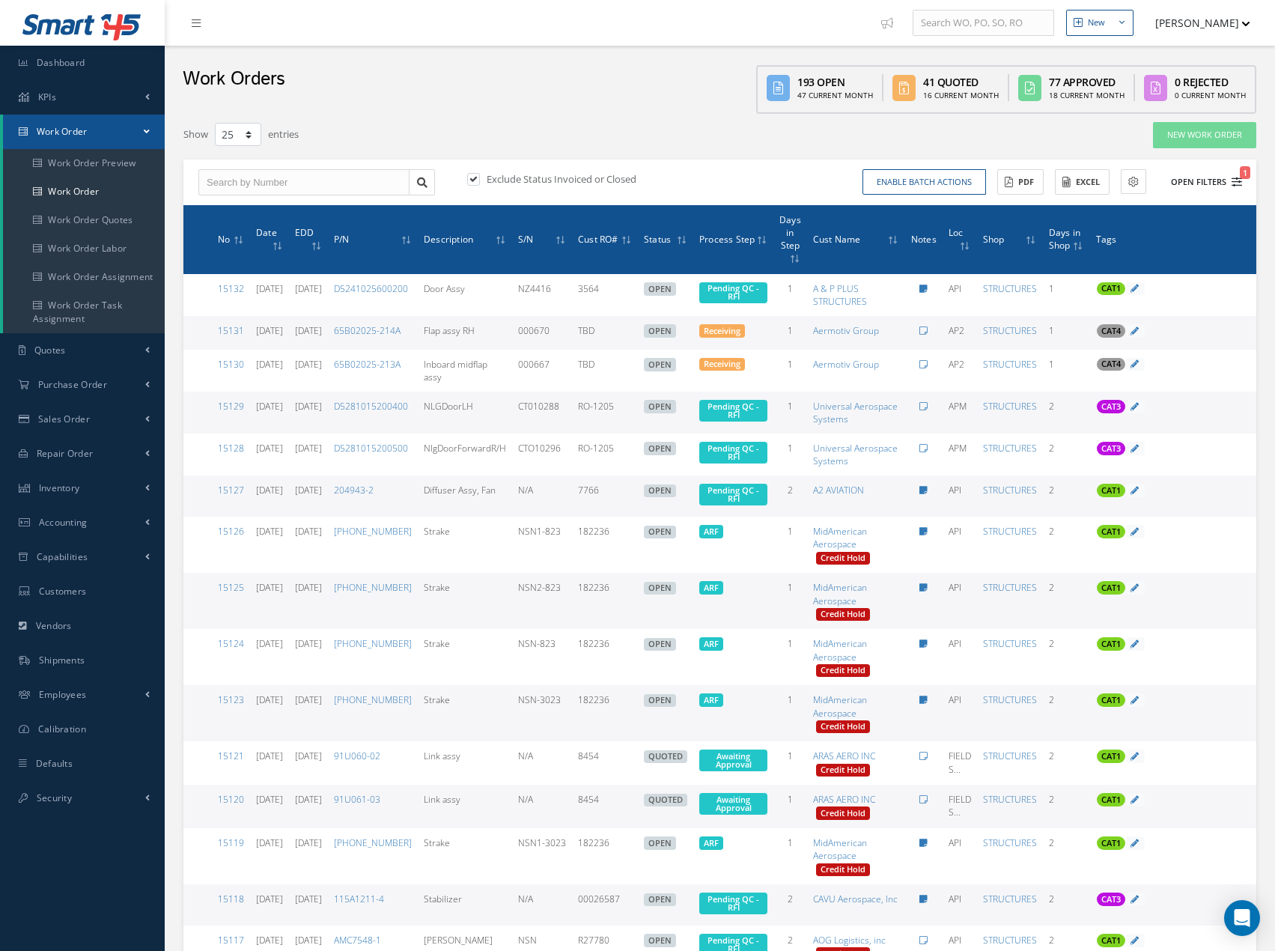
click at [1236, 177] on icon "1" at bounding box center [1237, 182] width 10 height 10
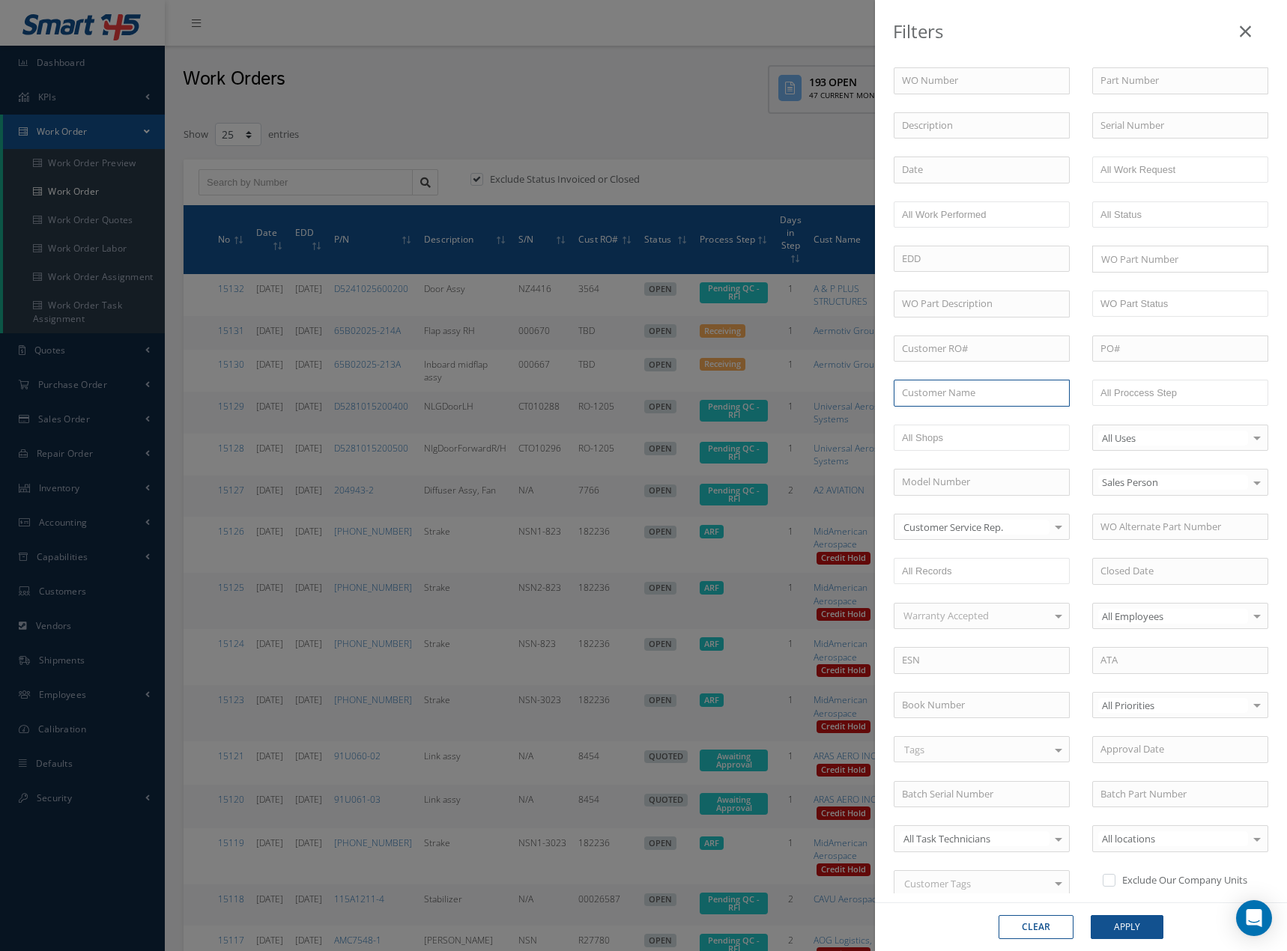
click at [972, 393] on input "text" at bounding box center [981, 393] width 176 height 27
click at [970, 422] on span "MAC Aerospace, LLC" at bounding box center [947, 419] width 91 height 13
type input "MAC Aerospace, LLC"
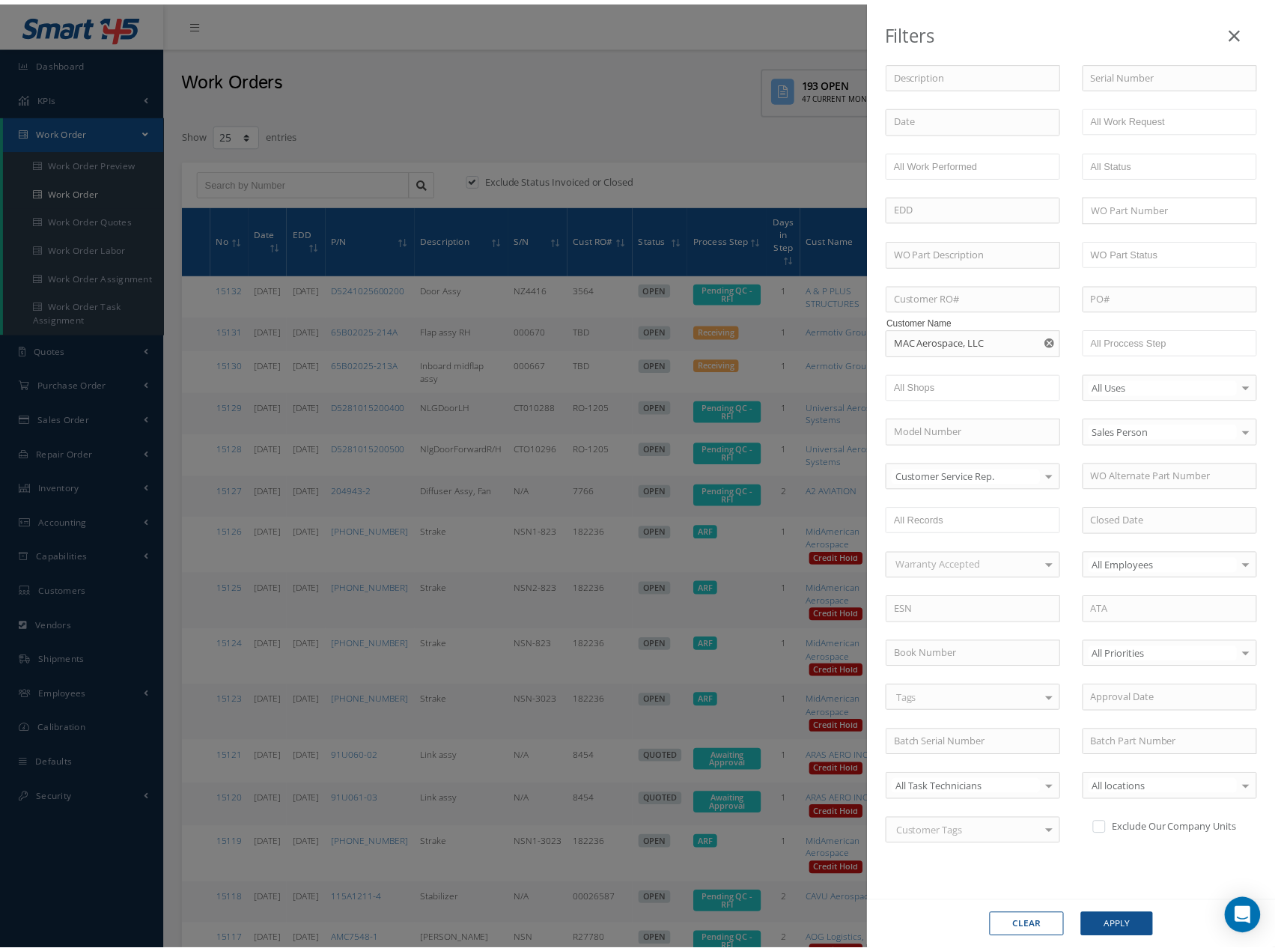
scroll to position [73, 0]
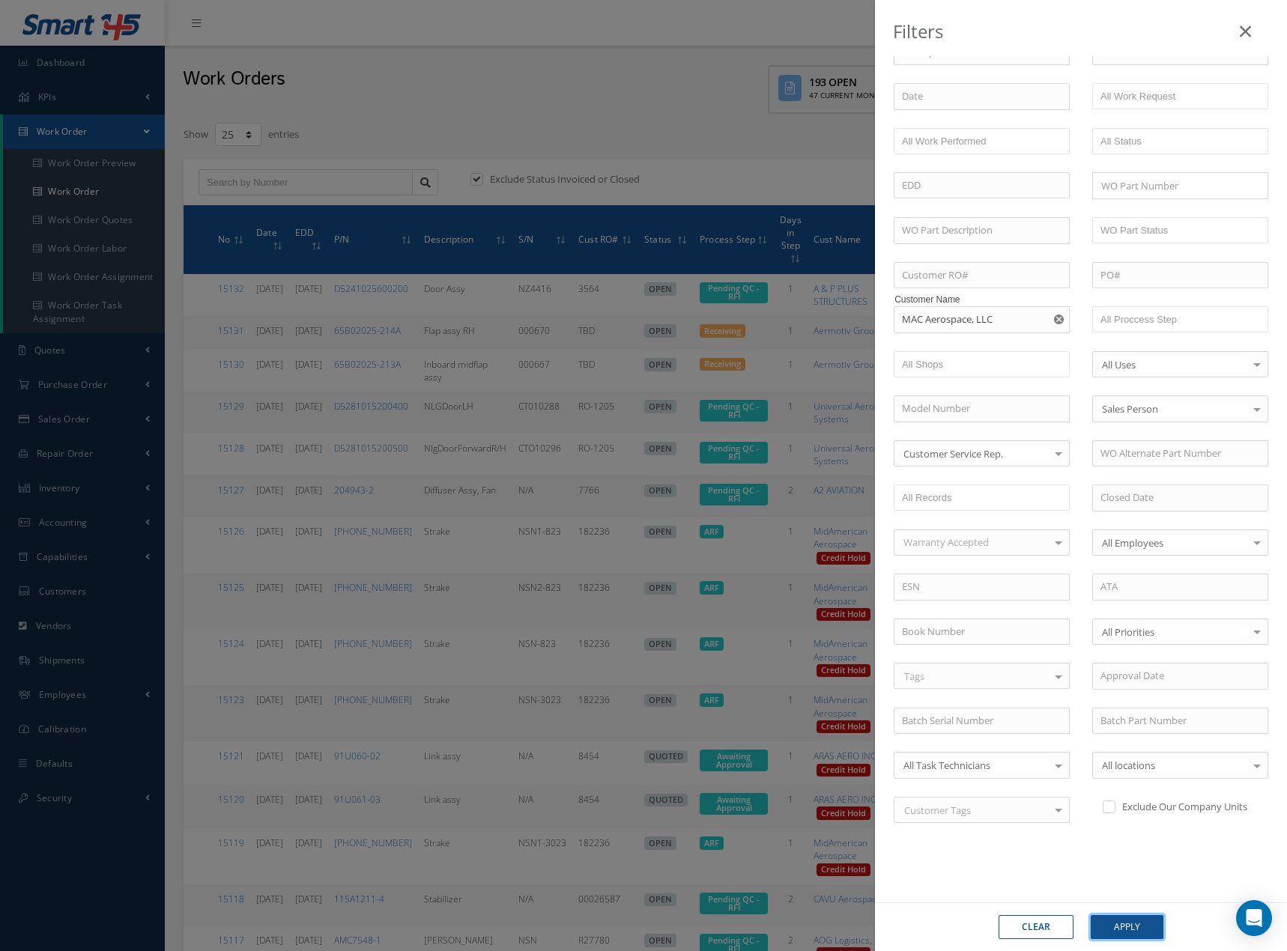
click at [1126, 925] on button "Apply" at bounding box center [1126, 927] width 73 height 24
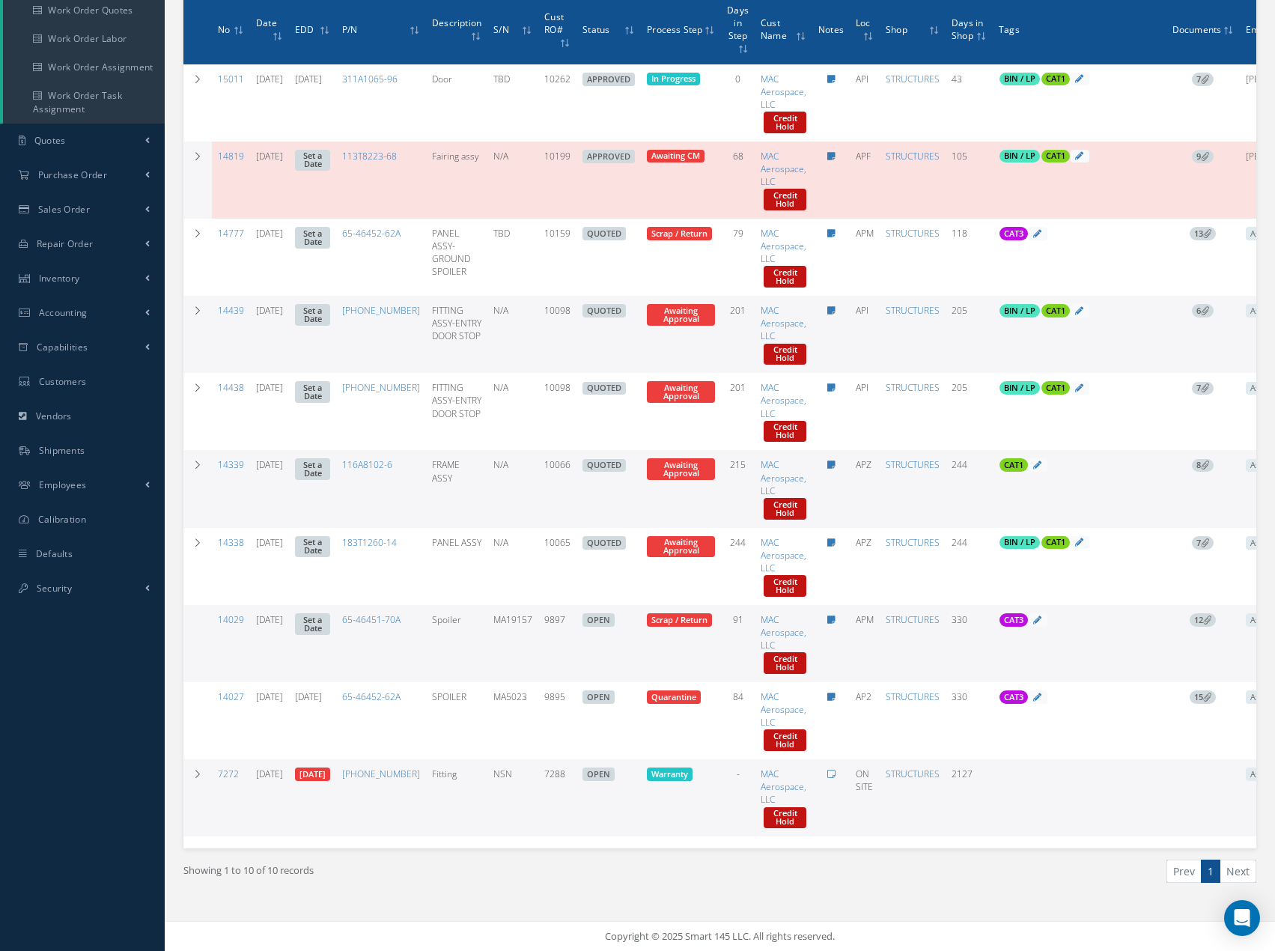
scroll to position [221, 0]
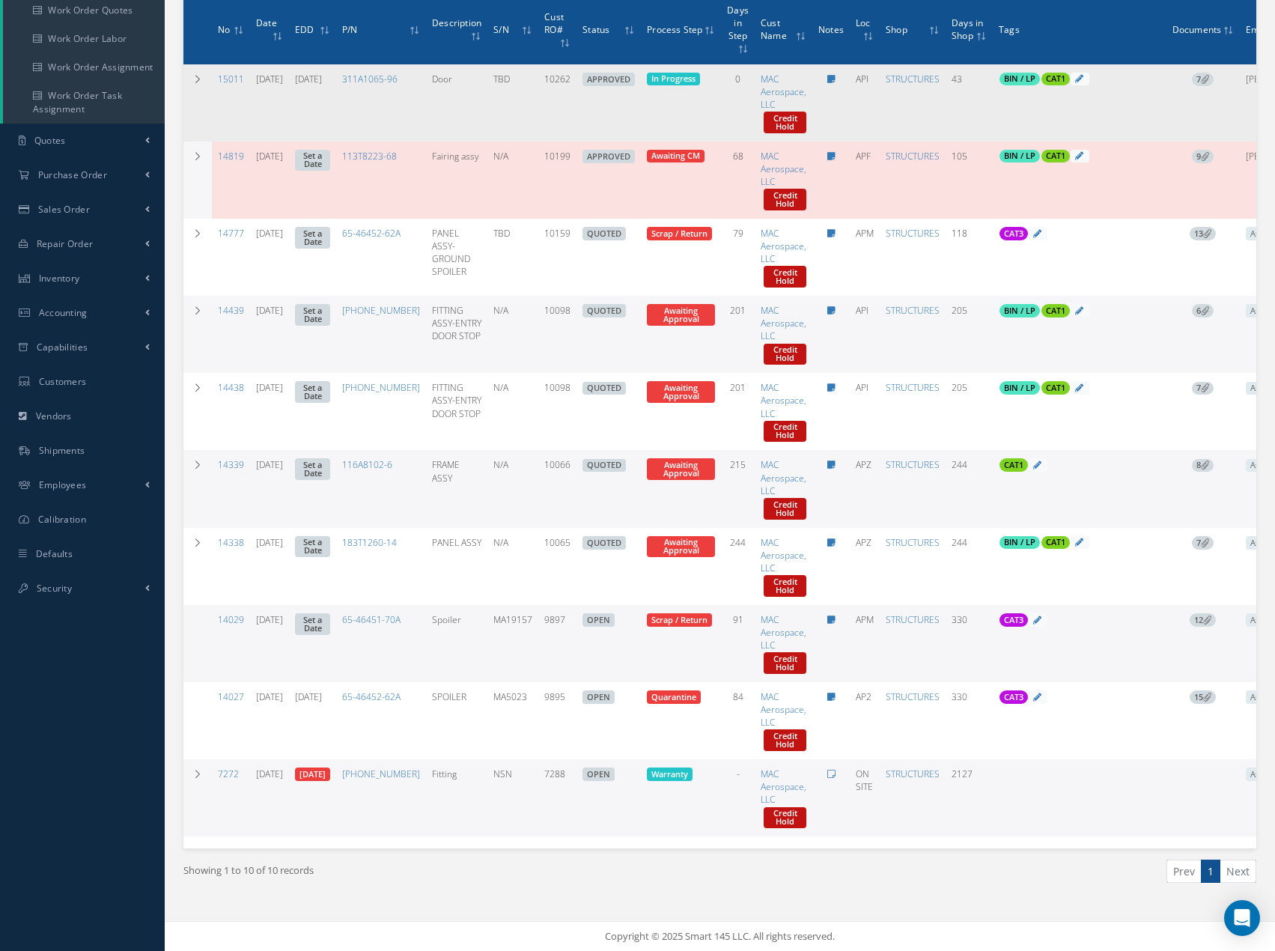
click at [985, 97] on td "43" at bounding box center [969, 102] width 47 height 77
